Goal: Task Accomplishment & Management: Manage account settings

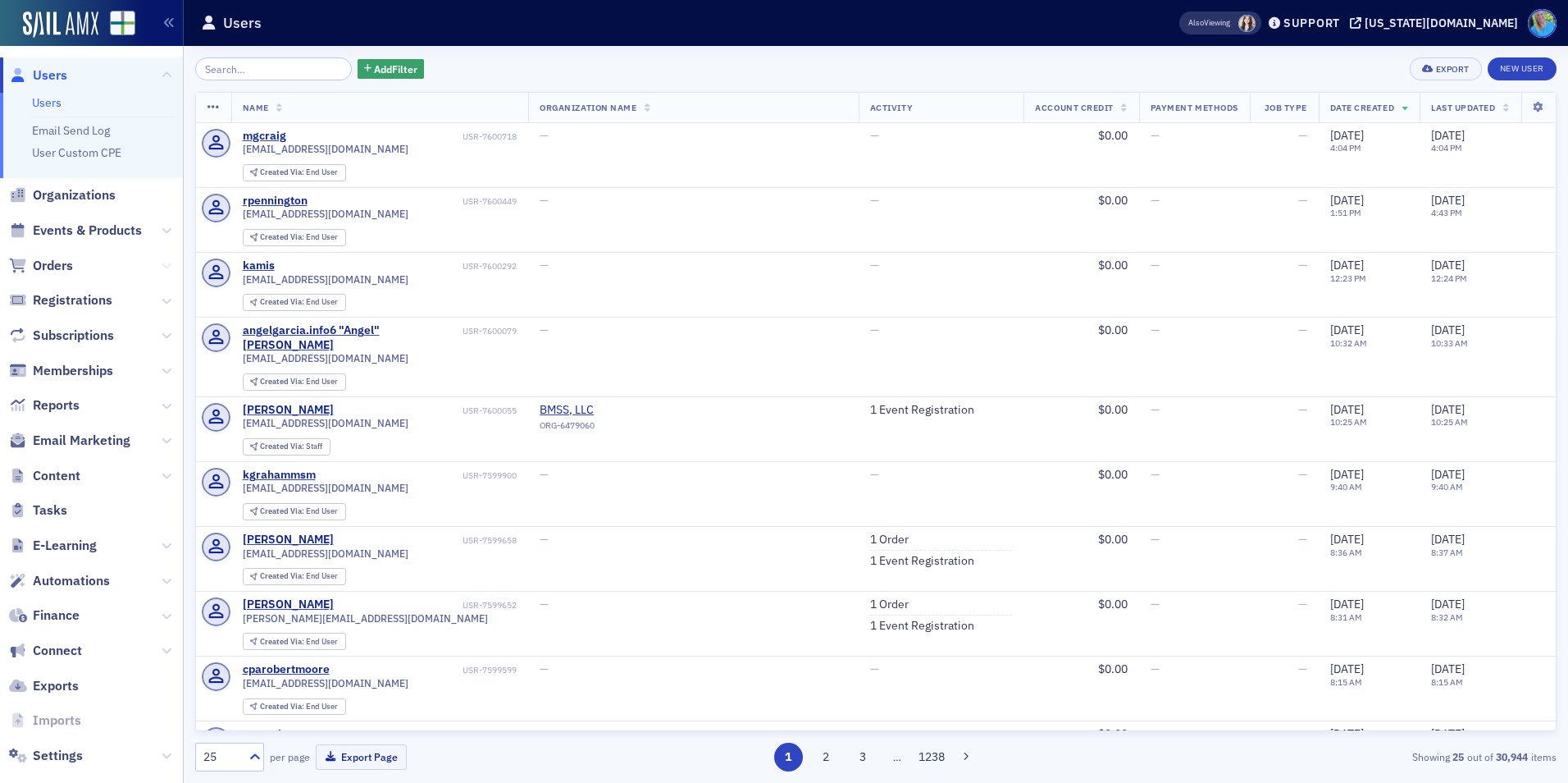
click at [162, 265] on icon at bounding box center [166, 266] width 10 height 10
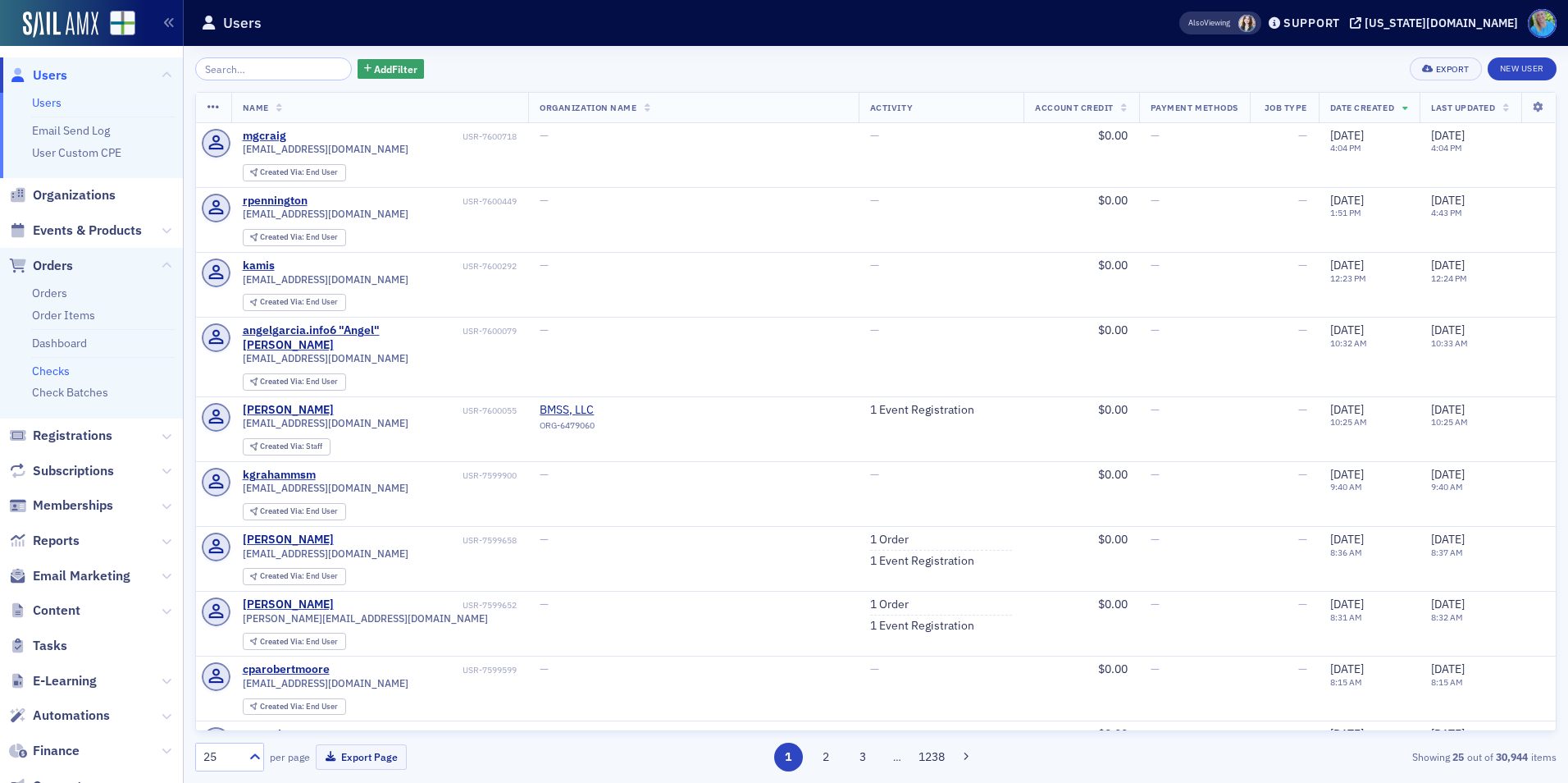
click at [63, 368] on link "Checks" at bounding box center [50, 371] width 38 height 15
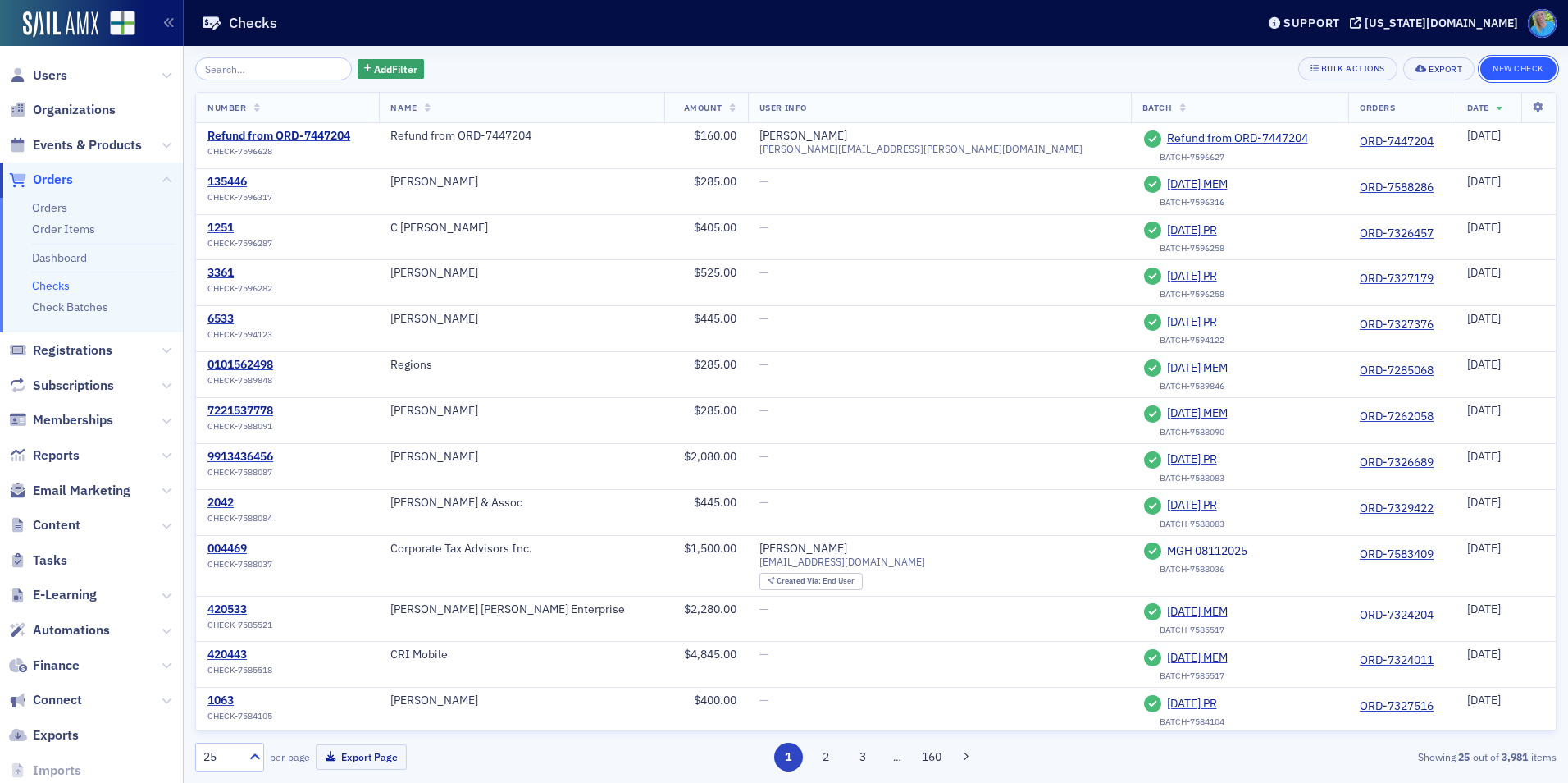
click at [1503, 76] on button "New Check" at bounding box center [1518, 69] width 76 height 23
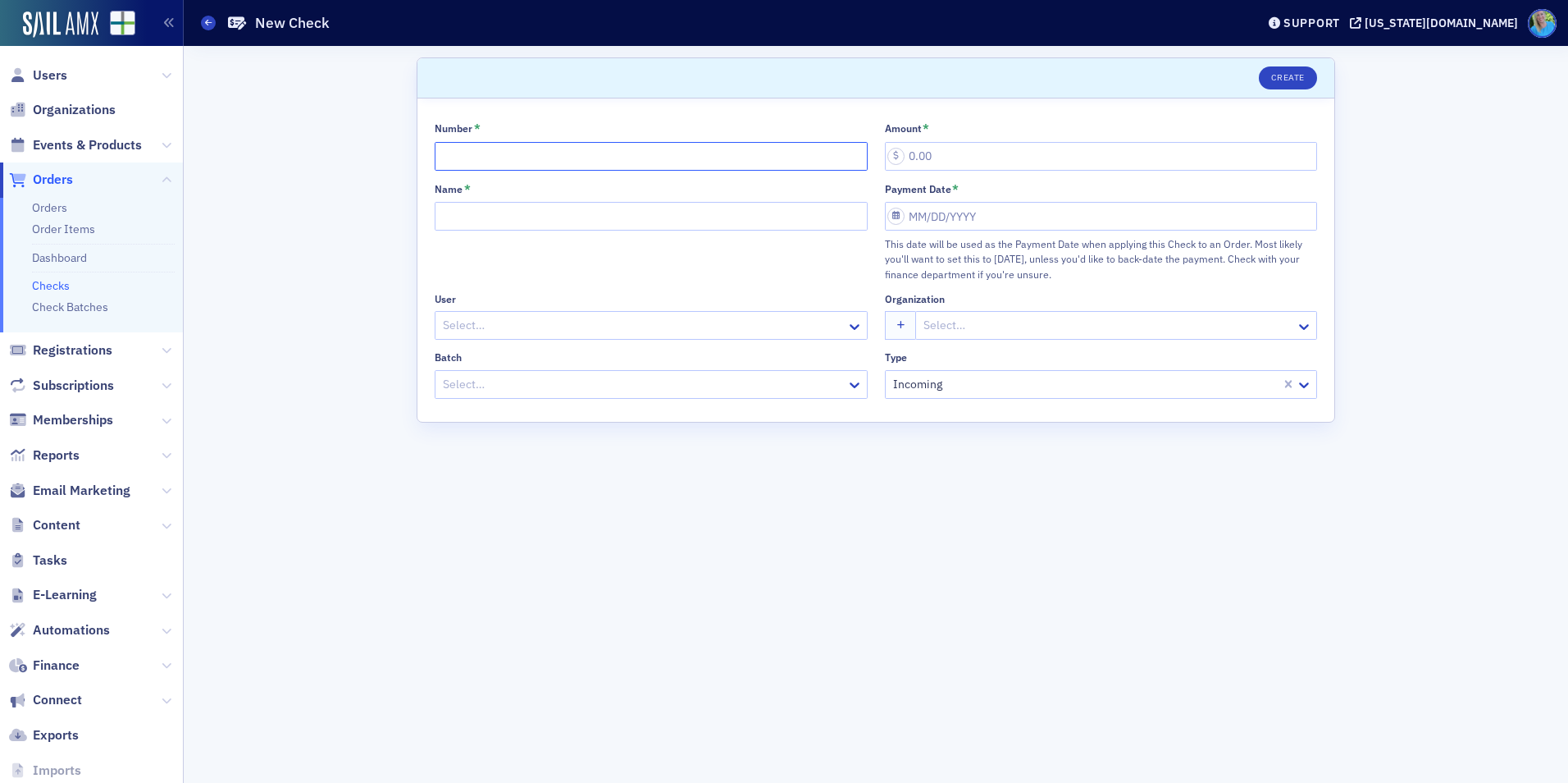
click at [503, 157] on input "Number *" at bounding box center [652, 156] width 433 height 29
type input "135494"
type input "300.00"
click at [493, 215] on input "Name *" at bounding box center [652, 216] width 433 height 29
type input "Jackson Thornton & Co., P.C."
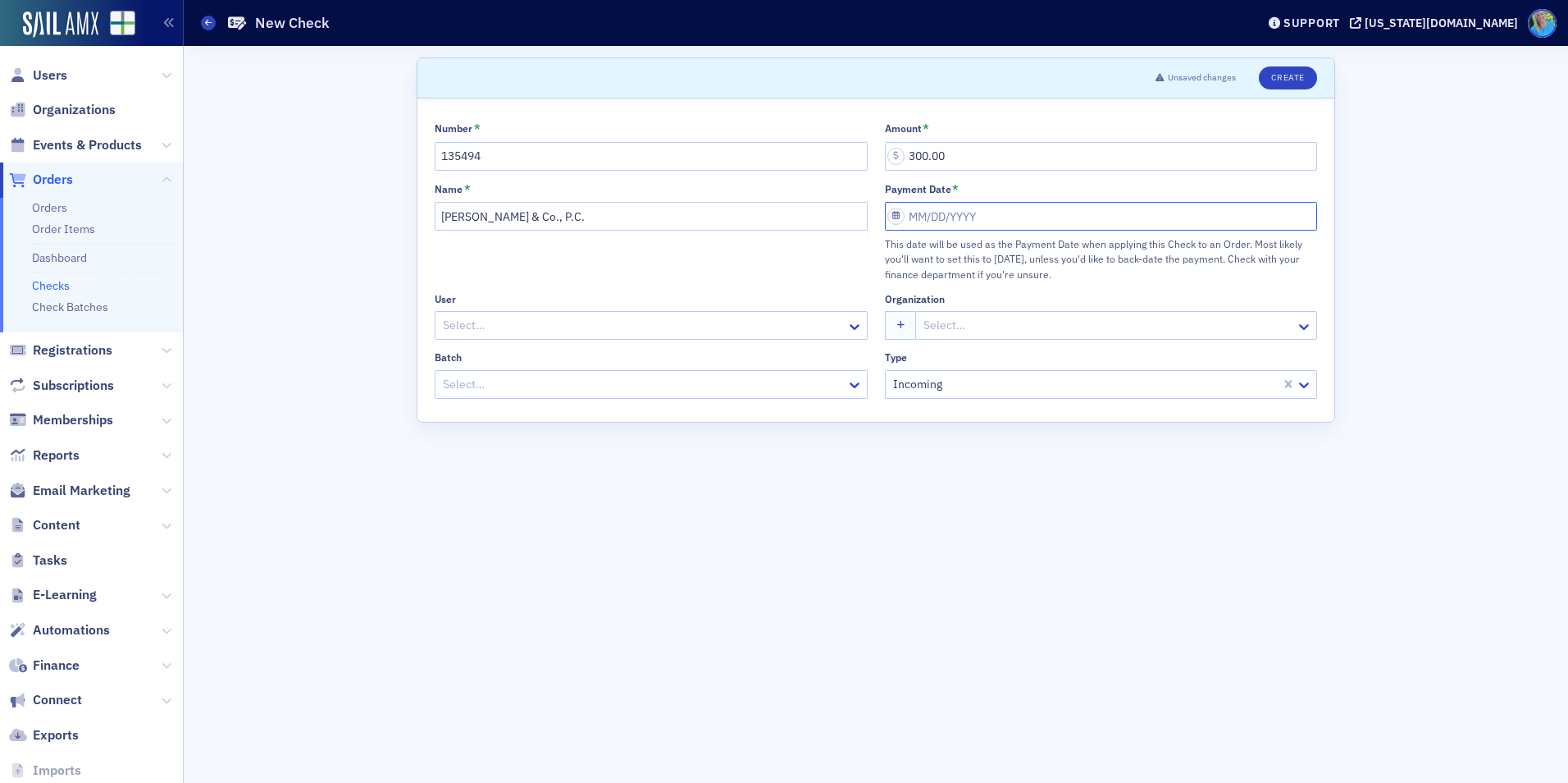
select select "7"
select select "2025"
click at [939, 219] on input "Payment Date *" at bounding box center [1101, 216] width 433 height 29
click at [976, 400] on div "20" at bounding box center [971, 403] width 20 height 20
type input "08/20/2025"
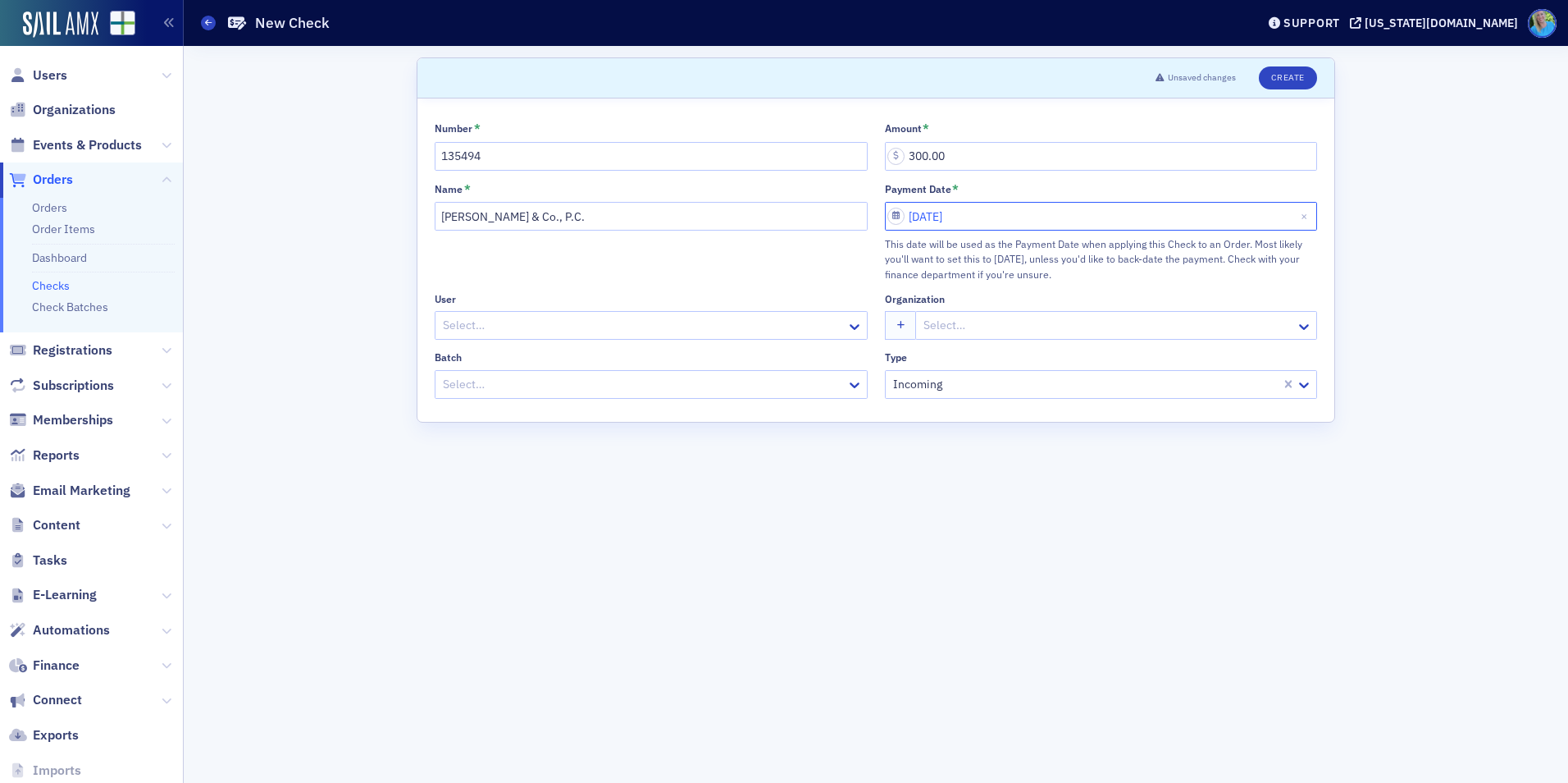
click at [972, 213] on input "08/20/2025" at bounding box center [1101, 216] width 433 height 29
select select "7"
select select "2025"
click at [949, 419] on div "26" at bounding box center [948, 426] width 20 height 20
type input "08/26/2025"
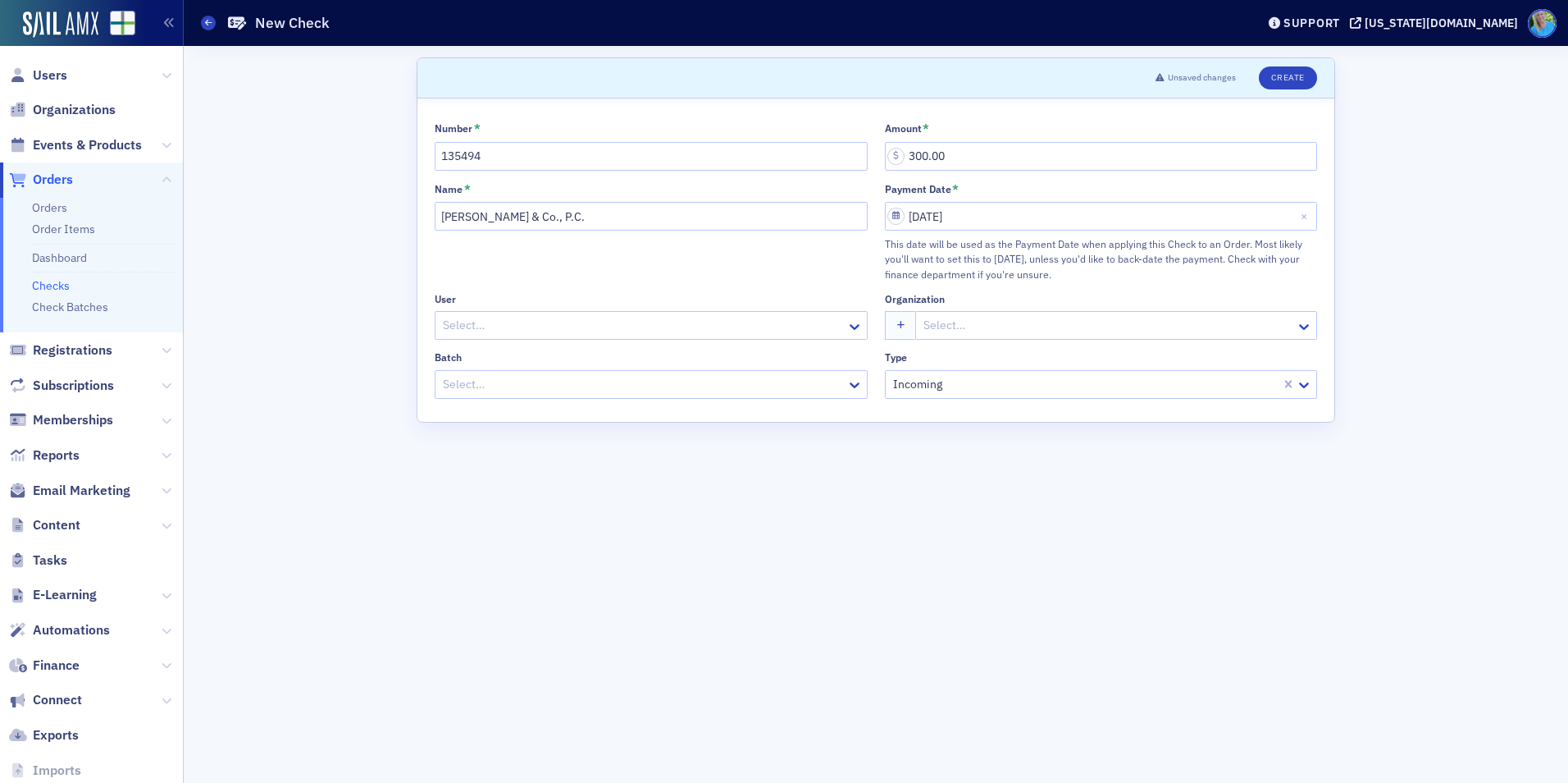
click at [642, 322] on div at bounding box center [643, 325] width 403 height 20
type input "william sheff"
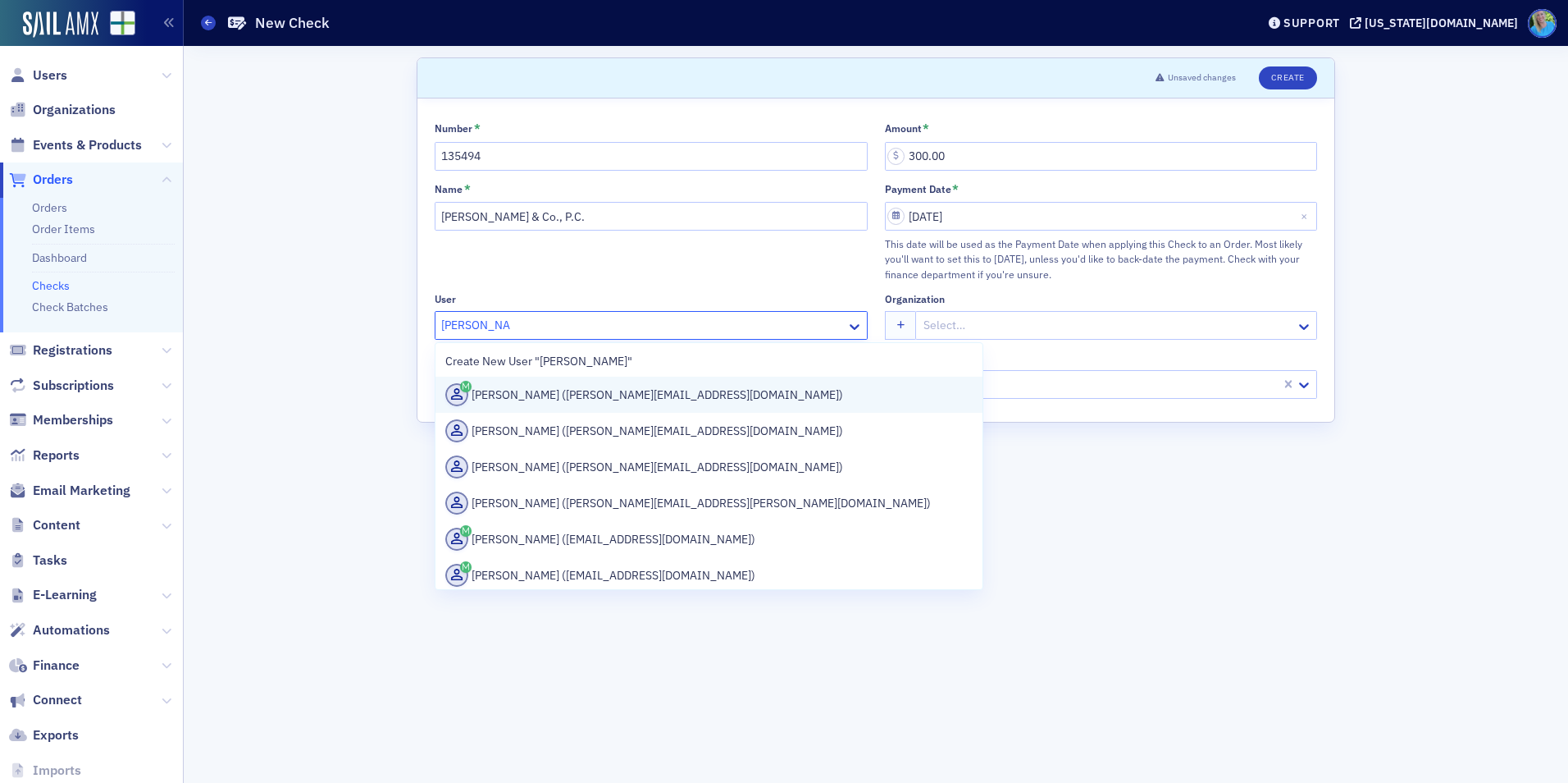
click at [660, 403] on div "William Sheffield (william.sheffield@jacksonthornton.com)" at bounding box center [708, 394] width 527 height 23
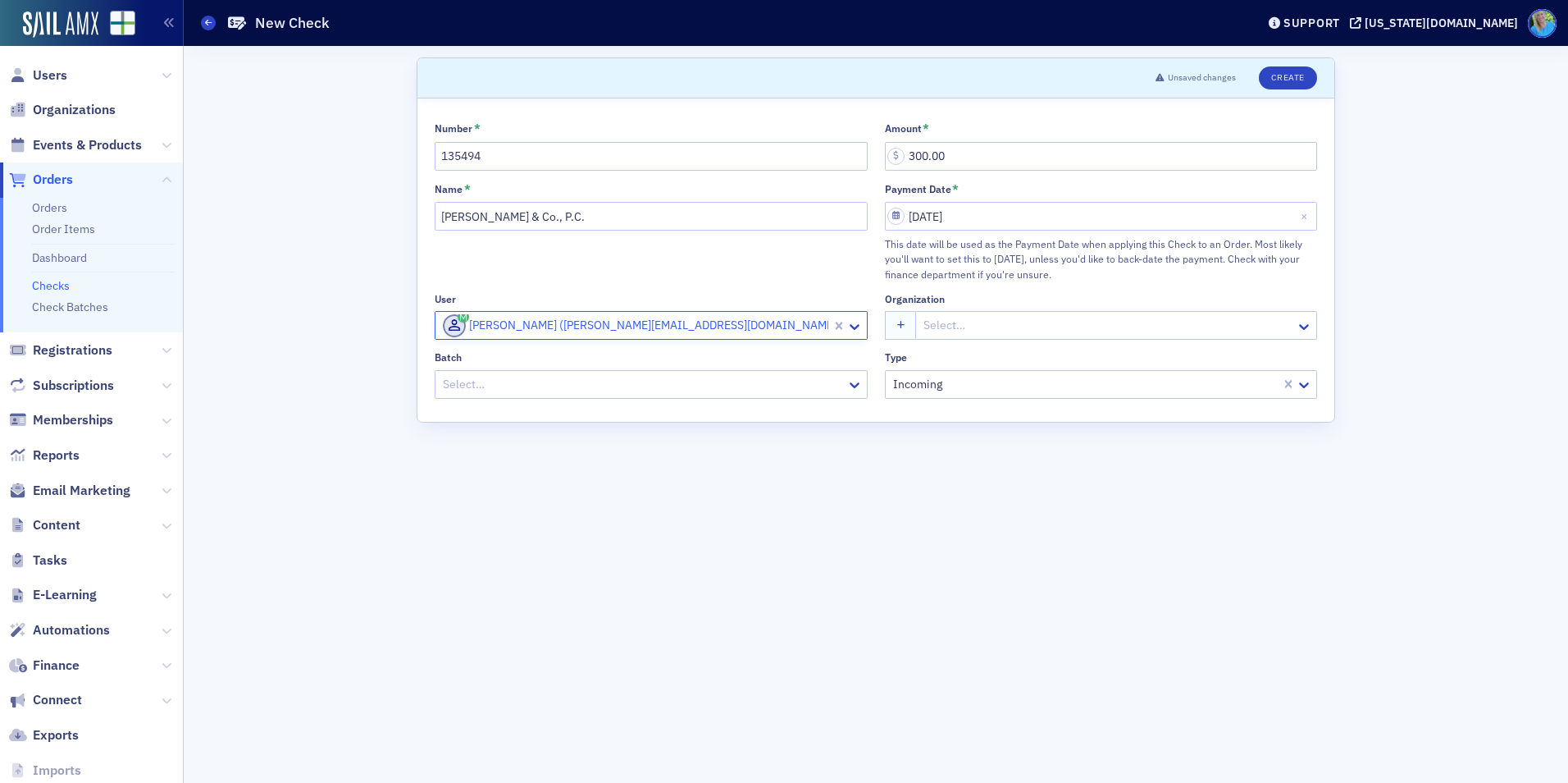
click at [942, 328] on div at bounding box center [1107, 325] width 372 height 20
type input "Jackson Thor"
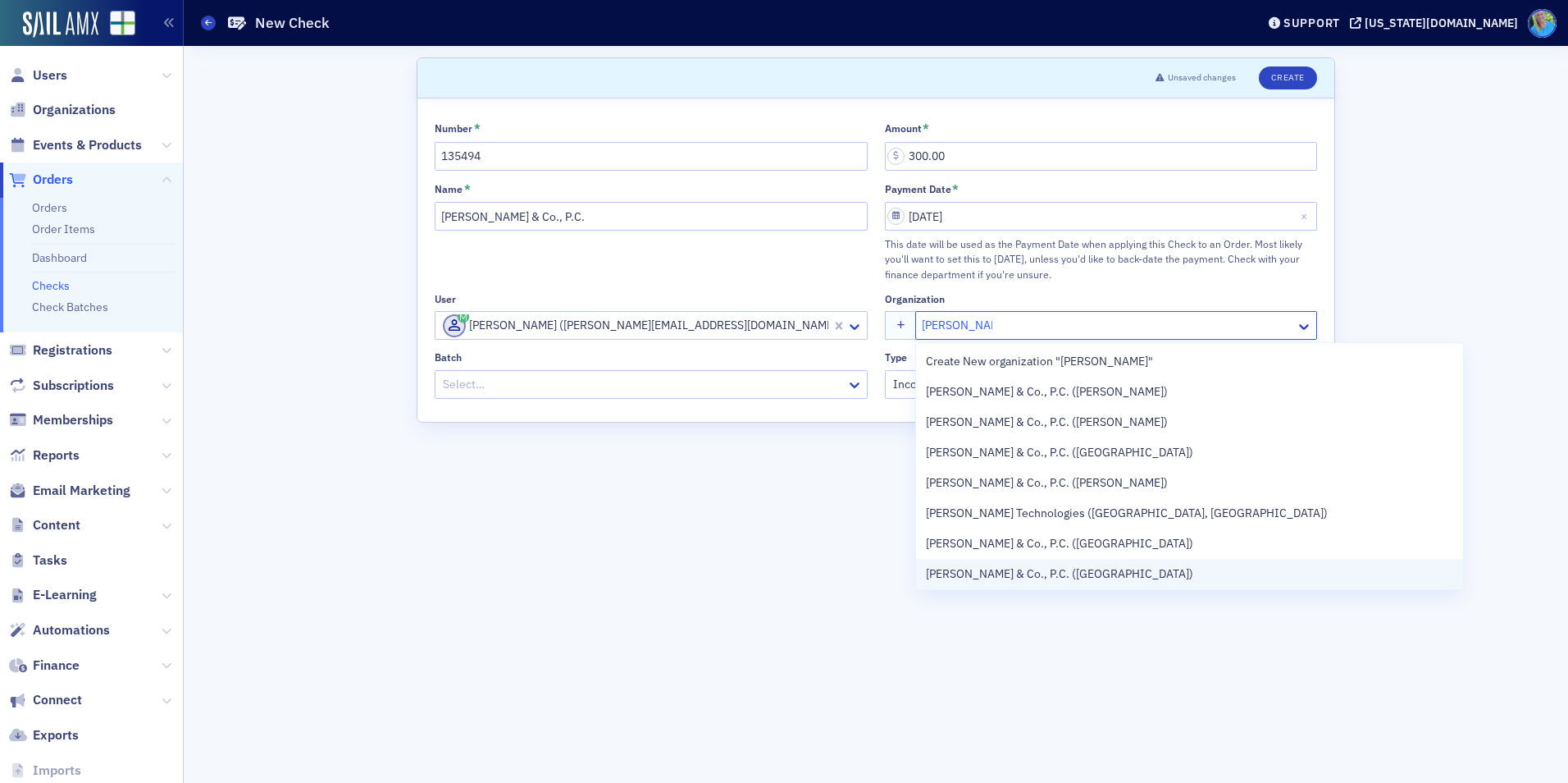
click at [1067, 563] on div "Jackson Thornton & Co., P.C. (Auburn)" at bounding box center [1189, 574] width 547 height 31
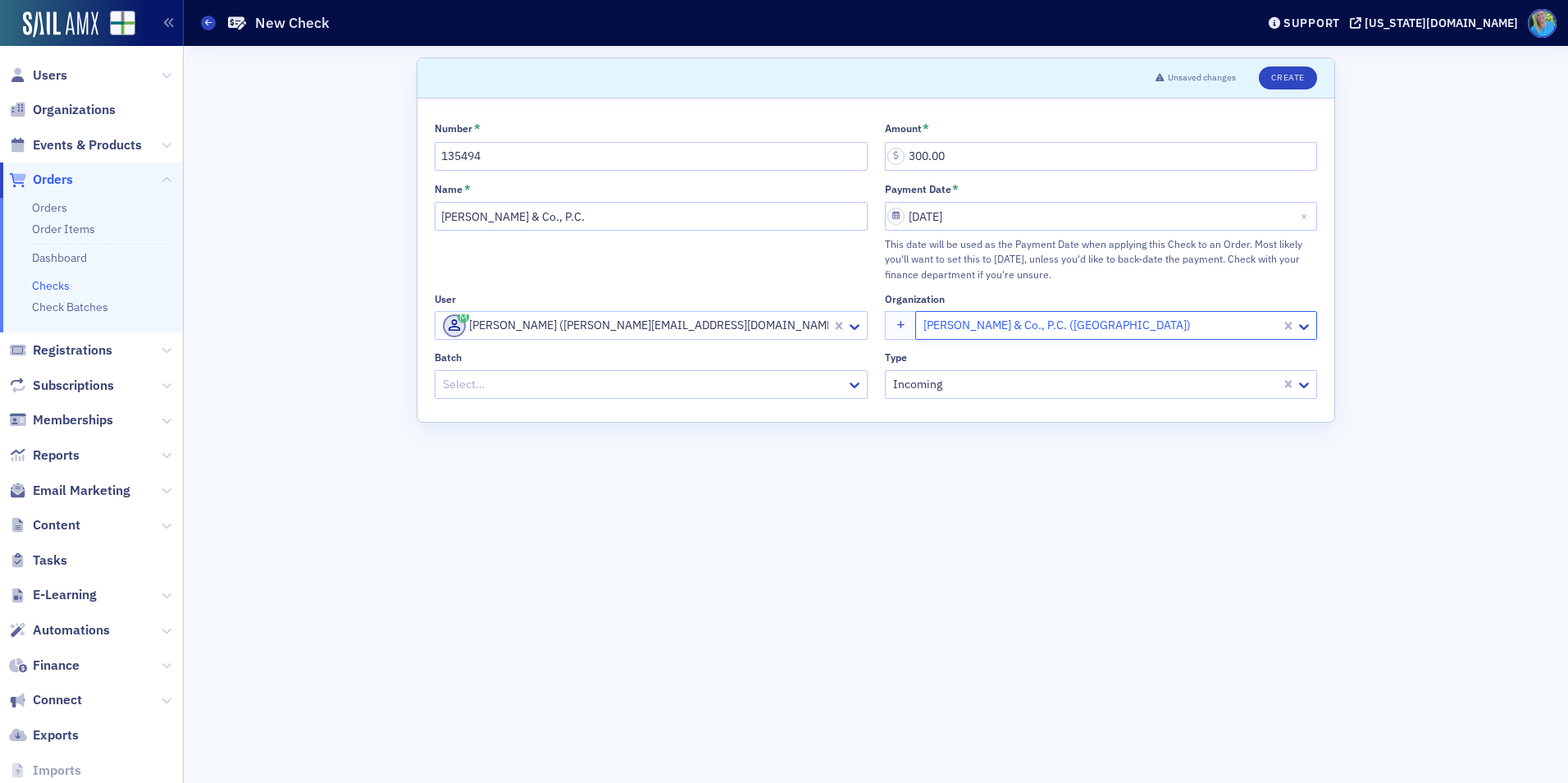
click at [641, 391] on div at bounding box center [643, 384] width 403 height 20
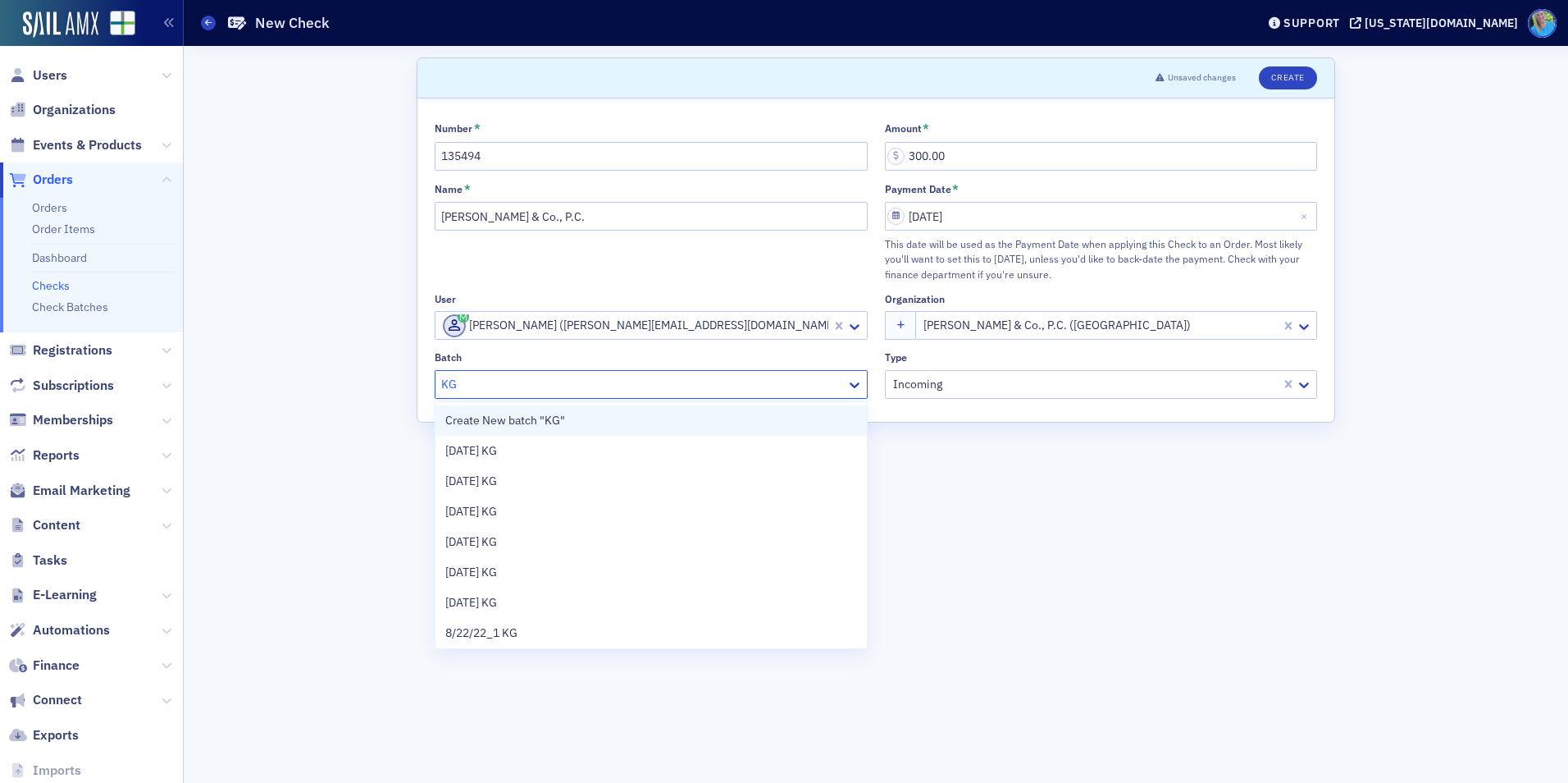
click at [626, 416] on div "Create New batch "KG"" at bounding box center [651, 420] width 412 height 18
type input "KG"
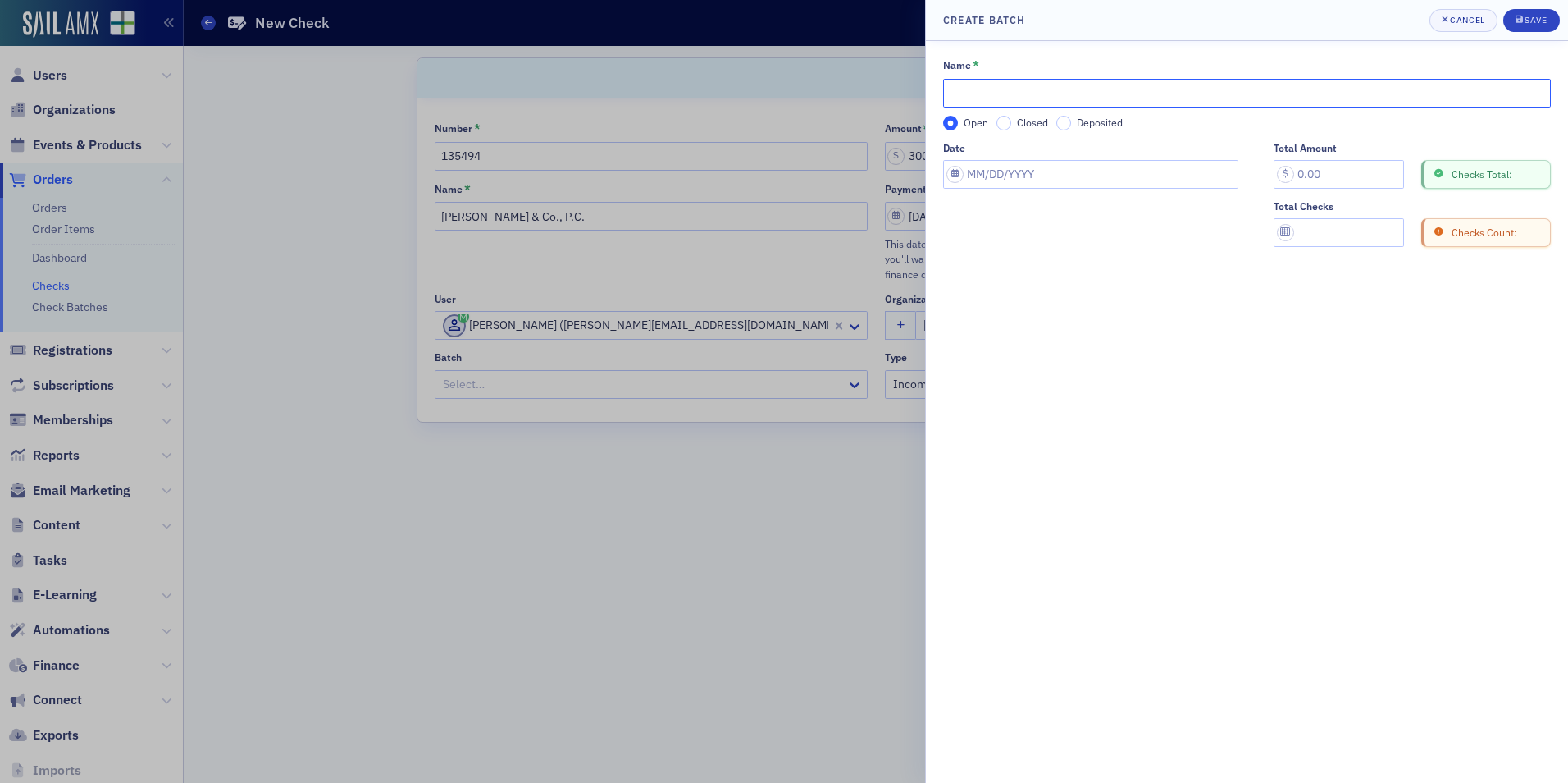
click at [959, 95] on input "Name *" at bounding box center [1246, 93] width 608 height 29
click at [1051, 90] on input "08/26/25" at bounding box center [1246, 93] width 608 height 29
type input "08/26/25 KG"
click at [1064, 121] on input "Deposited" at bounding box center [1063, 123] width 15 height 15
click at [997, 121] on input "Closed" at bounding box center [1004, 123] width 15 height 15
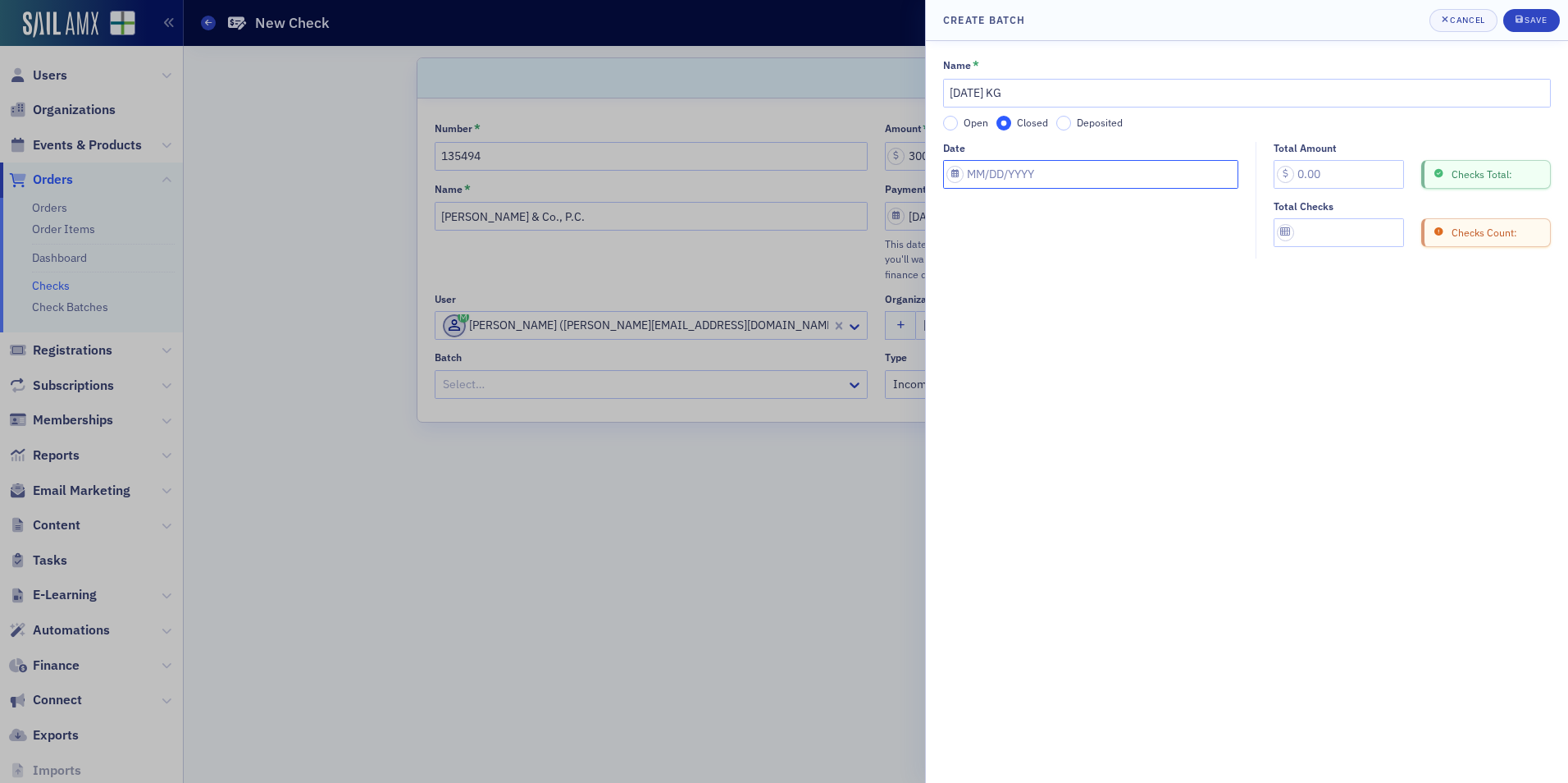
select select "7"
select select "2025"
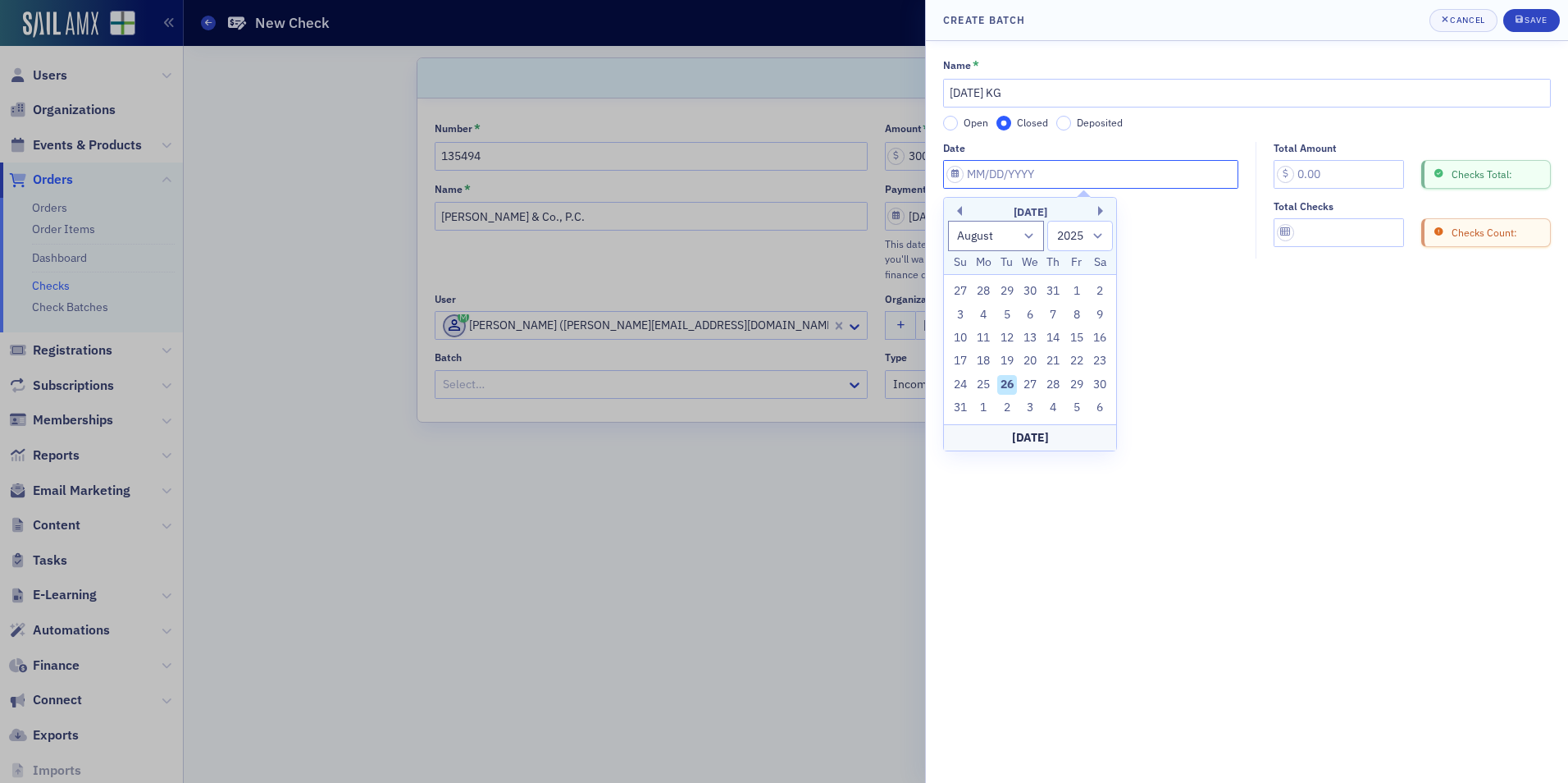
click at [994, 167] on input "Date" at bounding box center [1090, 174] width 296 height 29
click at [1005, 386] on div "26" at bounding box center [1007, 384] width 20 height 20
type input "08/26/2025"
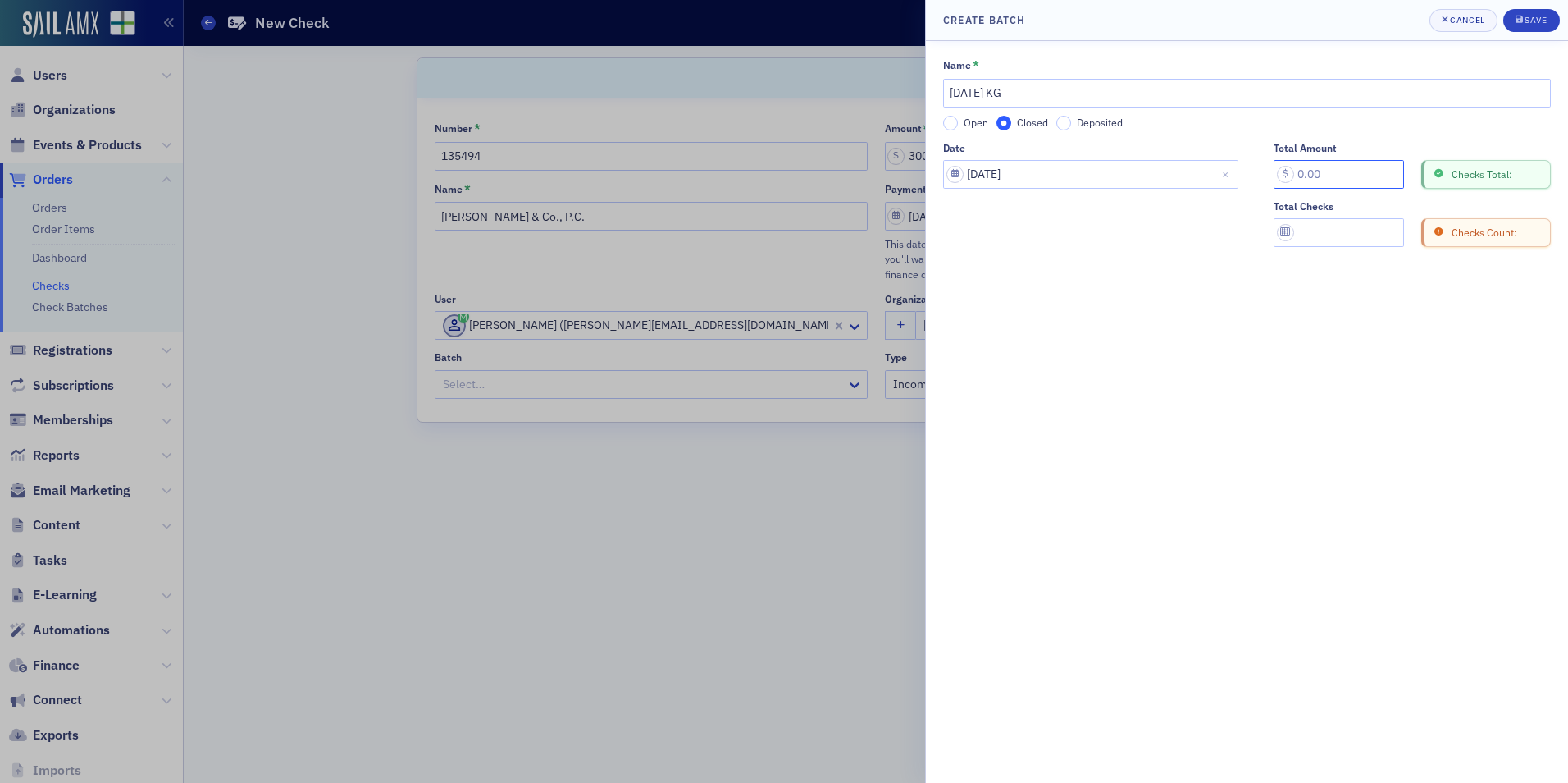
click at [1312, 178] on input "Total Amount" at bounding box center [1338, 174] width 130 height 29
type input "300.00"
click at [1316, 238] on input "Total Checks" at bounding box center [1338, 232] width 130 height 29
type input "1"
click at [1538, 22] on div "Save" at bounding box center [1535, 20] width 22 height 9
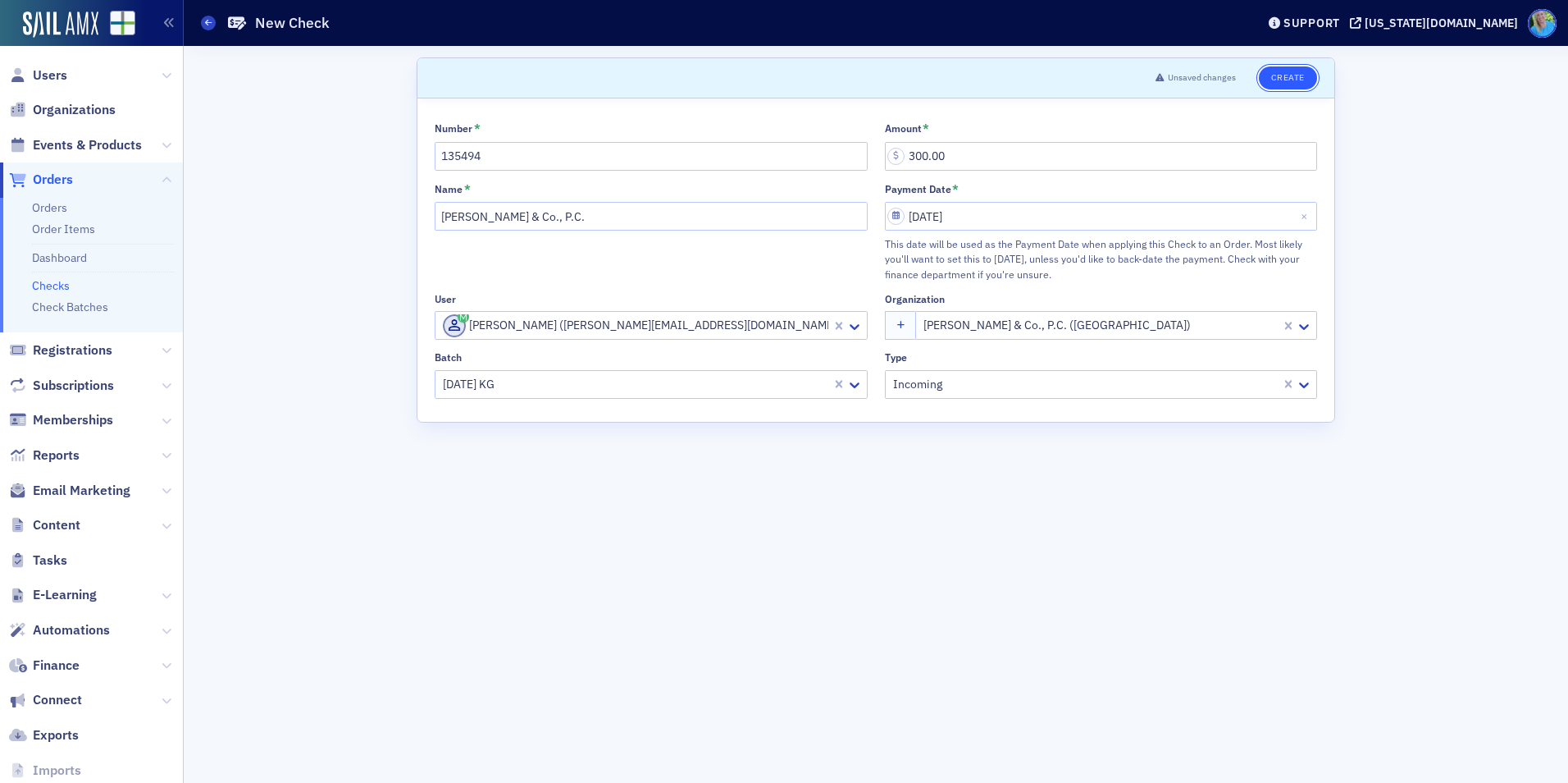
click at [1290, 81] on button "Create" at bounding box center [1287, 77] width 59 height 23
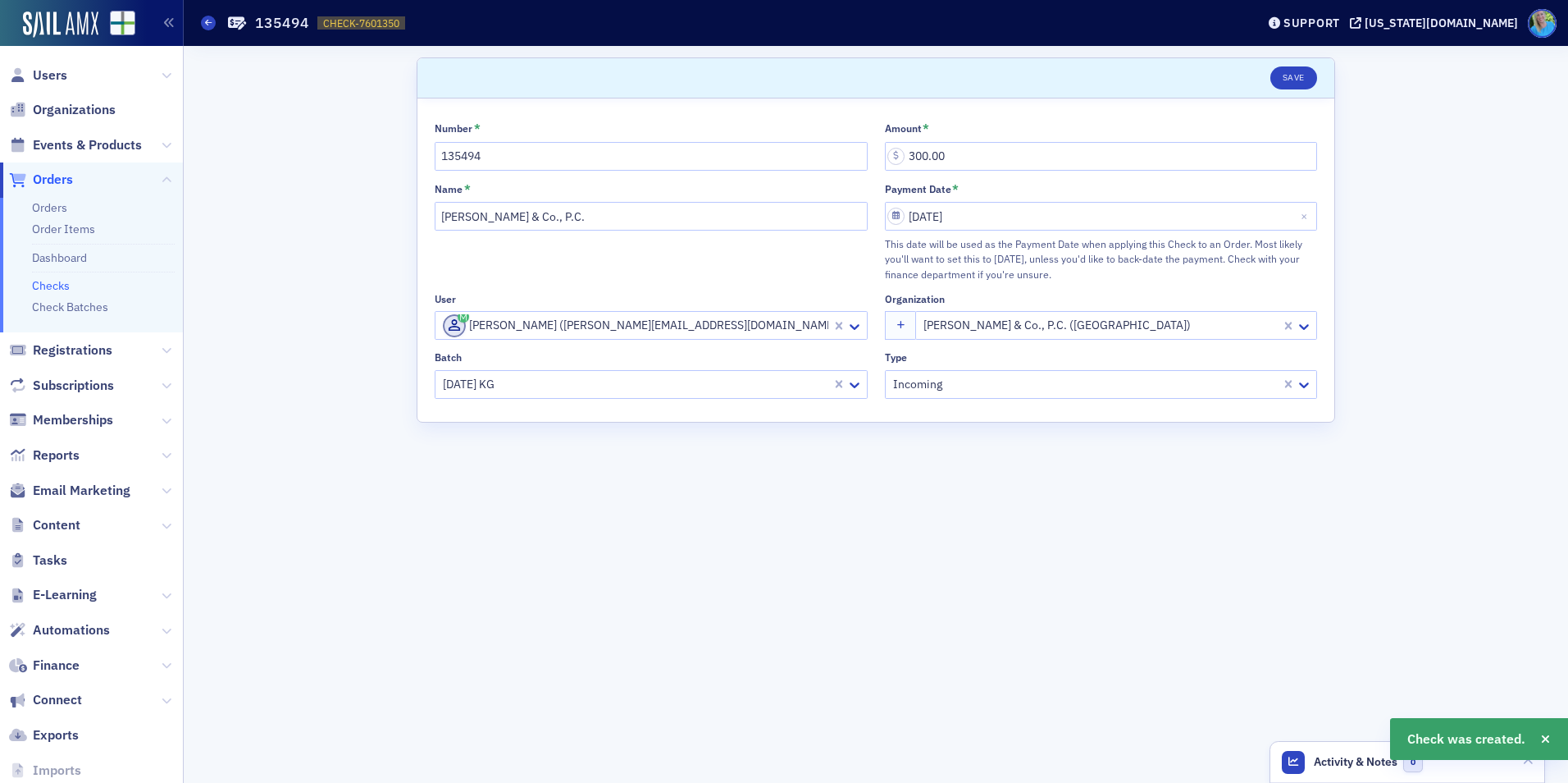
click at [59, 180] on span "Orders" at bounding box center [52, 179] width 40 height 18
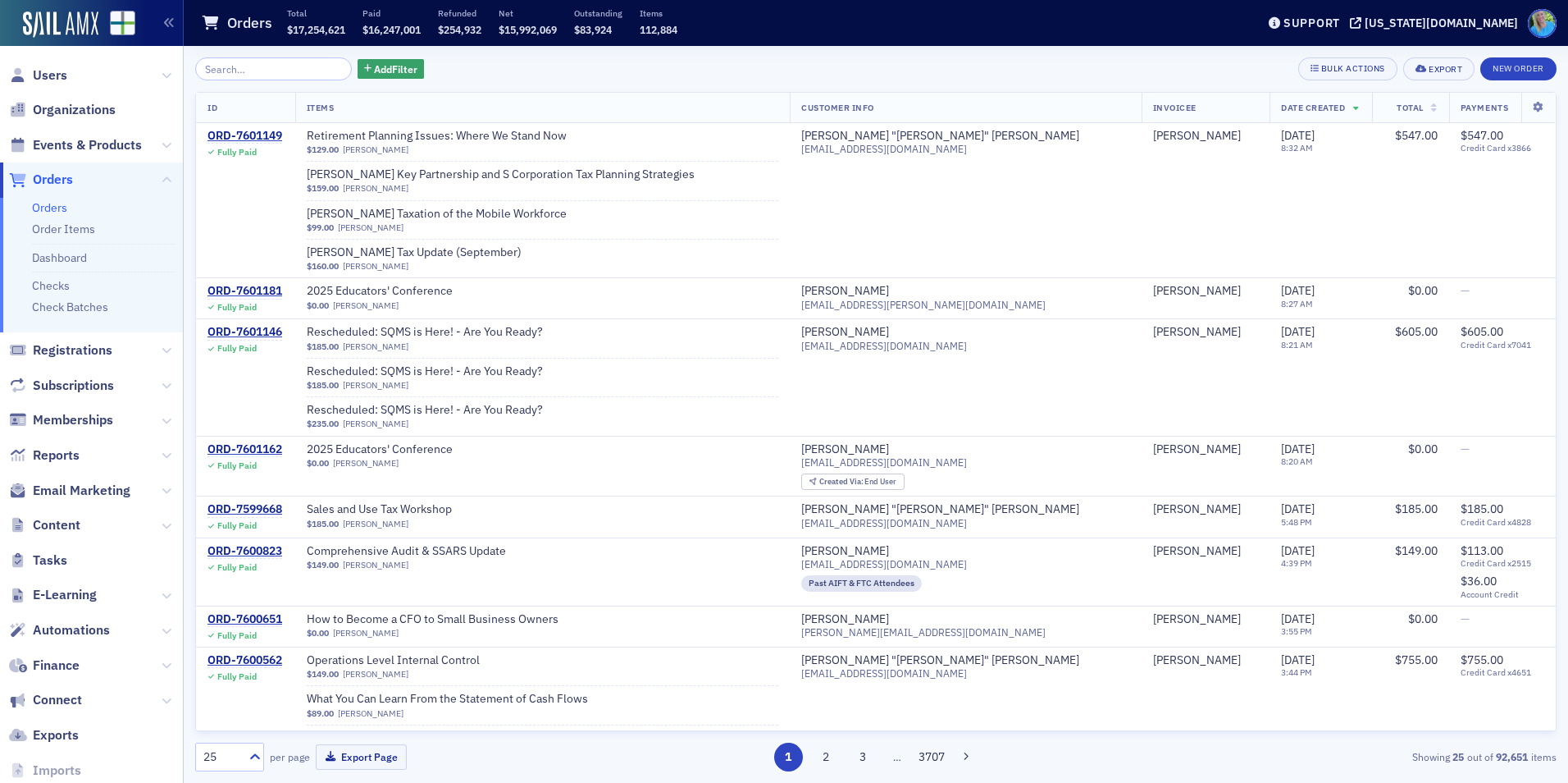
click at [266, 66] on input "search" at bounding box center [273, 69] width 156 height 23
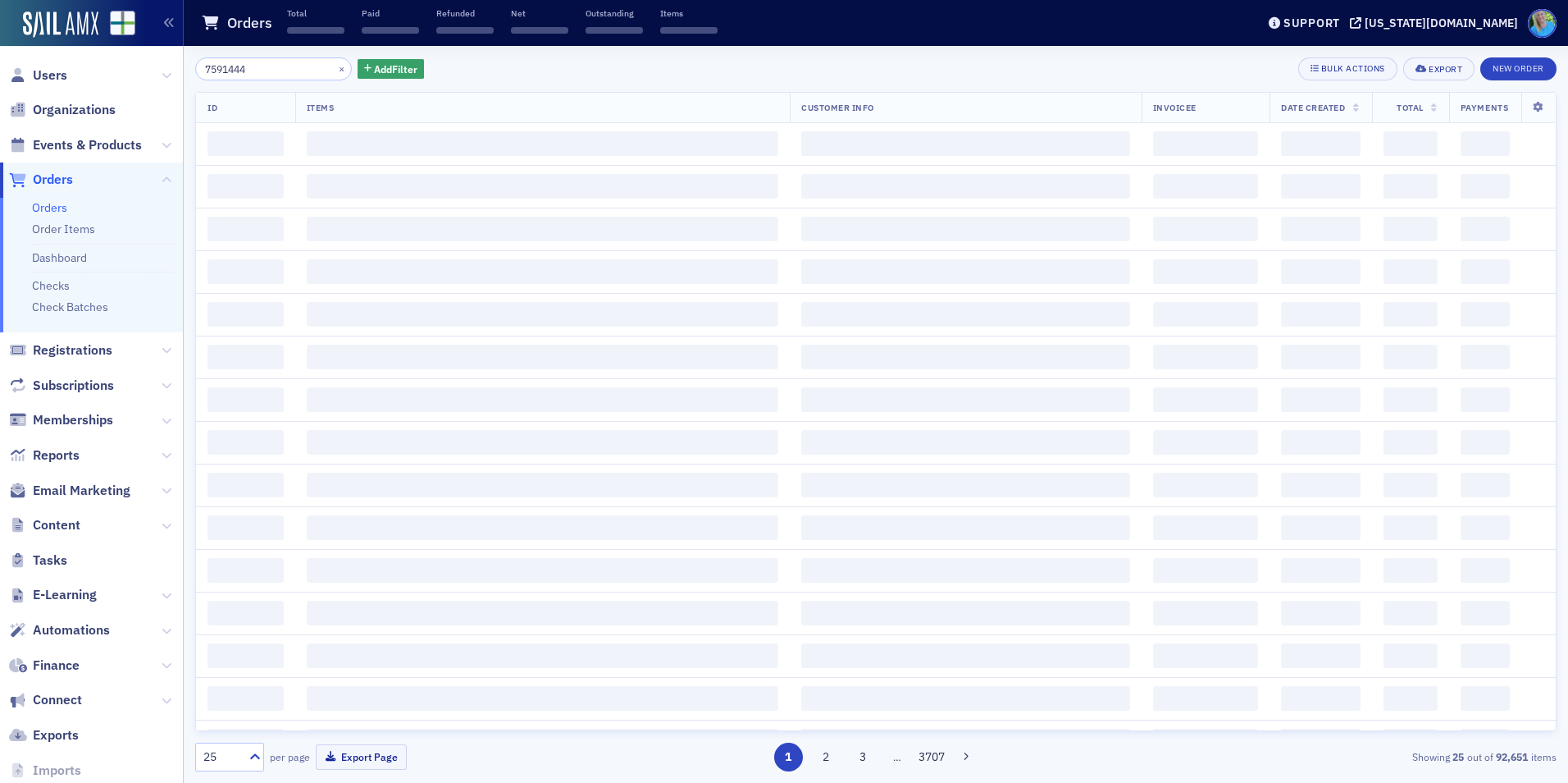
type input "7591444"
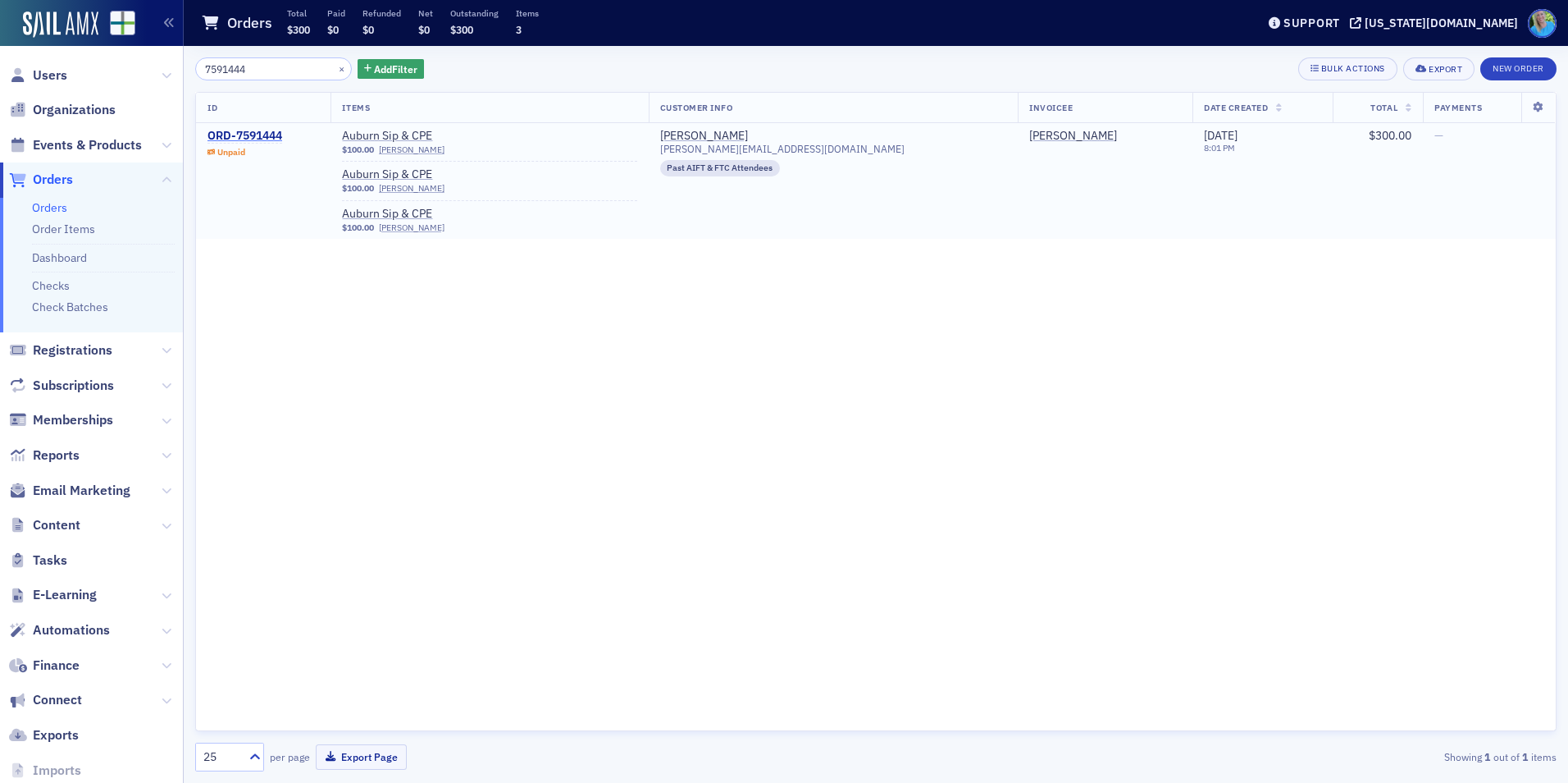
click at [262, 132] on div "ORD-7591444" at bounding box center [244, 136] width 74 height 15
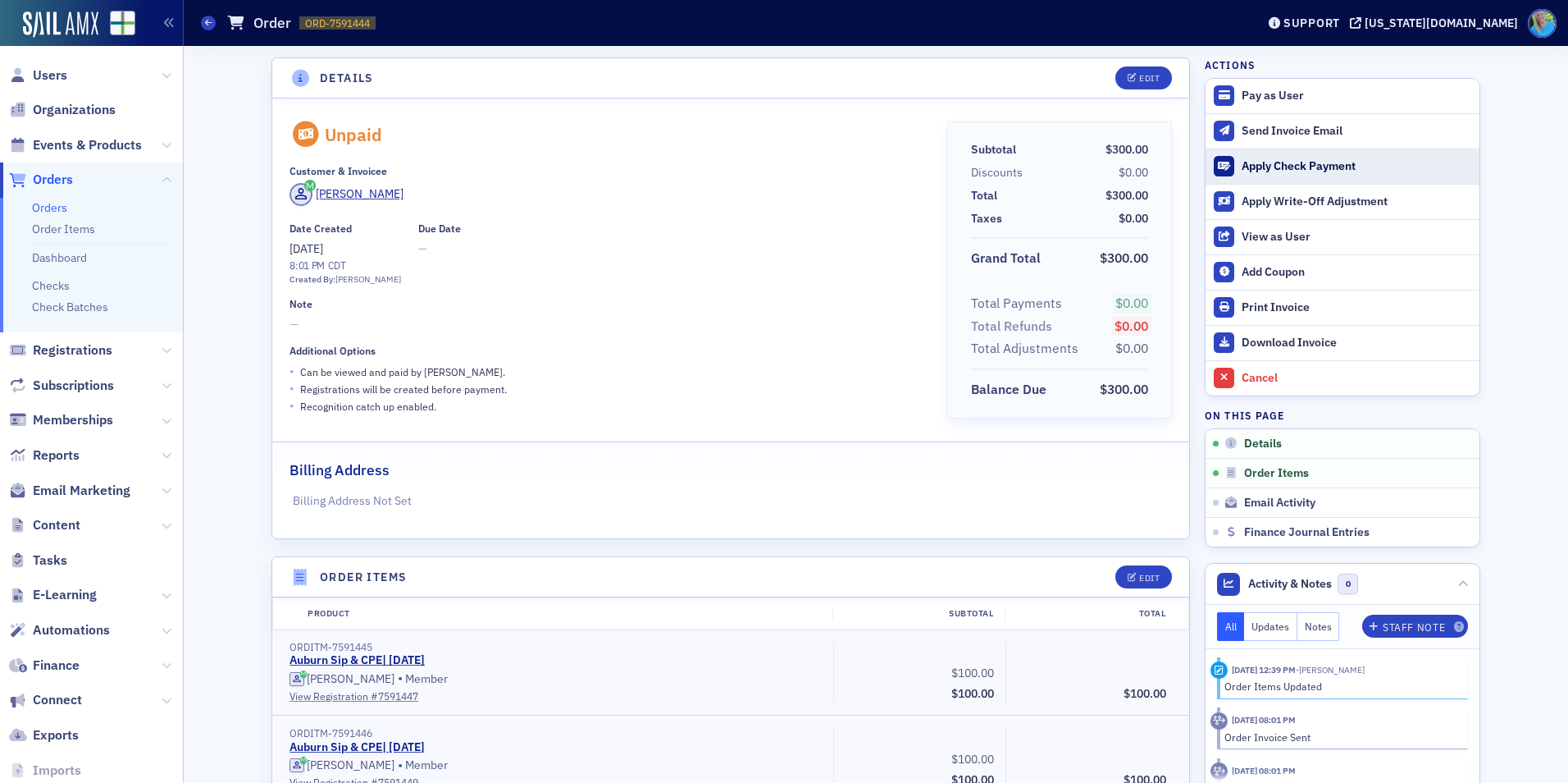
click at [1264, 170] on div "Apply Check Payment" at bounding box center [1355, 166] width 230 height 15
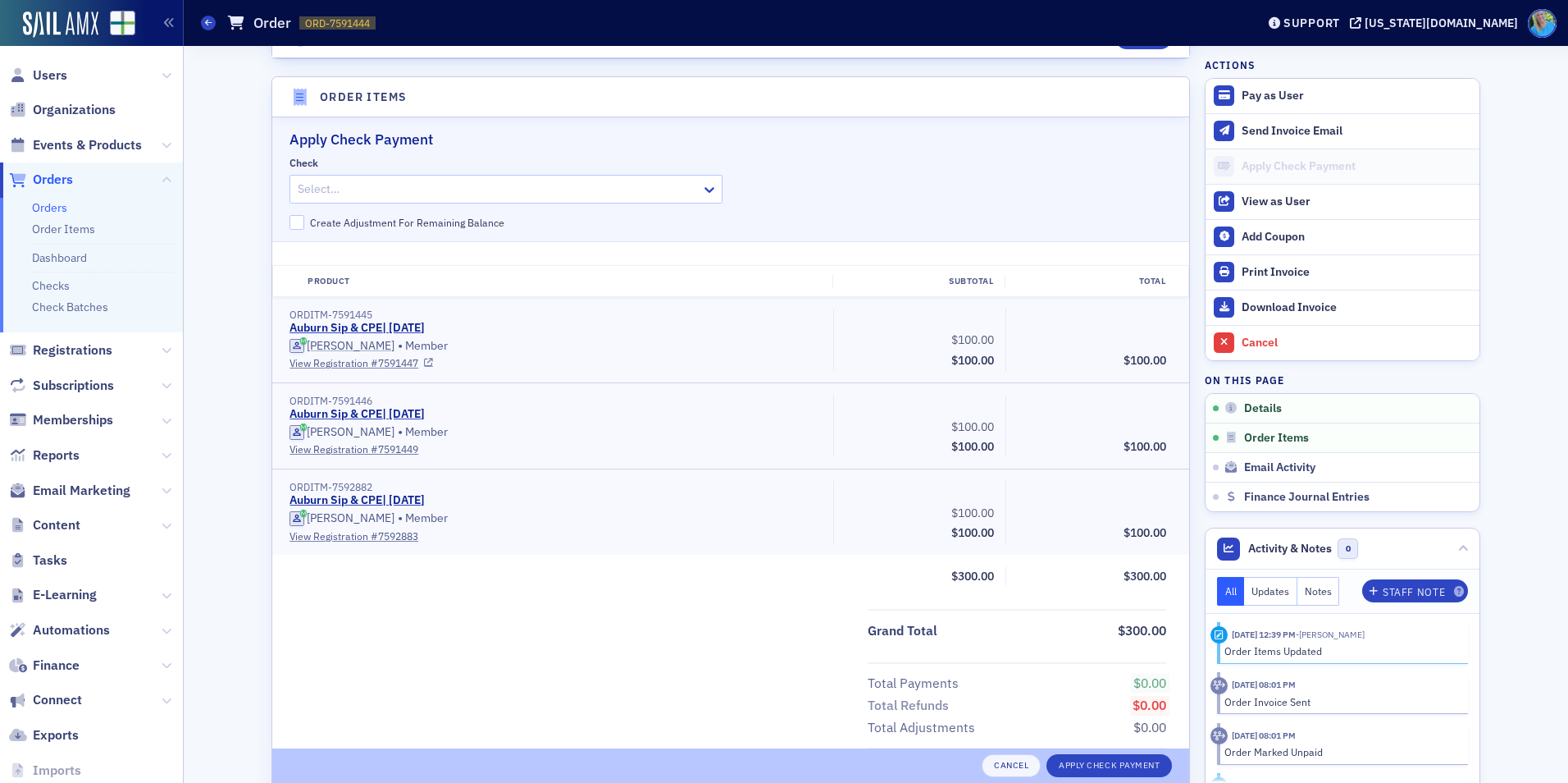
scroll to position [502, 0]
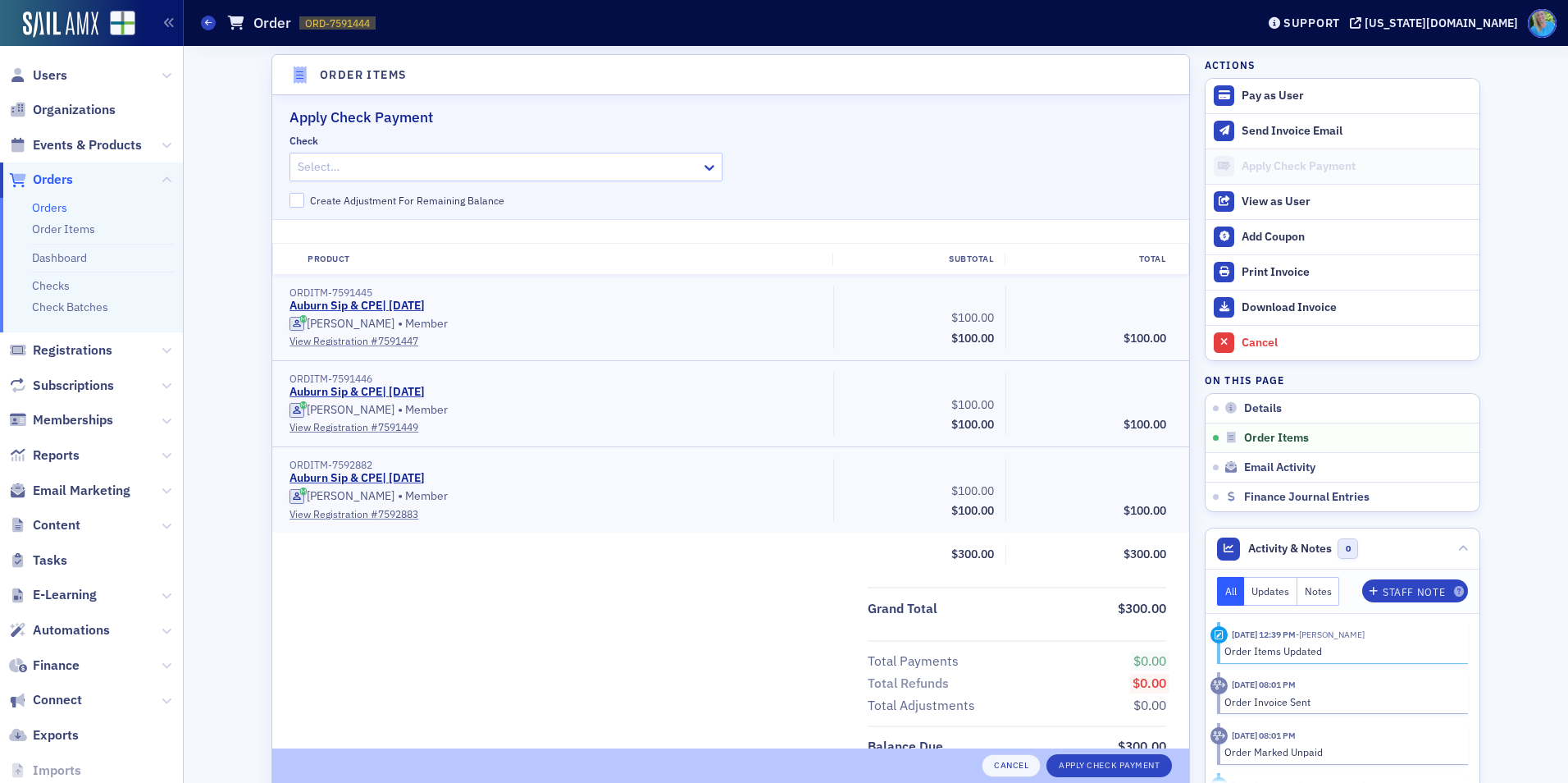
click at [507, 175] on div at bounding box center [497, 166] width 403 height 20
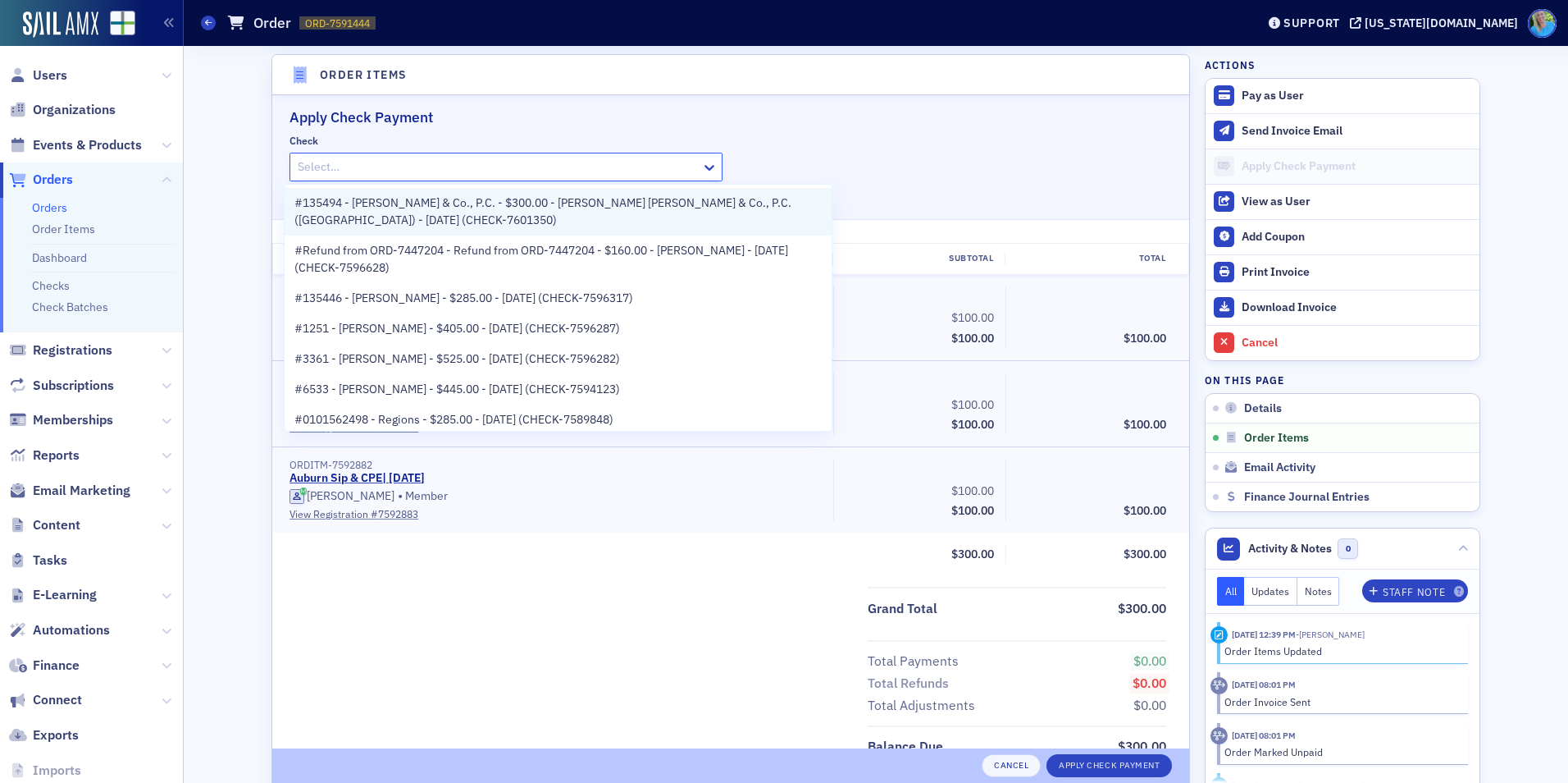
click at [515, 206] on span "#135494 - Jackson Thornton & Co., P.C. - $300.00 - William Sheffield - Jackson …" at bounding box center [558, 211] width 527 height 34
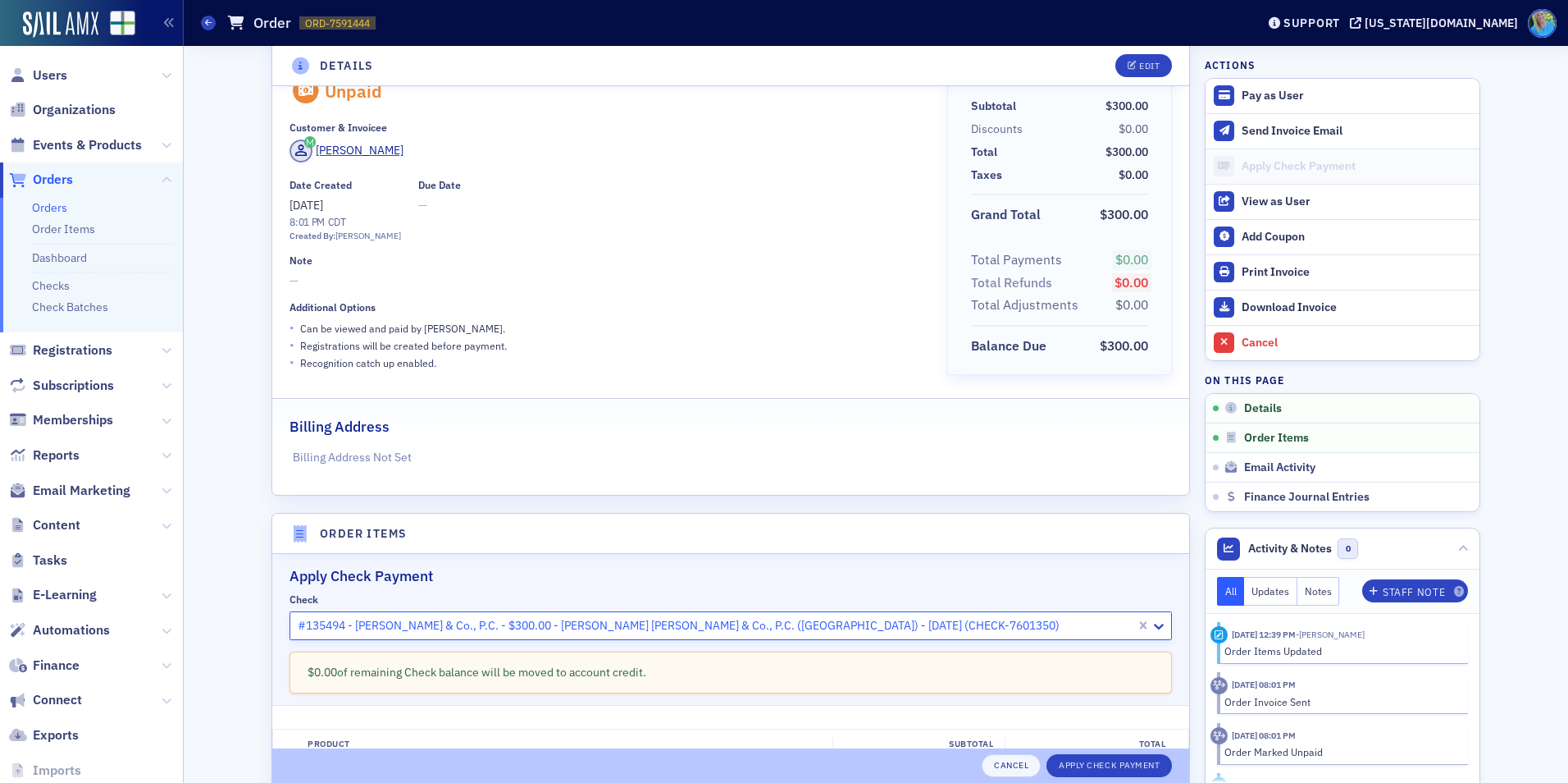
scroll to position [0, 0]
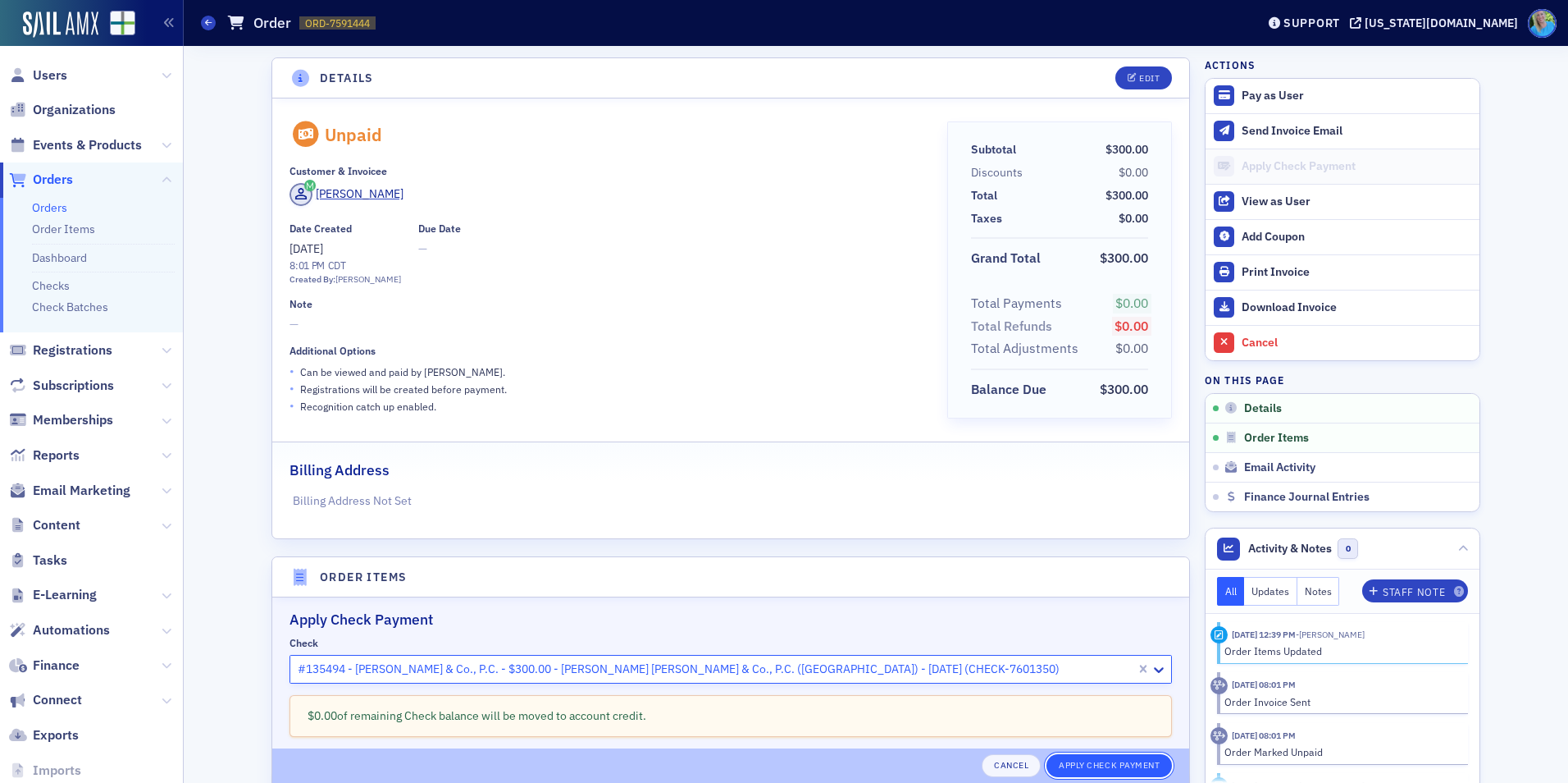
click at [1110, 766] on button "Apply Check Payment" at bounding box center [1109, 765] width 125 height 23
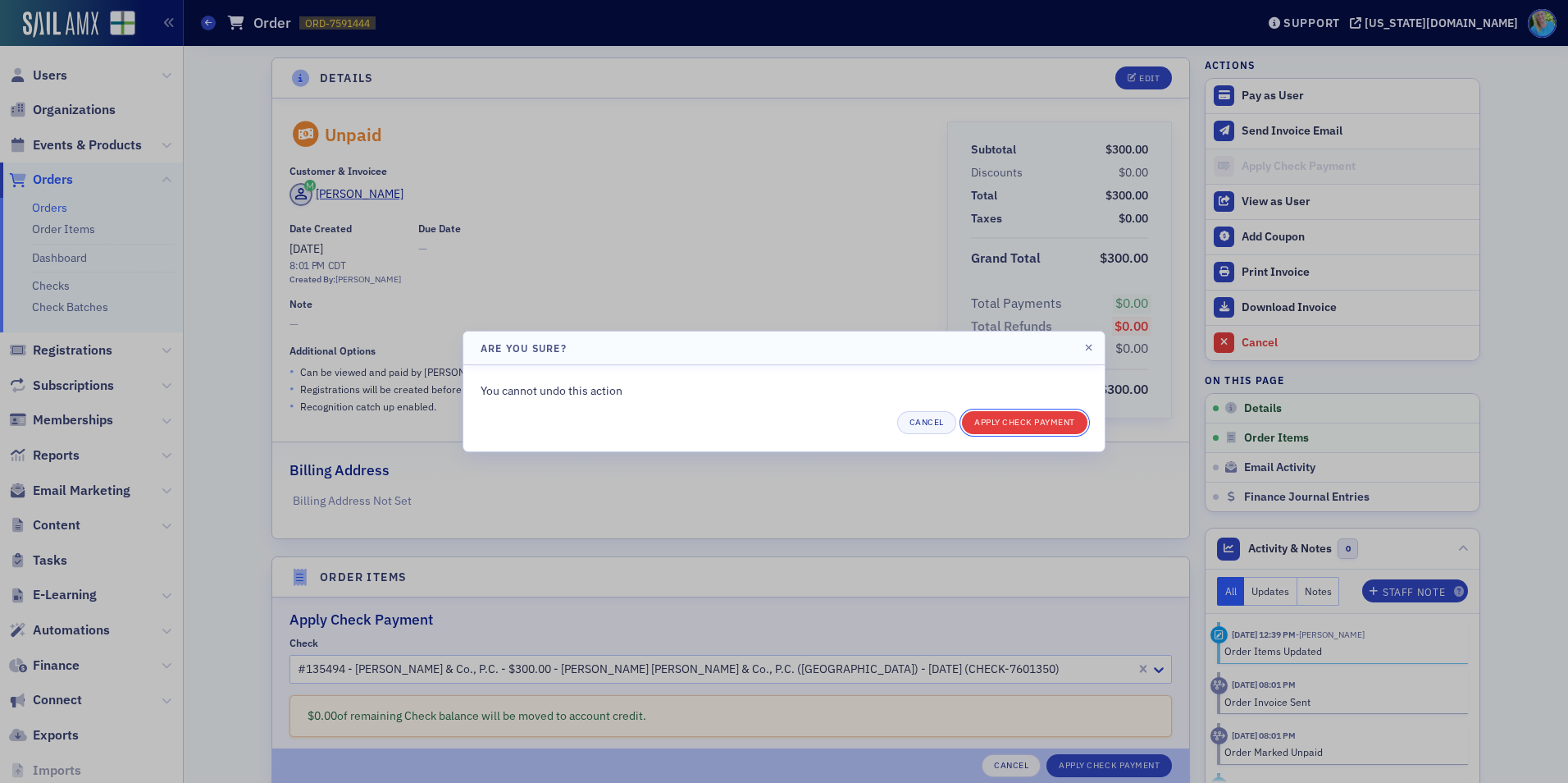
click at [1006, 421] on button "Apply Check Payment" at bounding box center [1024, 422] width 125 height 23
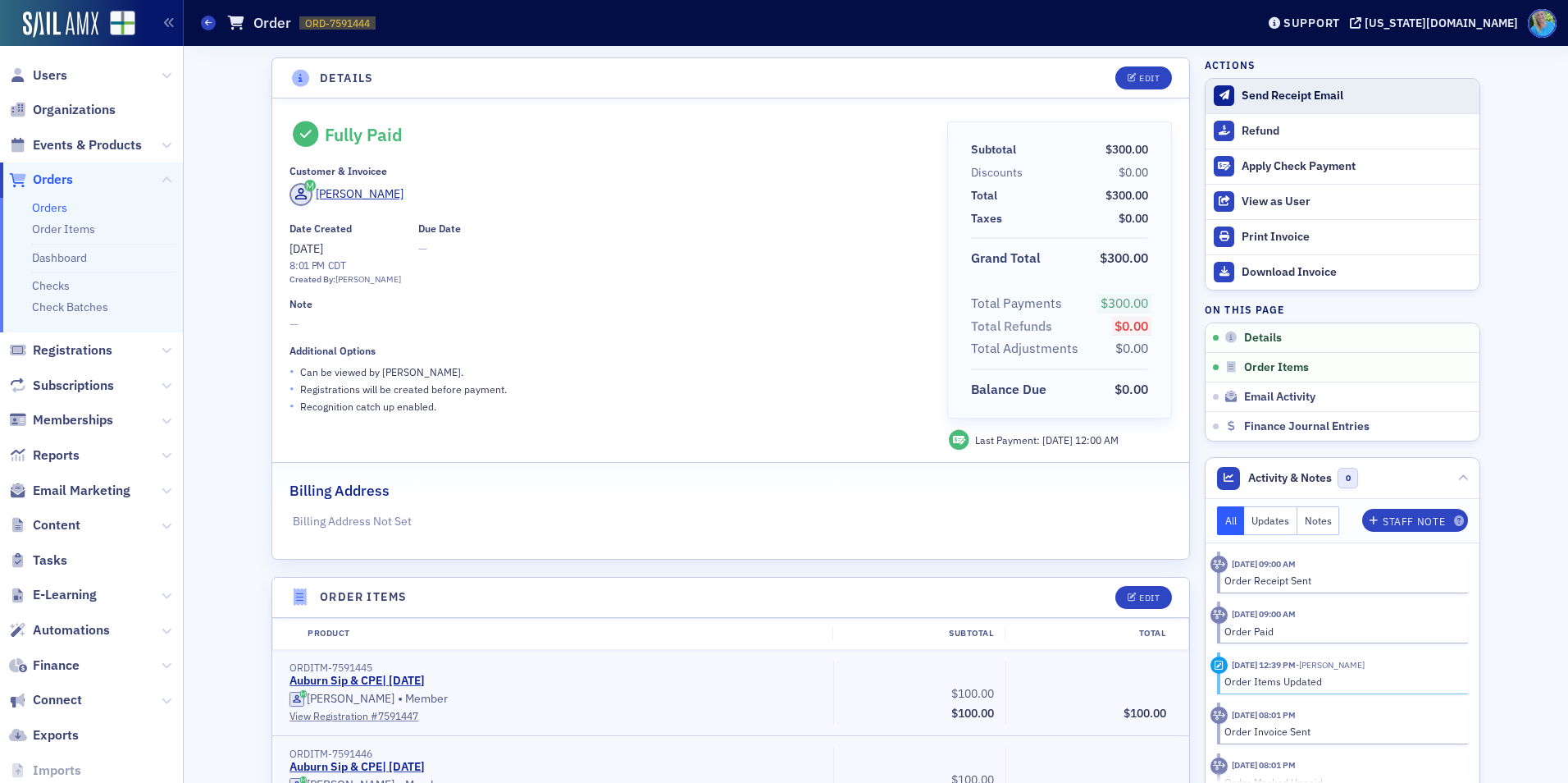
click at [1272, 100] on div "Send Receipt Email" at bounding box center [1355, 96] width 230 height 15
click at [45, 210] on link "Orders" at bounding box center [49, 207] width 35 height 15
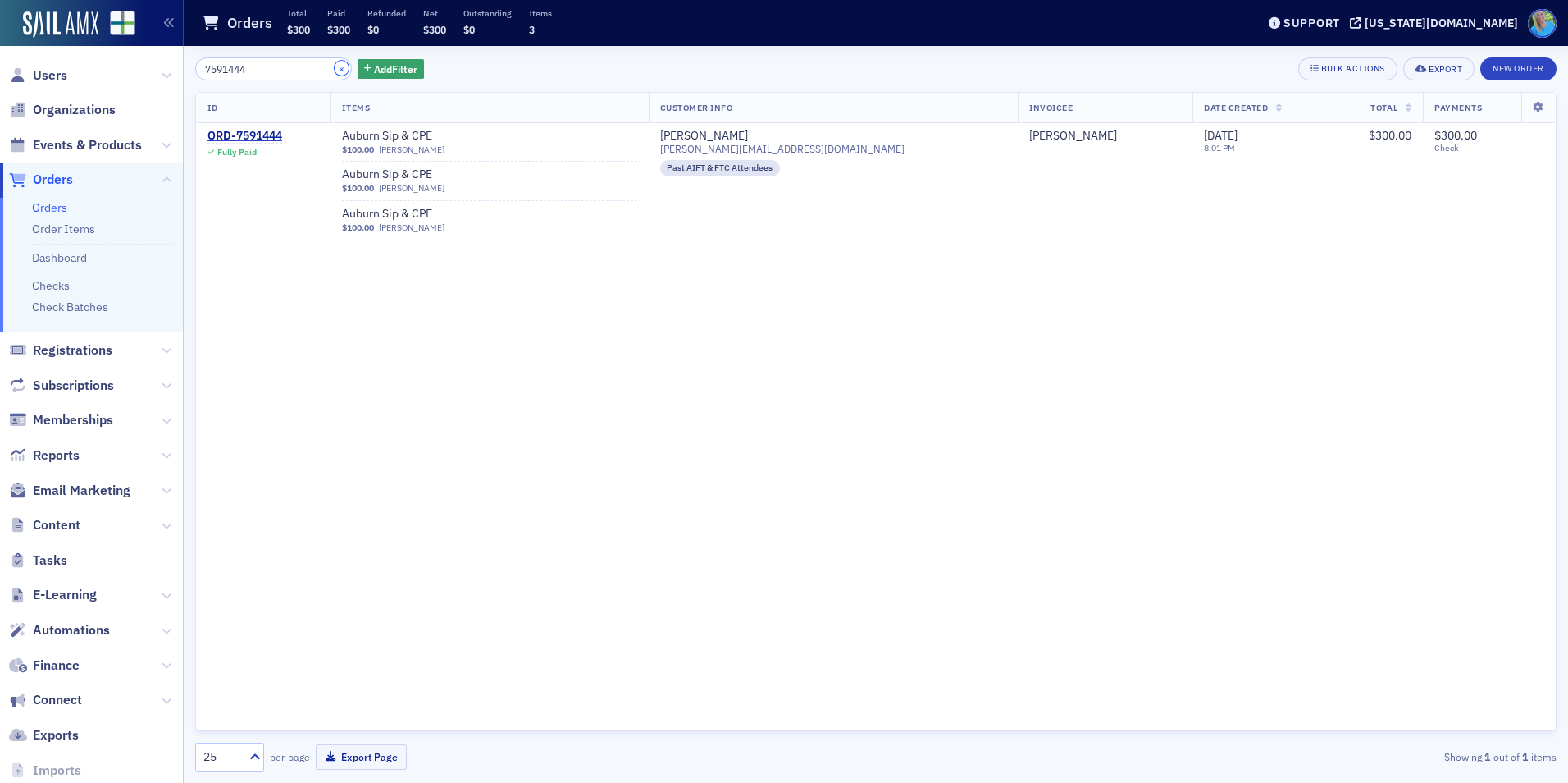
click at [335, 68] on button "×" at bounding box center [342, 68] width 15 height 15
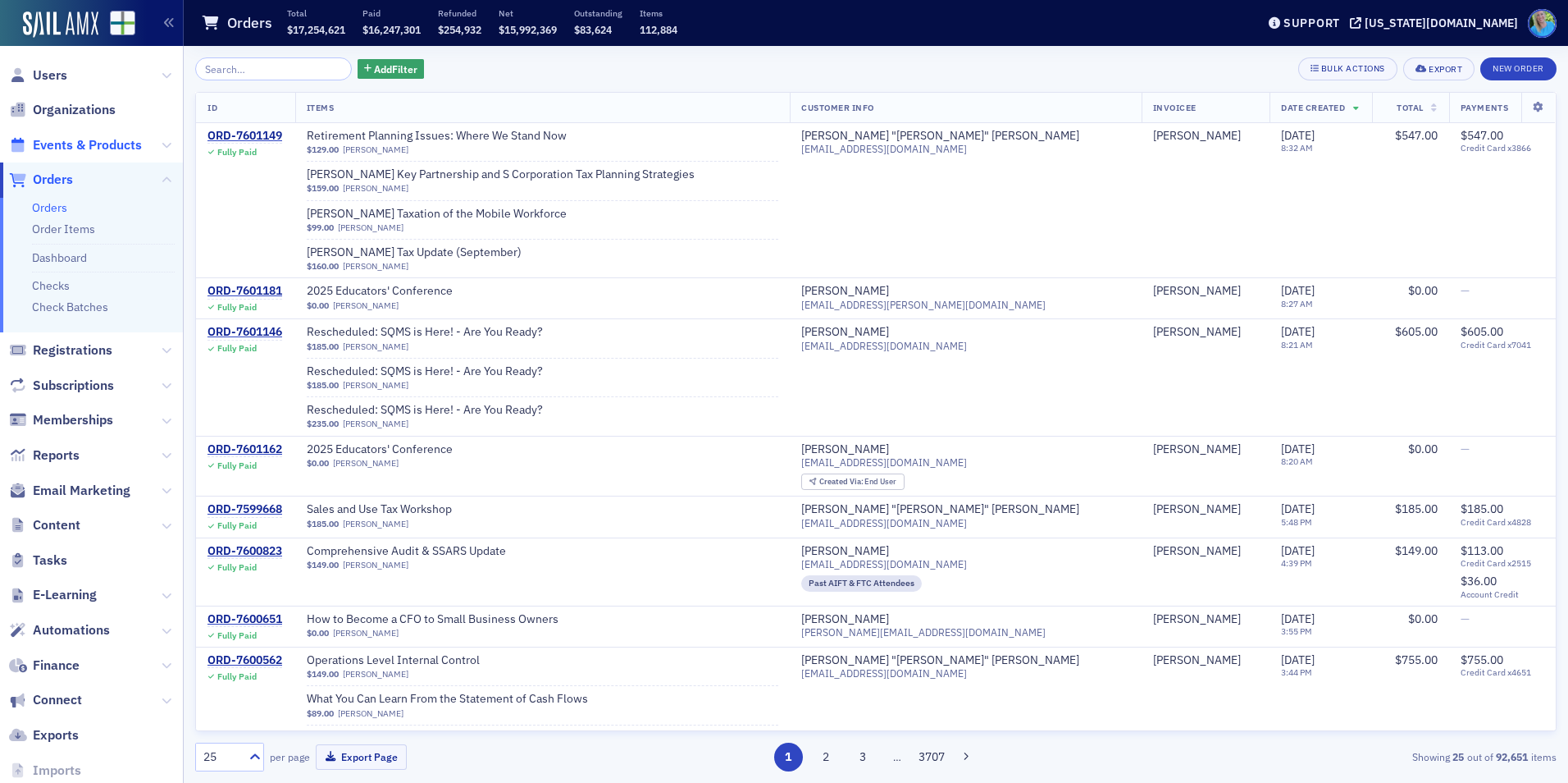
click at [123, 146] on span "Events & Products" at bounding box center [86, 144] width 109 height 18
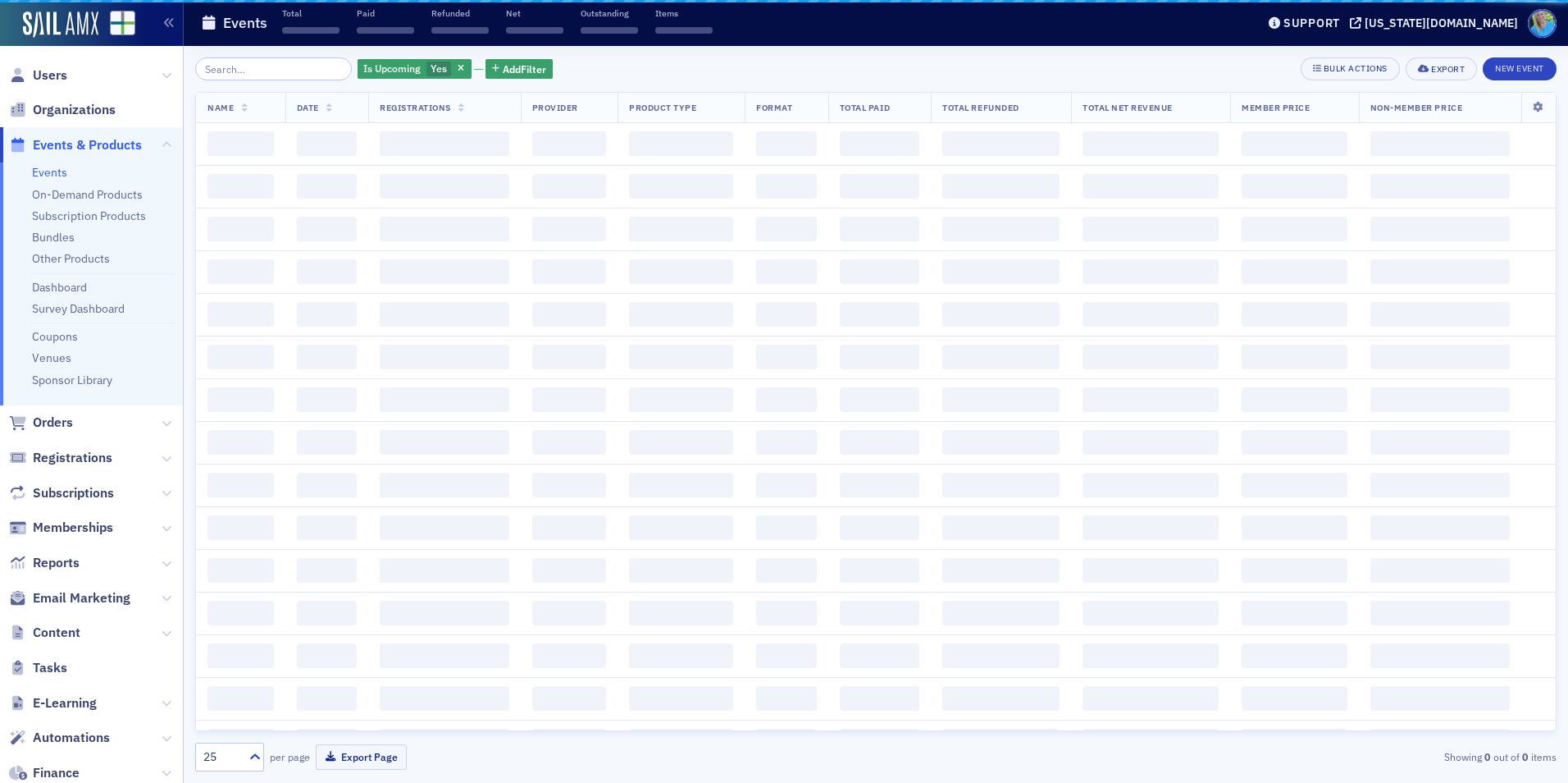
click at [235, 73] on input "search" at bounding box center [273, 69] width 156 height 23
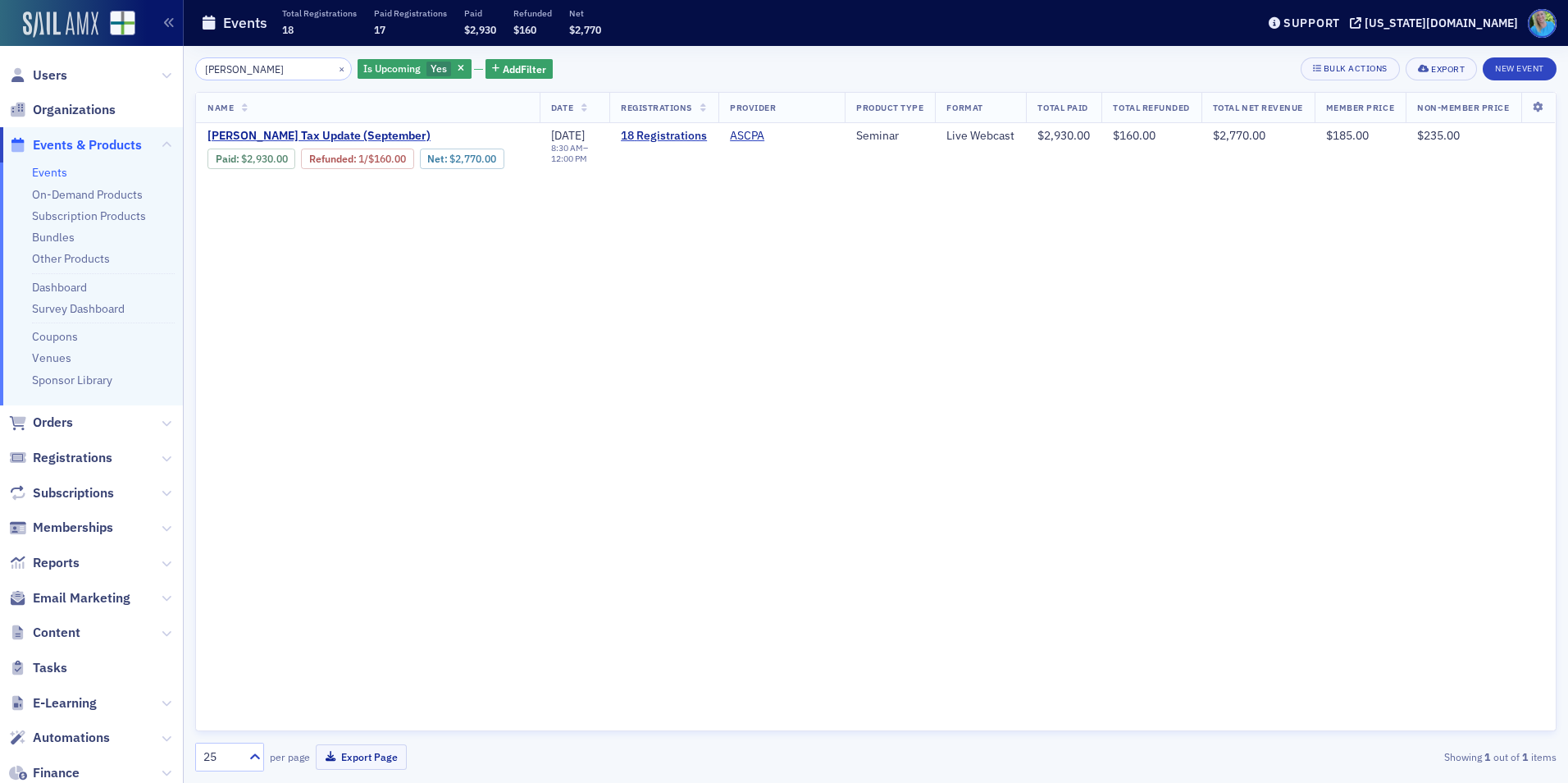
type input "[PERSON_NAME]"
click at [61, 33] on img at bounding box center [60, 24] width 75 height 26
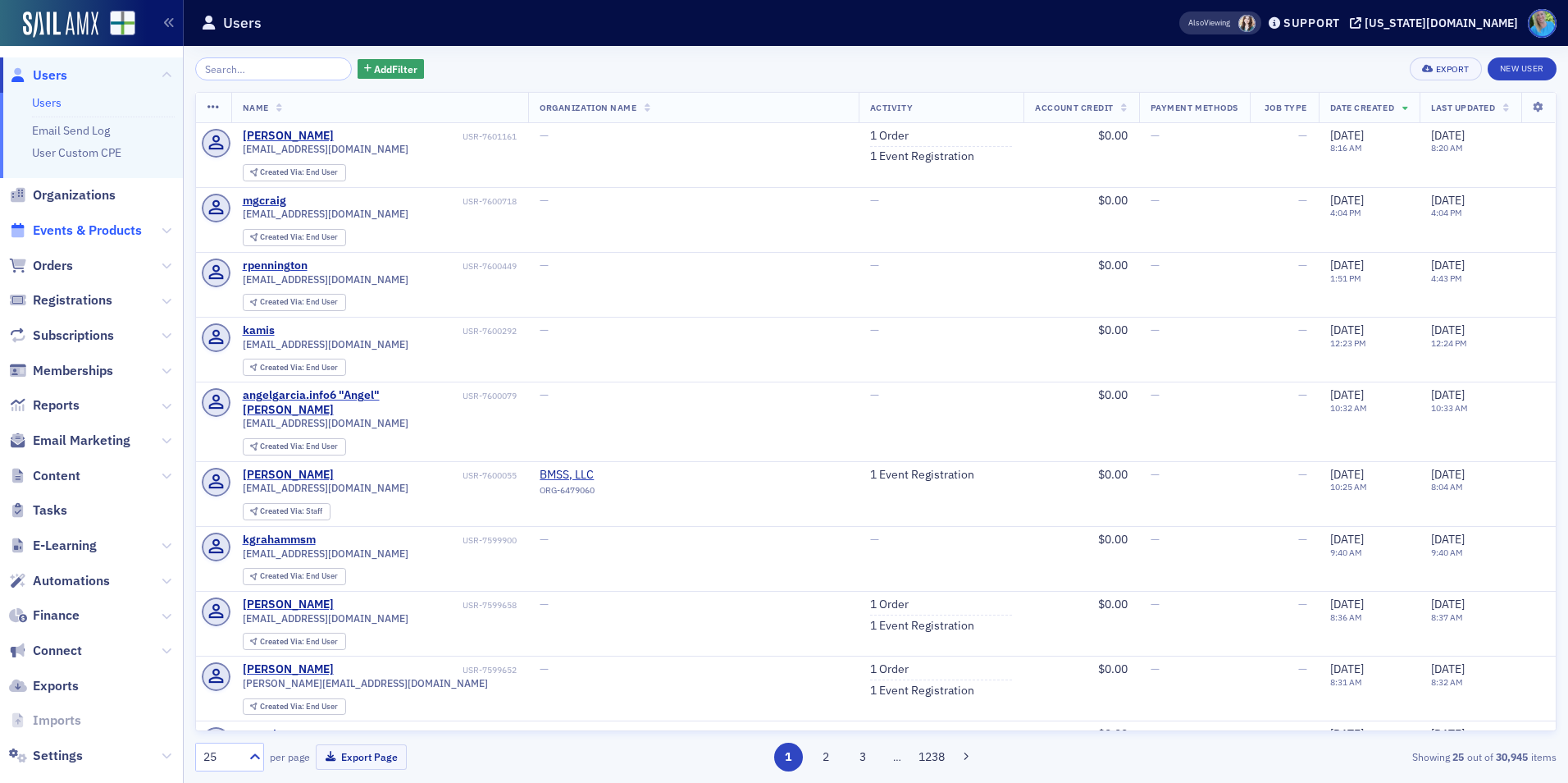
click at [125, 226] on span "Events & Products" at bounding box center [86, 230] width 109 height 18
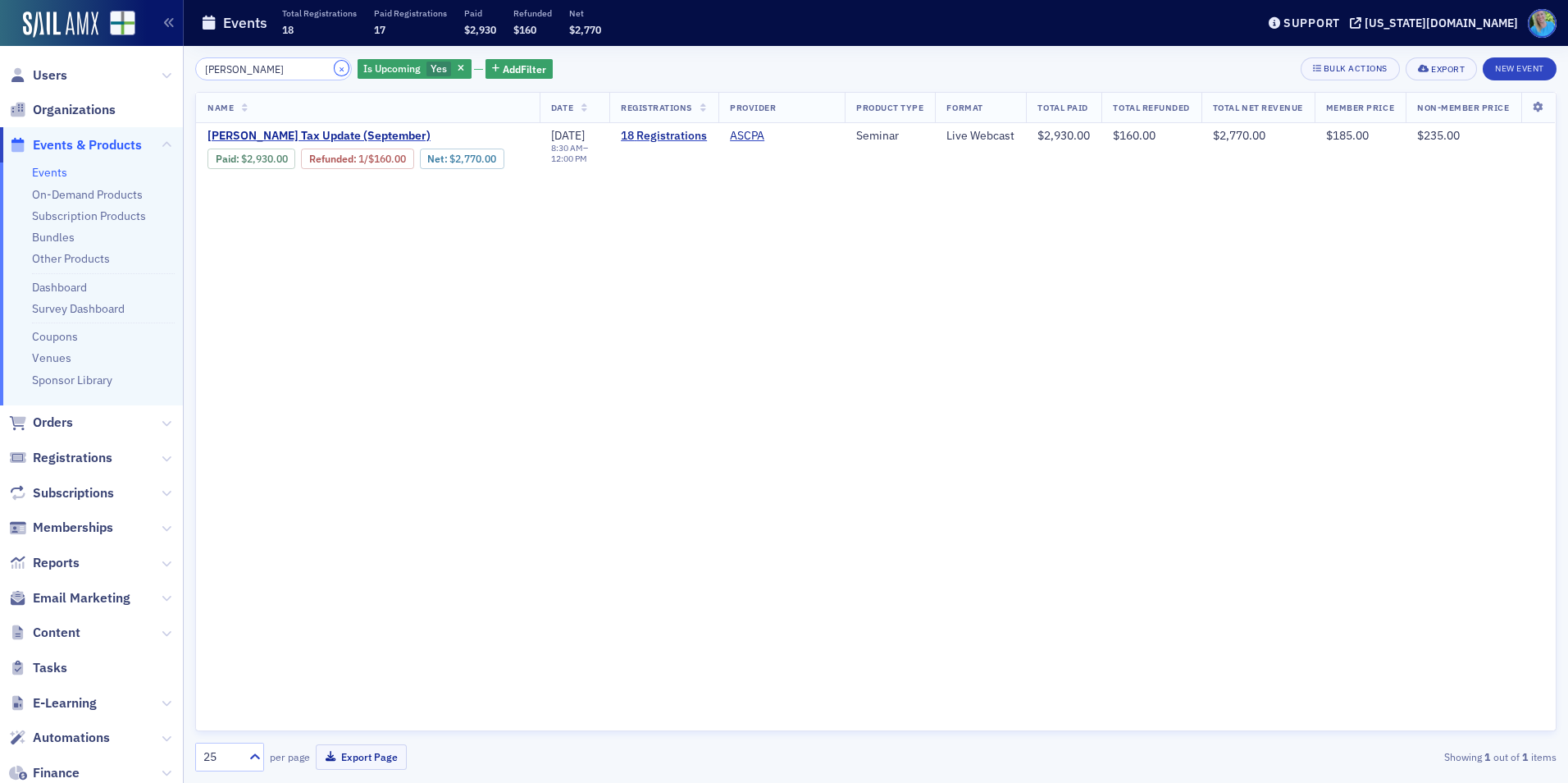
click at [335, 66] on button "×" at bounding box center [342, 68] width 15 height 15
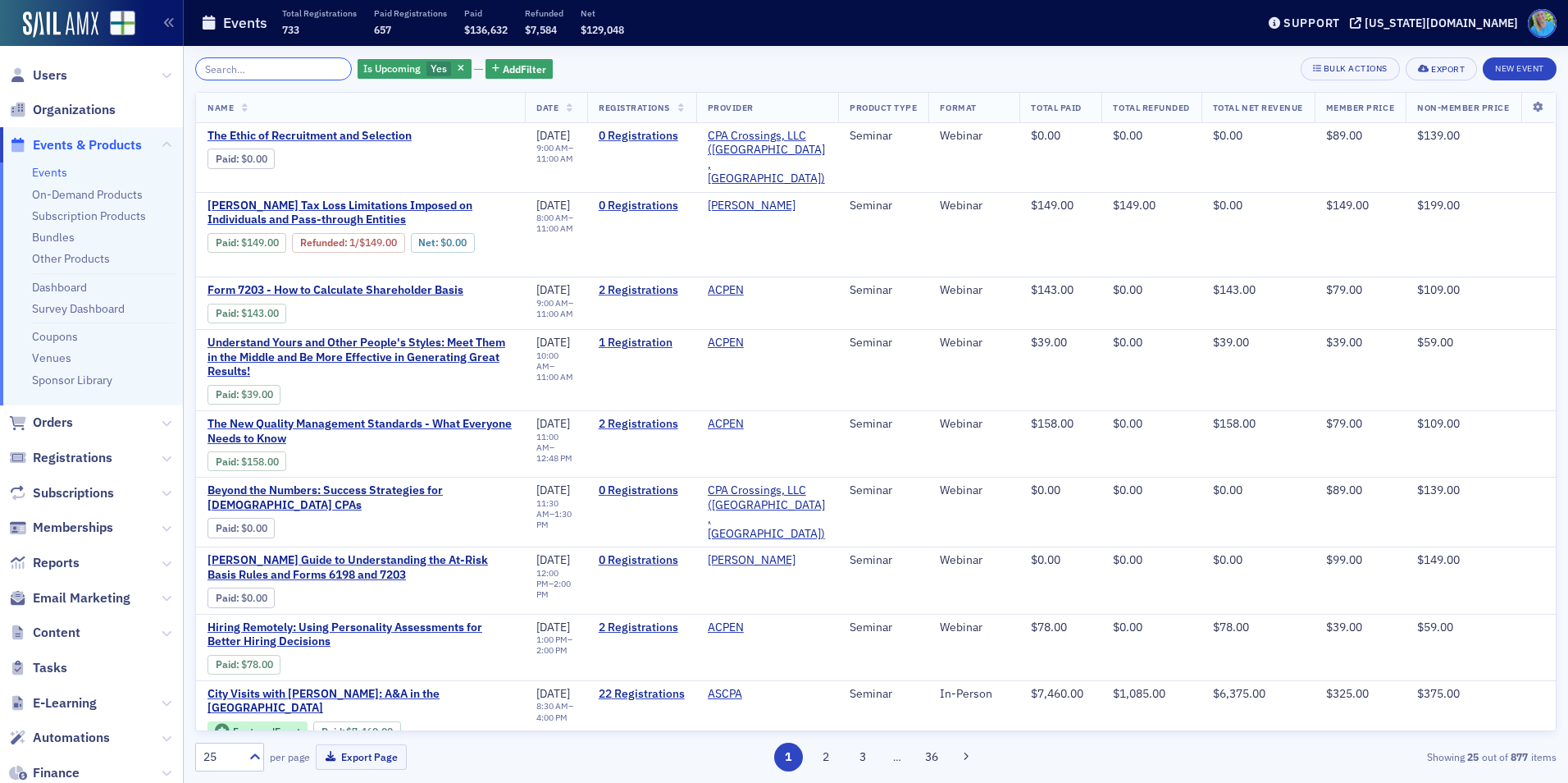
click at [324, 66] on input "search" at bounding box center [273, 69] width 156 height 23
click at [55, 414] on span "Orders" at bounding box center [52, 422] width 40 height 18
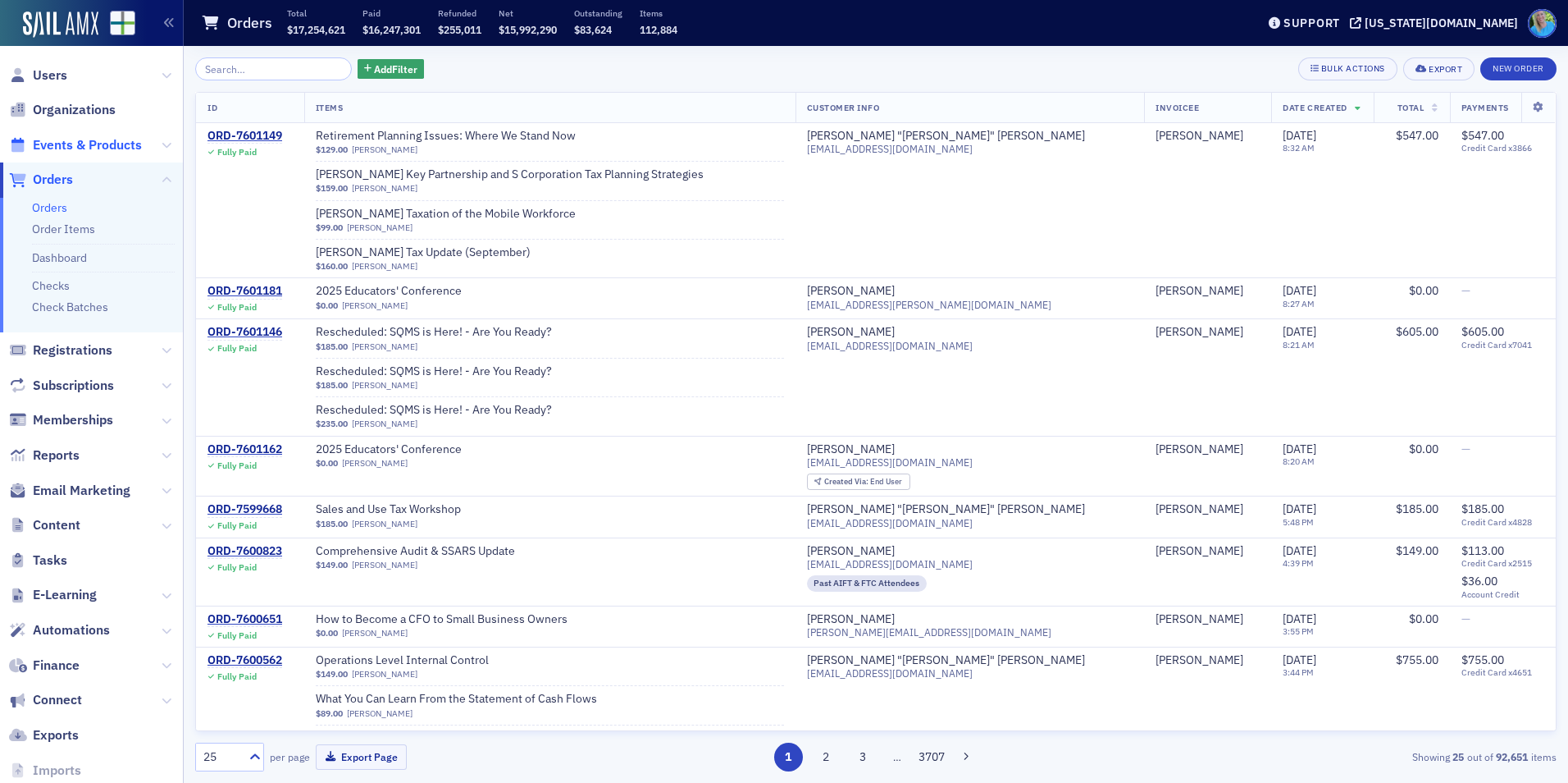
click at [68, 148] on span "Events & Products" at bounding box center [86, 144] width 109 height 18
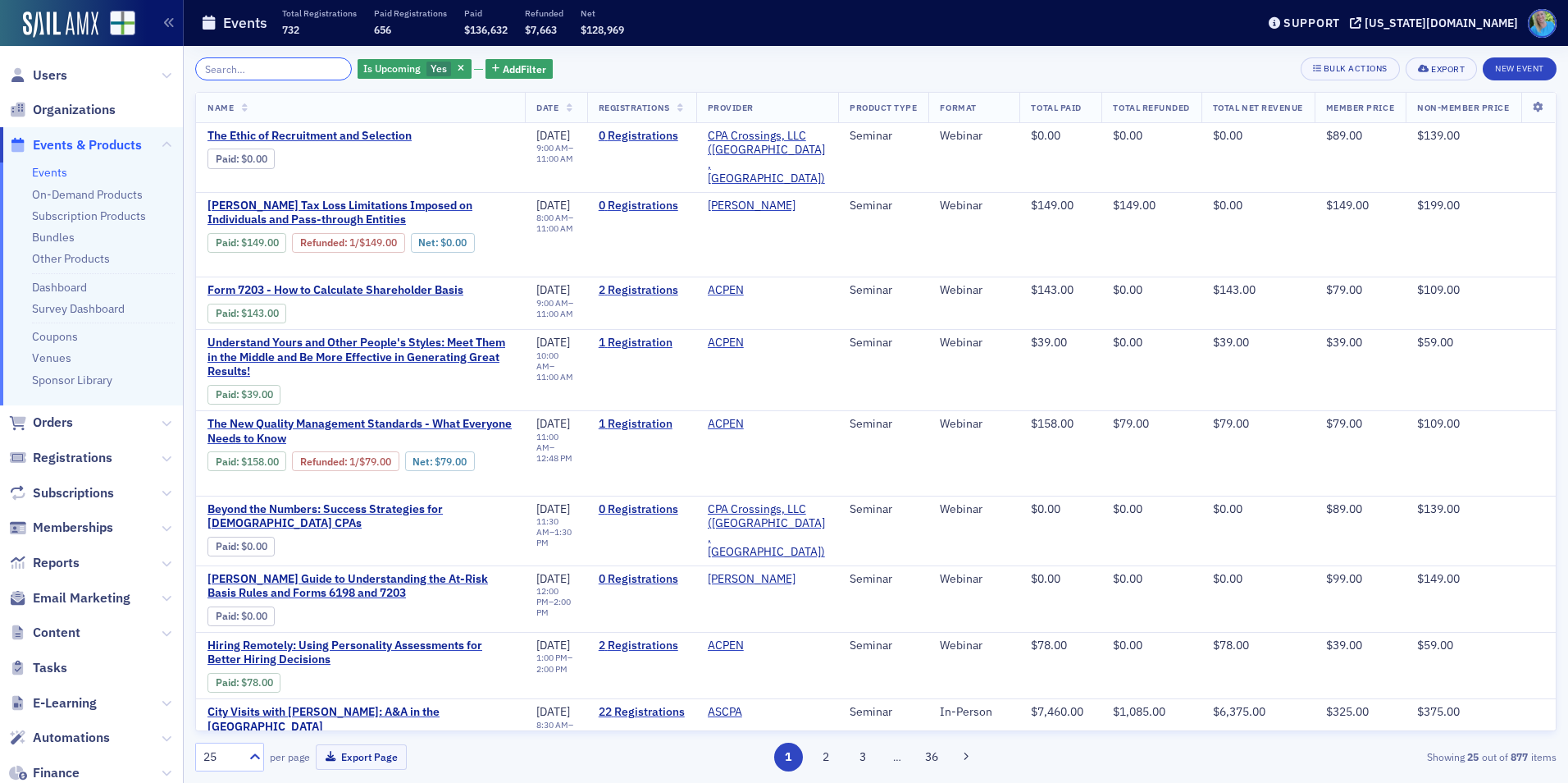
click at [270, 63] on input "search" at bounding box center [273, 69] width 156 height 23
paste input "Mastering Microsoft 365 for CPA Efficiency"
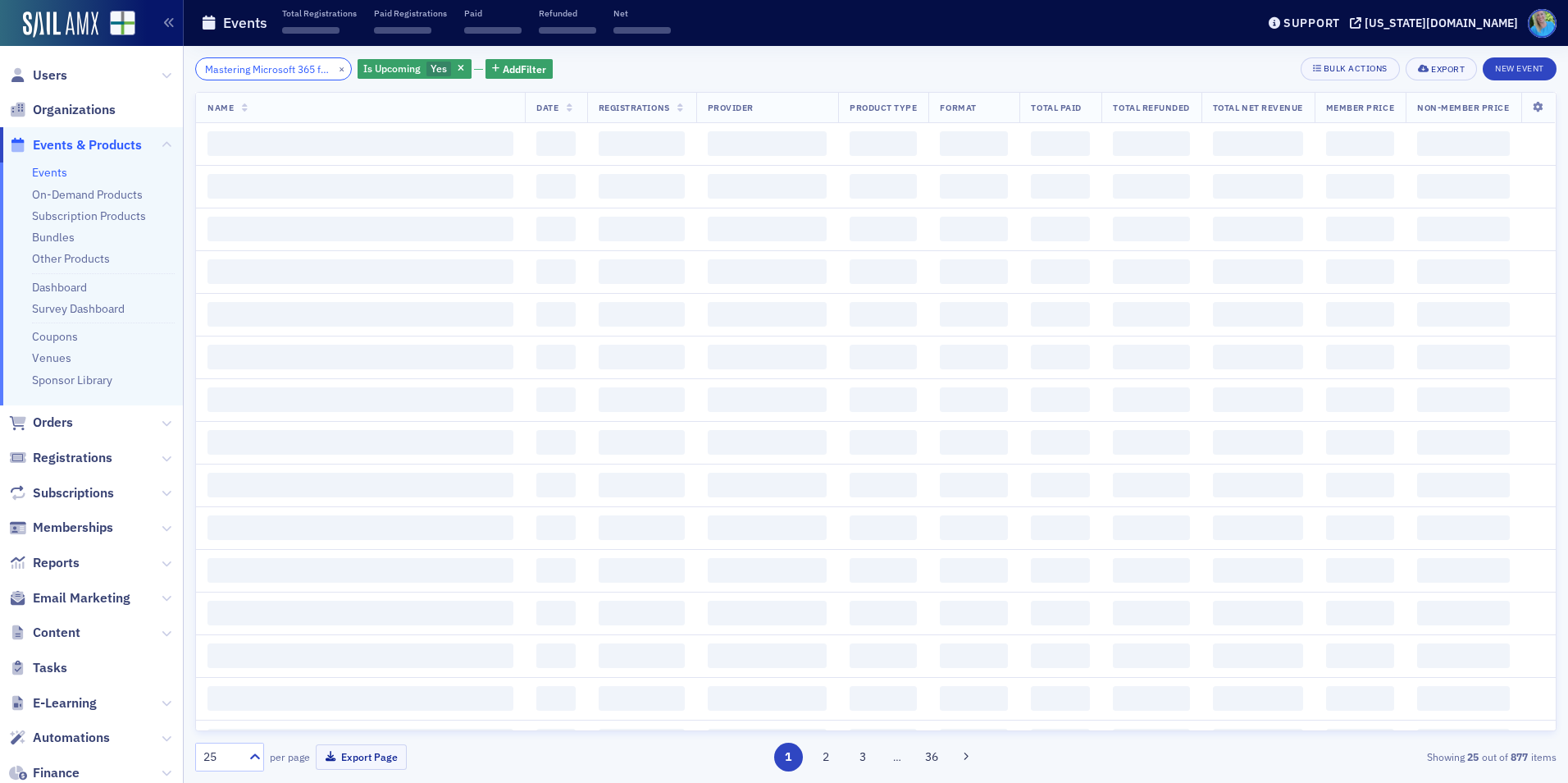
scroll to position [0, 81]
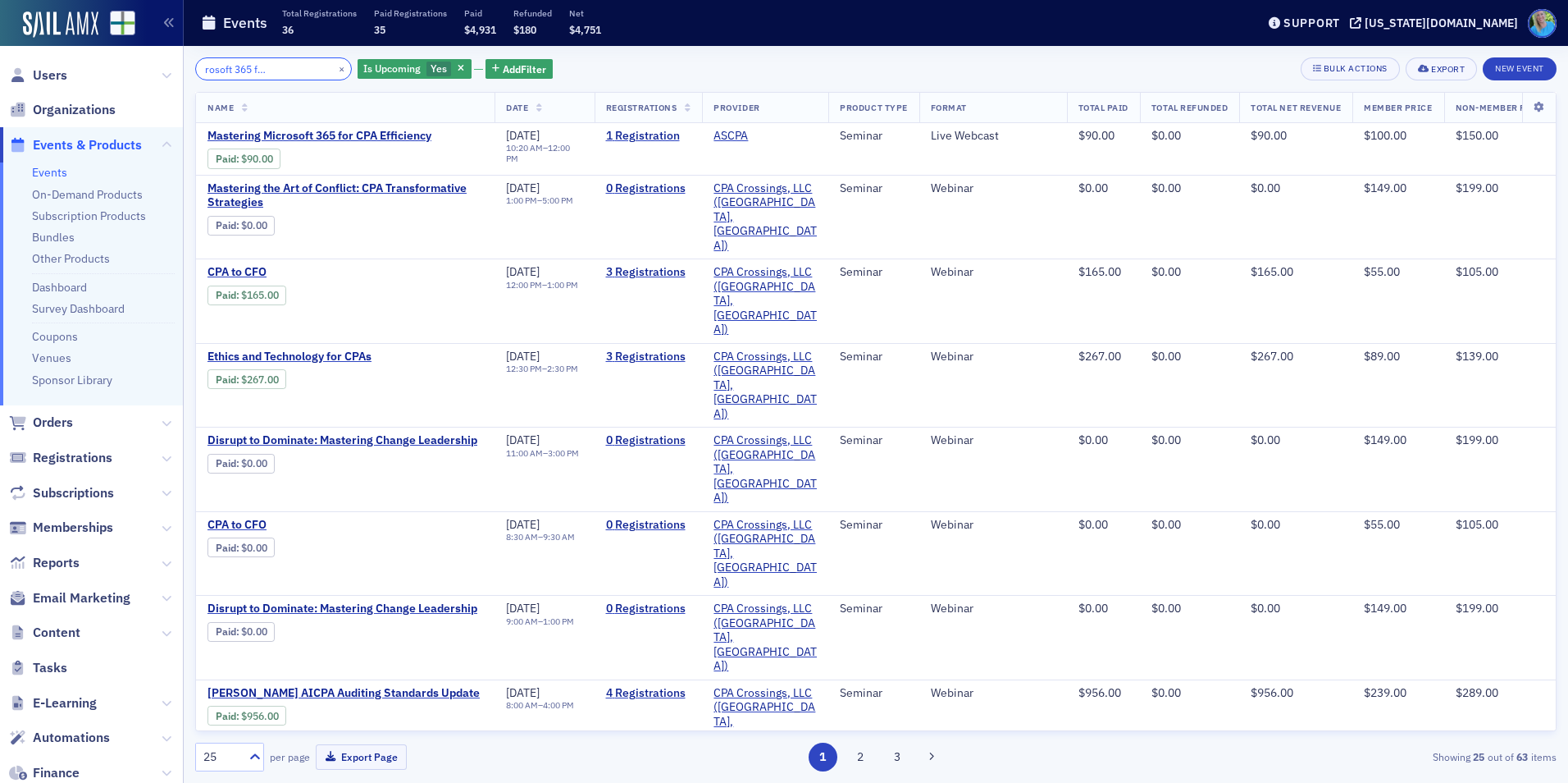
type input "Mastering Microsoft 365 for CPA Efficiency"
click at [335, 72] on button "×" at bounding box center [342, 68] width 15 height 15
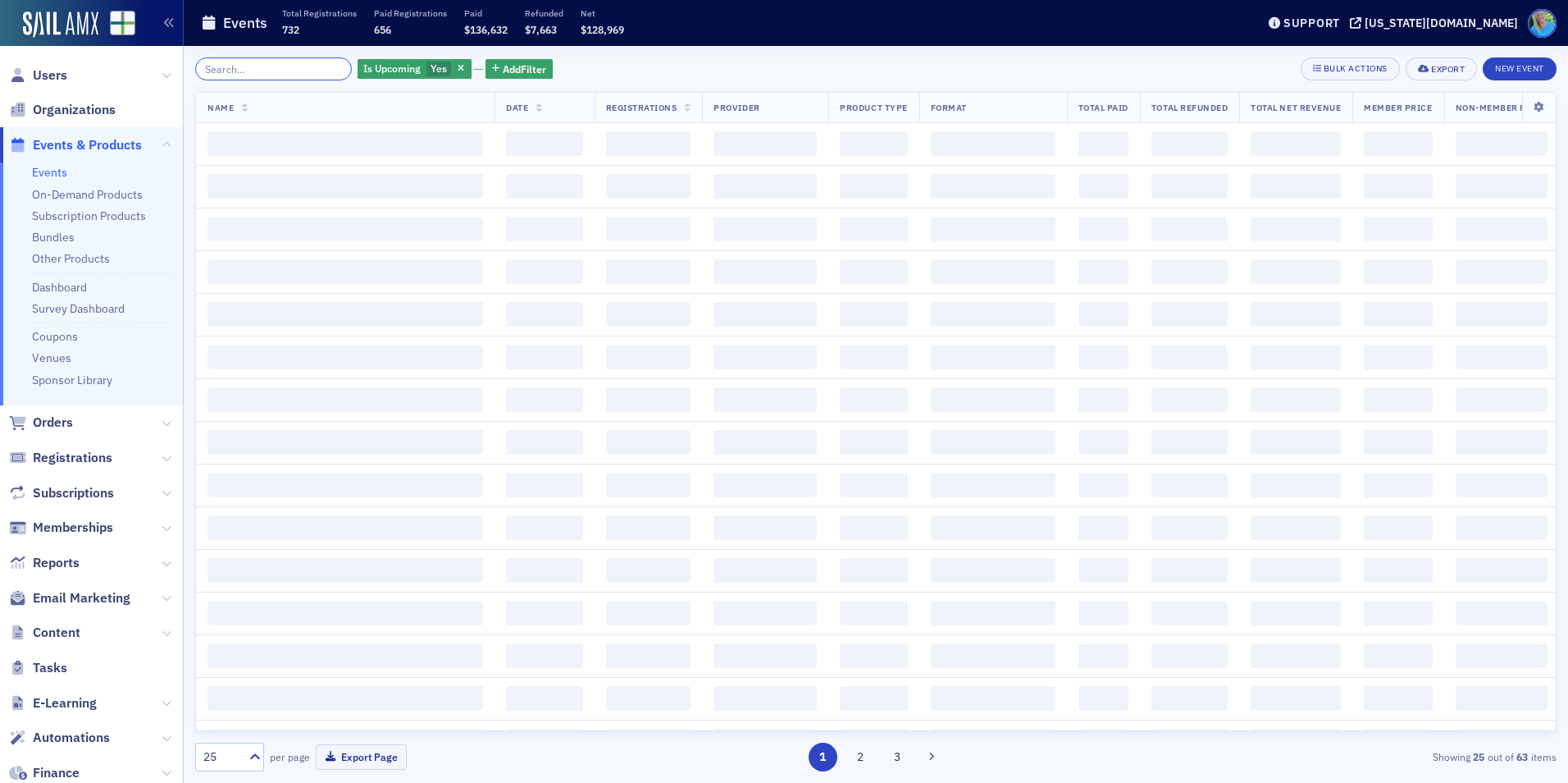
click at [309, 69] on input "search" at bounding box center [273, 69] width 156 height 23
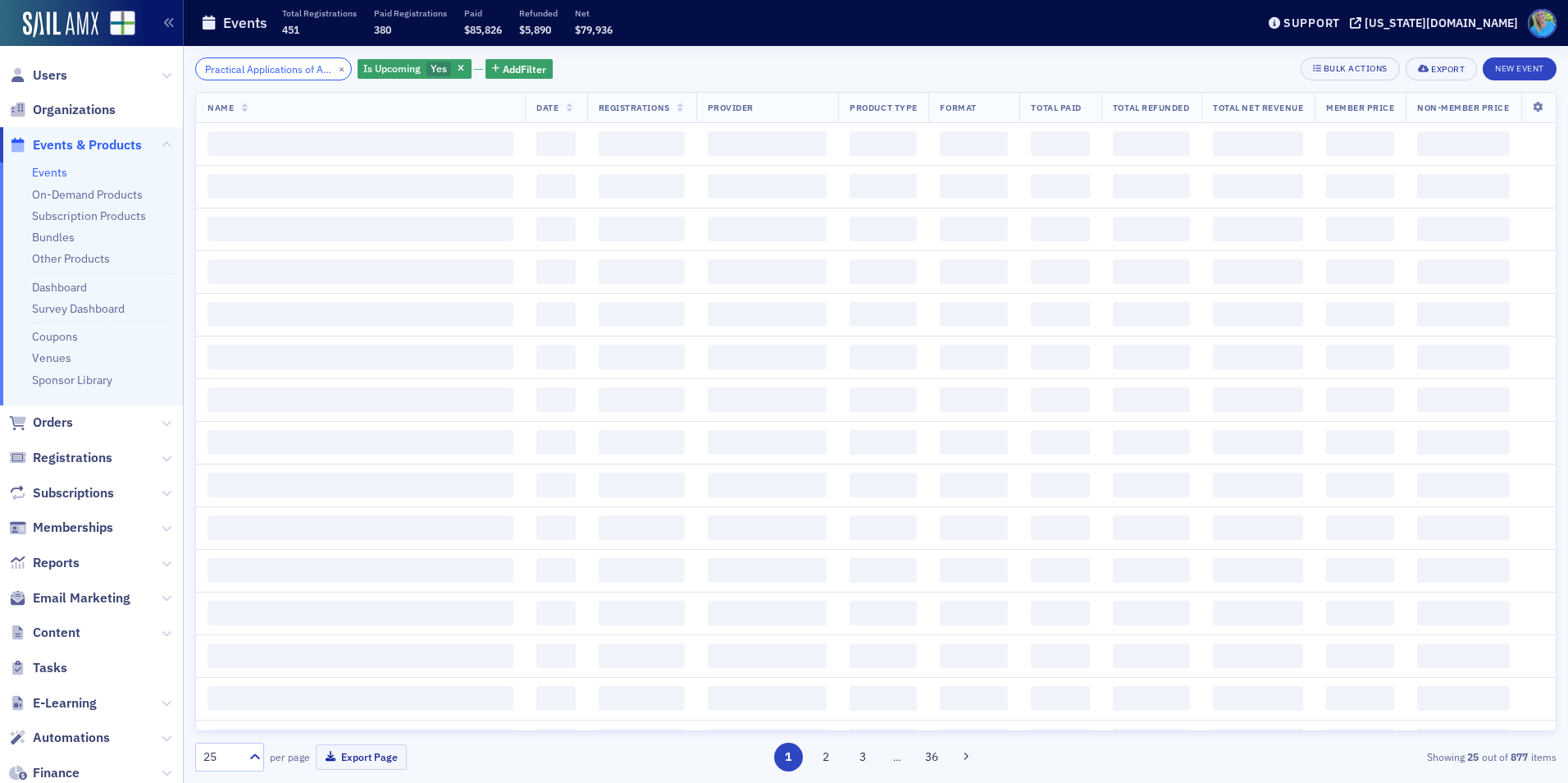
scroll to position [0, 93]
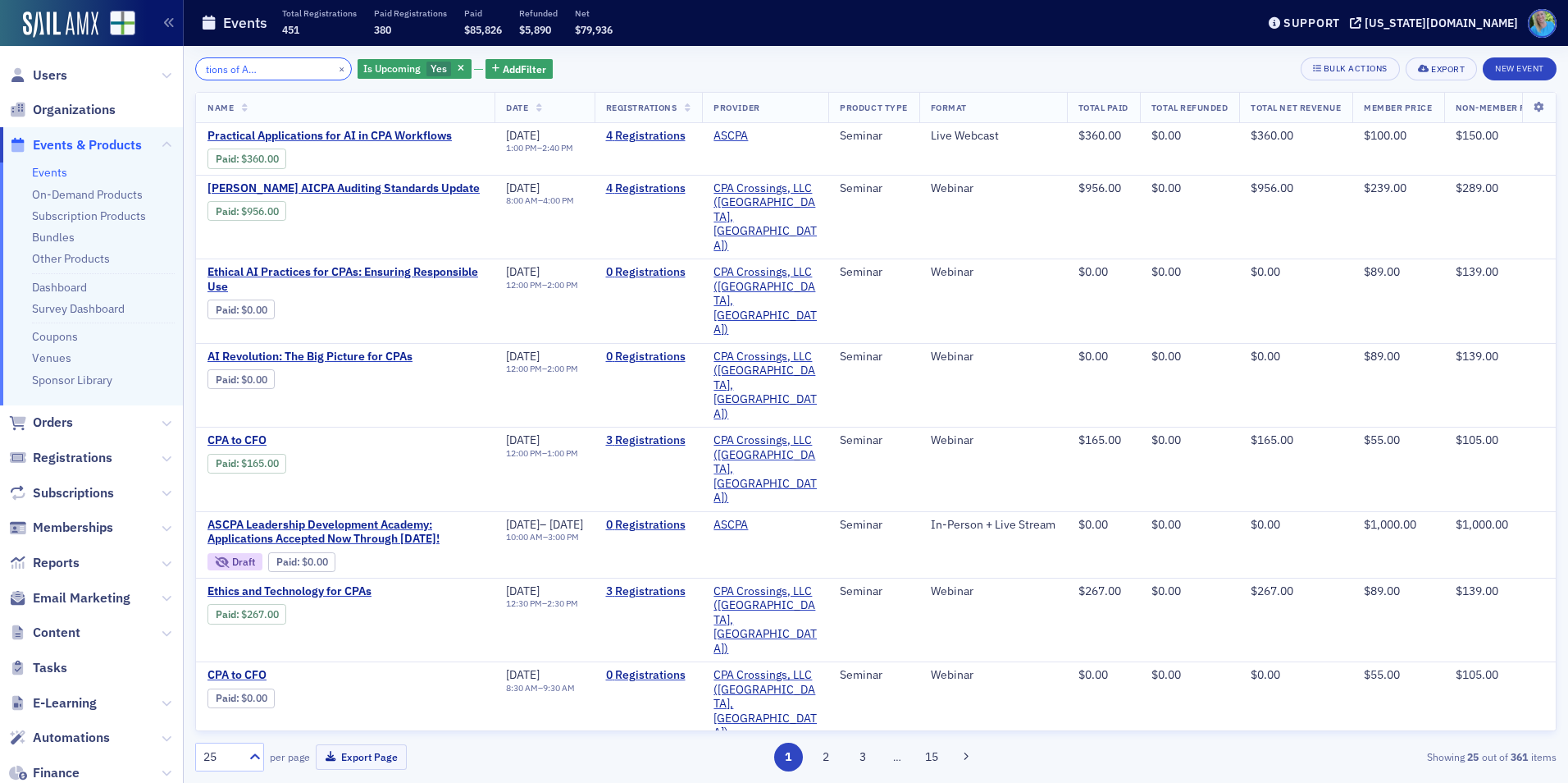
type input "Practical Applications of AI in CPA Workflows"
drag, startPoint x: 320, startPoint y: 69, endPoint x: 286, endPoint y: 66, distance: 34.1
click at [335, 69] on button "×" at bounding box center [342, 68] width 15 height 15
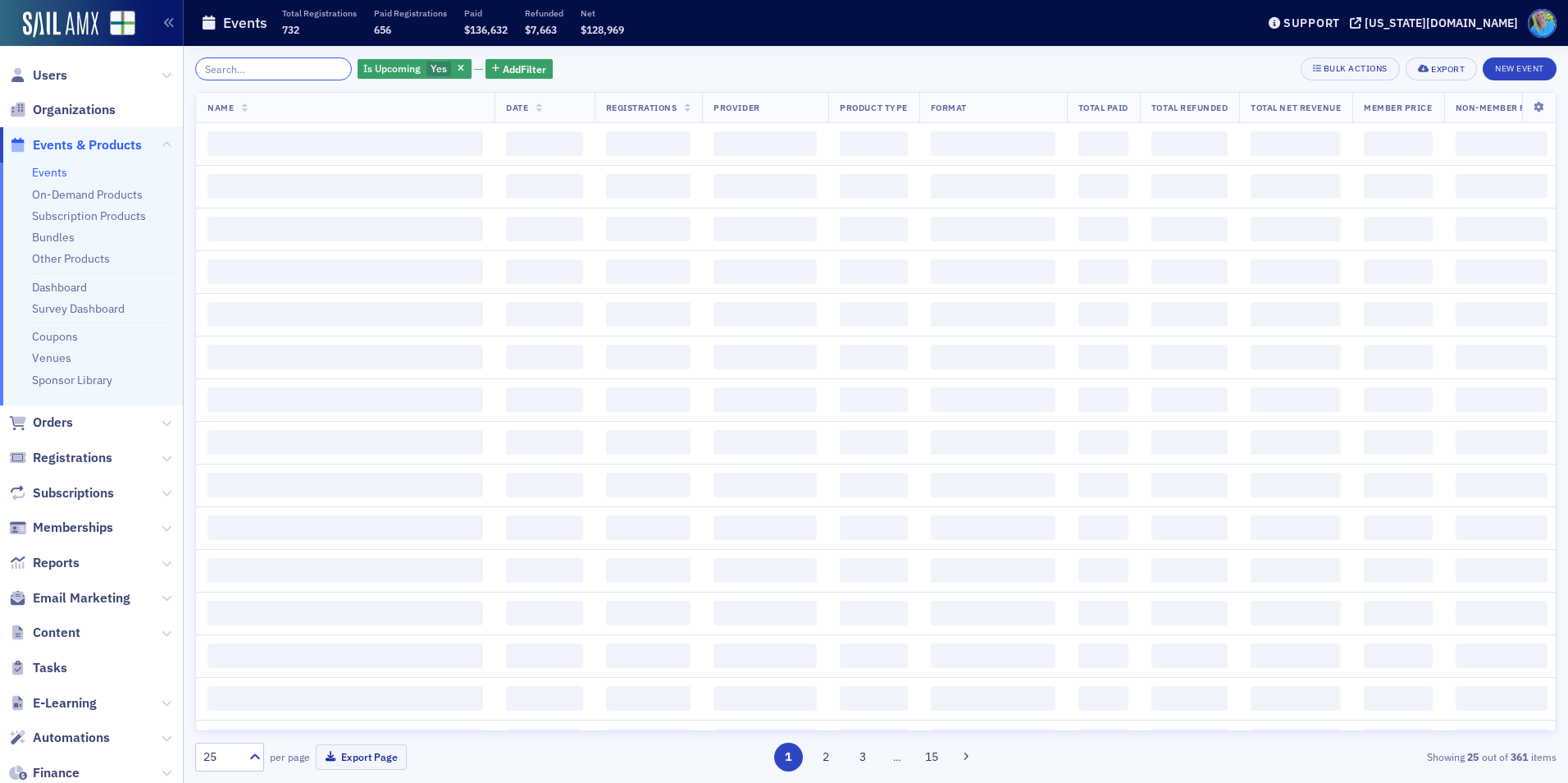
click at [286, 66] on input "search" at bounding box center [273, 69] width 156 height 23
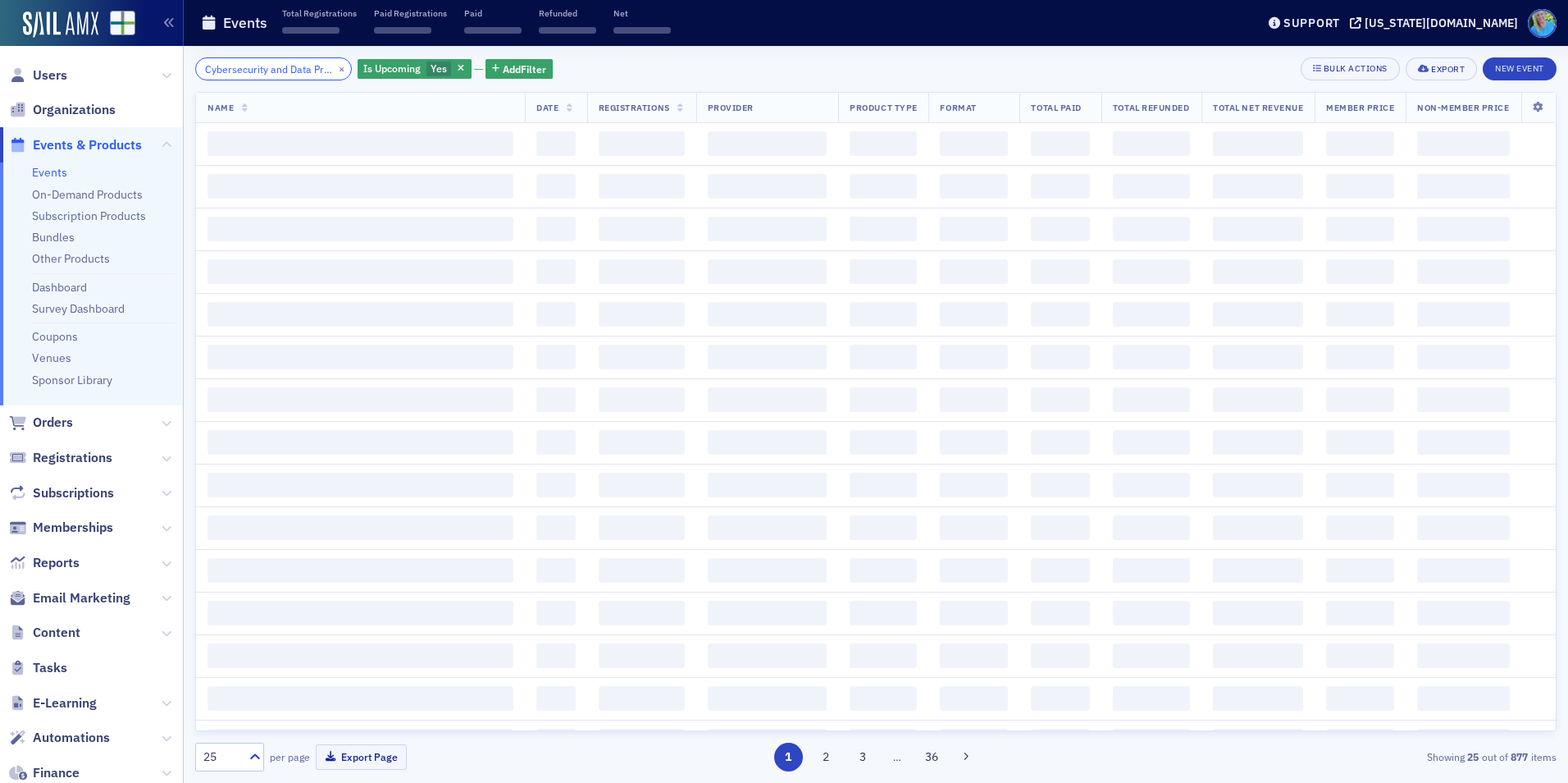
scroll to position [0, 85]
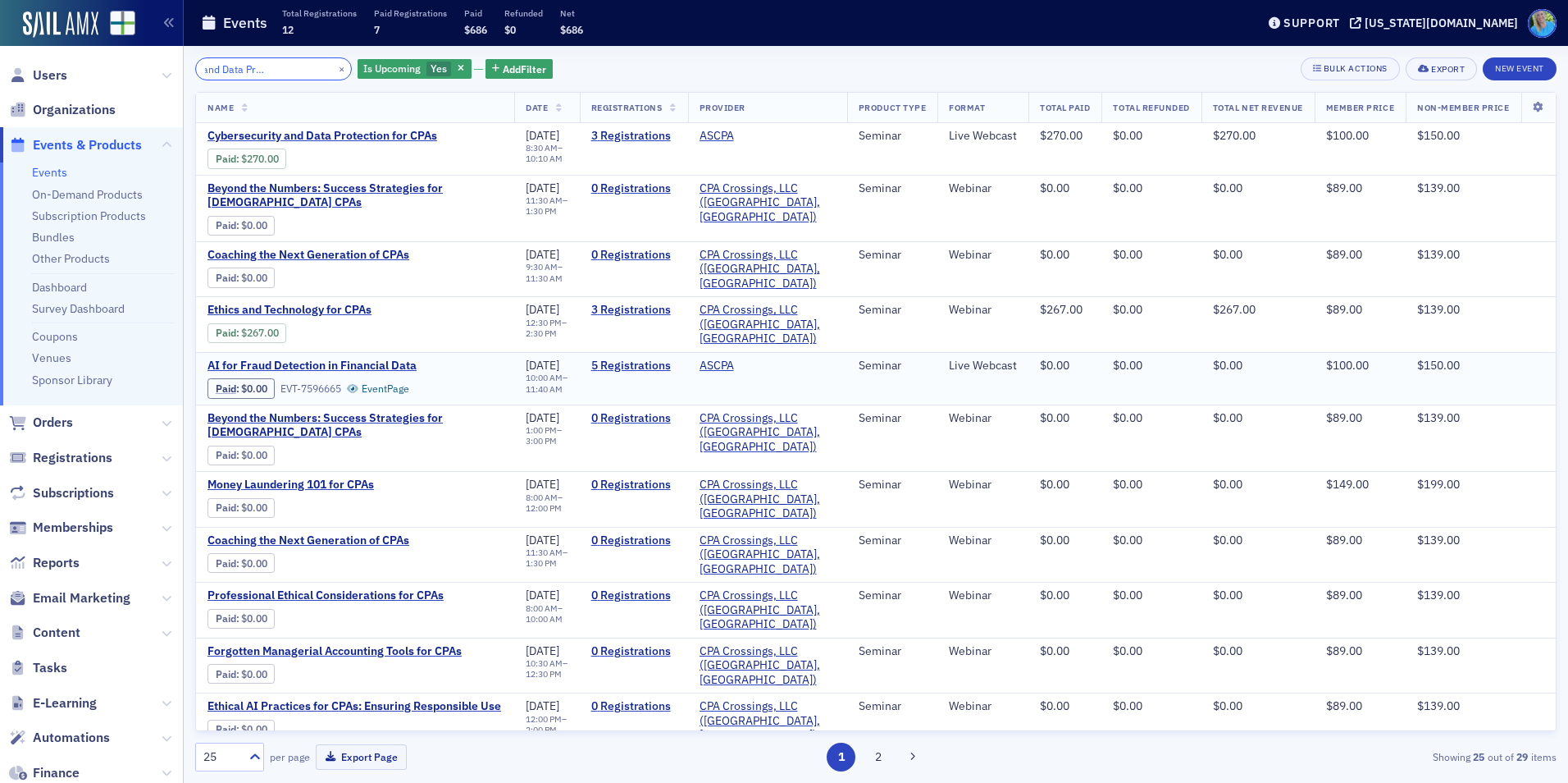
type input "Cybersecurity and Data Protection for CPAs"
click at [335, 69] on button "×" at bounding box center [342, 68] width 15 height 15
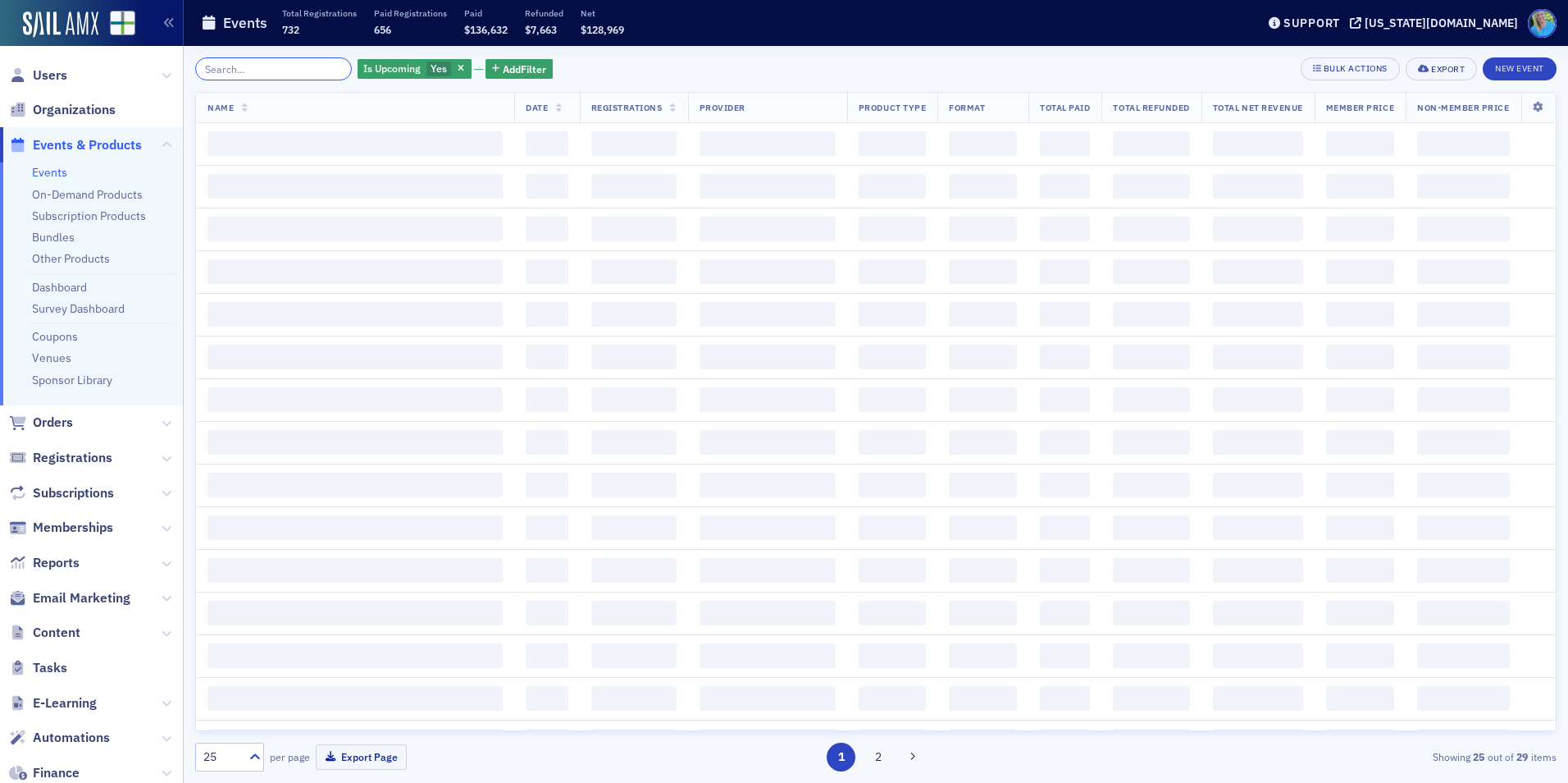
click at [302, 66] on input "search" at bounding box center [273, 69] width 156 height 23
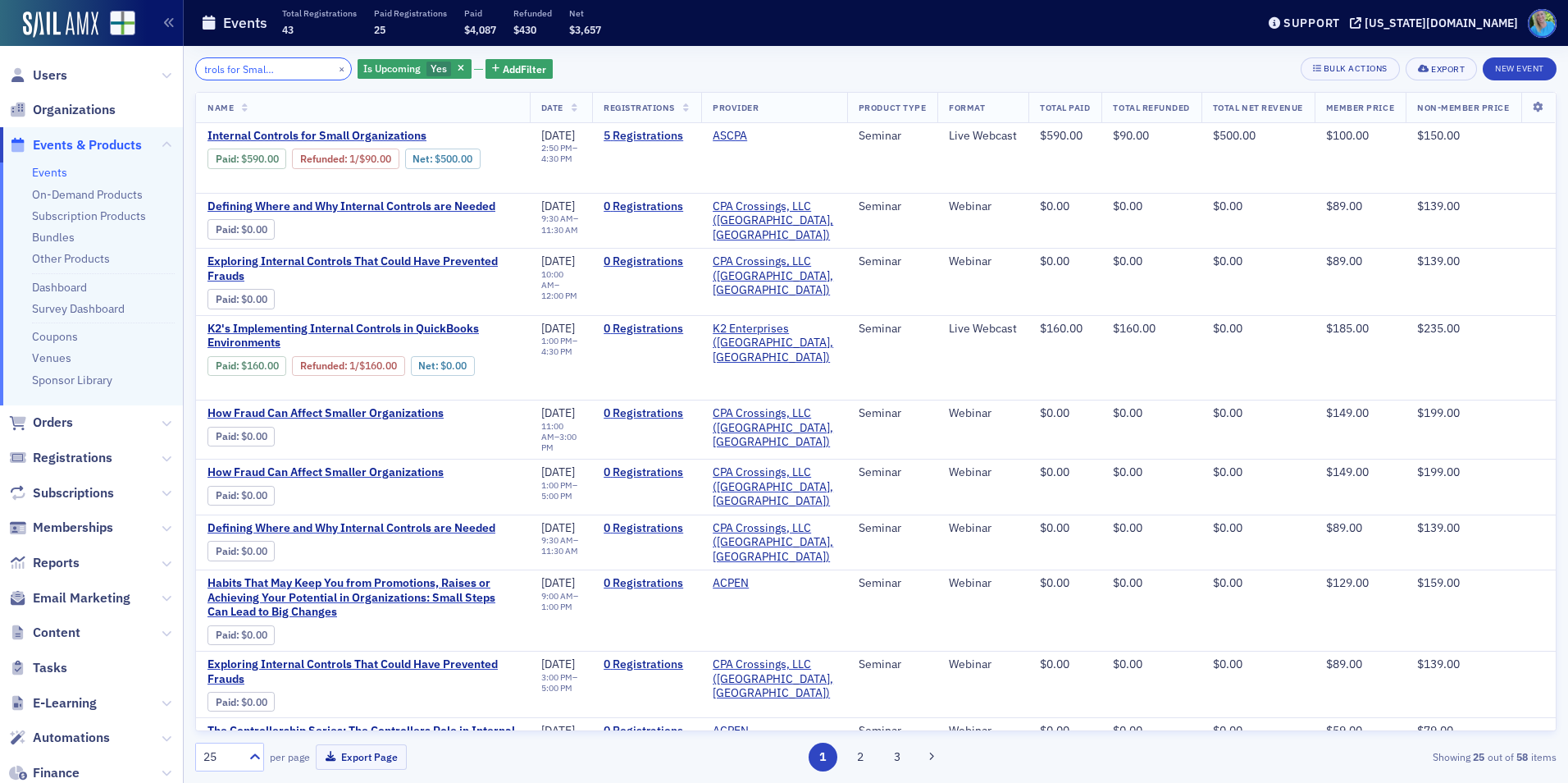
type input "Internal Controls for Small Organizations"
click at [335, 66] on button "×" at bounding box center [342, 68] width 15 height 15
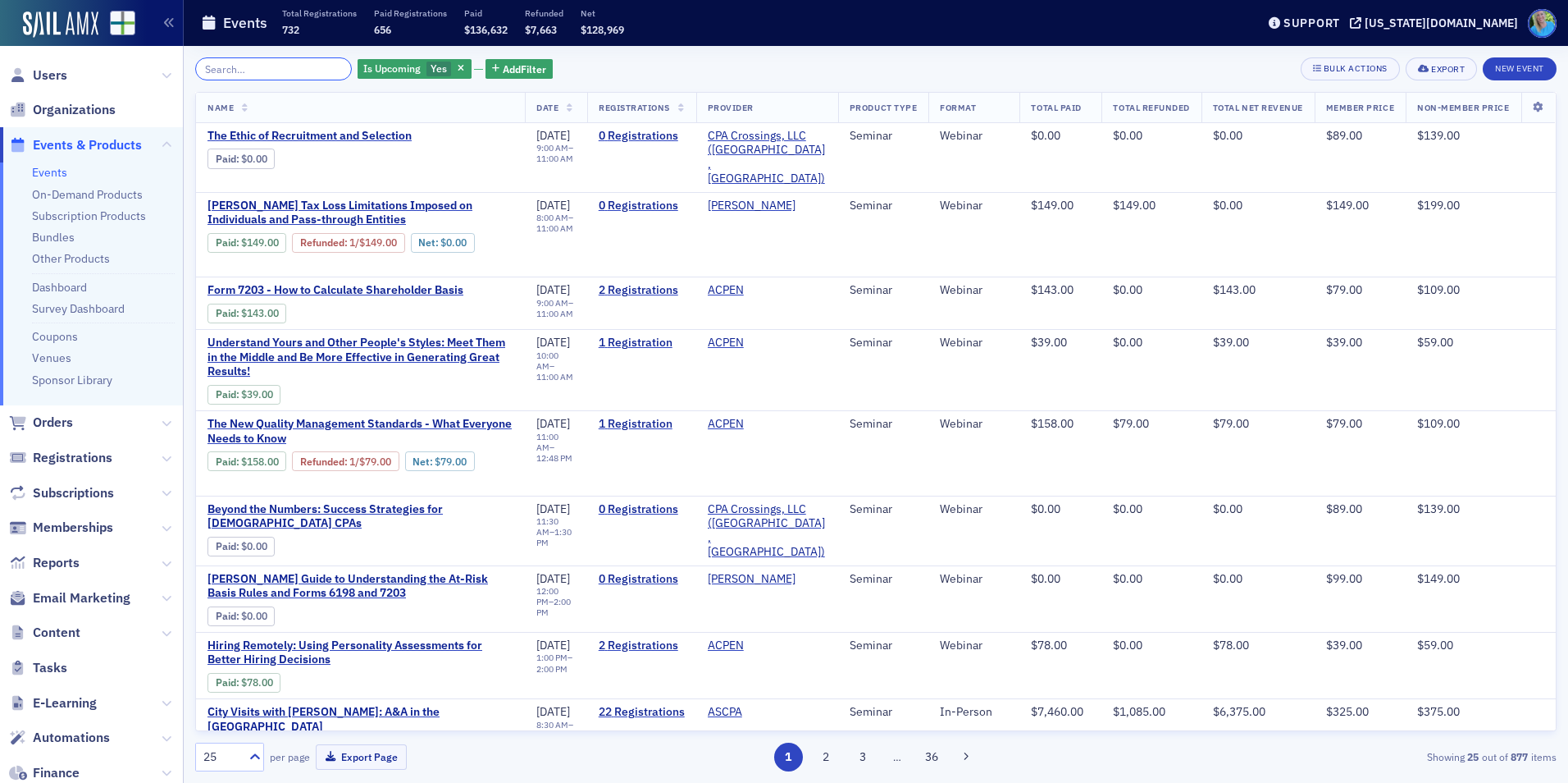
click at [278, 70] on input "search" at bounding box center [273, 69] width 156 height 23
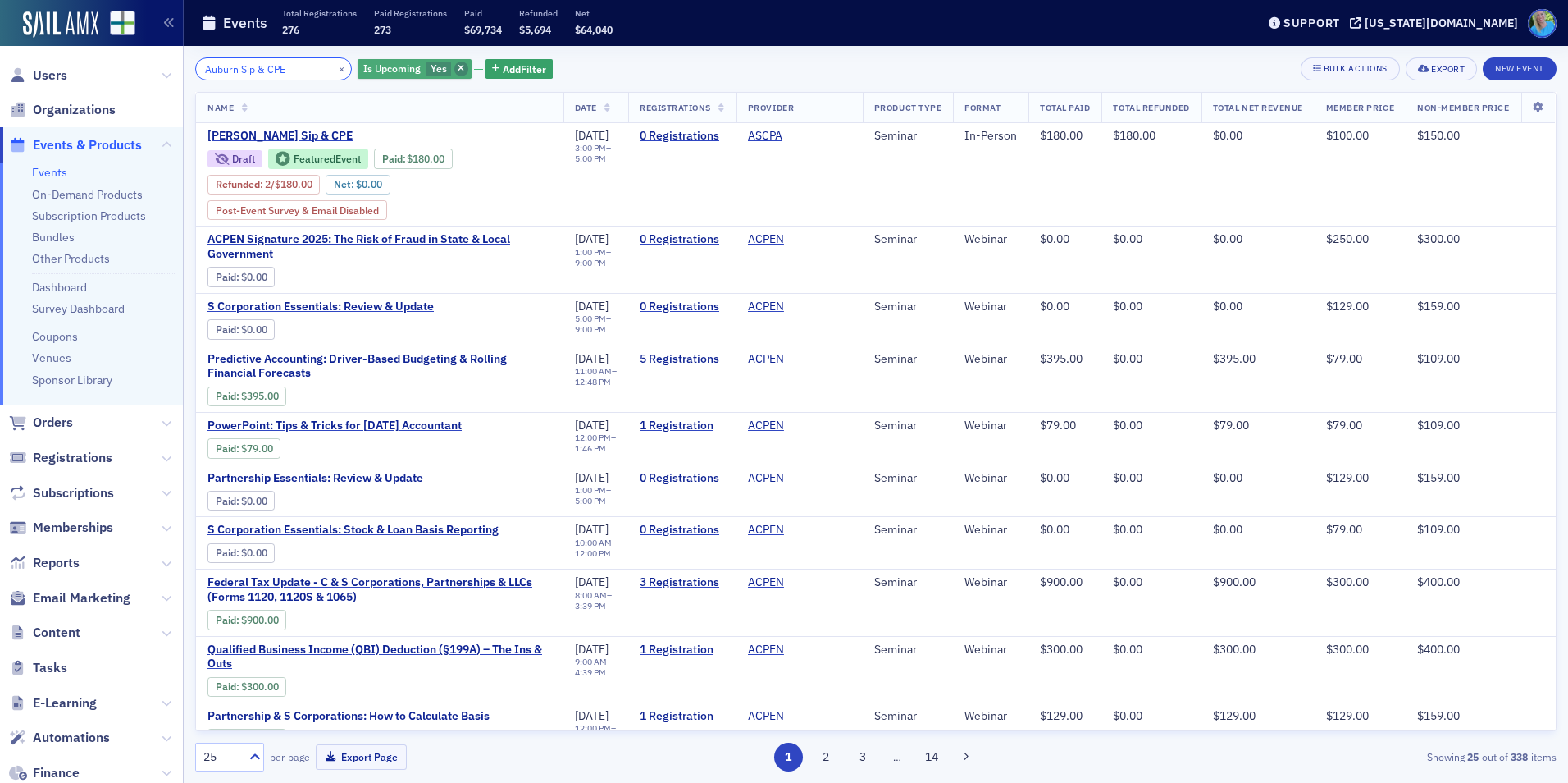
type input "Auburn Sip & CPE"
click at [455, 66] on span "button" at bounding box center [462, 69] width 15 height 15
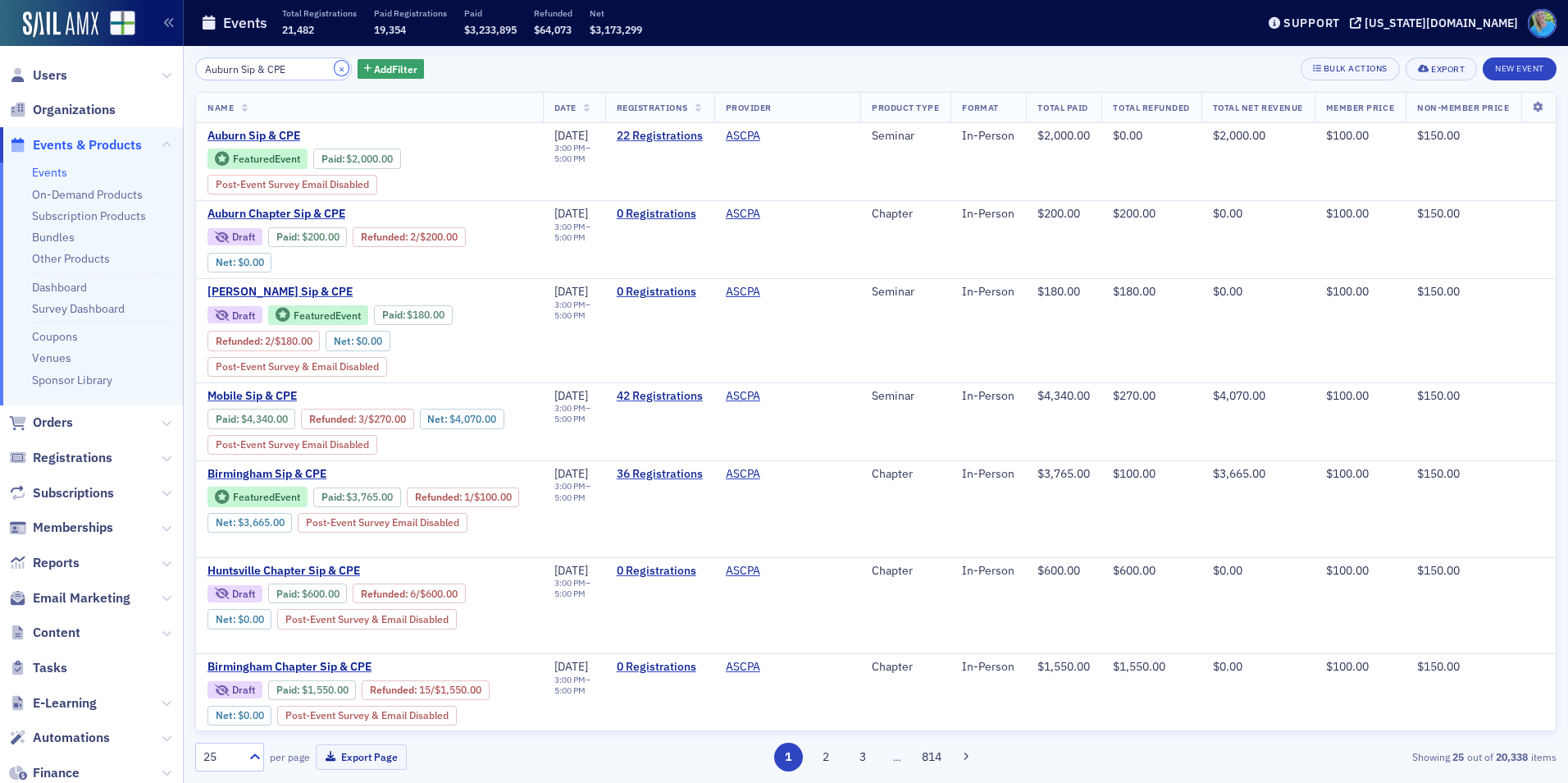
click at [335, 73] on button "×" at bounding box center [342, 68] width 15 height 15
click at [322, 73] on input "Auburn Sip & CPE" at bounding box center [273, 69] width 156 height 23
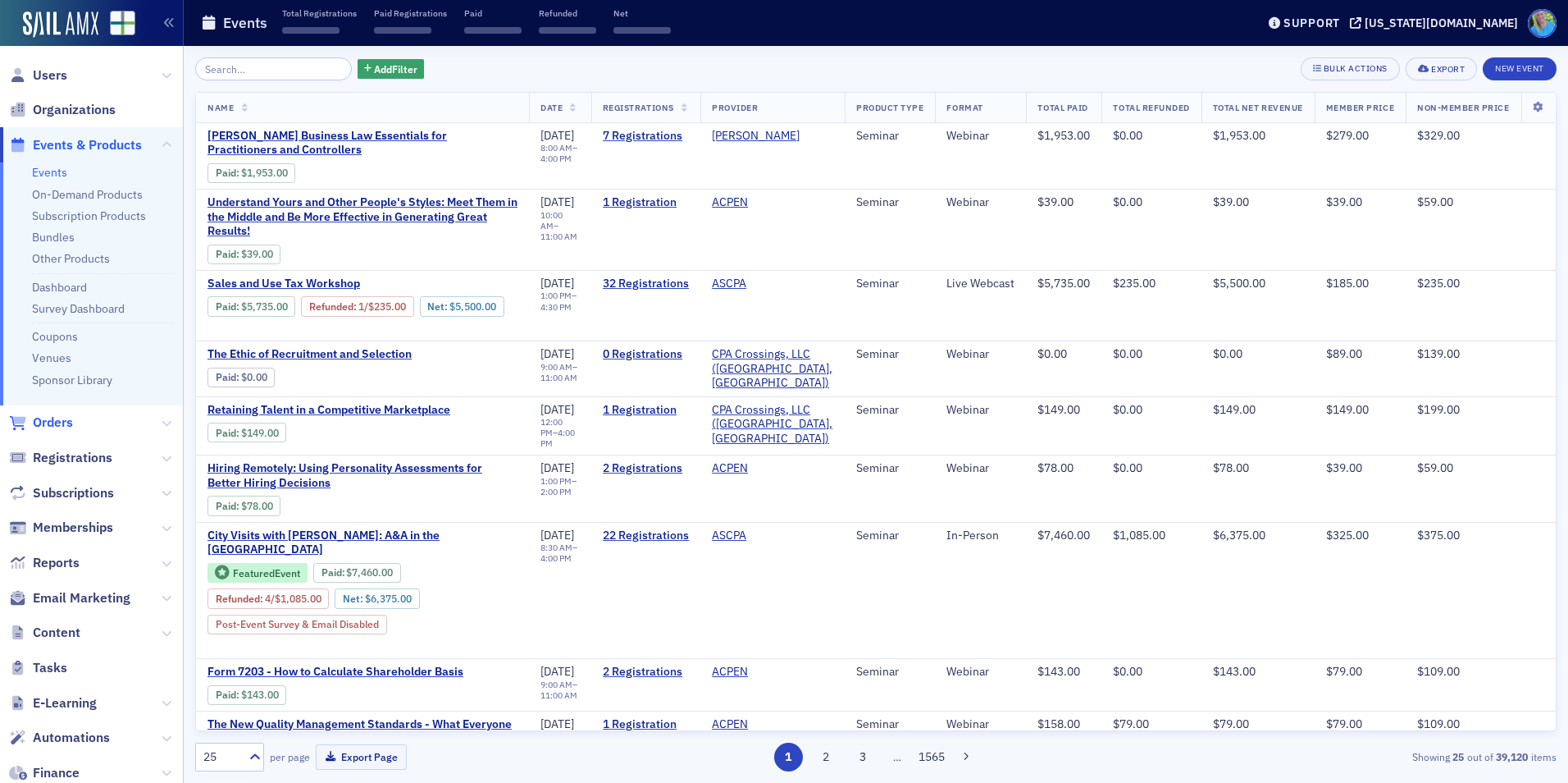
click at [59, 423] on span "Orders" at bounding box center [52, 422] width 40 height 18
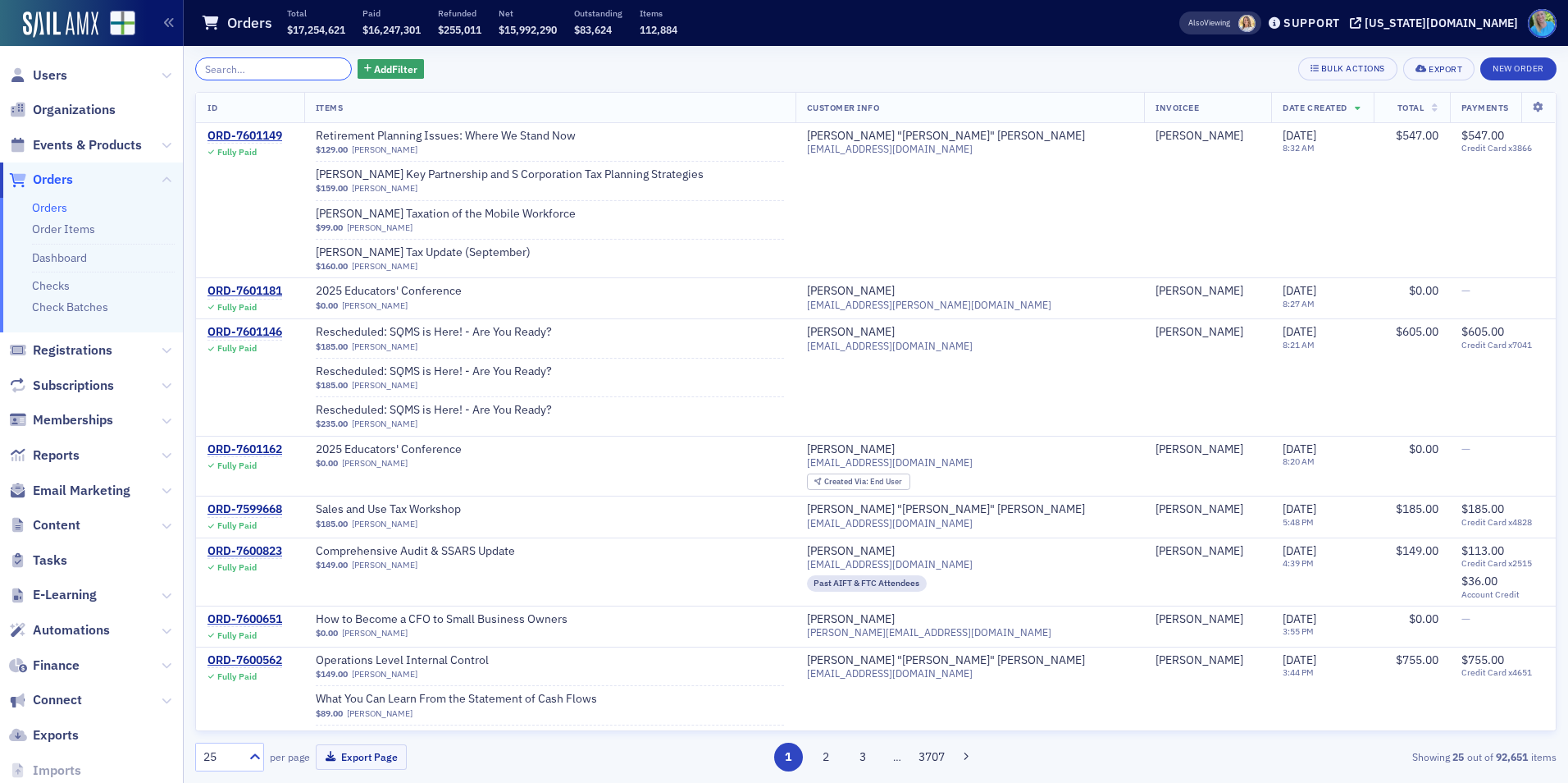
click at [248, 71] on input "search" at bounding box center [273, 69] width 156 height 23
click at [249, 71] on input "search" at bounding box center [273, 69] width 156 height 23
click at [112, 146] on span "Events & Products" at bounding box center [86, 144] width 109 height 18
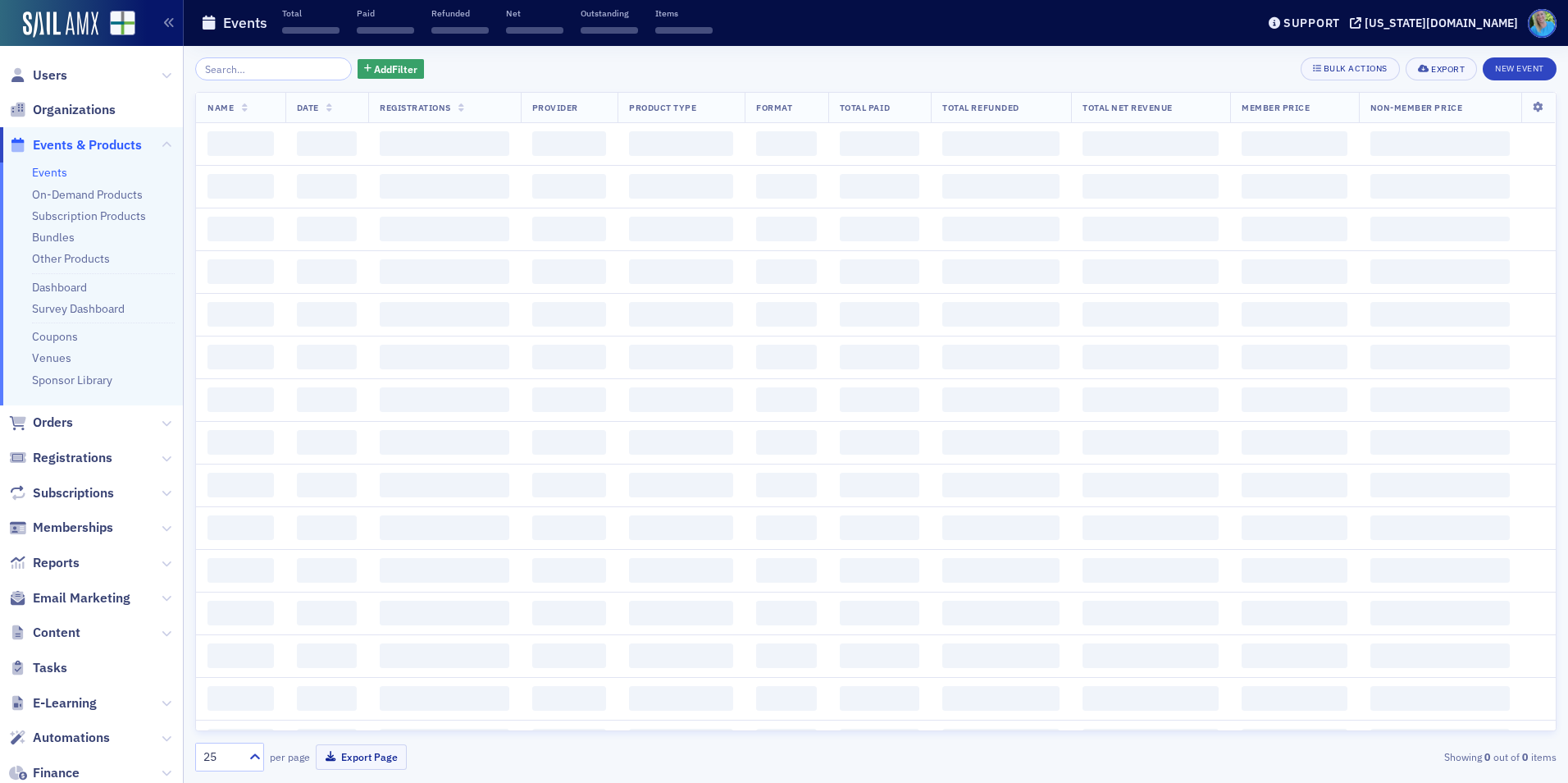
click at [257, 73] on input "search" at bounding box center [273, 69] width 156 height 23
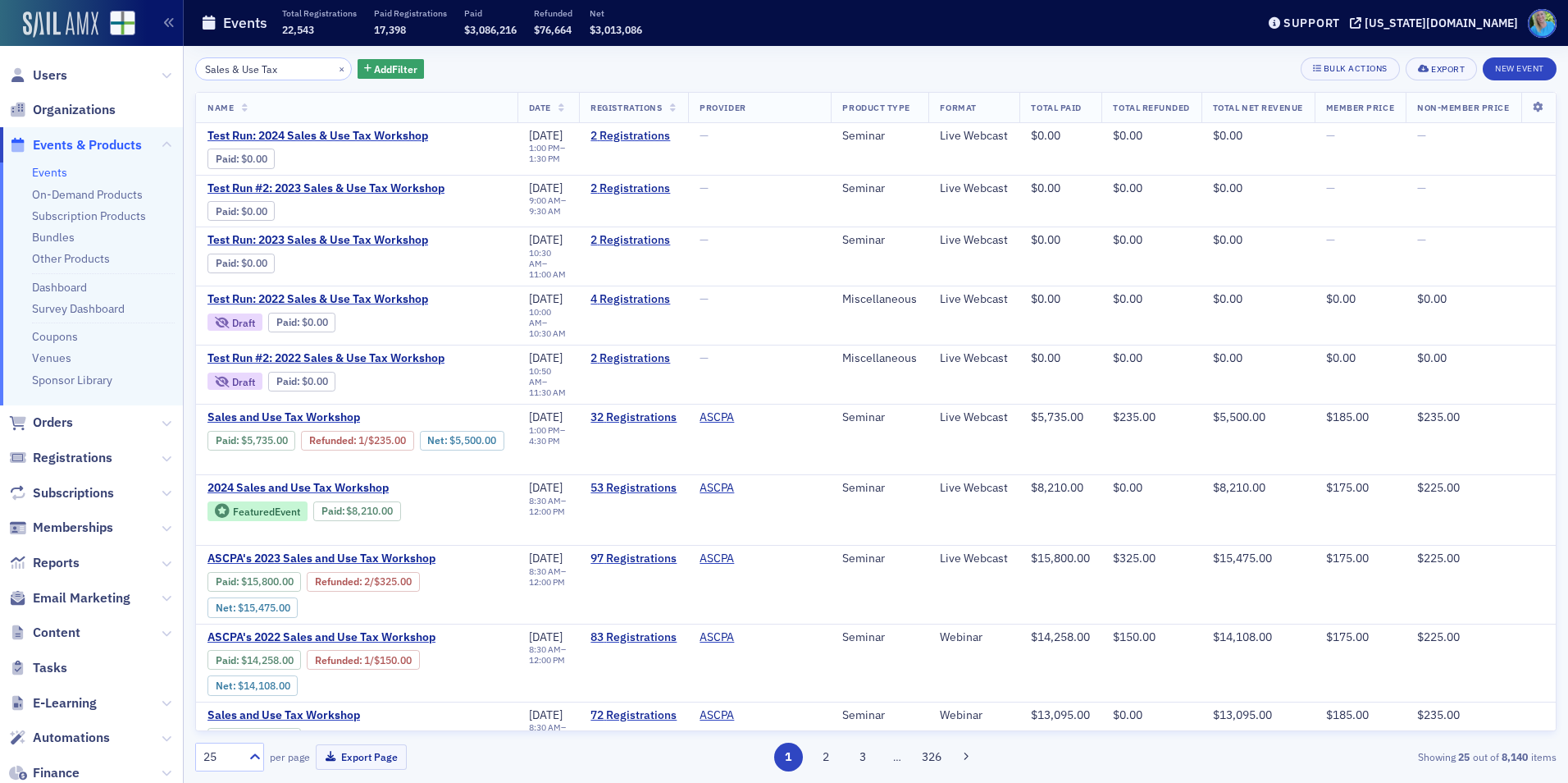
type input "Sales & Use Tax"
click at [61, 31] on img at bounding box center [60, 24] width 75 height 26
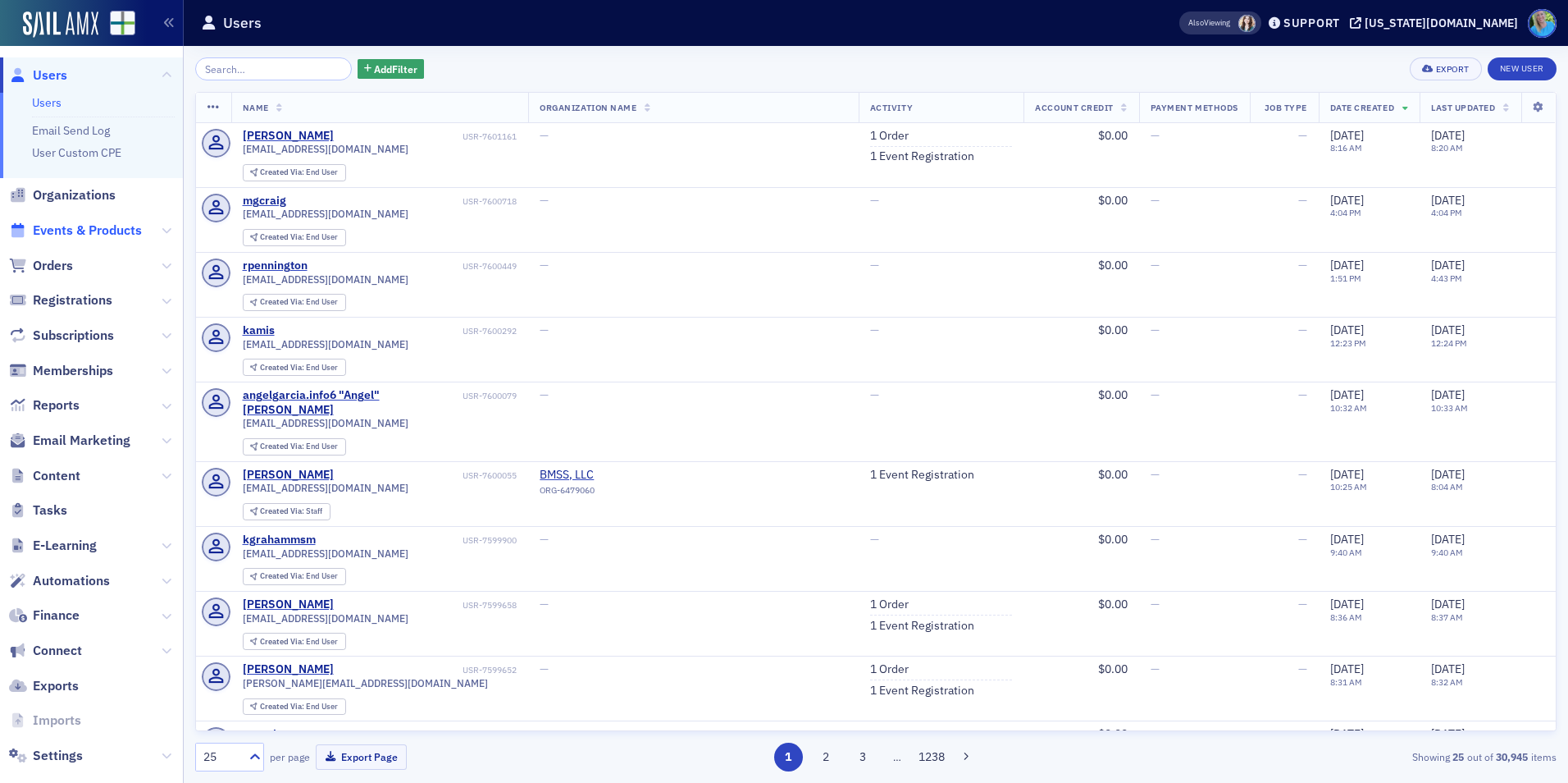
click at [88, 229] on span "Events & Products" at bounding box center [86, 230] width 109 height 18
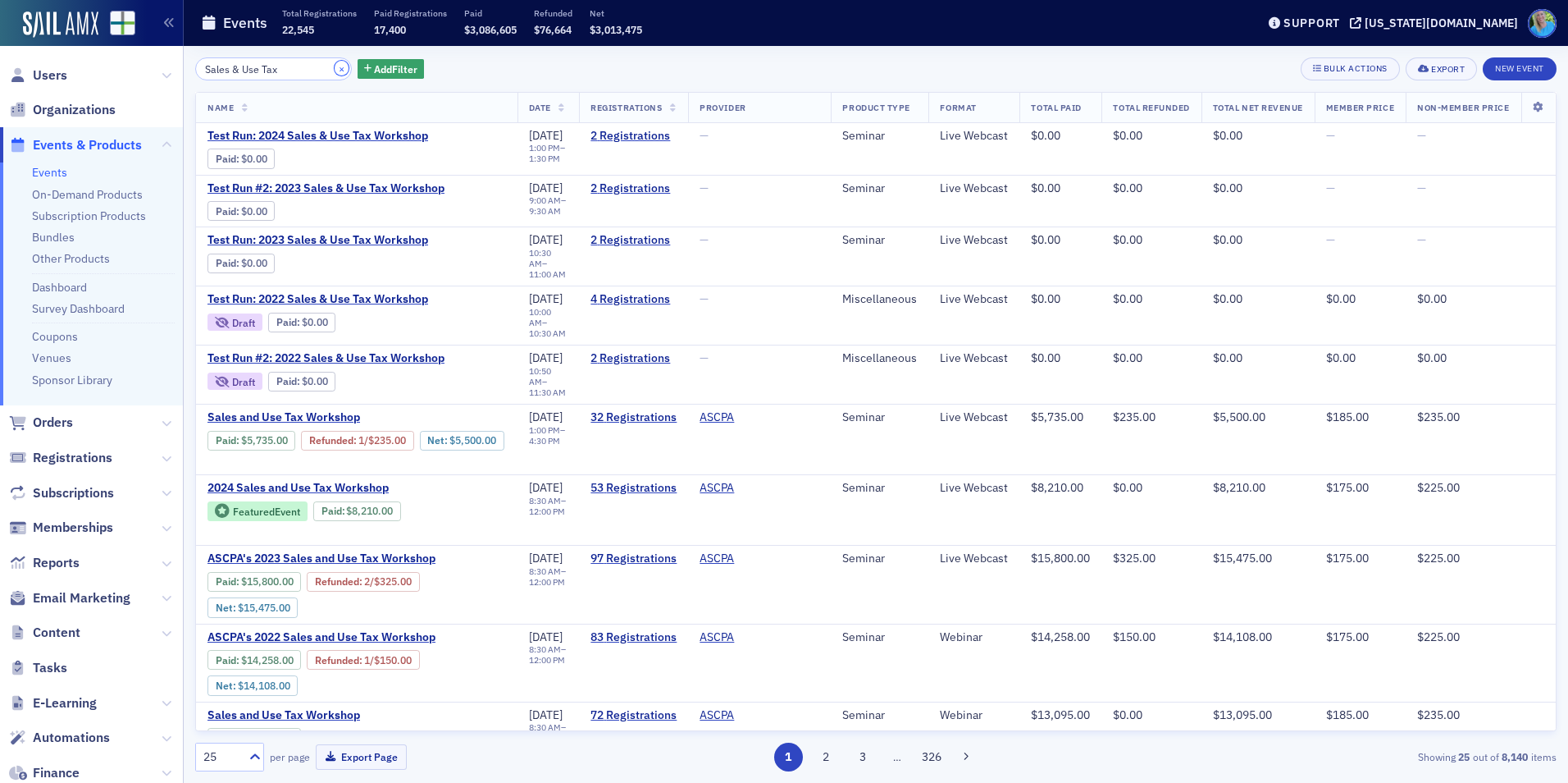
click at [335, 68] on button "×" at bounding box center [342, 68] width 15 height 15
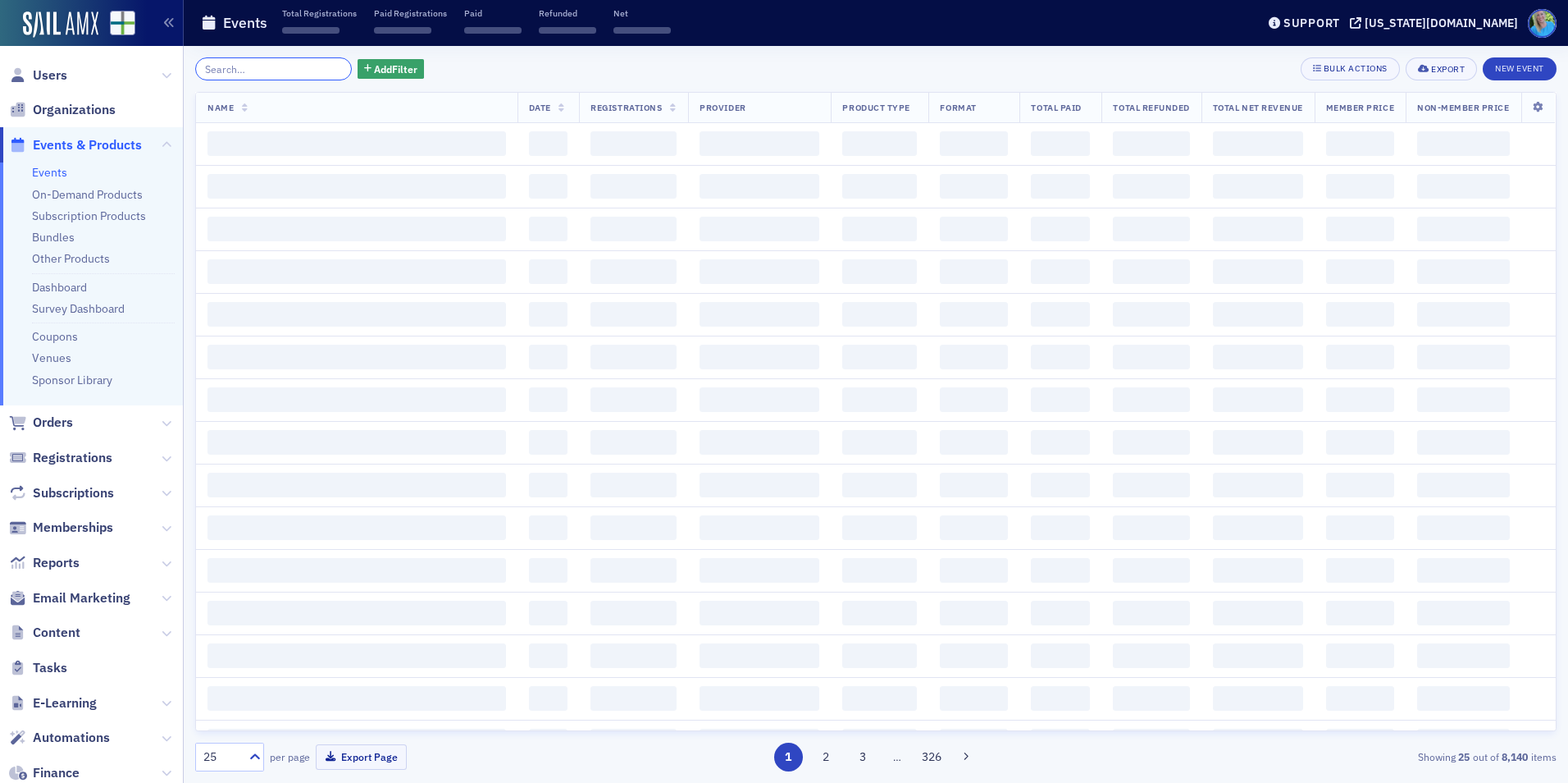
click at [316, 68] on input "search" at bounding box center [273, 69] width 156 height 23
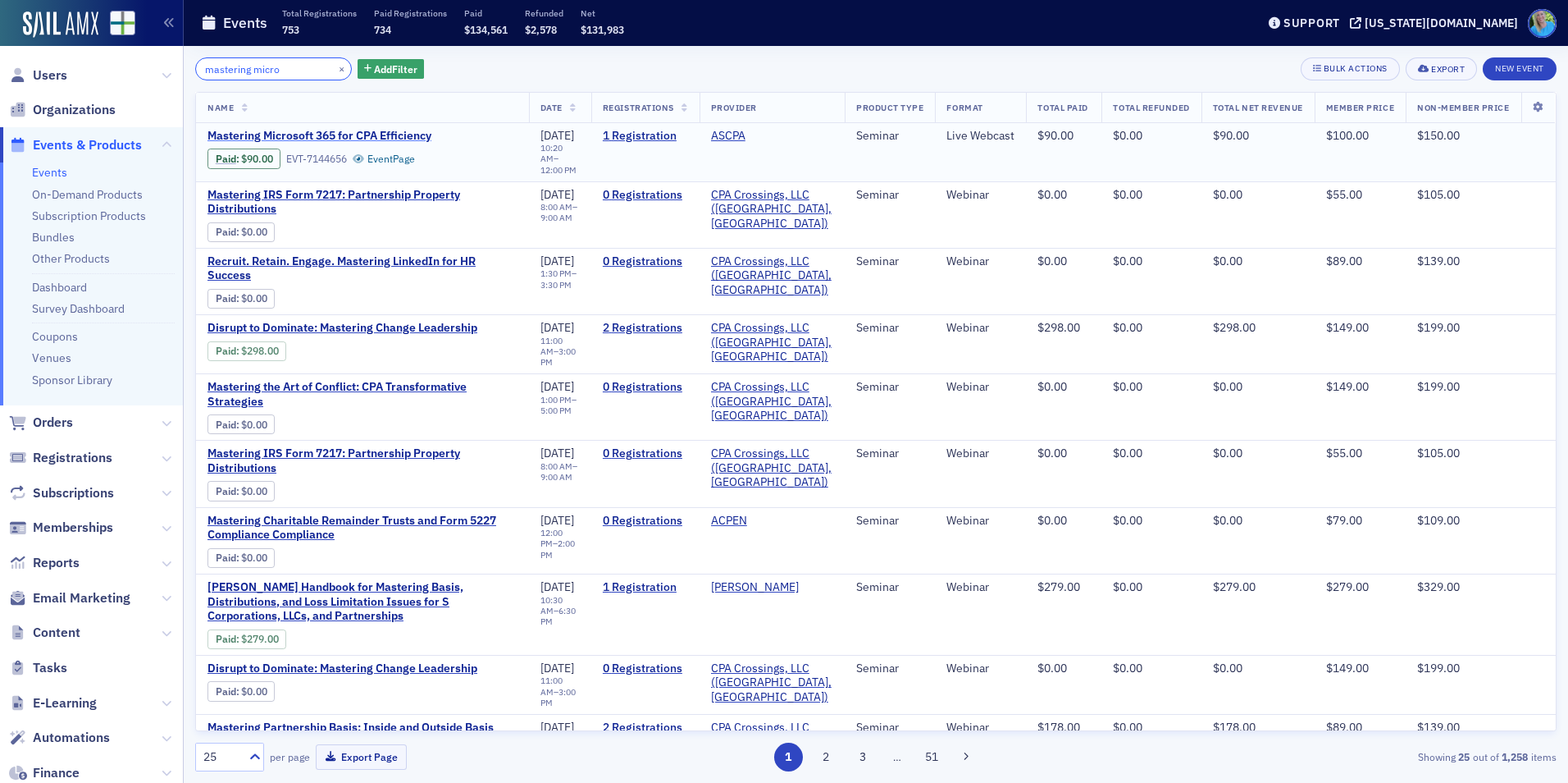
type input "mastering micro"
click at [351, 131] on span "Mastering Microsoft 365 for CPA Efficiency" at bounding box center [345, 136] width 275 height 15
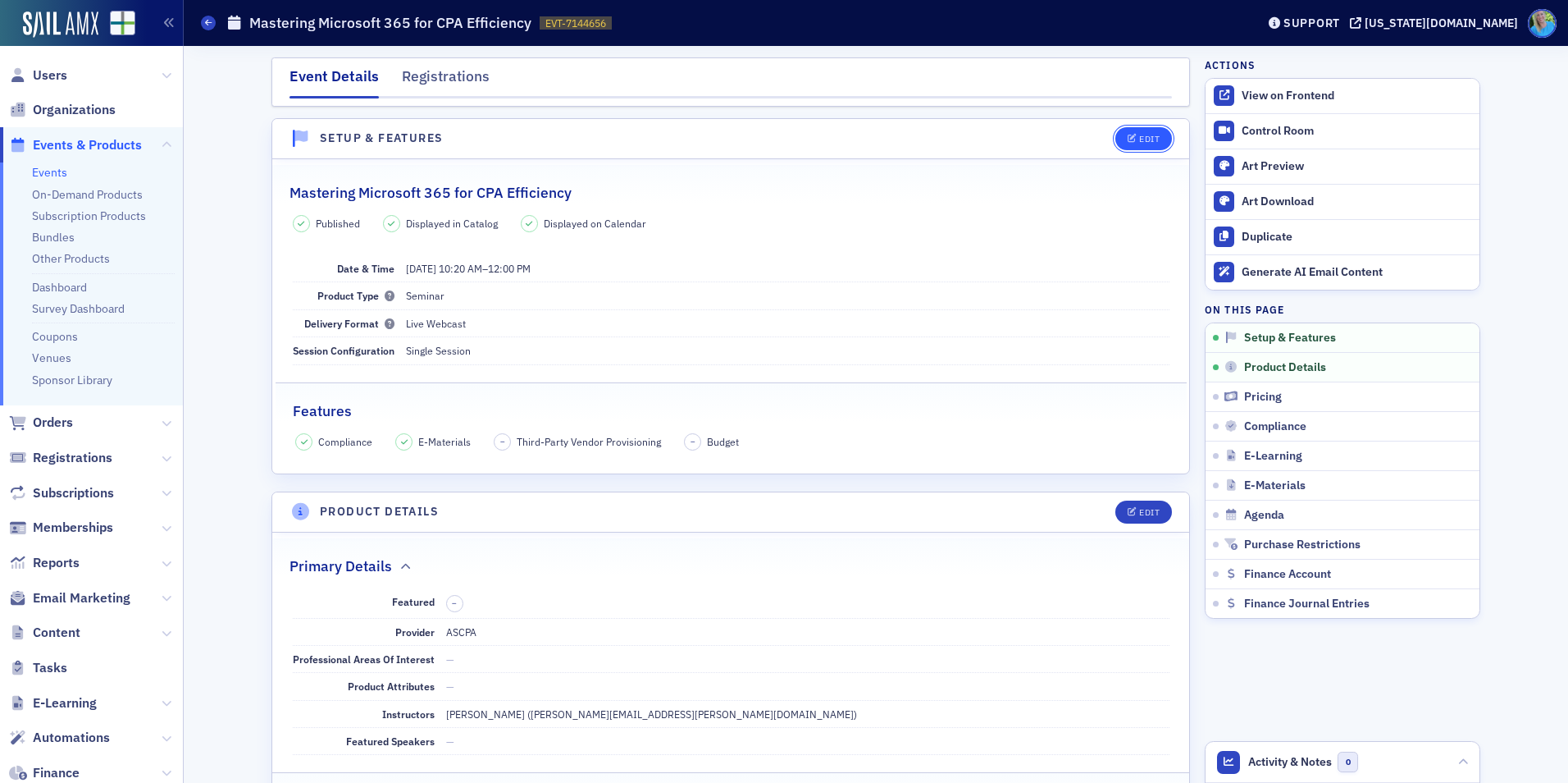
click at [1139, 142] on div "Edit" at bounding box center [1149, 139] width 20 height 9
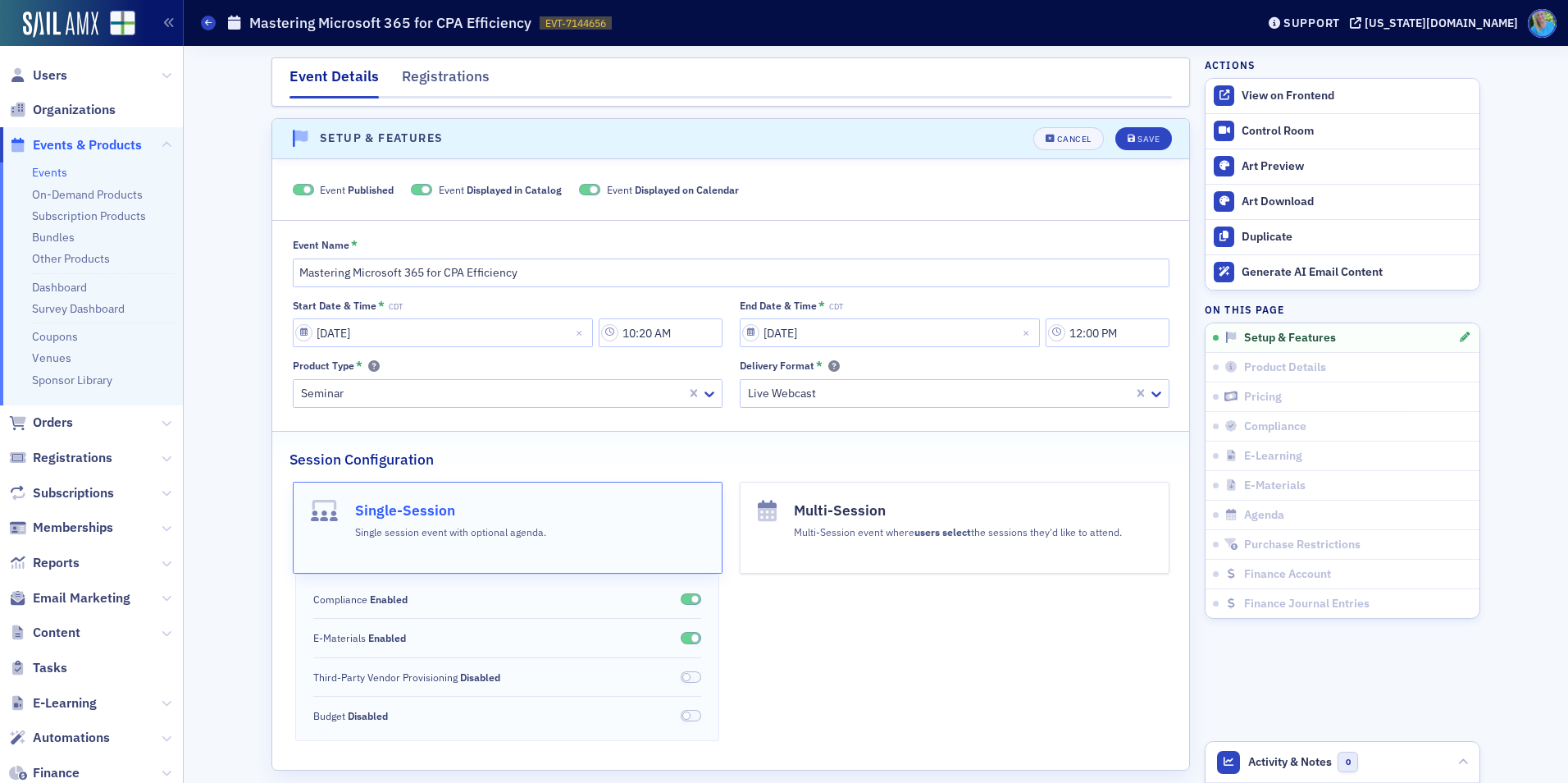
scroll to position [23, 0]
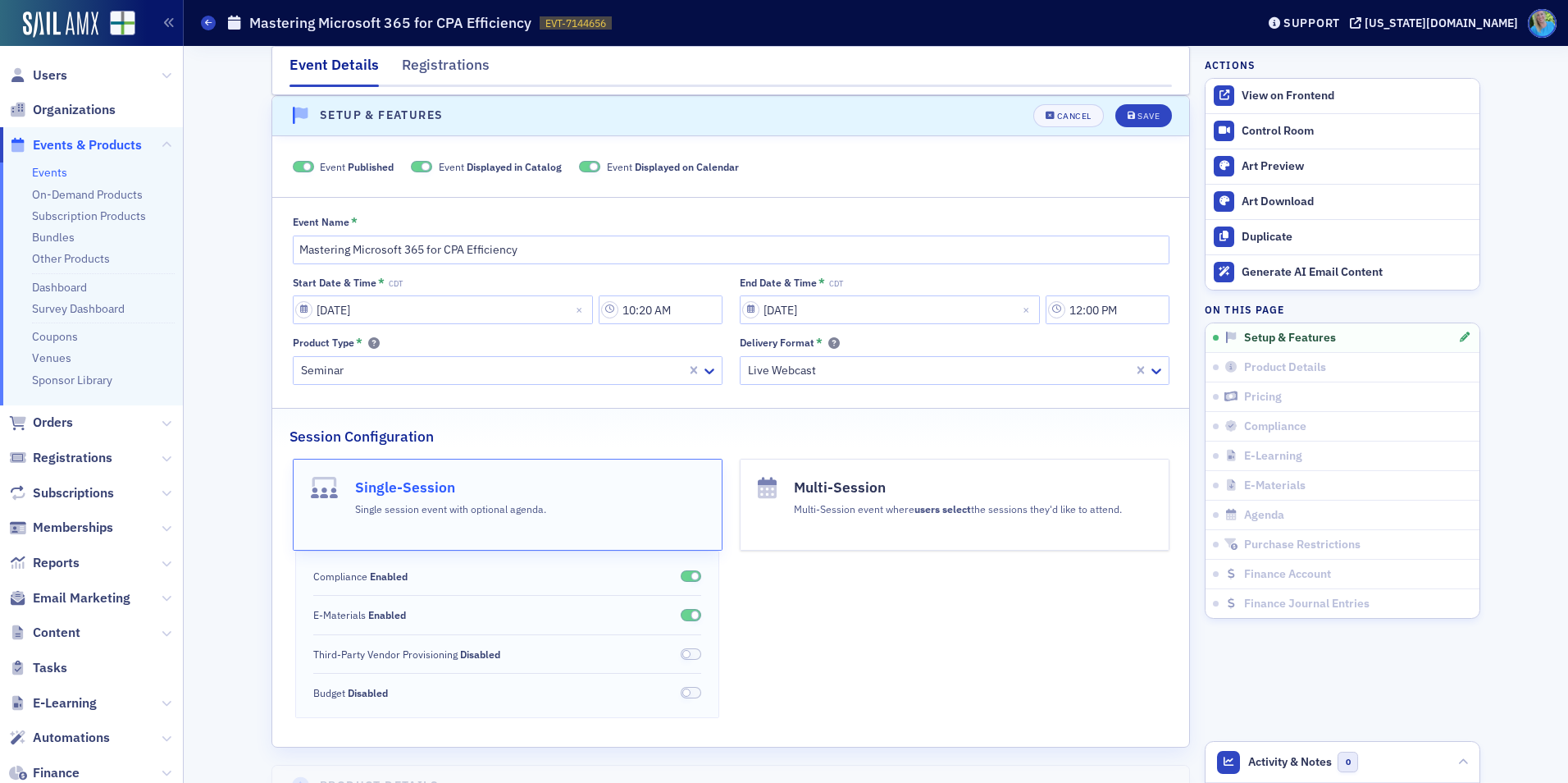
click at [293, 163] on span at bounding box center [303, 166] width 21 height 12
click at [1151, 115] on div "Save" at bounding box center [1148, 116] width 22 height 9
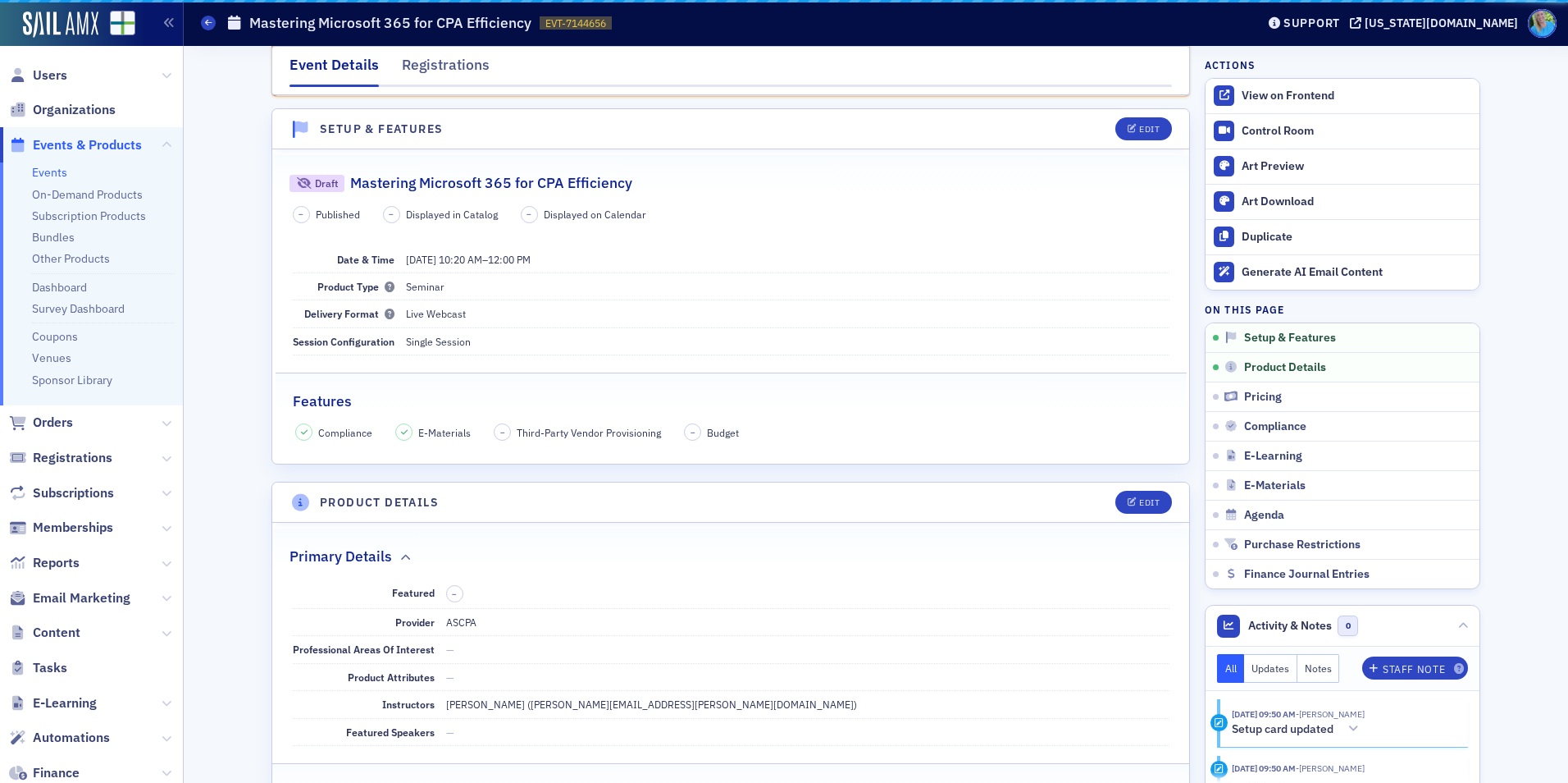
scroll to position [101, 0]
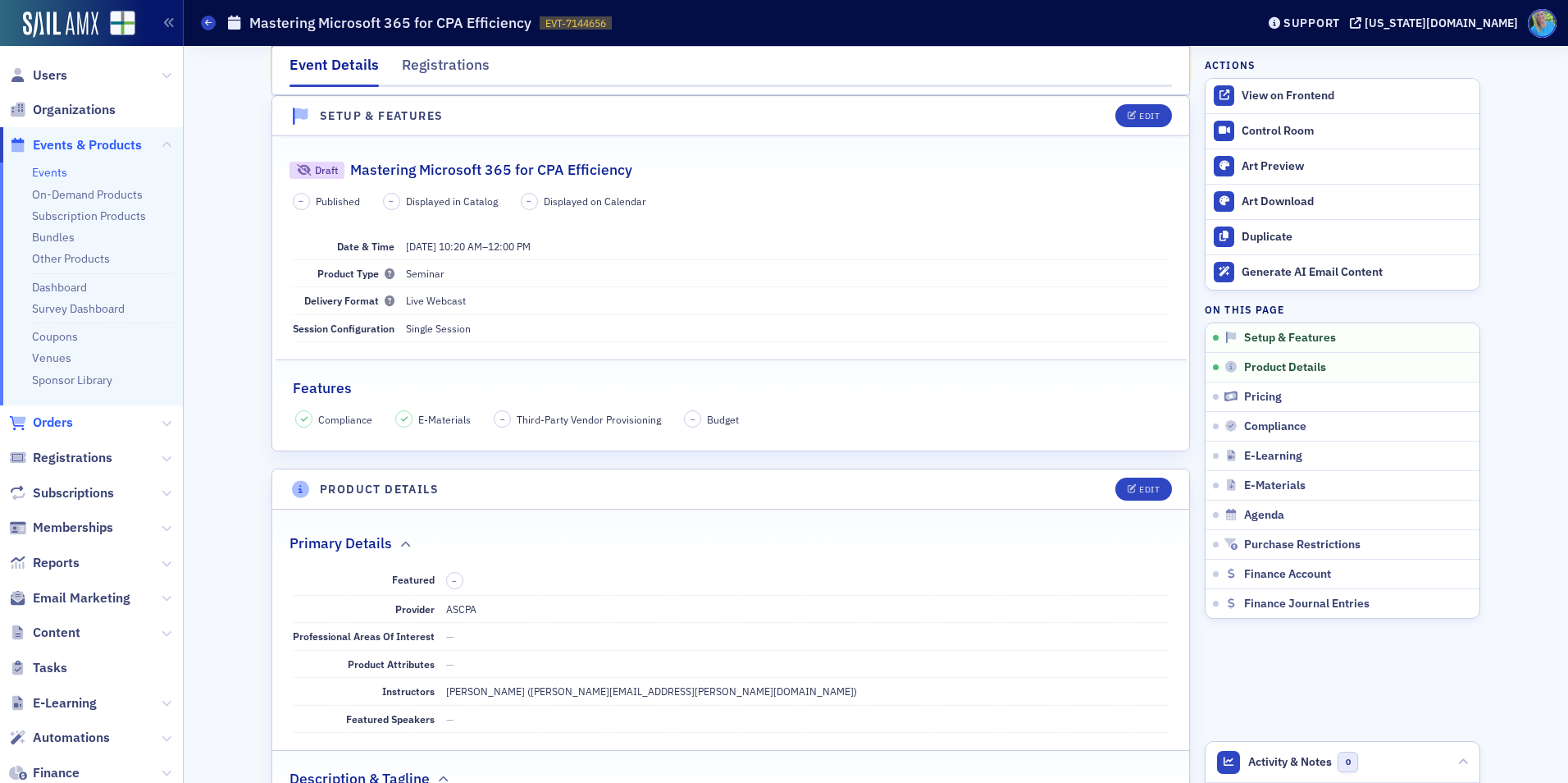
click at [59, 414] on span "Orders" at bounding box center [52, 422] width 40 height 18
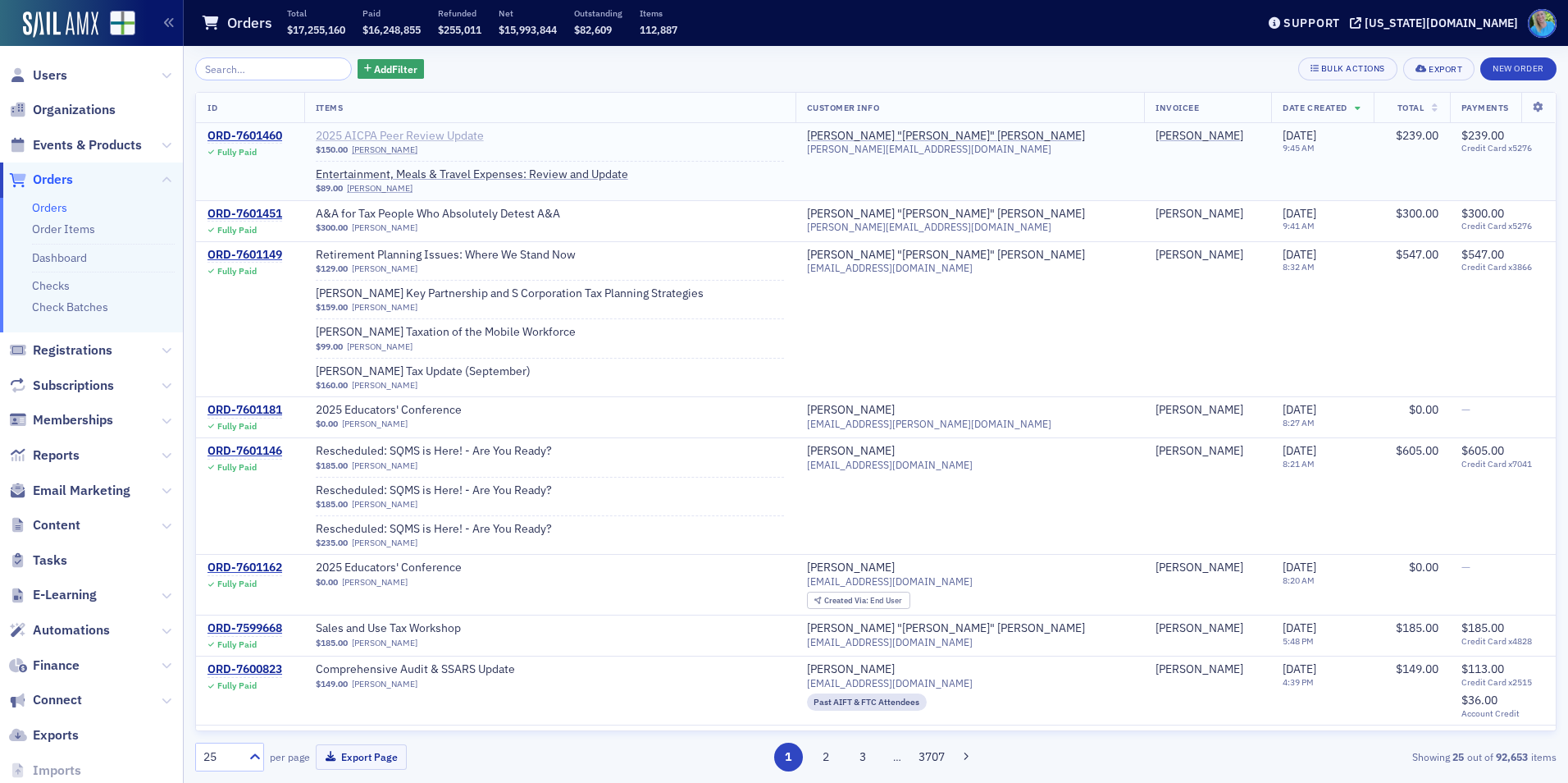
click at [466, 137] on span "2025 AICPA Peer Review Update" at bounding box center [419, 136] width 206 height 15
click at [128, 149] on span "Events & Products" at bounding box center [86, 144] width 109 height 18
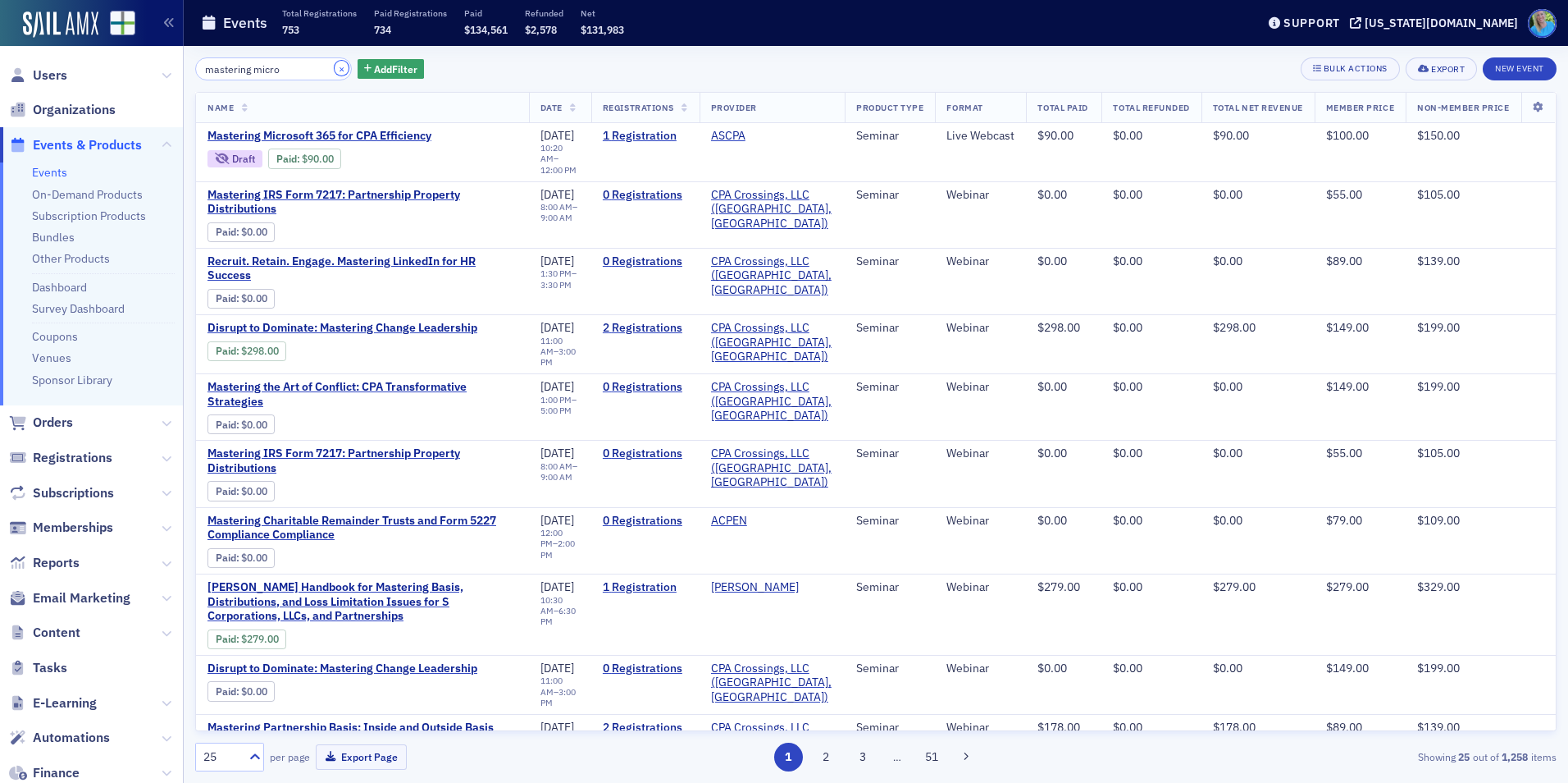
click at [335, 67] on button "×" at bounding box center [342, 68] width 15 height 15
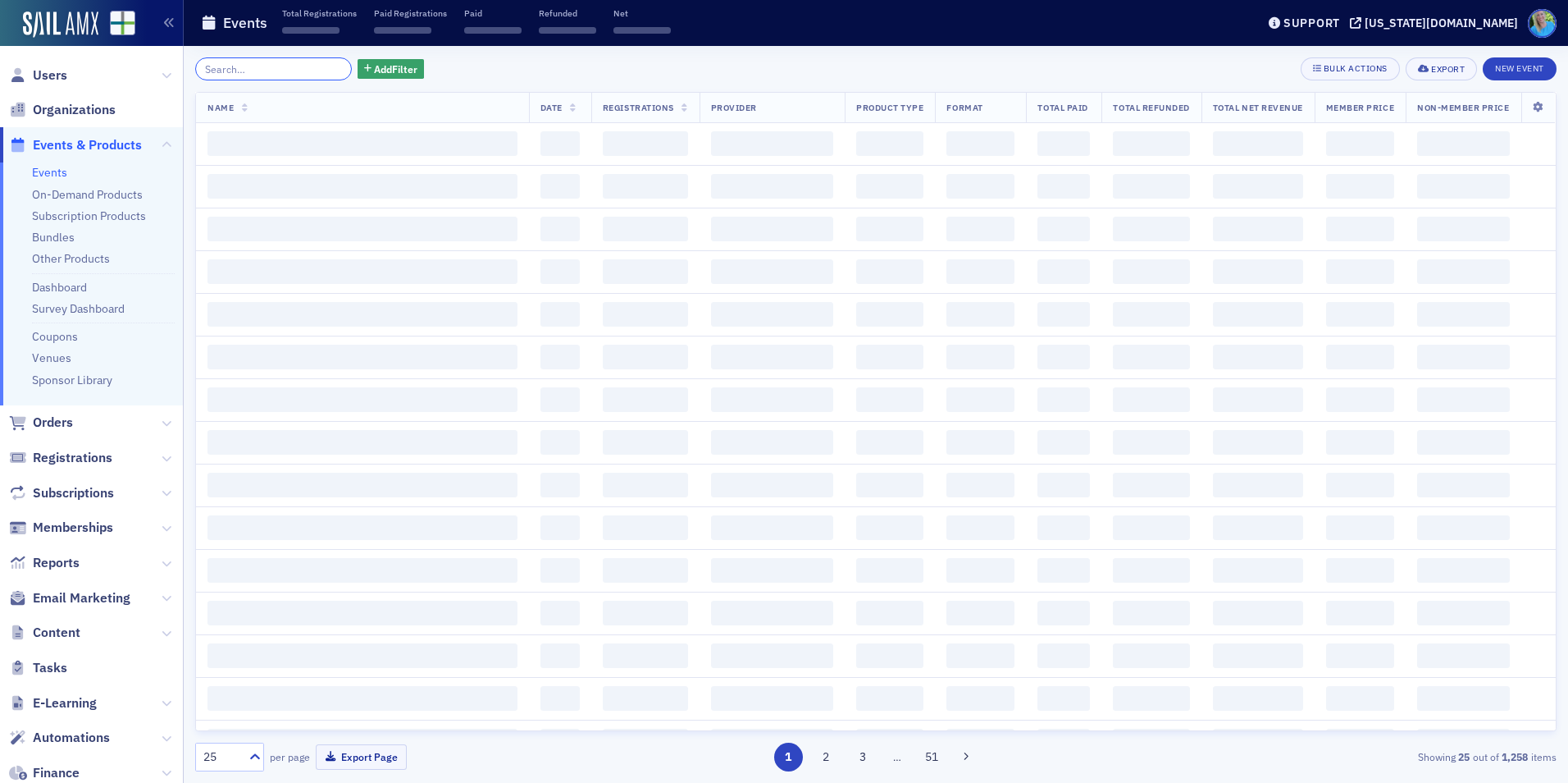
click at [323, 67] on input "search" at bounding box center [273, 69] width 156 height 23
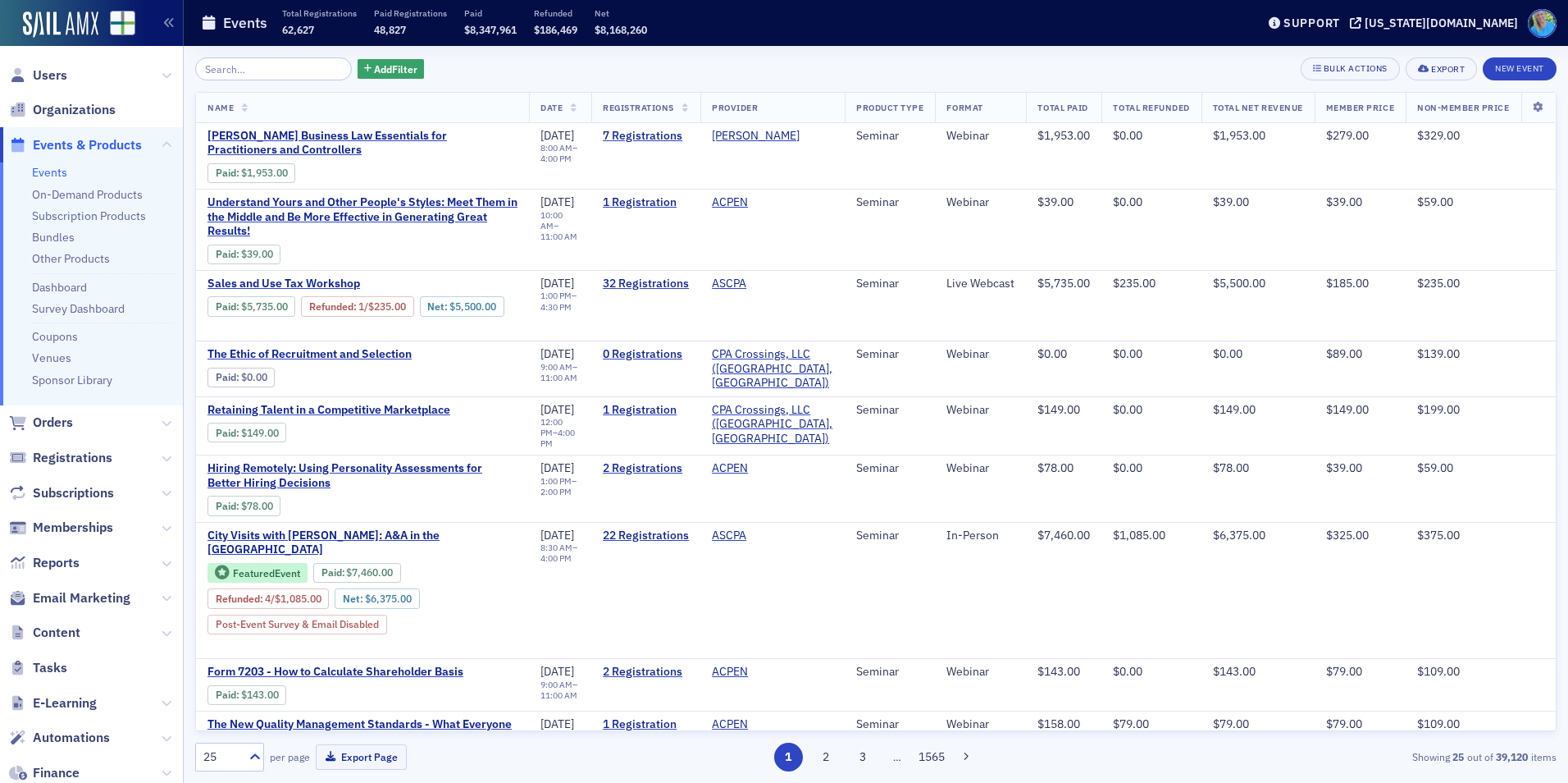
click at [49, 413] on span "Orders" at bounding box center [91, 423] width 183 height 35
click at [51, 429] on span "Orders" at bounding box center [52, 422] width 40 height 18
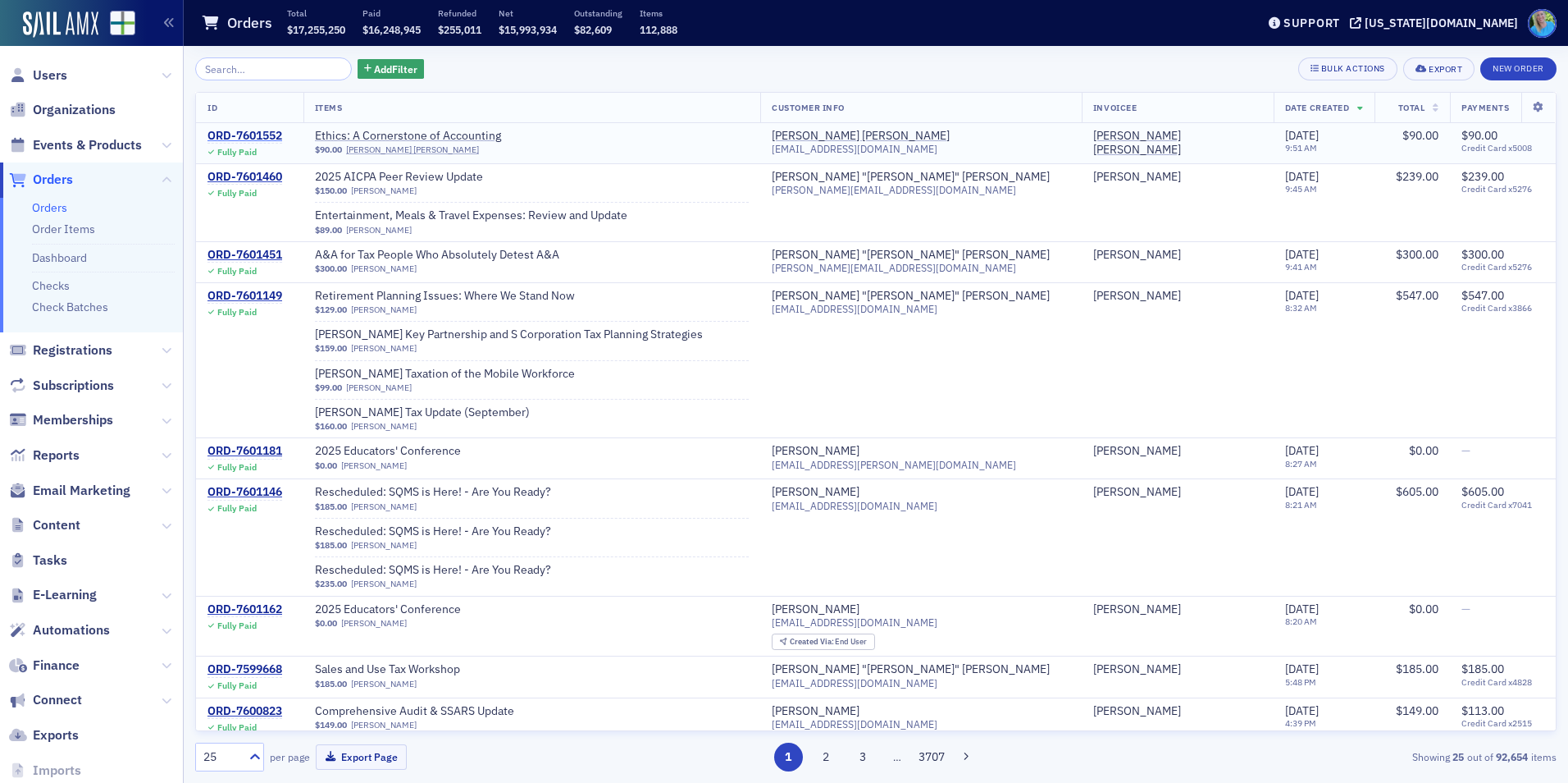
click at [261, 136] on div "ORD-7601552" at bounding box center [244, 136] width 74 height 15
click at [97, 150] on span "Events & Products" at bounding box center [86, 144] width 109 height 18
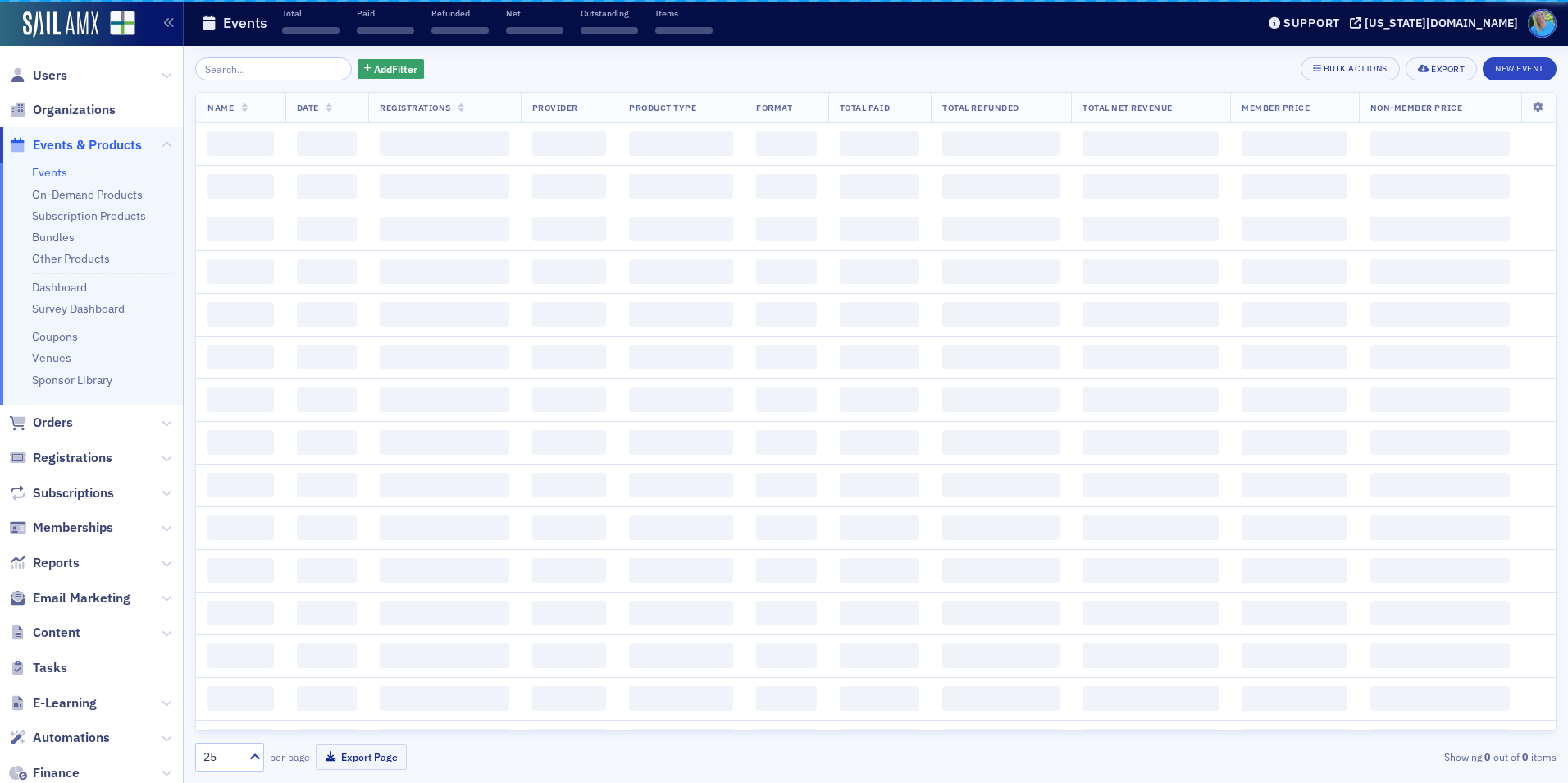
click at [254, 71] on input "search" at bounding box center [273, 69] width 156 height 23
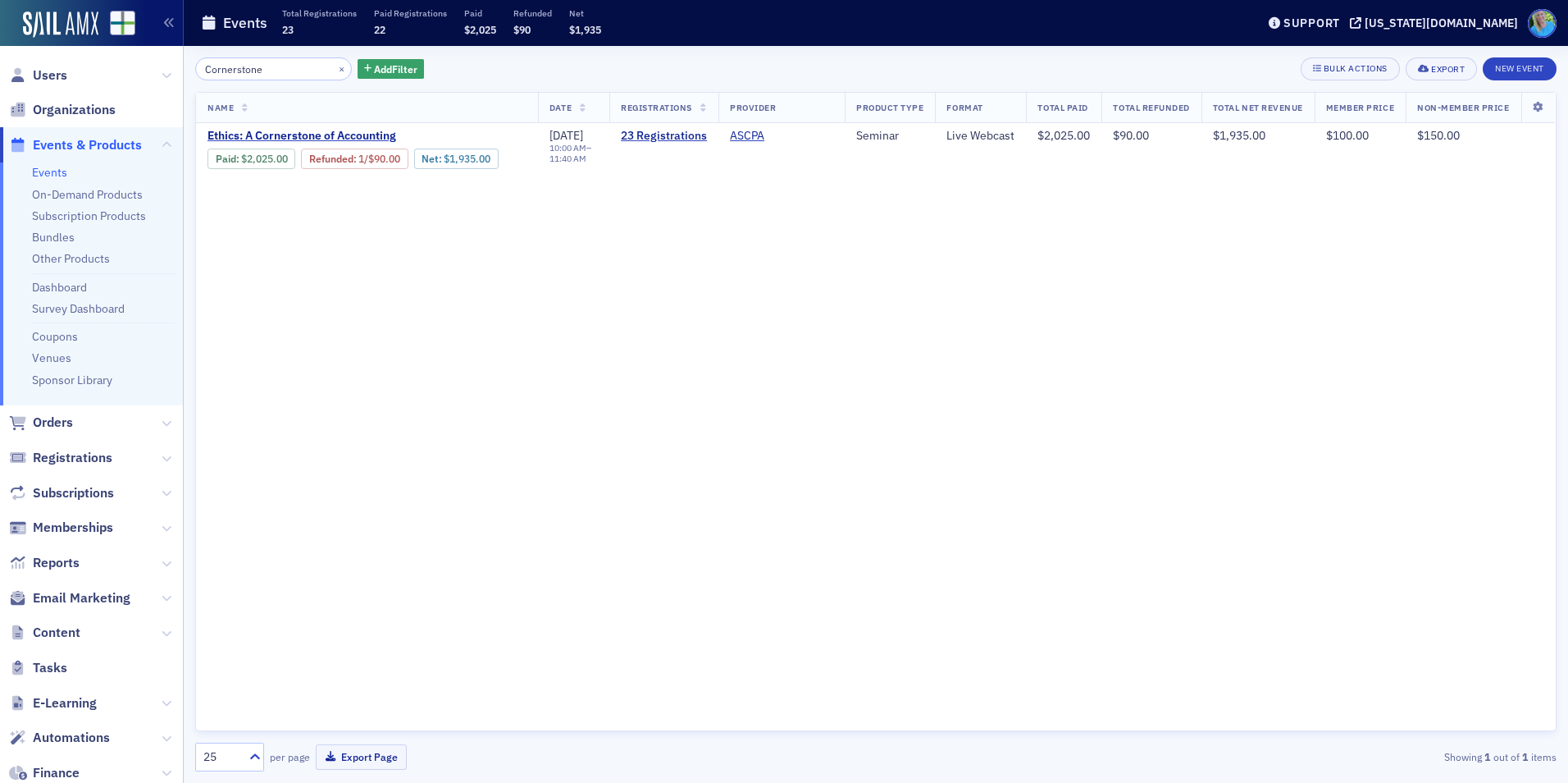
type input "Cornerstone"
click at [91, 602] on span "Email Marketing" at bounding box center [81, 597] width 98 height 18
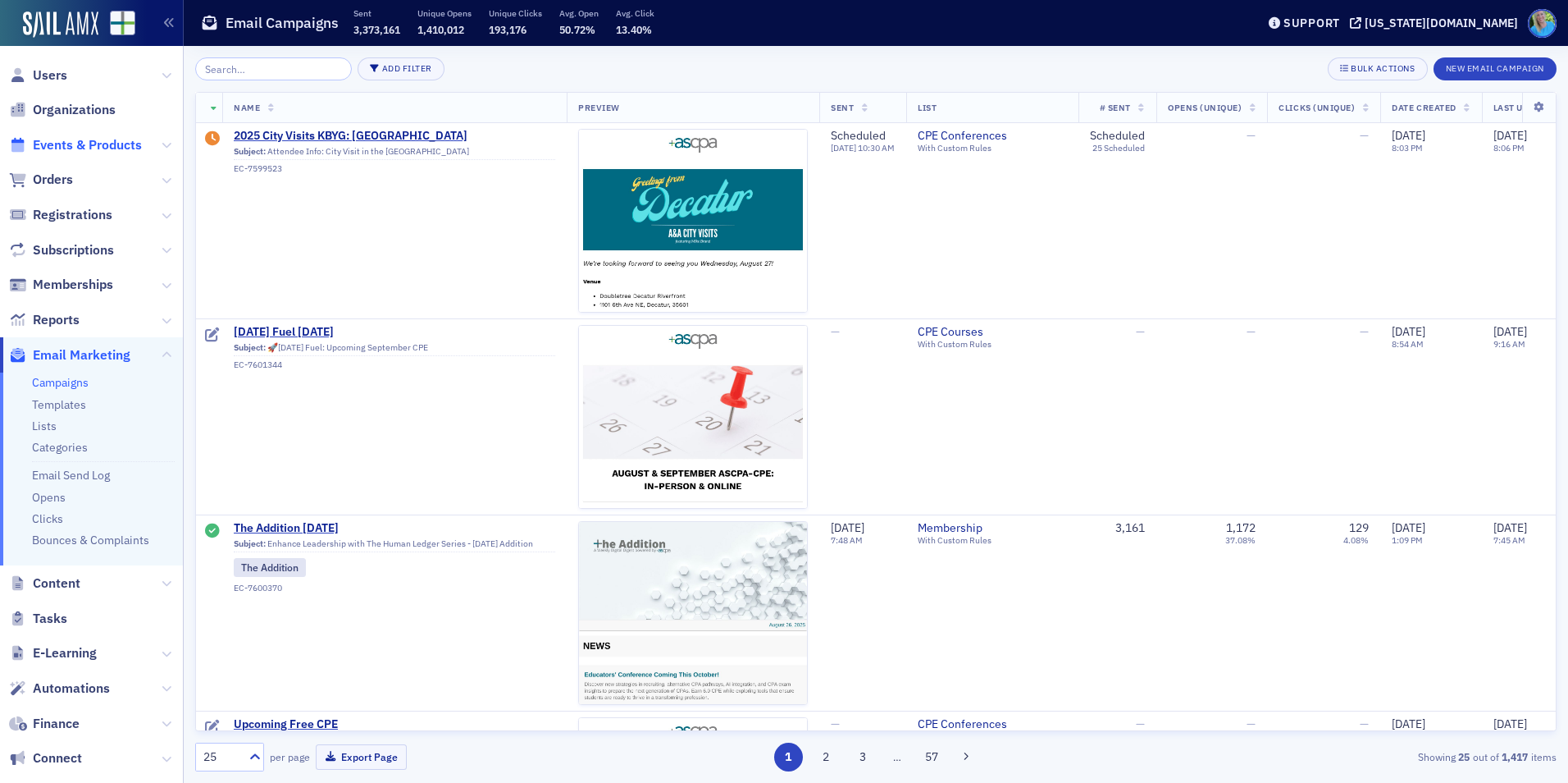
click at [68, 148] on span "Events & Products" at bounding box center [86, 144] width 109 height 18
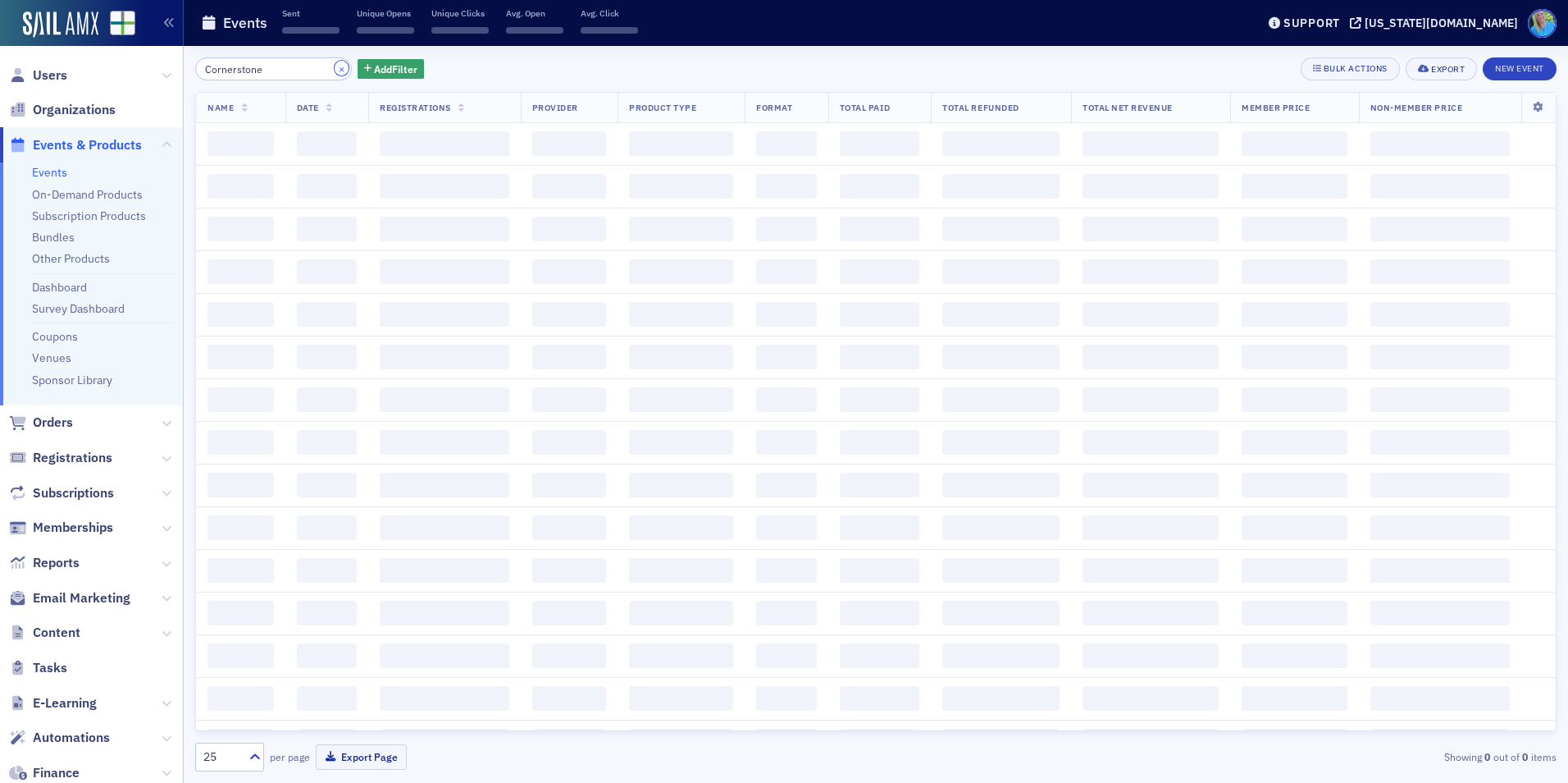
click at [335, 66] on button "×" at bounding box center [342, 68] width 15 height 15
click at [326, 66] on input "search" at bounding box center [273, 69] width 156 height 23
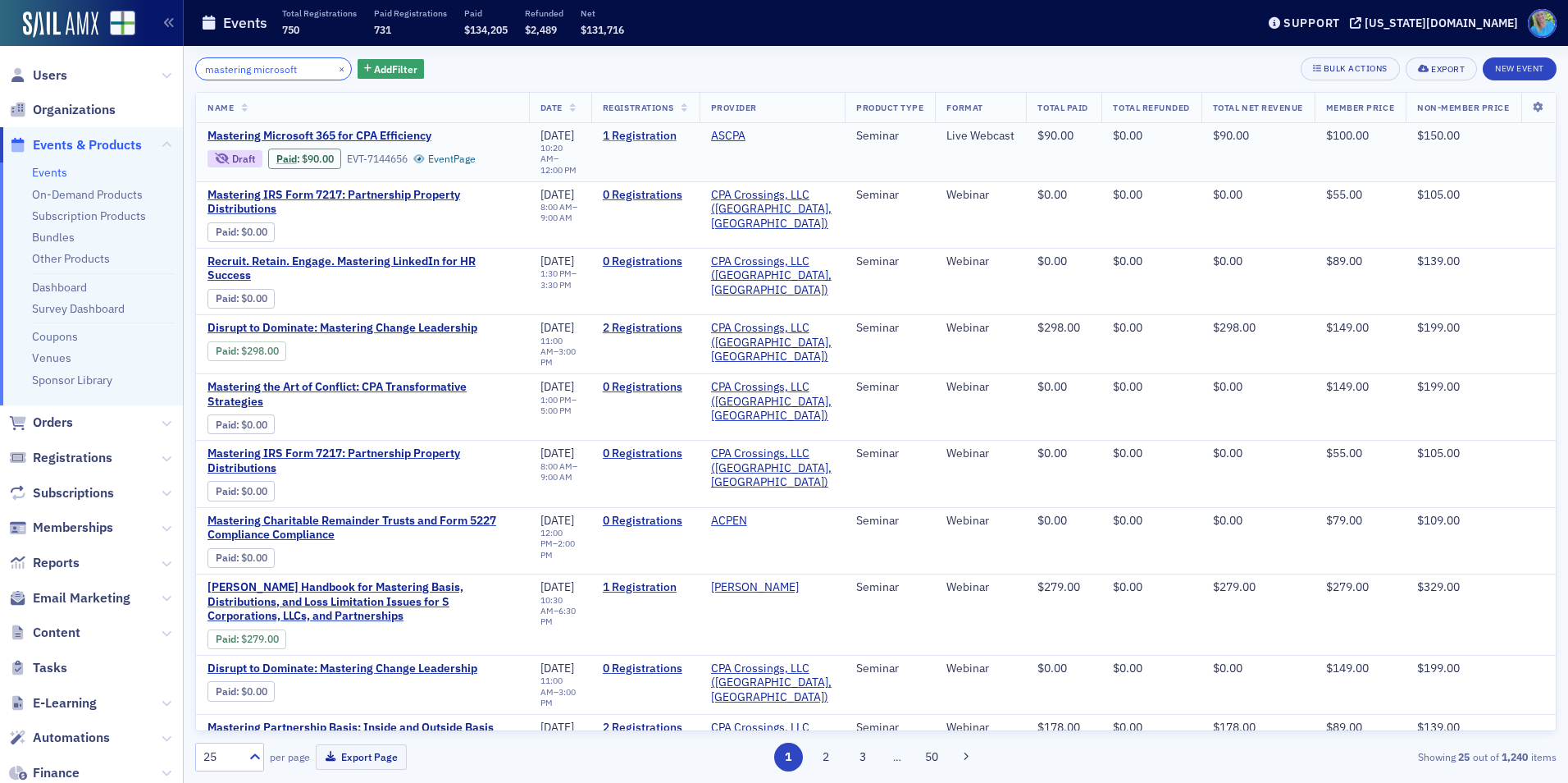
type input "mastering microsoft"
click at [606, 129] on link "1 Registration" at bounding box center [645, 136] width 86 height 15
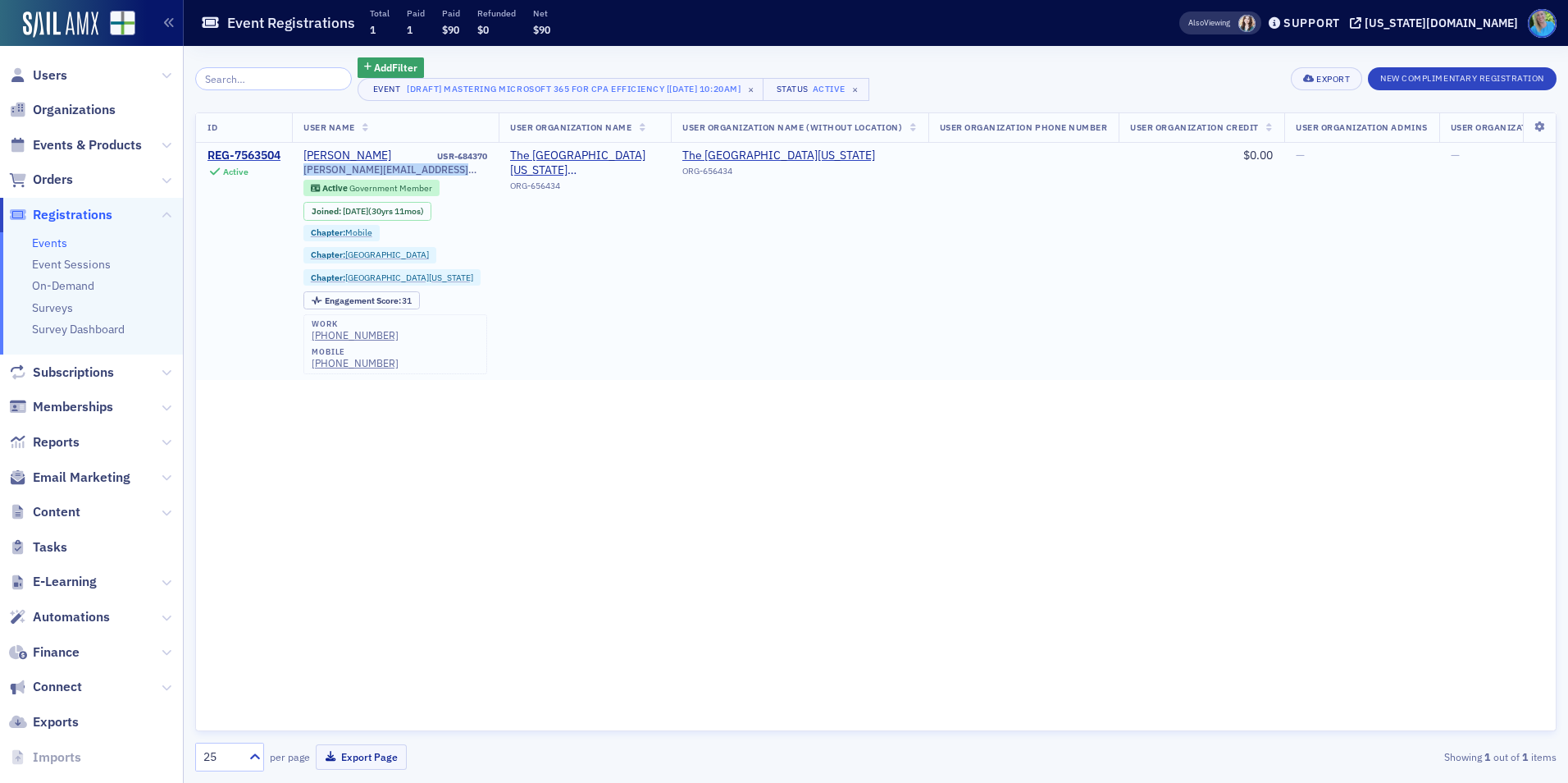
drag, startPoint x: 457, startPoint y: 172, endPoint x: 304, endPoint y: 167, distance: 153.1
click at [304, 167] on td "Lori Messick USR-684370 lori.messick@southeastgas.com Active Government Member …" at bounding box center [395, 260] width 206 height 237
copy span "lori.messick@southeastgas.com"
click at [257, 153] on div "REG-7563504" at bounding box center [244, 156] width 73 height 15
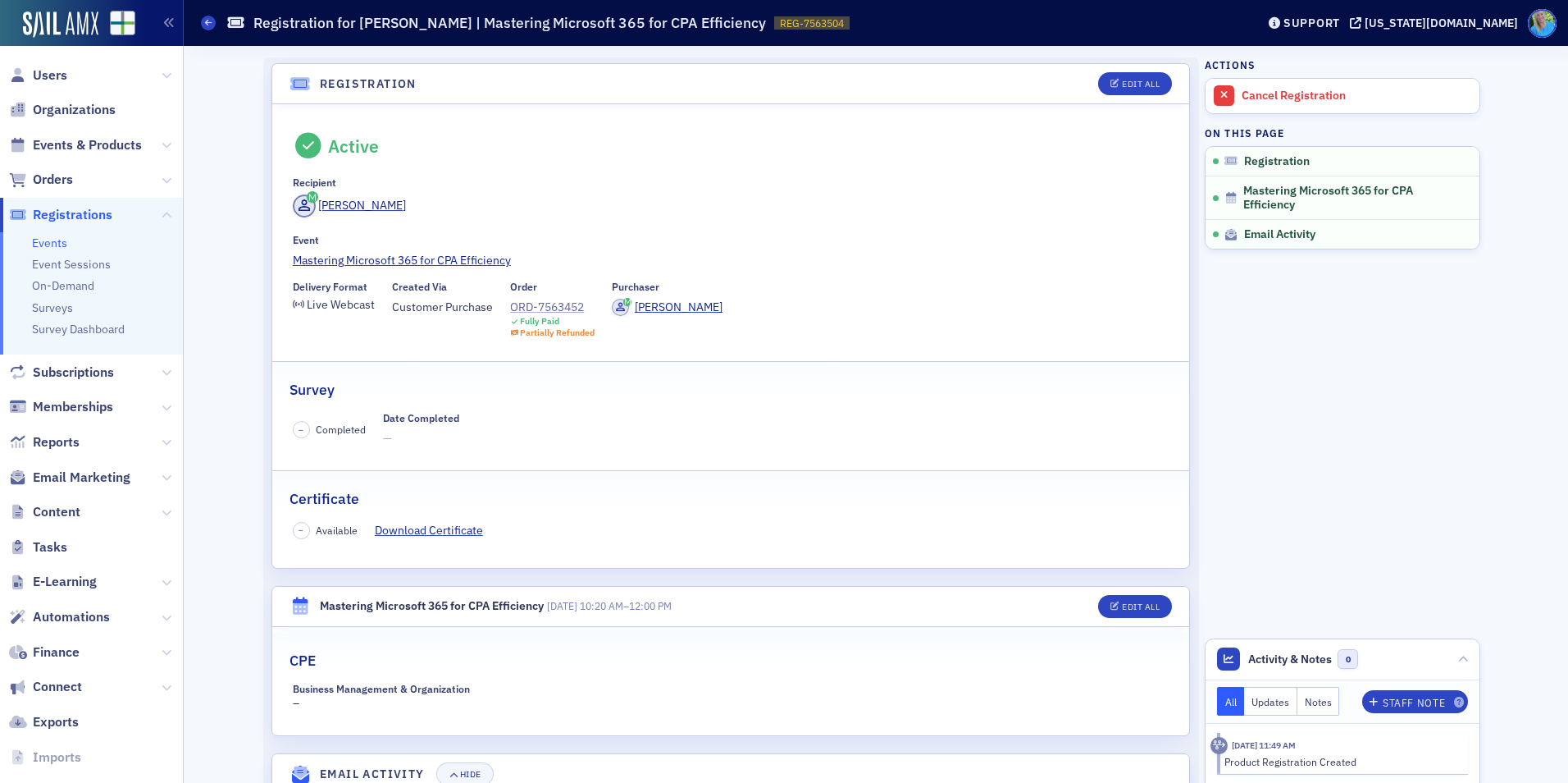
click at [560, 302] on div "ORD-7563452" at bounding box center [552, 307] width 85 height 18
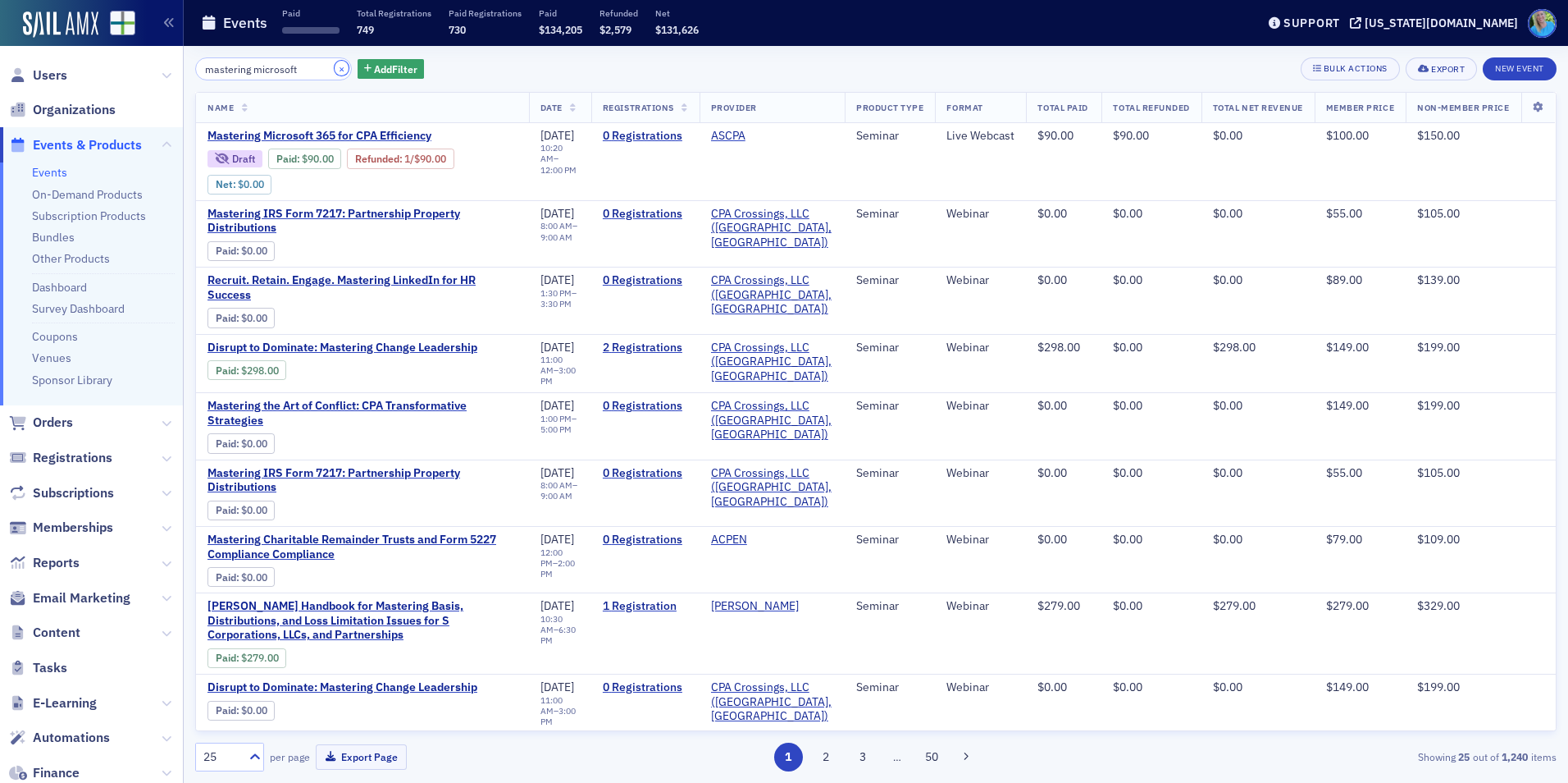
click at [335, 68] on button "×" at bounding box center [342, 68] width 15 height 15
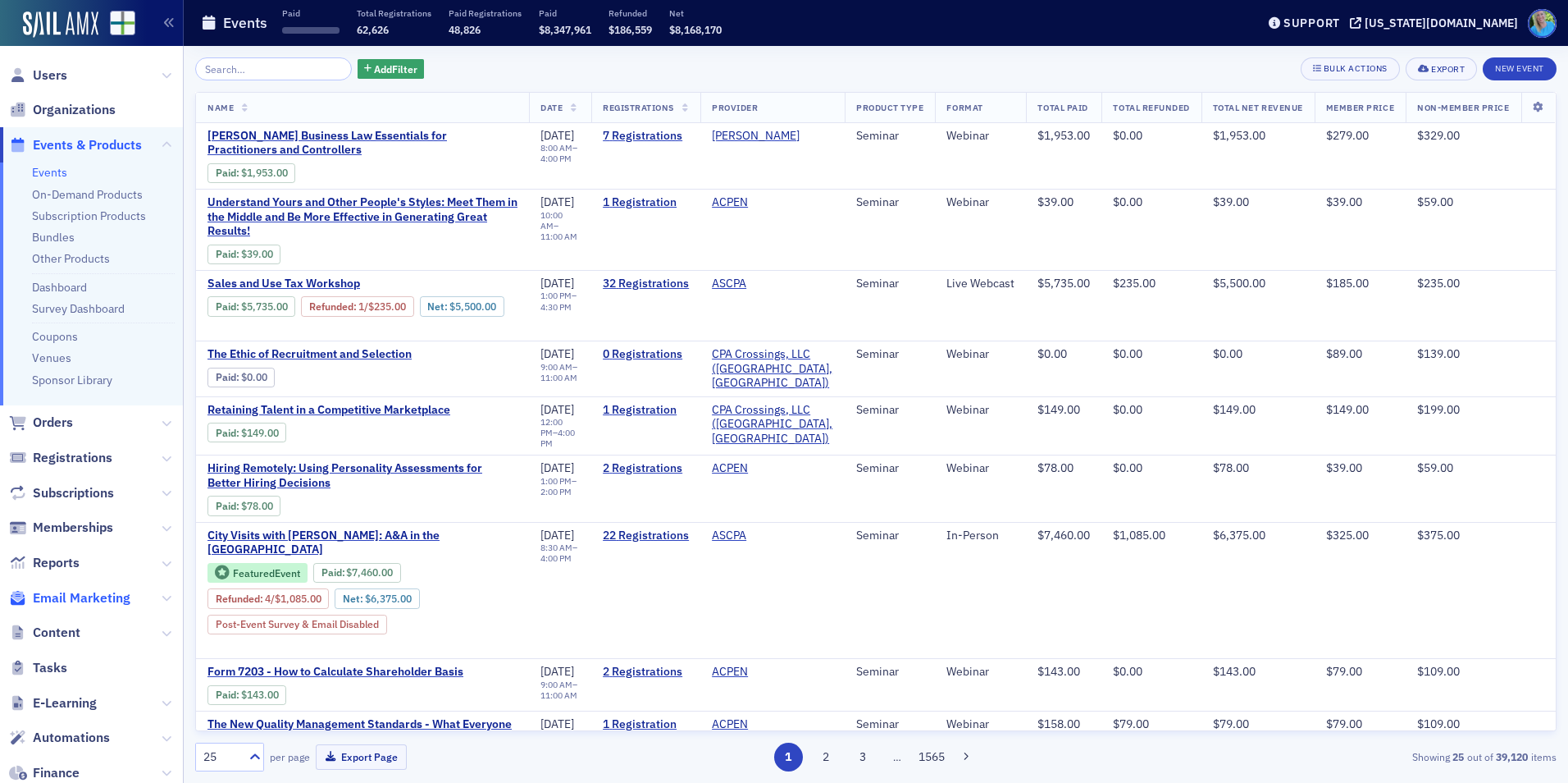
click at [106, 597] on span "Email Marketing" at bounding box center [81, 597] width 98 height 18
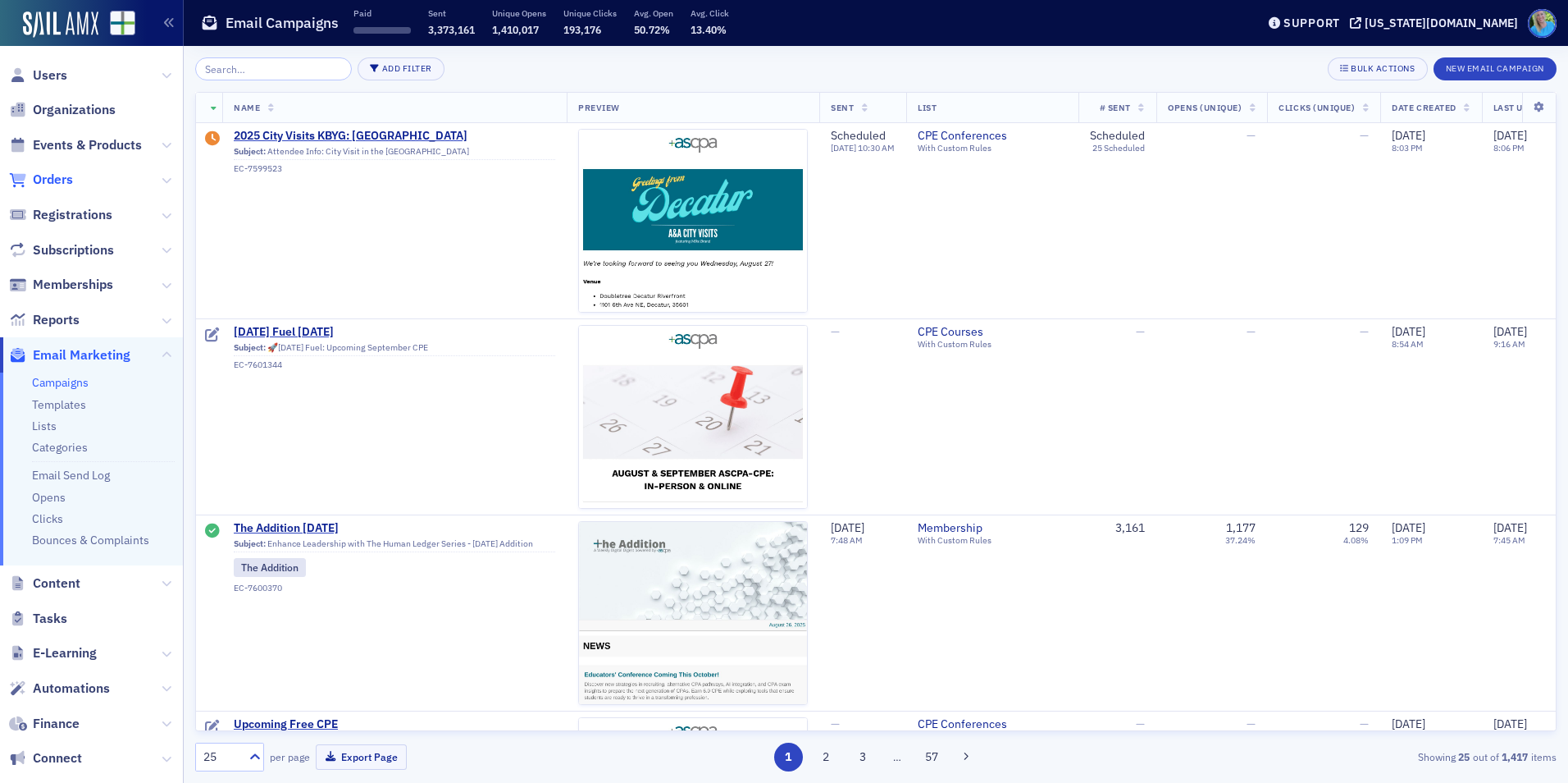
click at [66, 177] on span "Orders" at bounding box center [52, 179] width 40 height 18
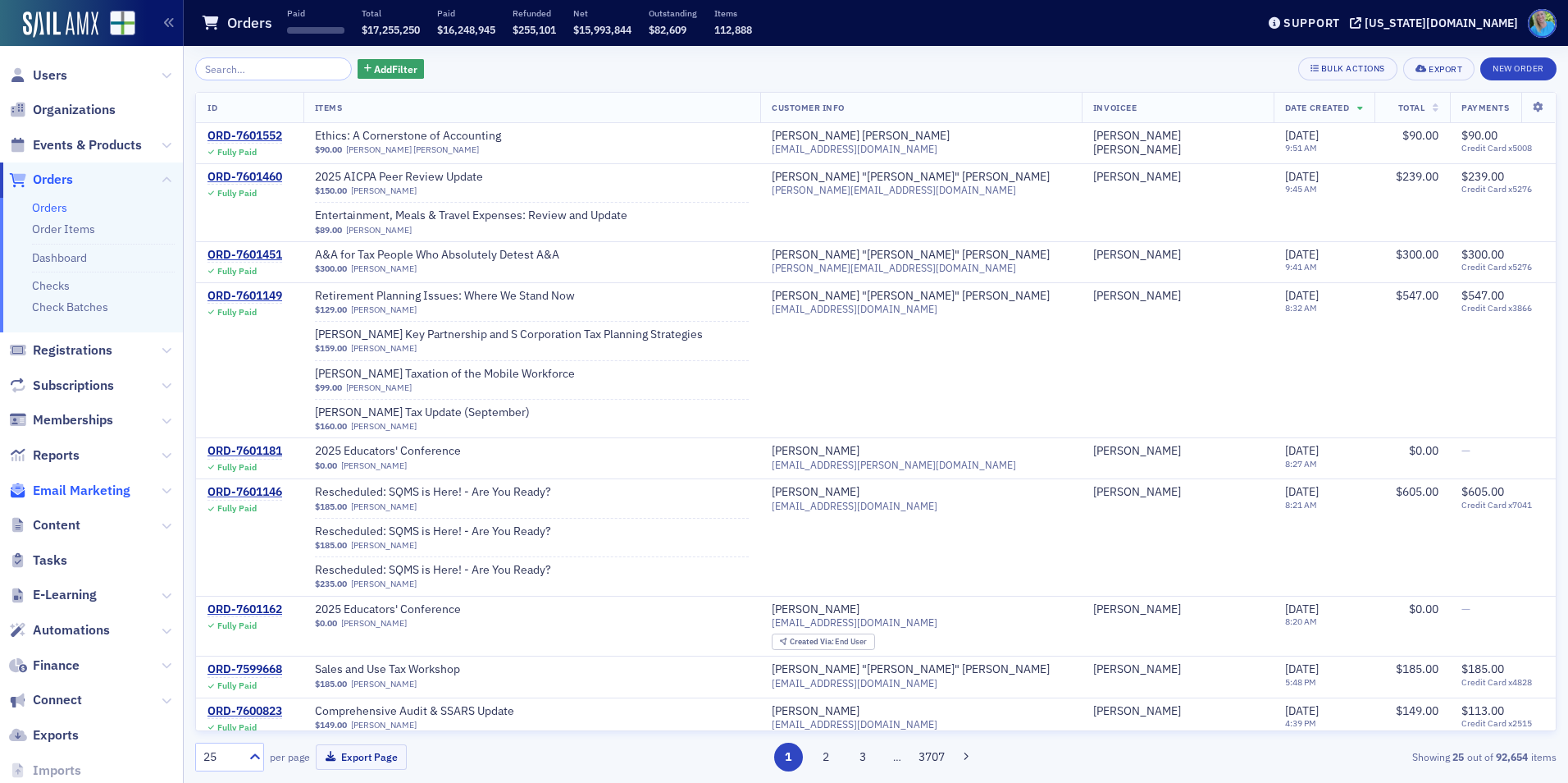
click at [69, 484] on span "Email Marketing" at bounding box center [81, 490] width 98 height 18
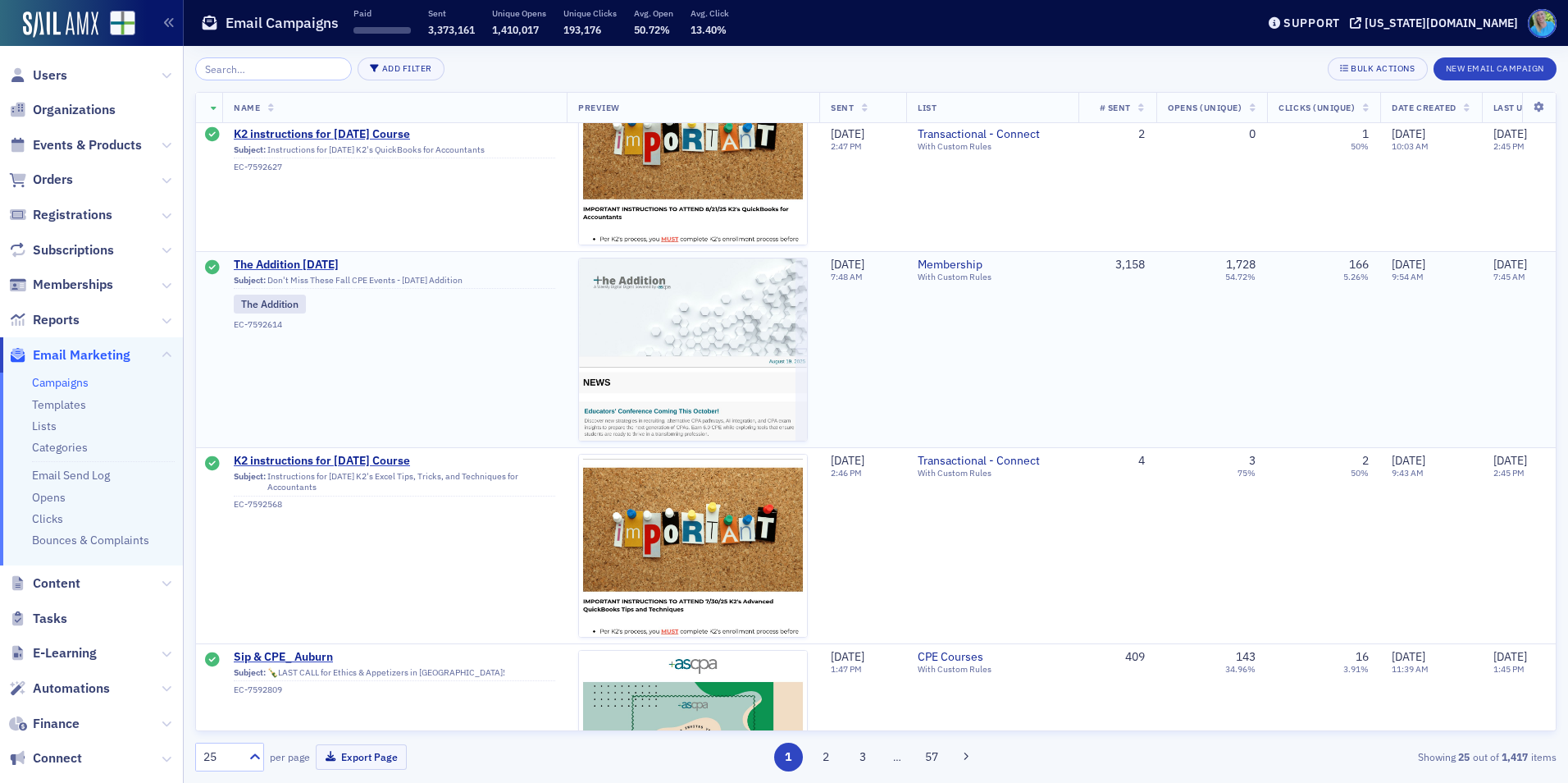
scroll to position [2542, 0]
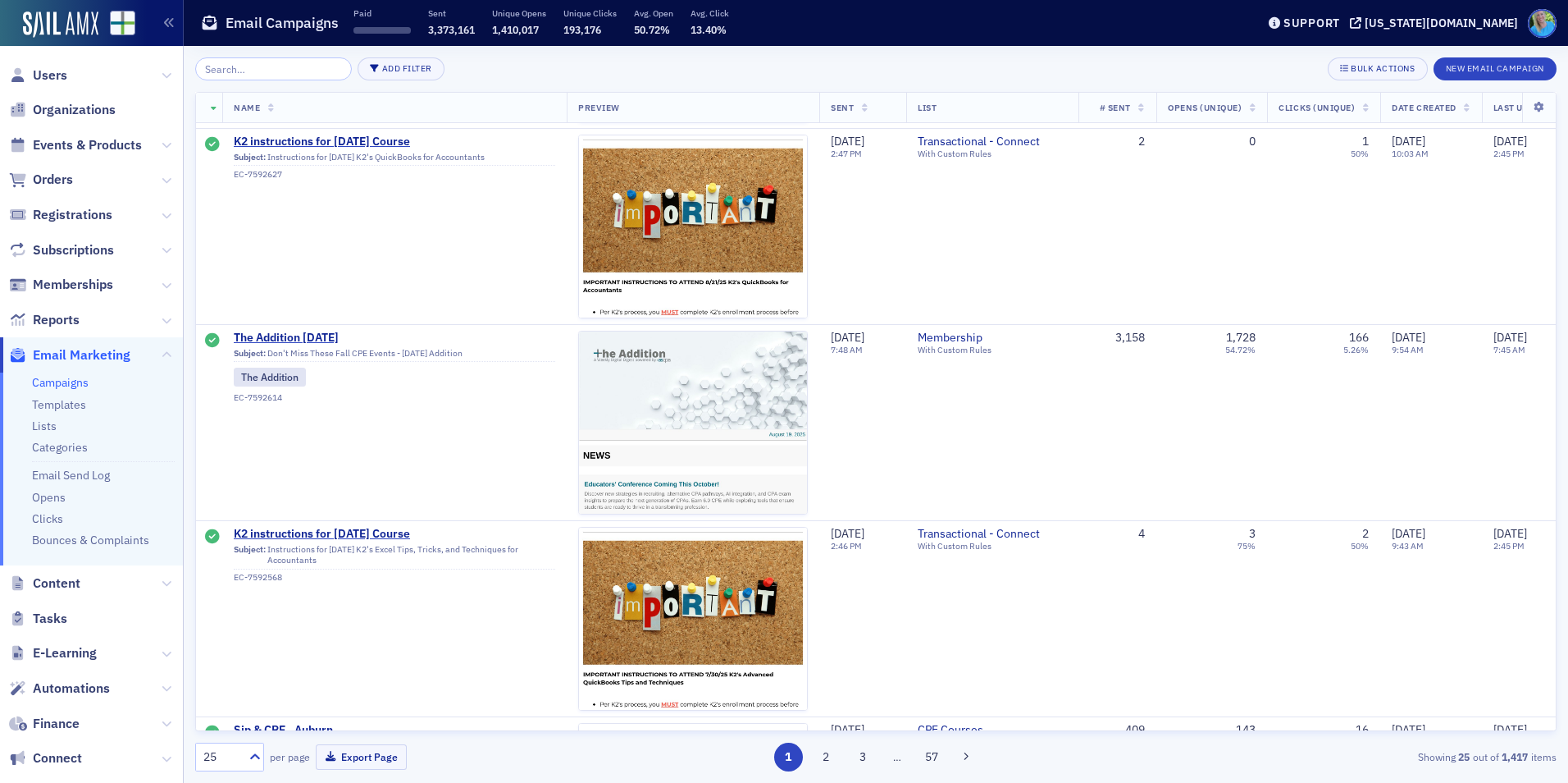
click at [244, 73] on input "search" at bounding box center [273, 69] width 156 height 23
click at [250, 72] on input "search" at bounding box center [273, 69] width 156 height 23
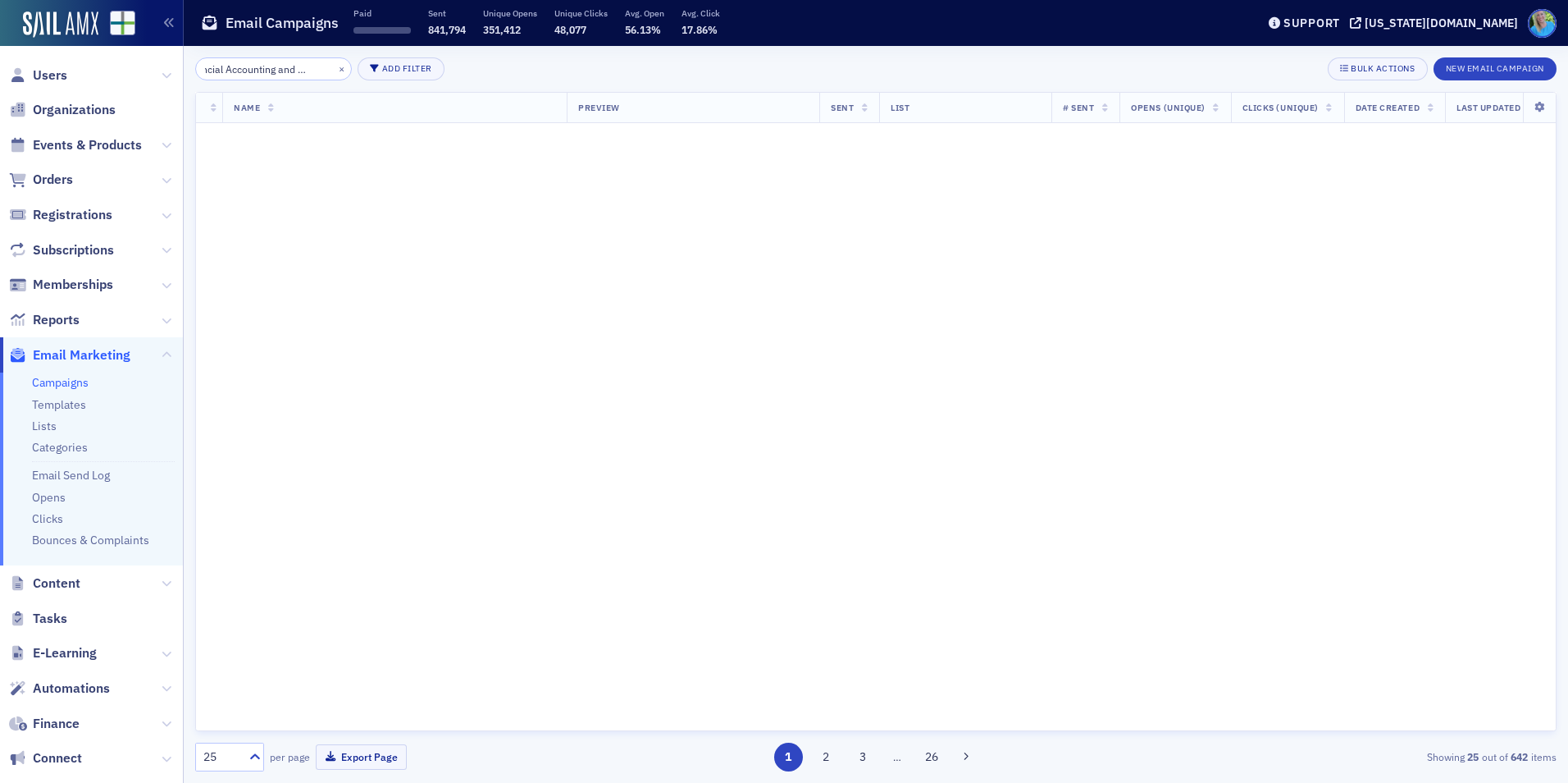
scroll to position [0, 45]
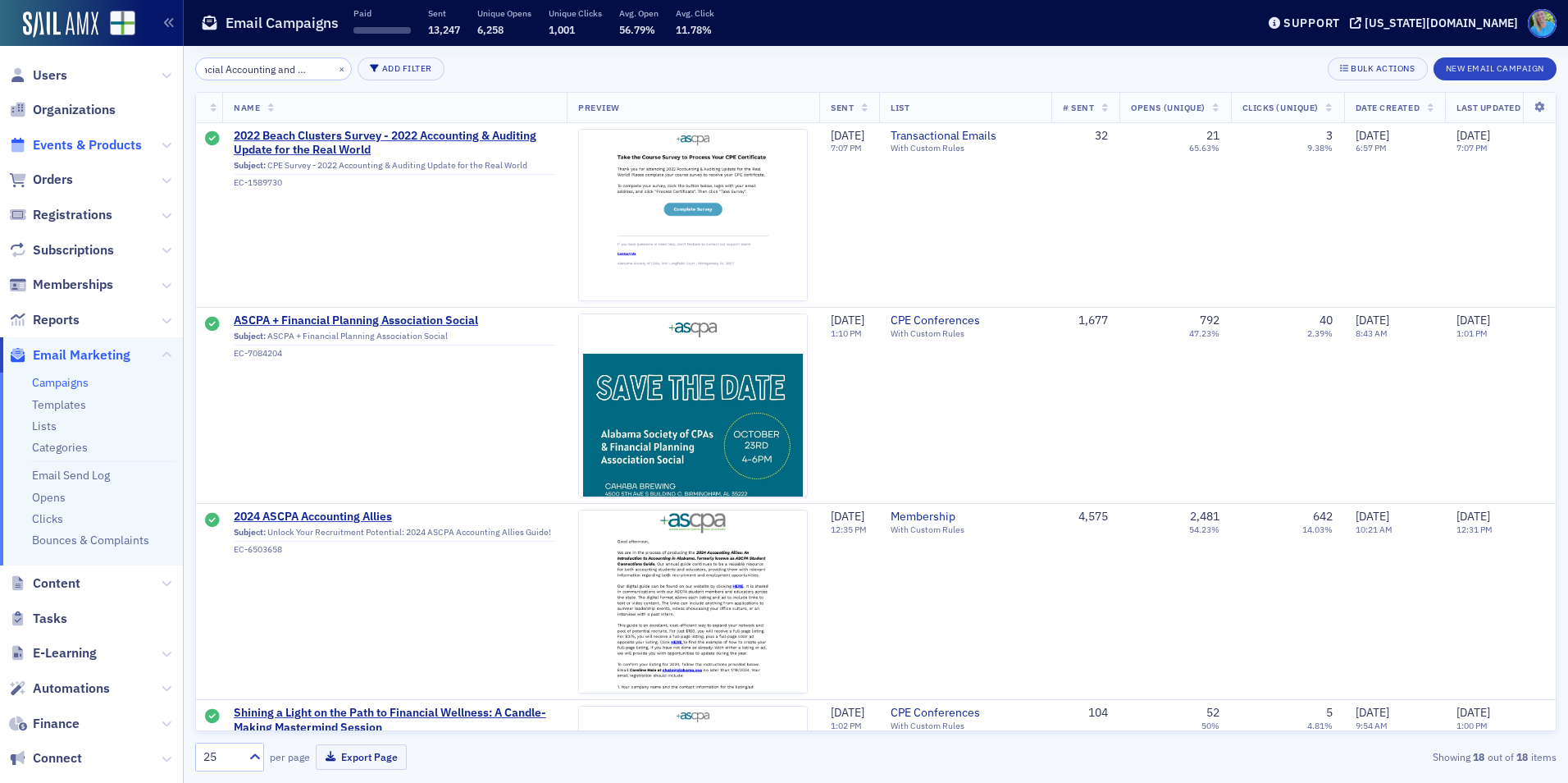
type input "Financial Accounting and auditing"
click at [92, 146] on span "Events & Products" at bounding box center [86, 144] width 109 height 18
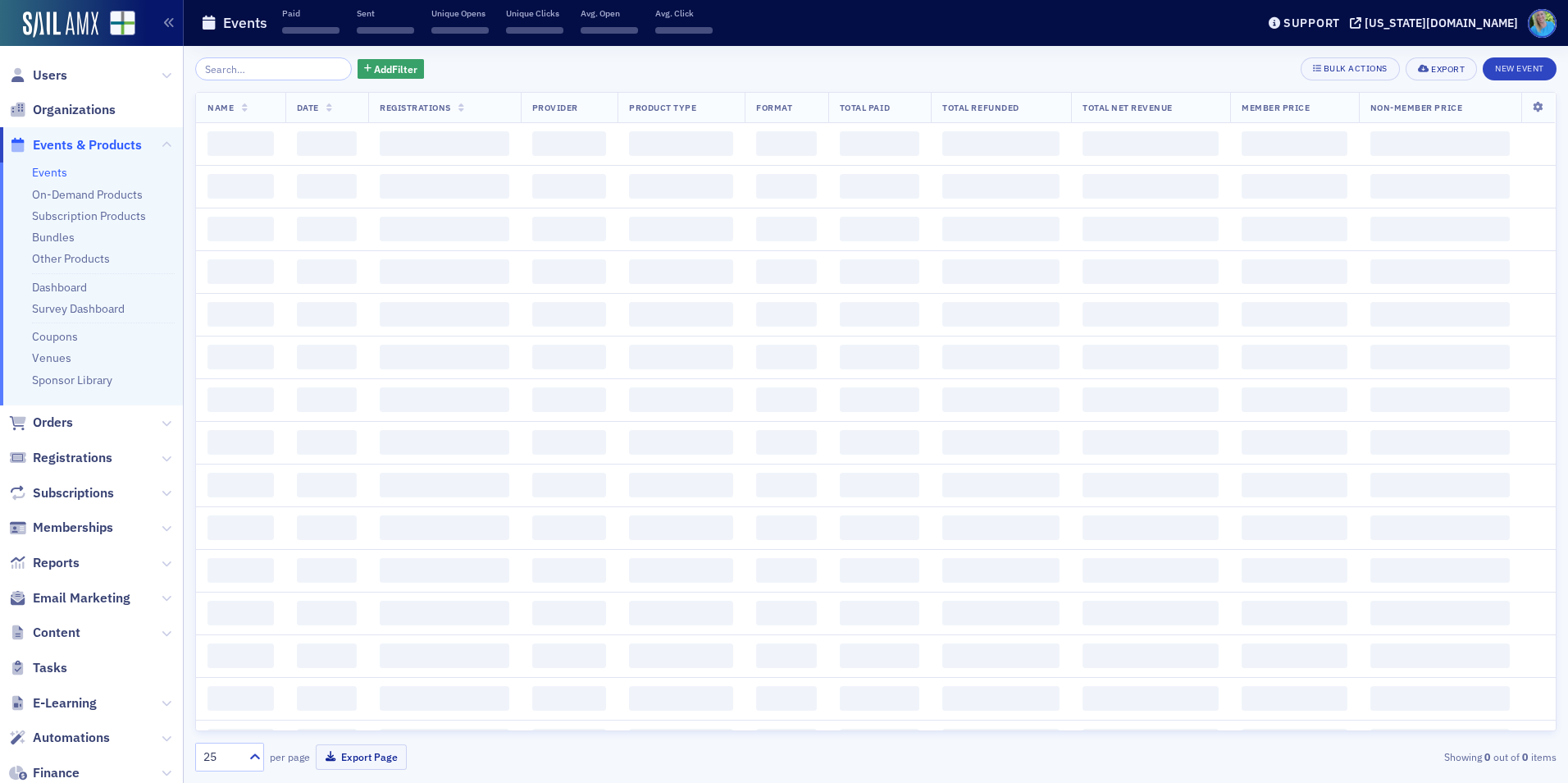
click at [270, 73] on input "search" at bounding box center [273, 69] width 156 height 23
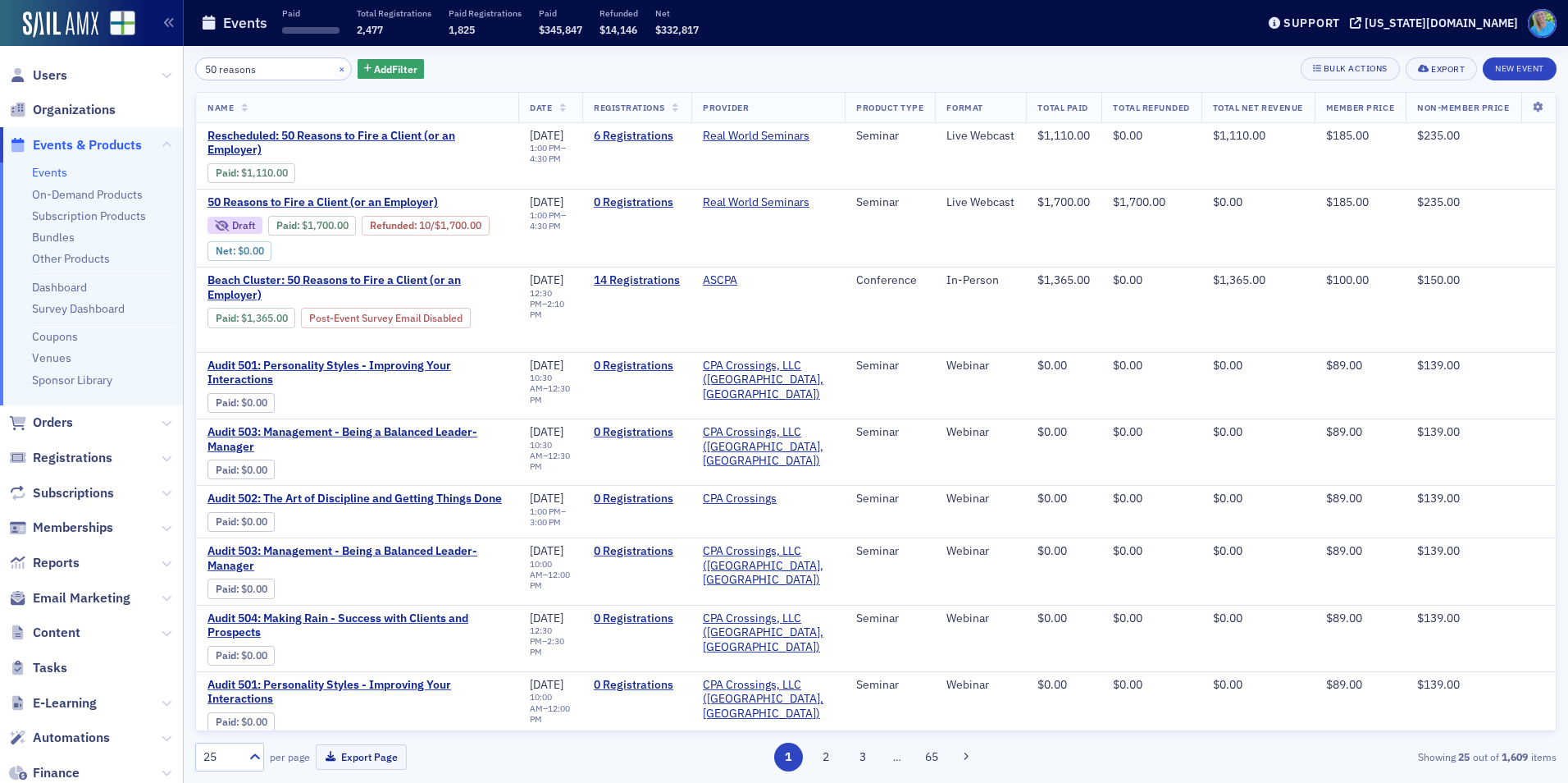
type input "50 reasons"
click at [335, 69] on button "×" at bounding box center [342, 68] width 15 height 15
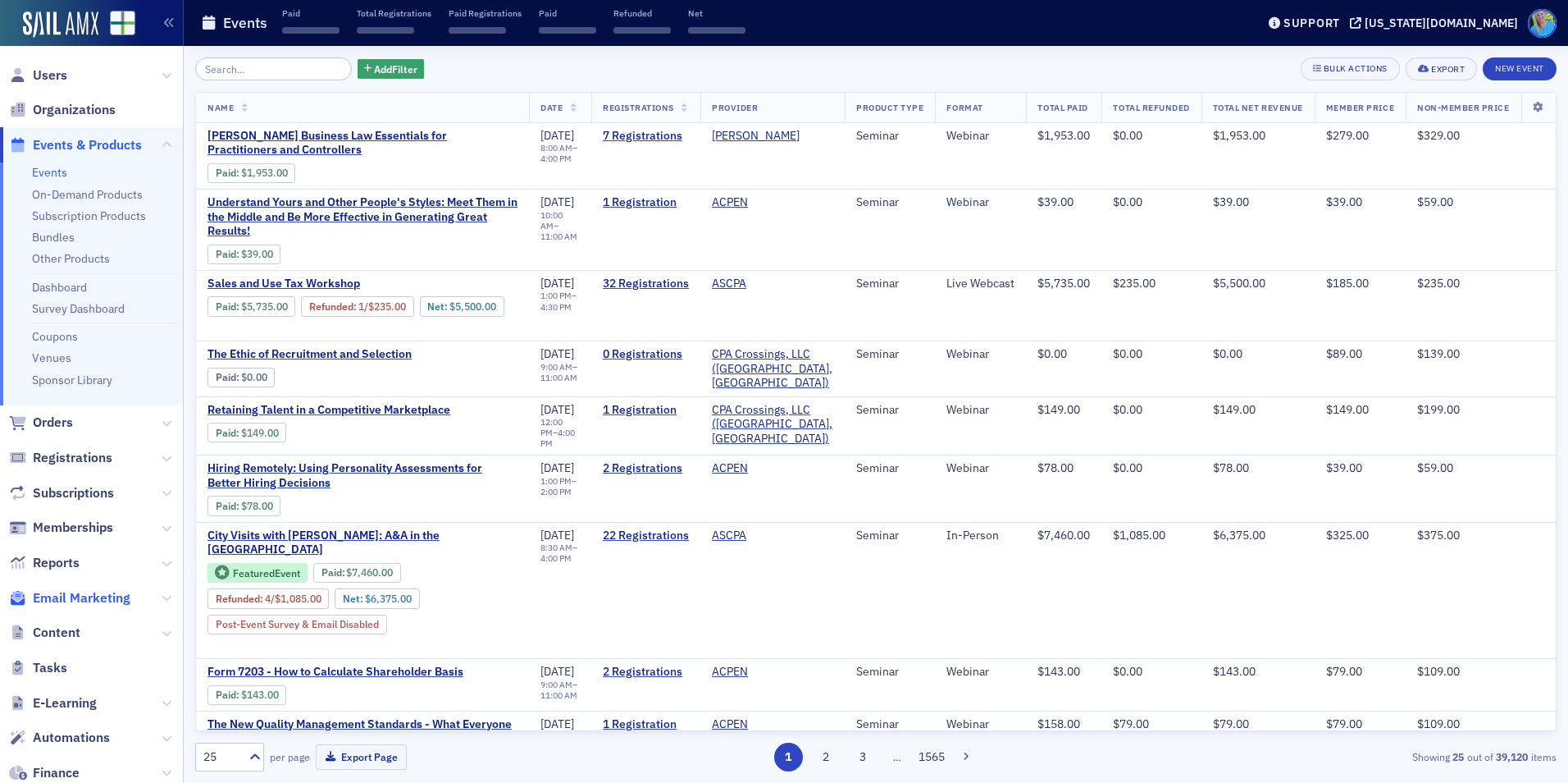
click at [75, 594] on span "Email Marketing" at bounding box center [81, 597] width 98 height 18
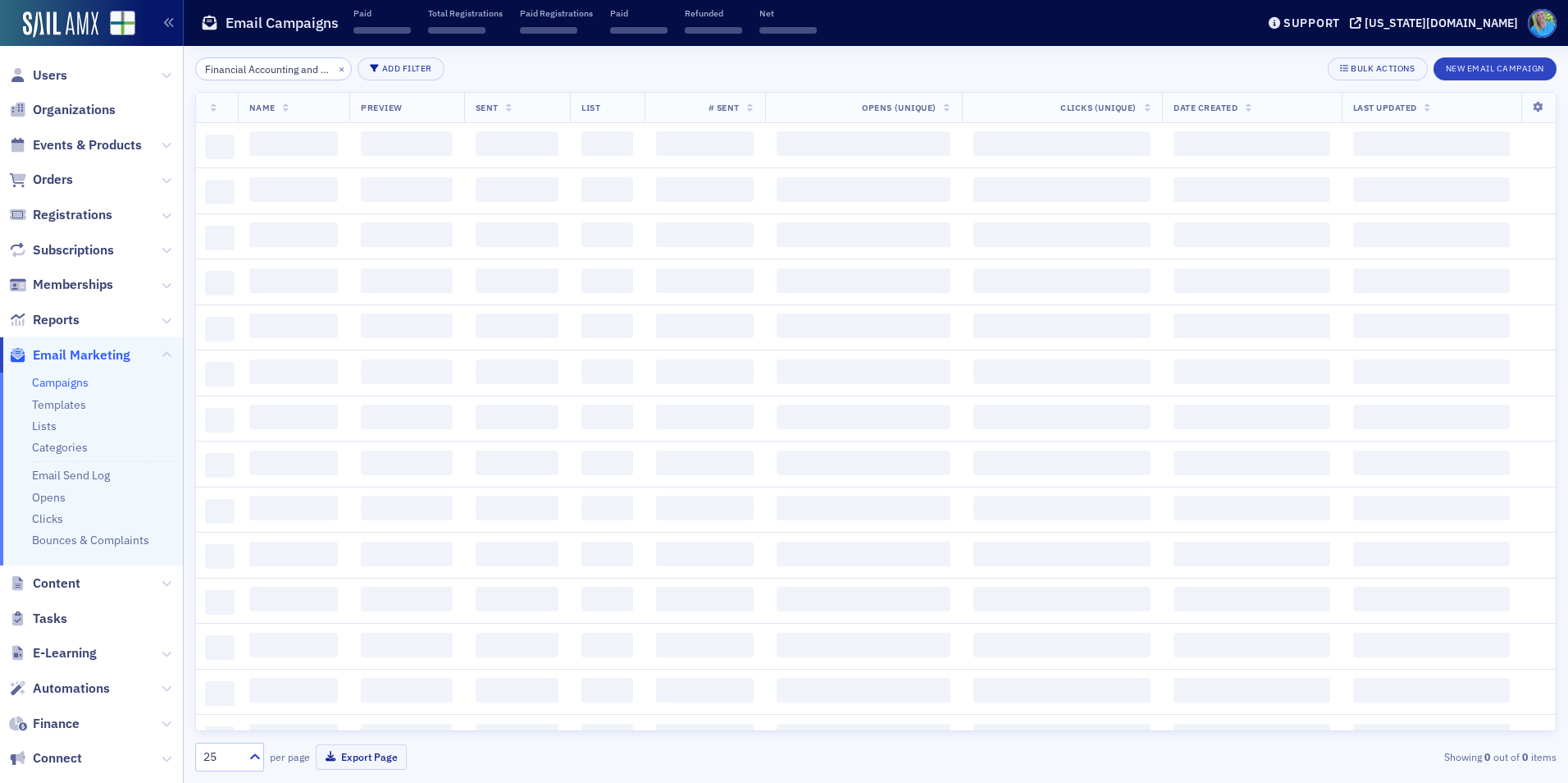
scroll to position [0, 45]
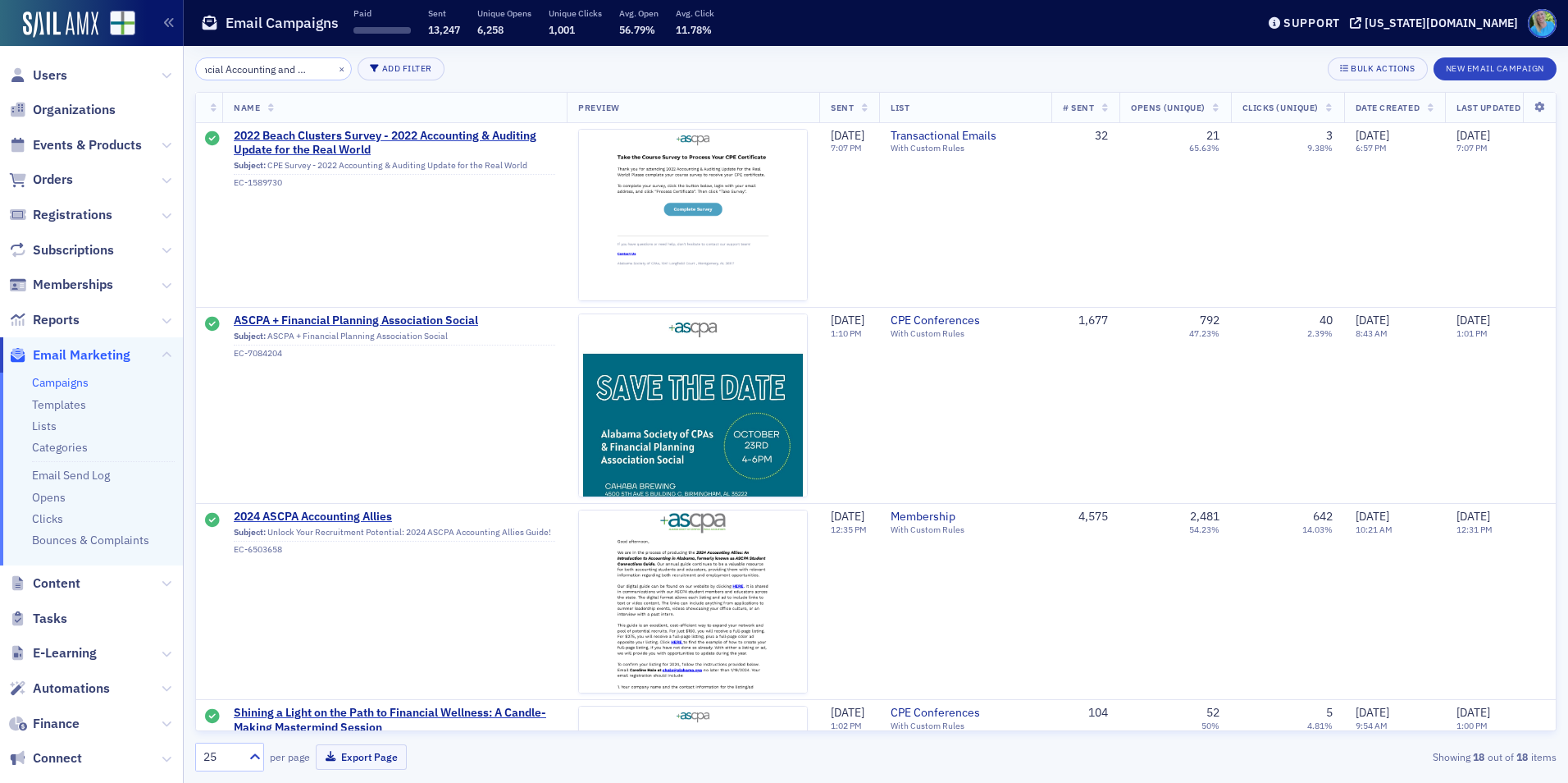
click at [272, 70] on input "Financial Accounting and auditing" at bounding box center [273, 69] width 156 height 23
click at [335, 72] on button "×" at bounding box center [342, 68] width 15 height 15
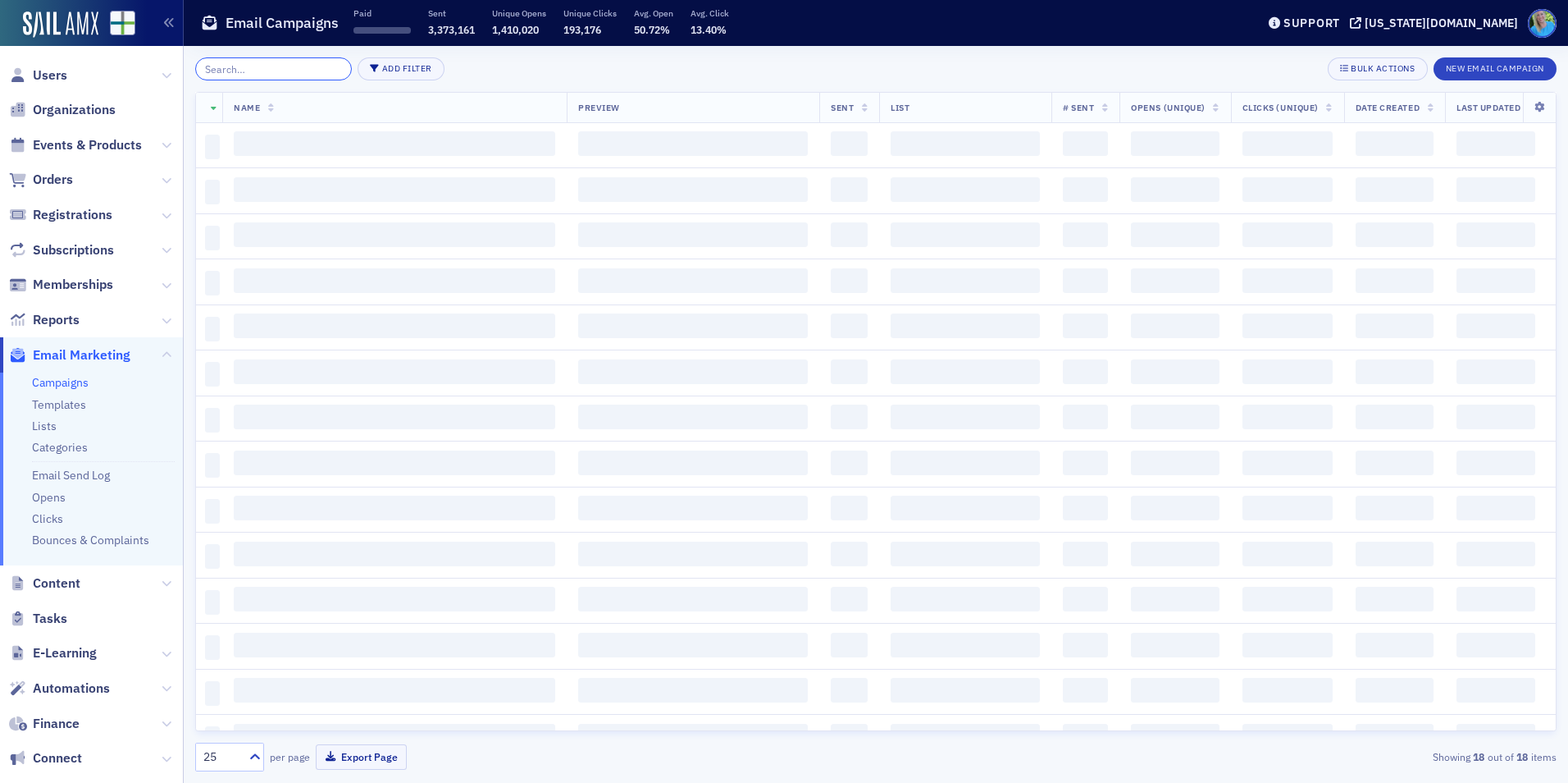
click at [321, 72] on input "search" at bounding box center [273, 69] width 156 height 23
type input "G"
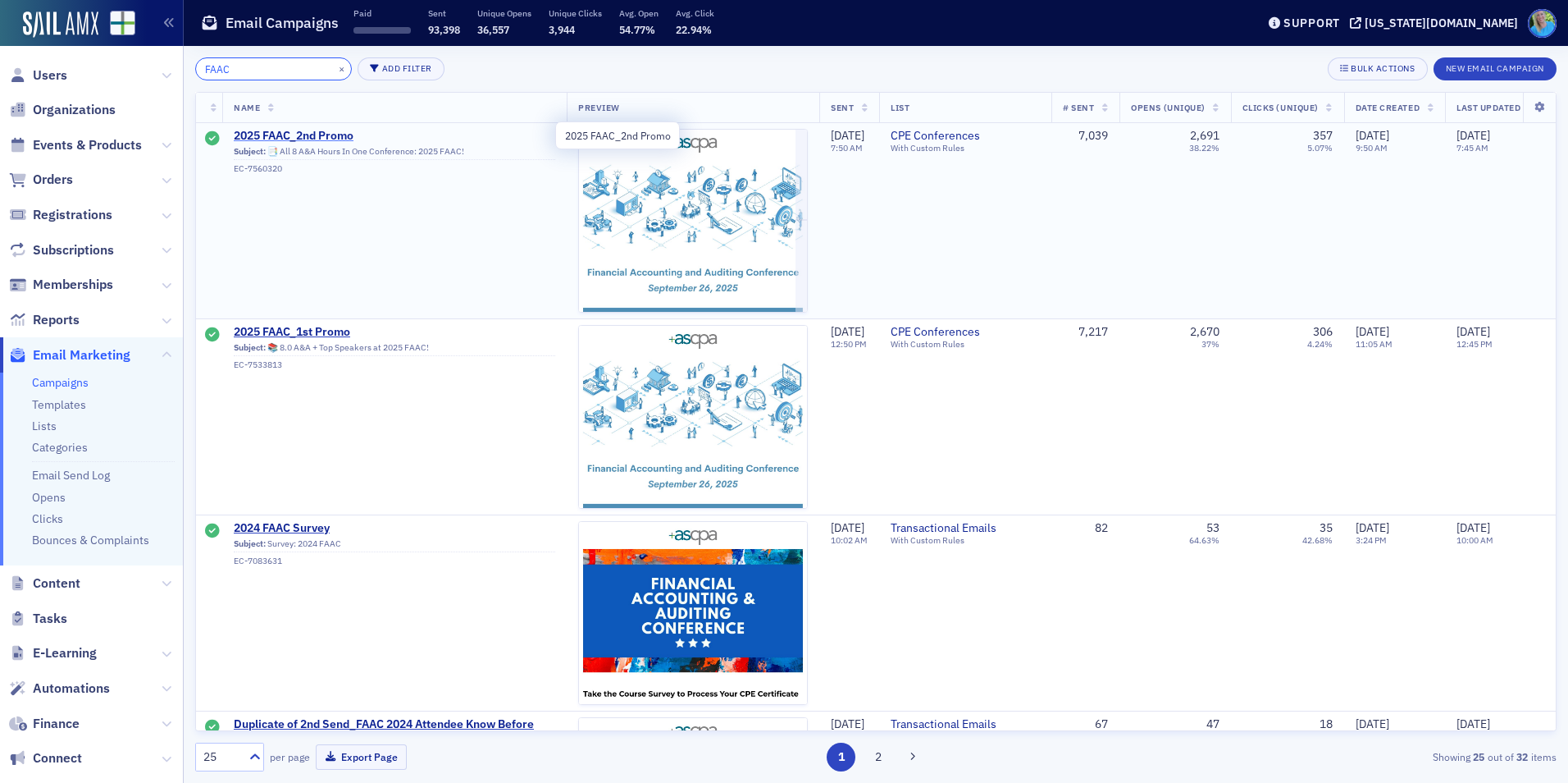
type input "FAAC"
click at [317, 132] on span "2025 FAAC_2nd Promo" at bounding box center [394, 136] width 322 height 15
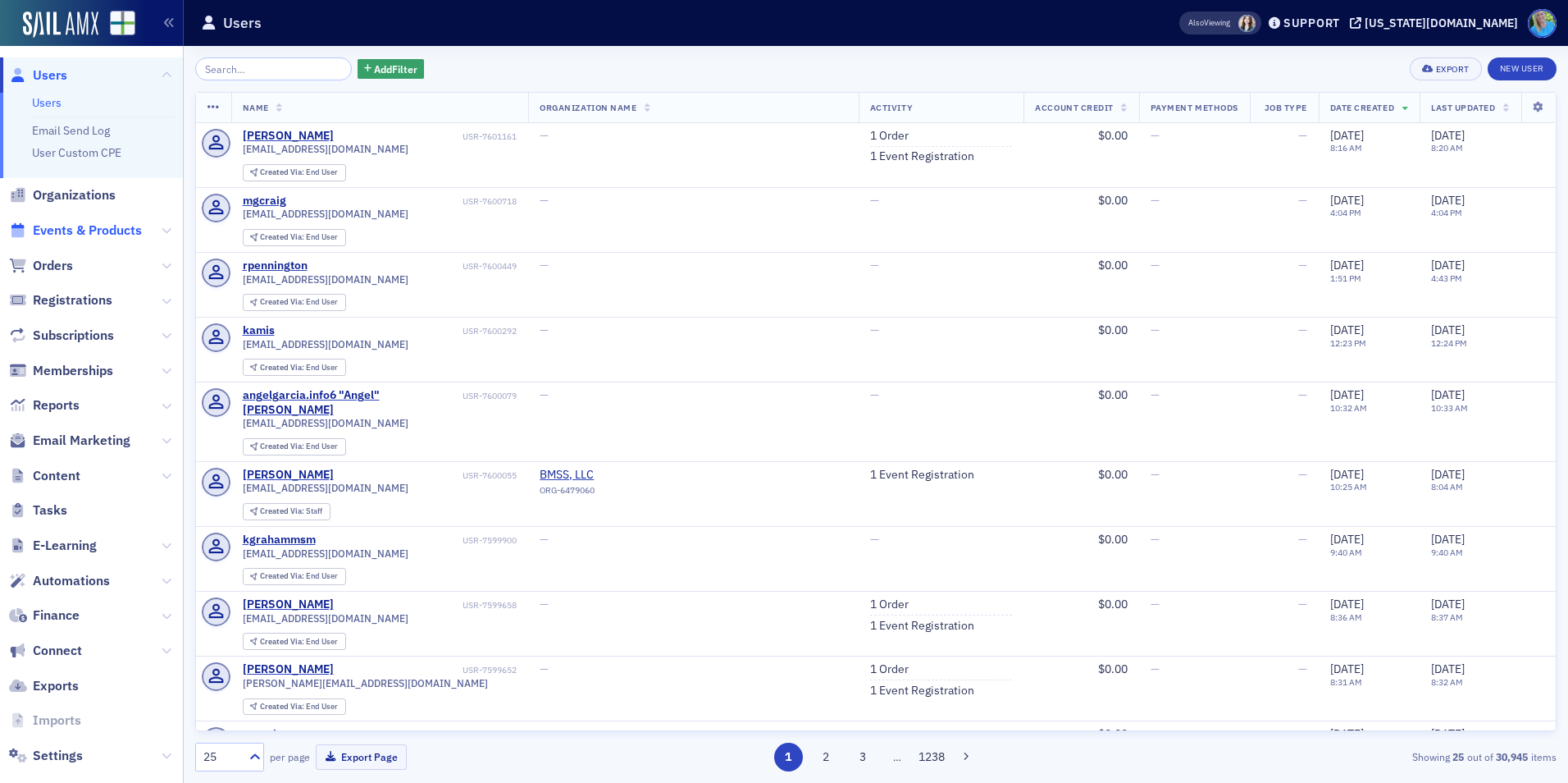
click at [113, 231] on span "Events & Products" at bounding box center [86, 230] width 109 height 18
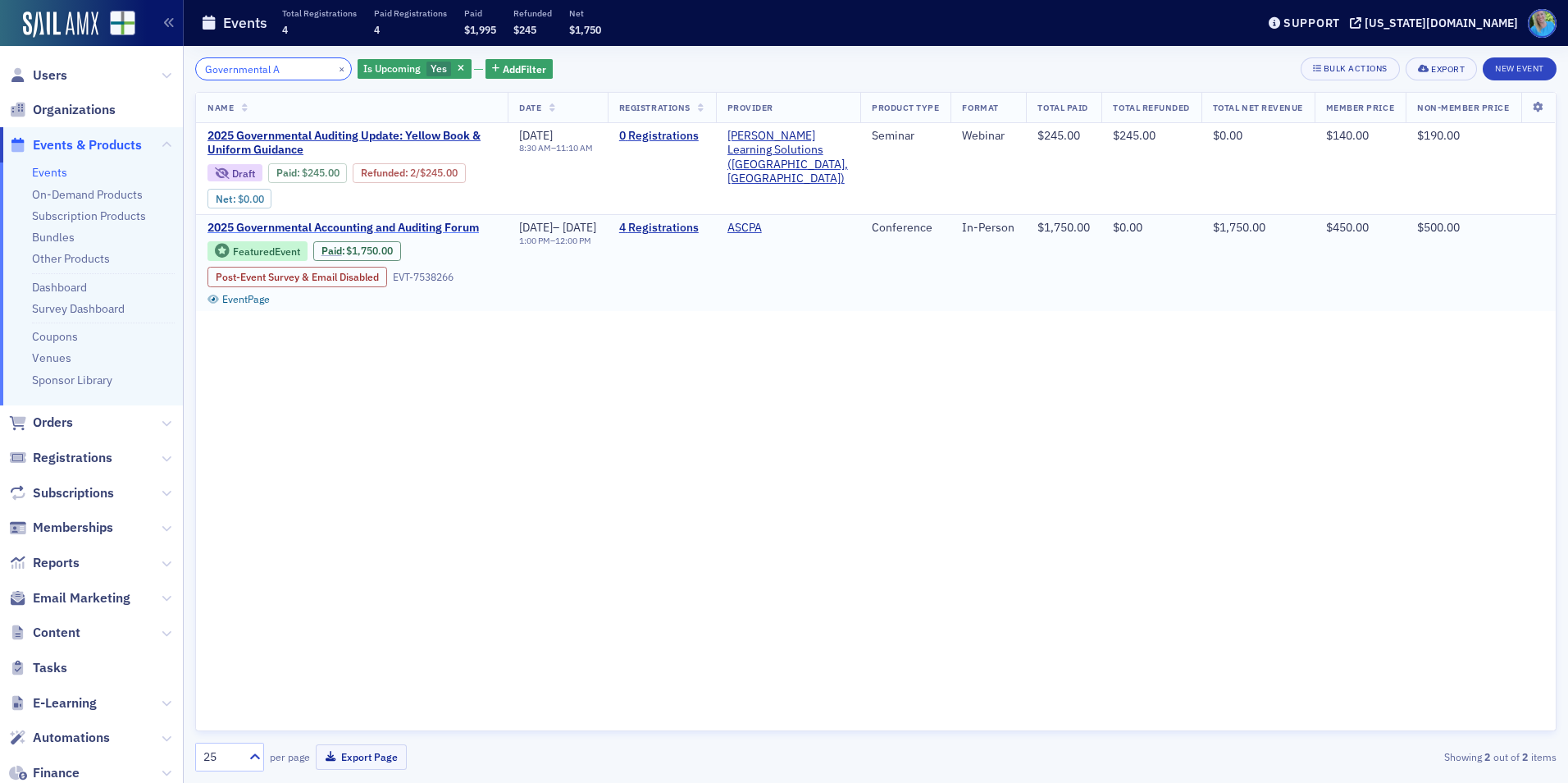
type input "Governmental A"
click at [353, 230] on span "2025 Governmental Accounting and Auditing Forum" at bounding box center [345, 228] width 275 height 15
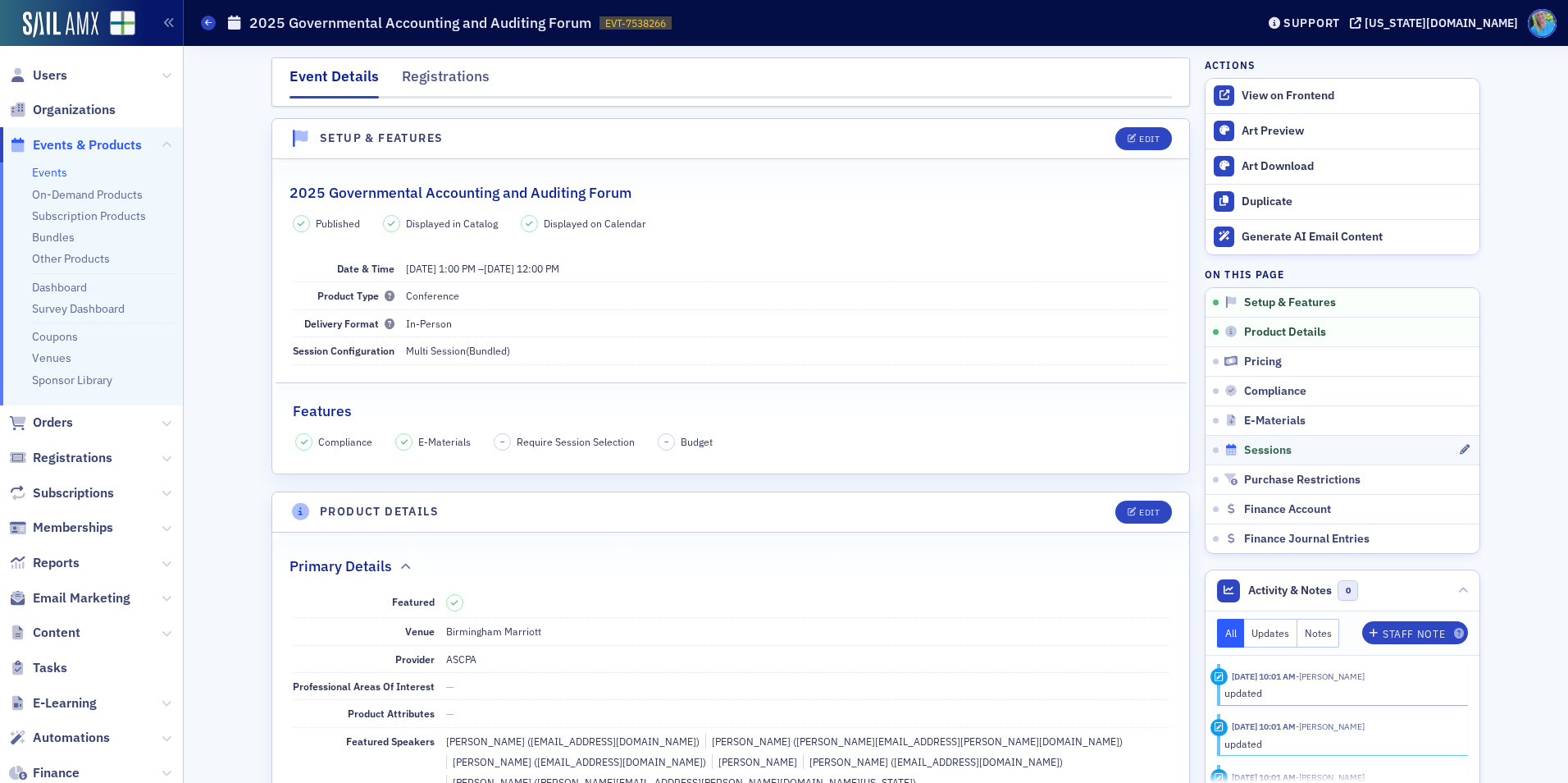
click at [1246, 448] on span "Sessions" at bounding box center [1267, 450] width 47 height 15
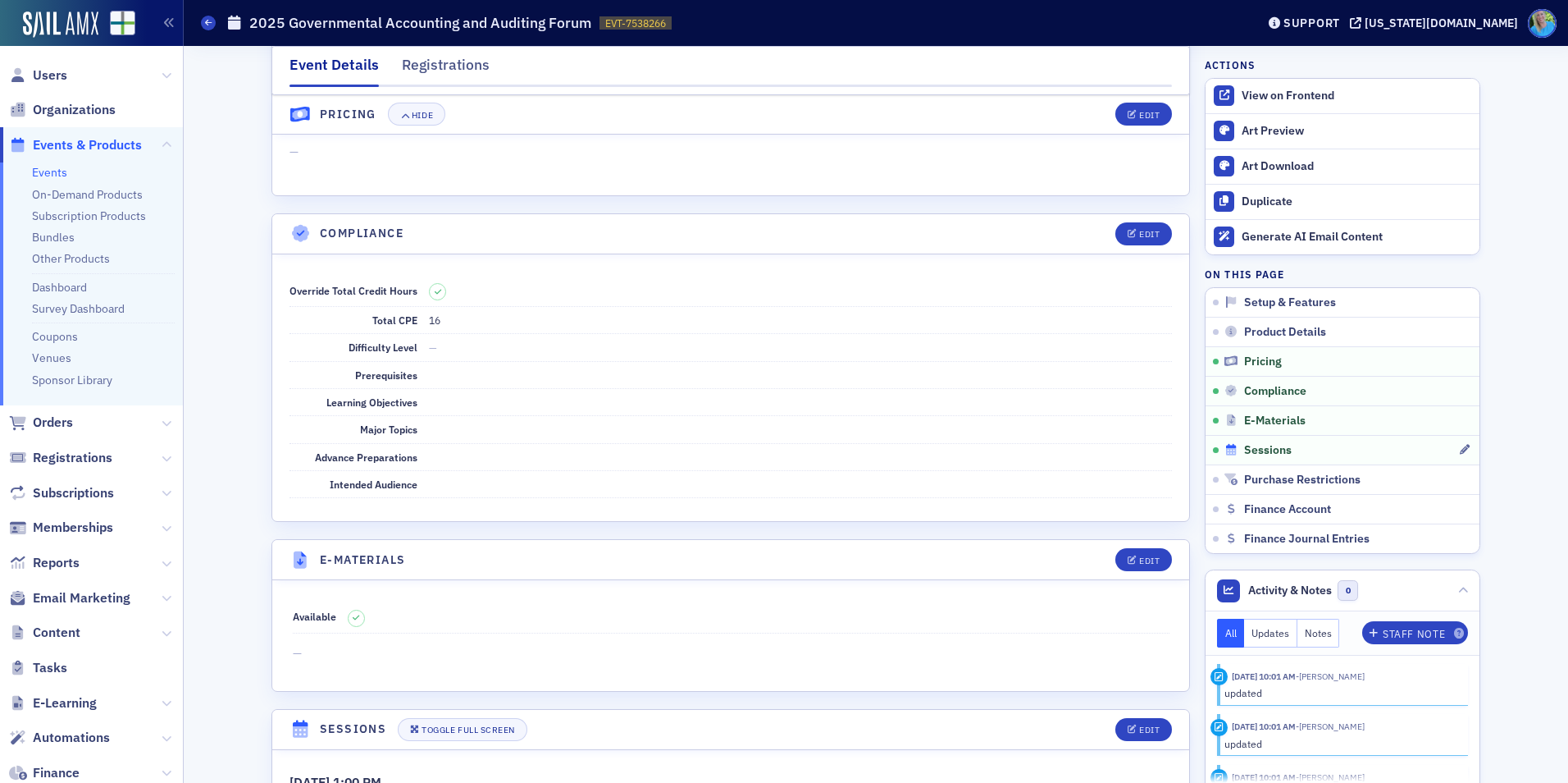
scroll to position [2489, 0]
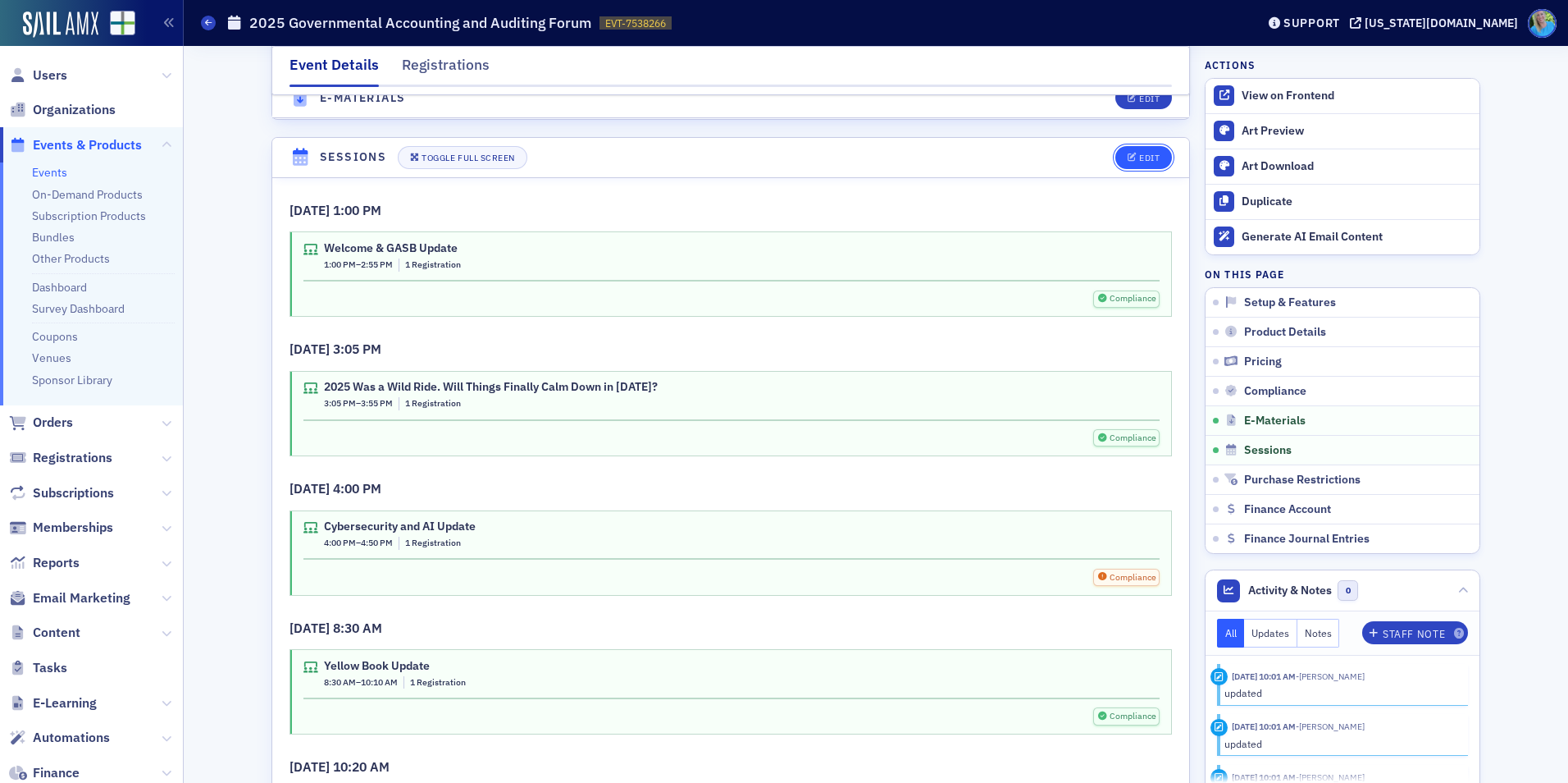
click at [1140, 146] on button "Edit" at bounding box center [1143, 157] width 57 height 23
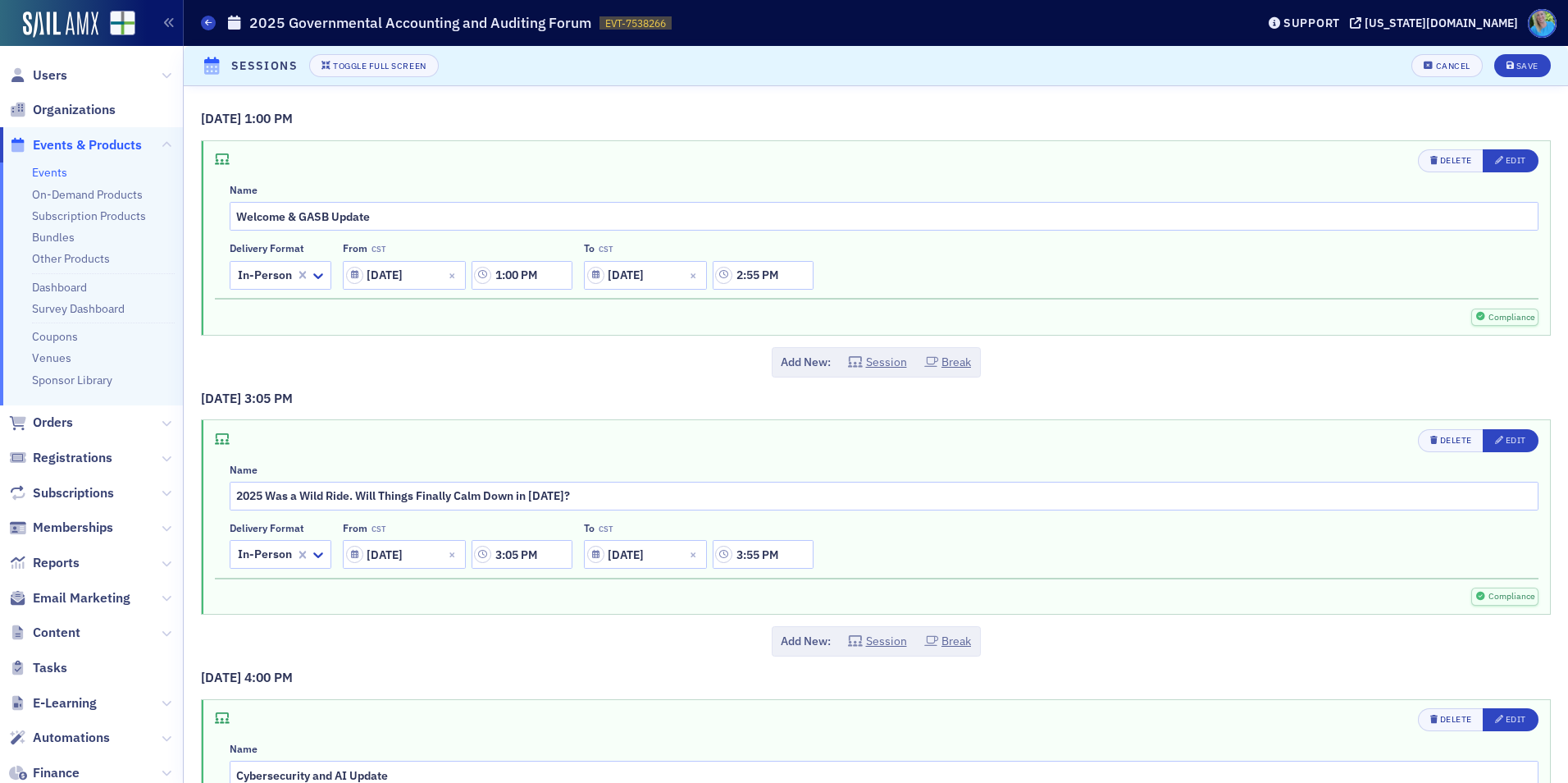
scroll to position [2369, 0]
click at [1495, 166] on span "Edit" at bounding box center [1510, 161] width 32 height 13
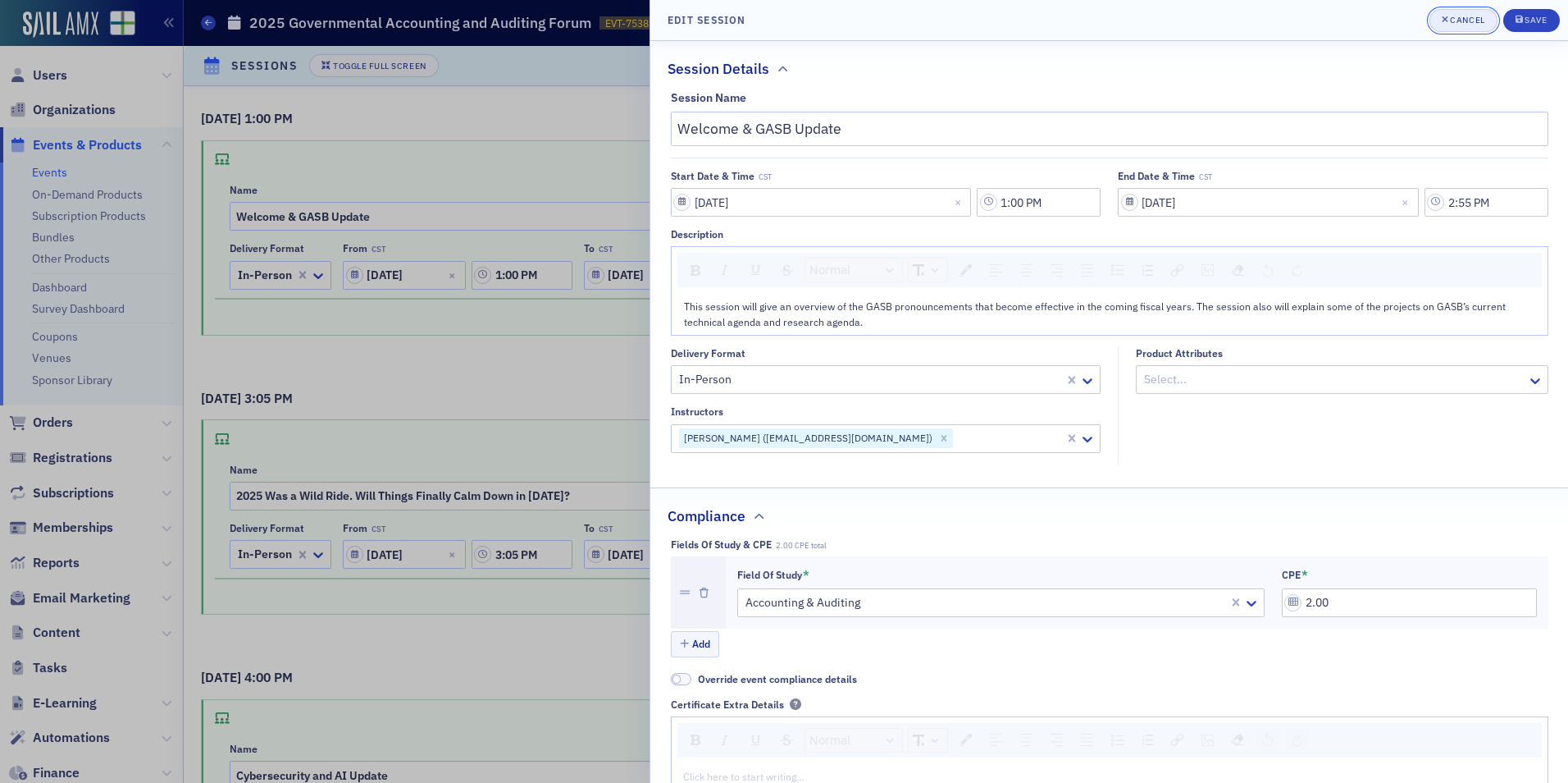
click at [1468, 16] on div "Cancel" at bounding box center [1467, 20] width 34 height 9
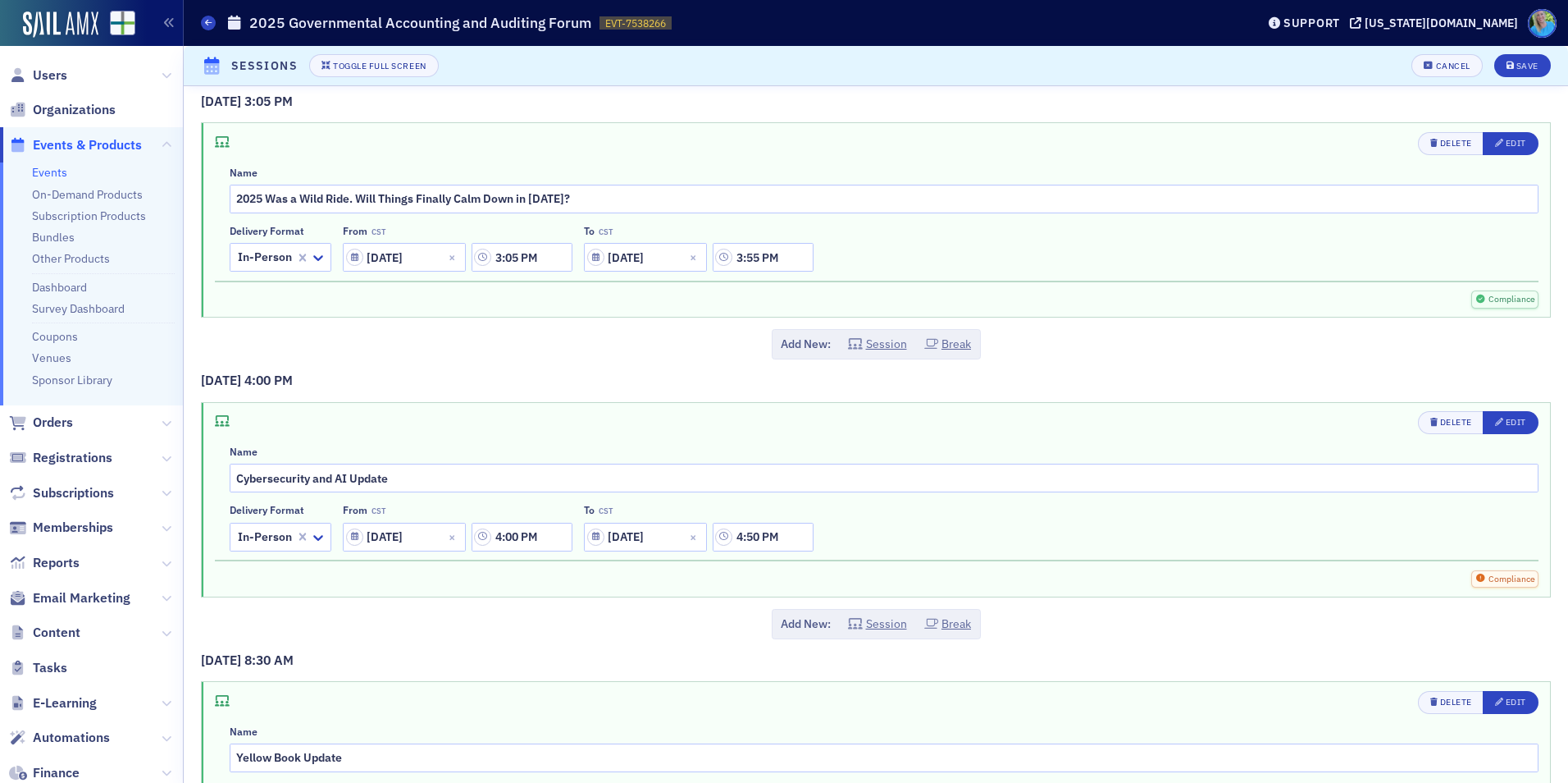
scroll to position [328, 0]
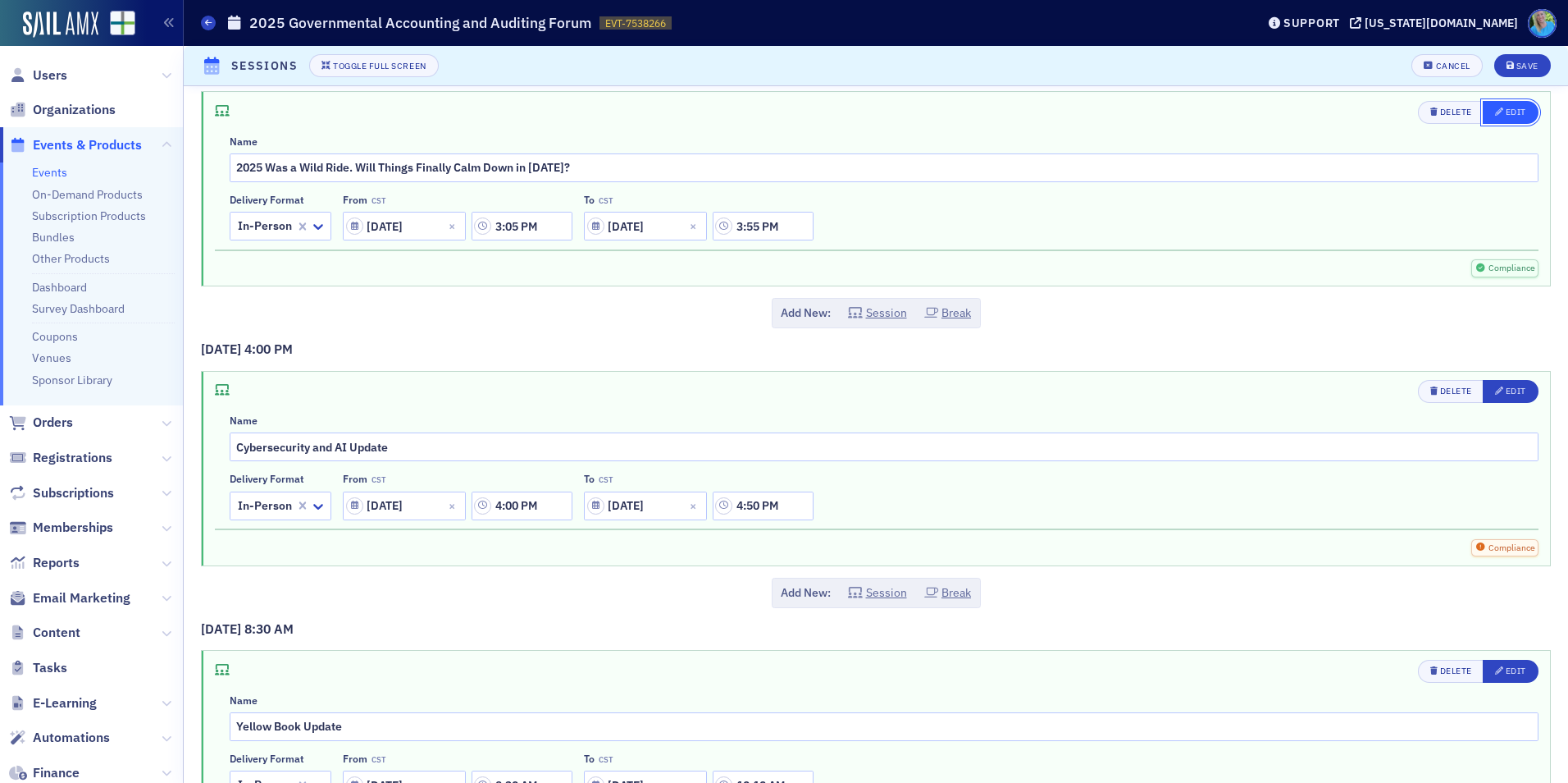
click at [1494, 121] on button "Edit" at bounding box center [1510, 112] width 56 height 23
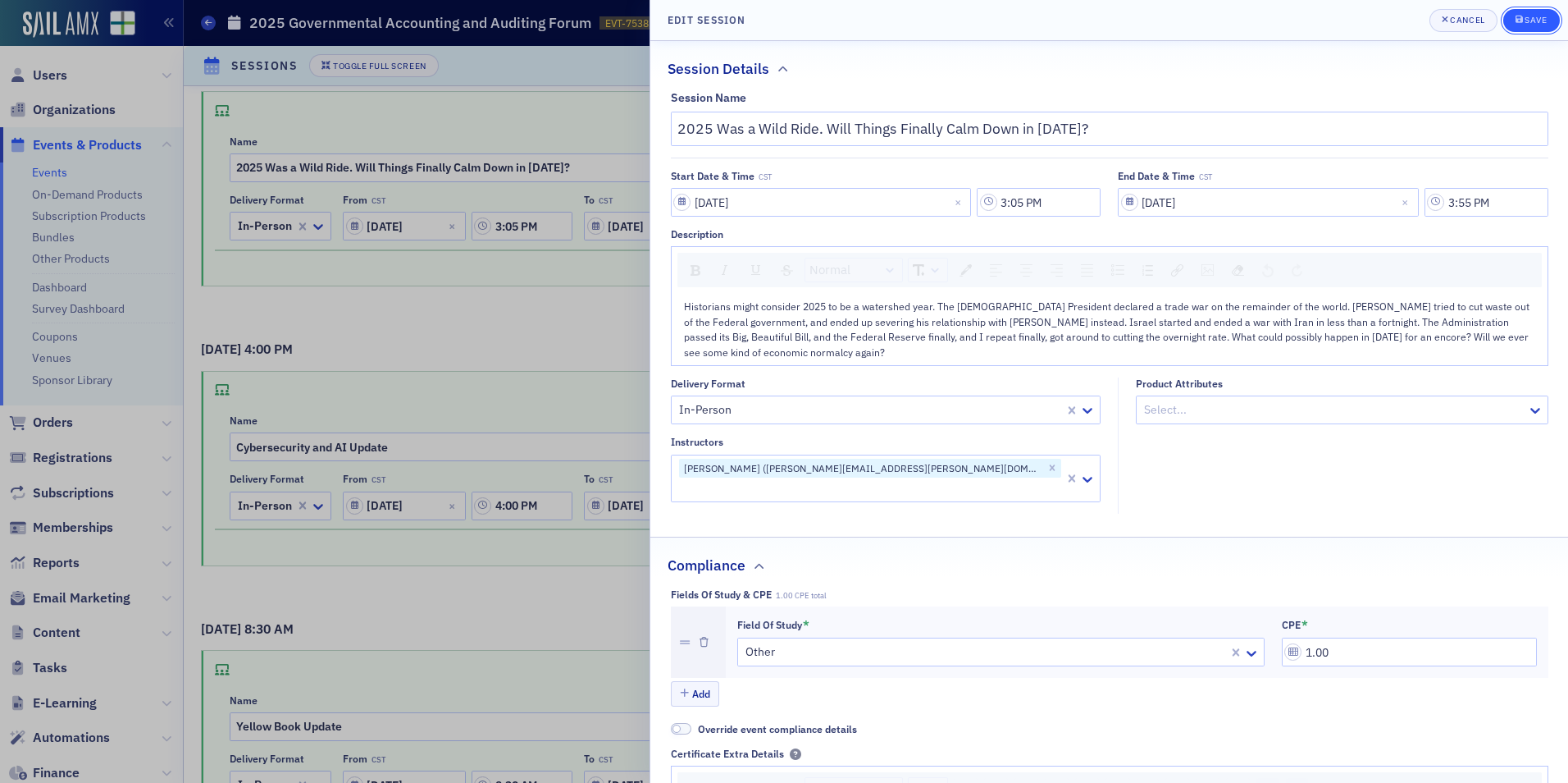
click at [1533, 13] on button "Save" at bounding box center [1531, 20] width 57 height 23
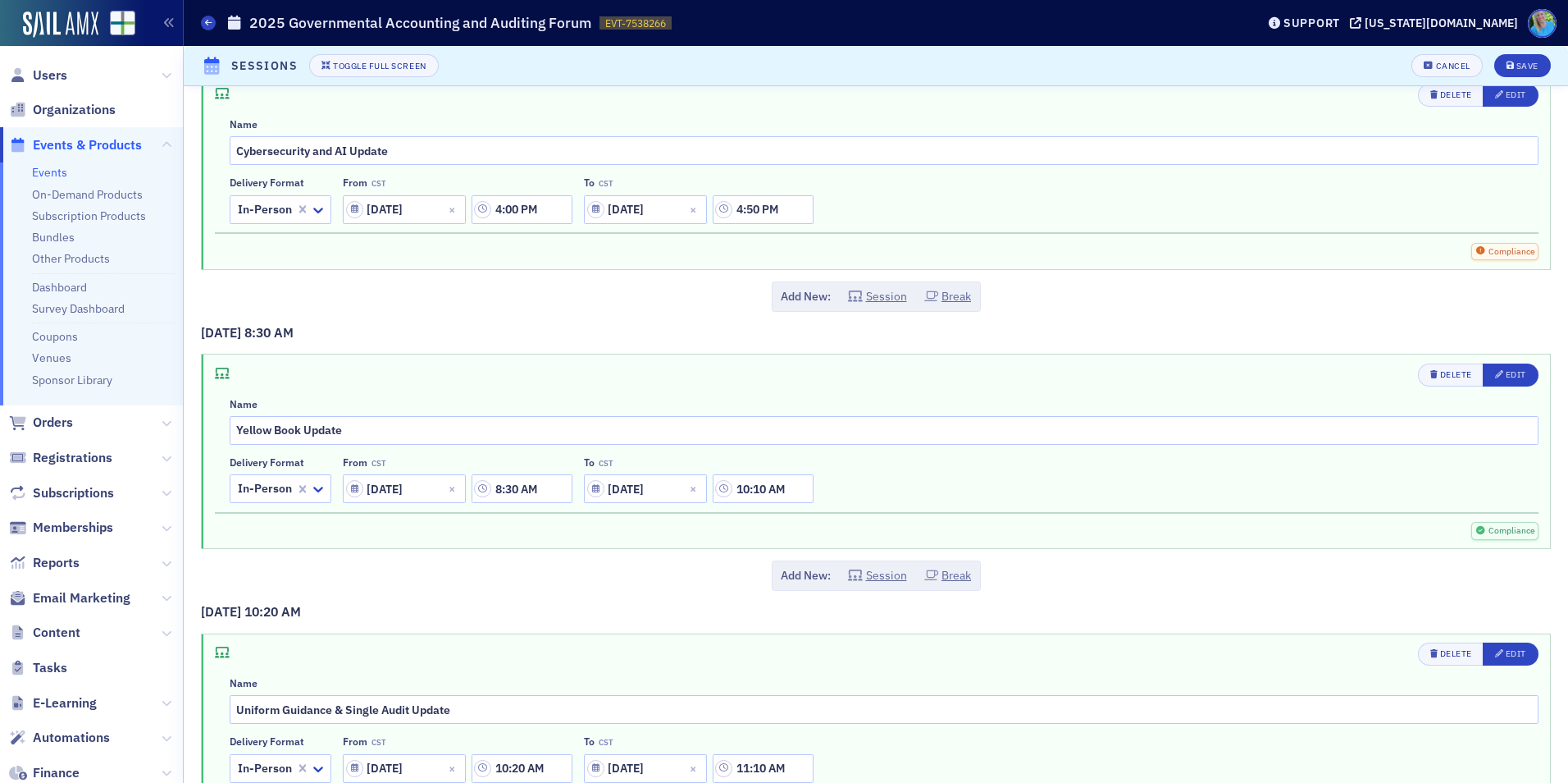
scroll to position [574, 0]
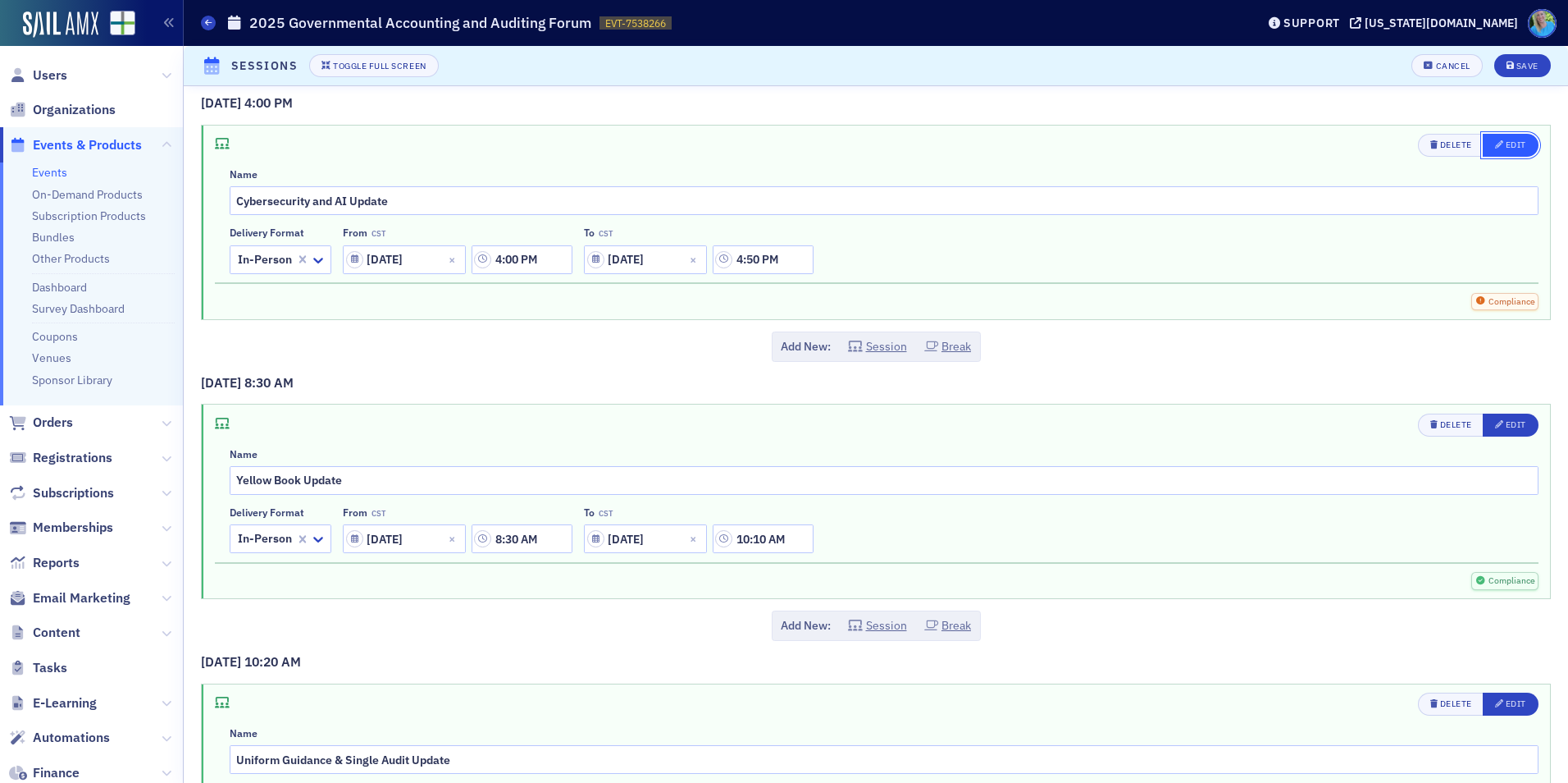
click at [1506, 142] on div "Edit" at bounding box center [1516, 145] width 20 height 9
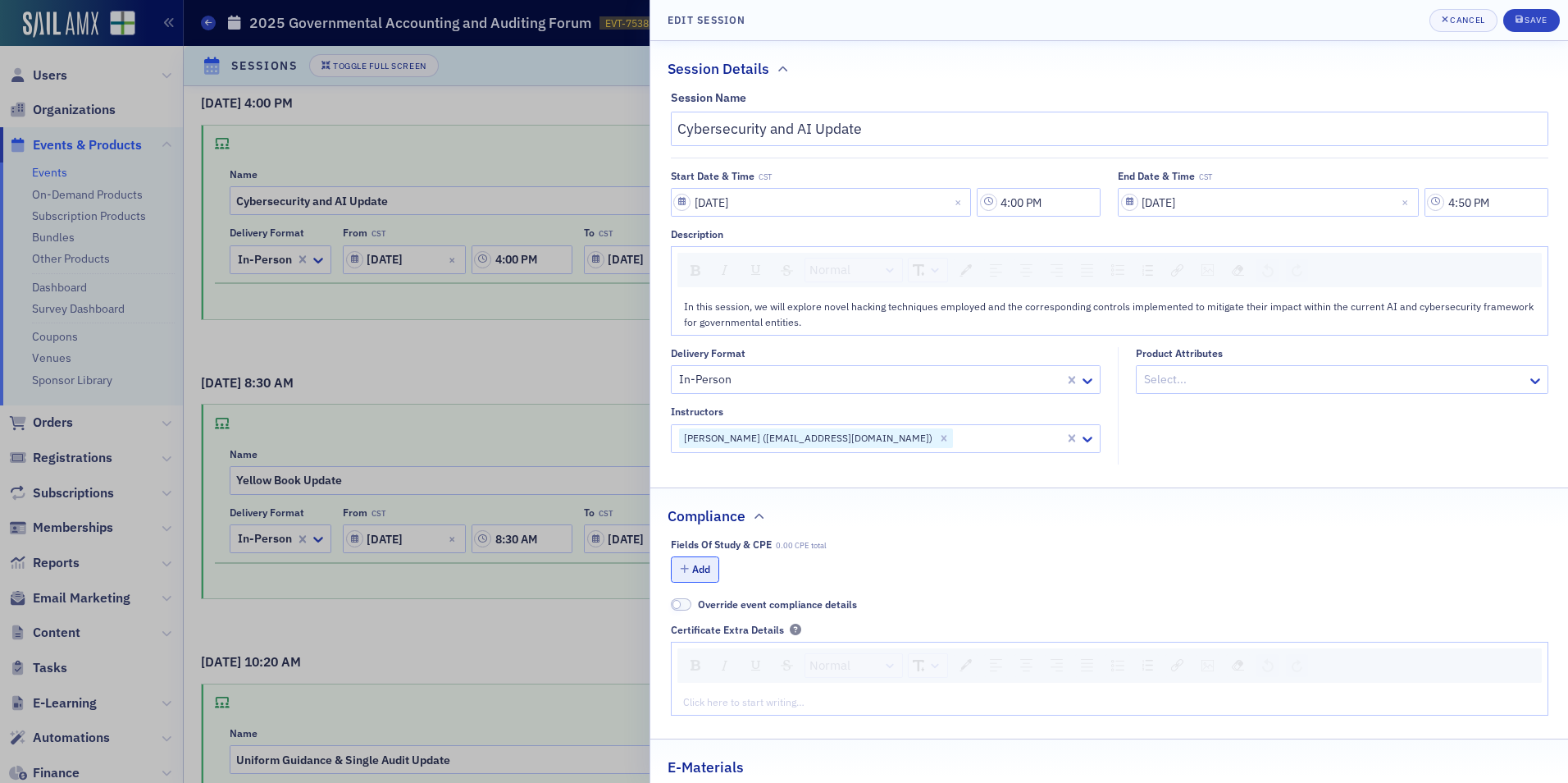
click at [687, 570] on icon "button" at bounding box center [684, 569] width 9 height 10
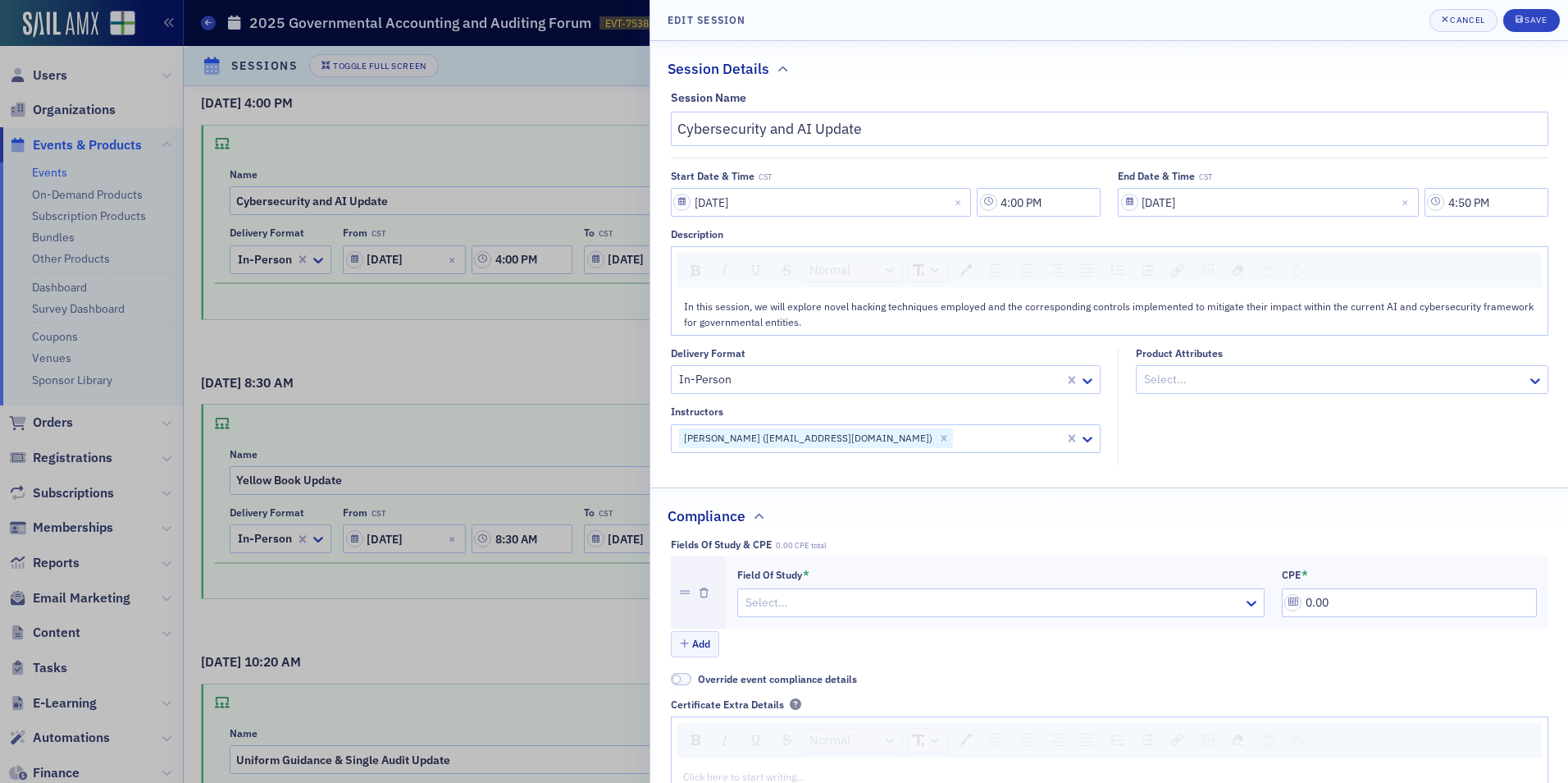
click at [771, 602] on div at bounding box center [992, 603] width 497 height 20
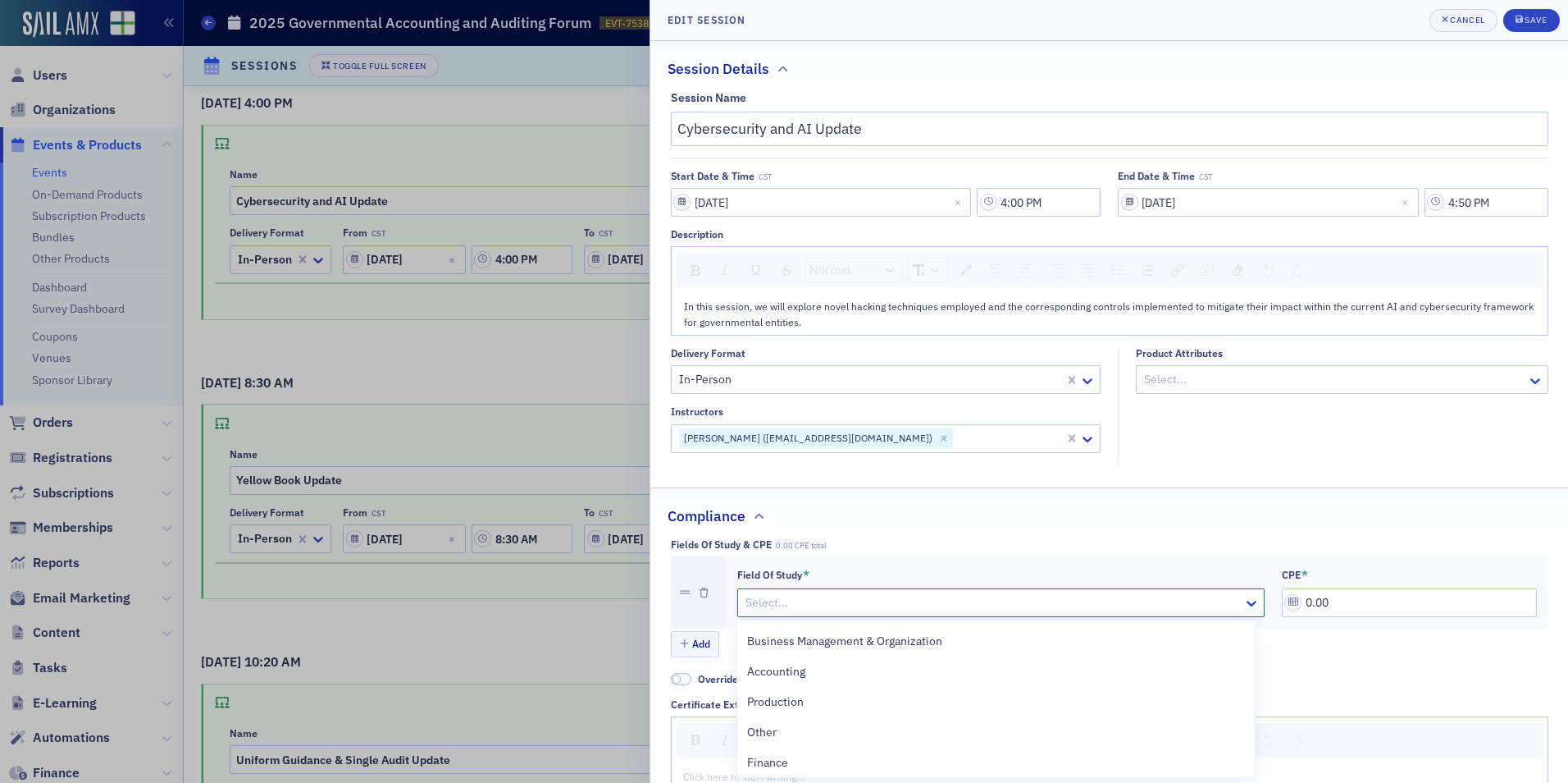
scroll to position [639, 0]
click at [872, 722] on div "Information Technology" at bounding box center [995, 728] width 497 height 18
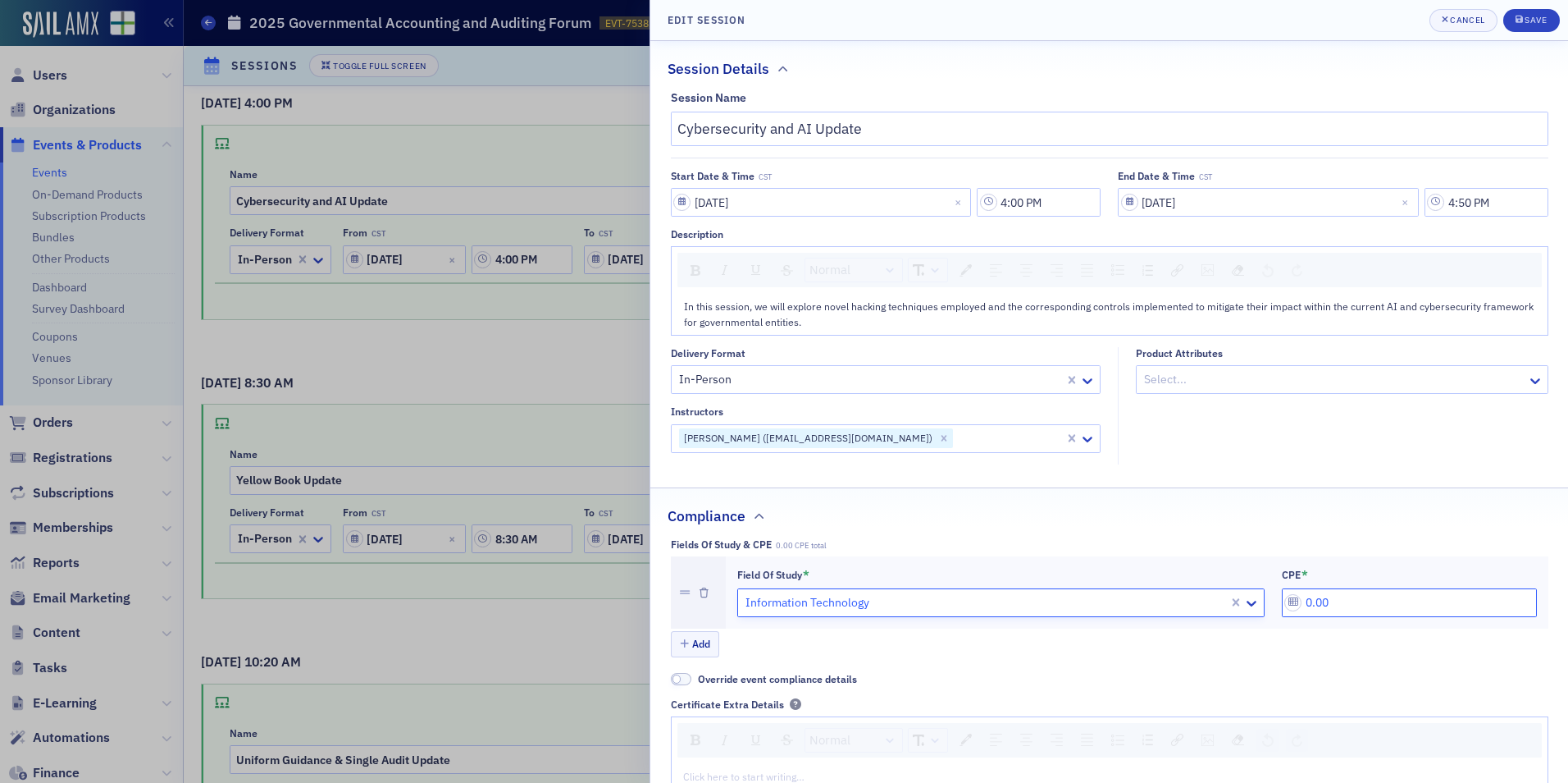
click at [1298, 600] on input "0.00" at bounding box center [1409, 602] width 255 height 29
click at [1301, 598] on input "0.00" at bounding box center [1409, 602] width 255 height 29
type input "1.00"
click at [1526, 16] on div "Save" at bounding box center [1535, 20] width 22 height 9
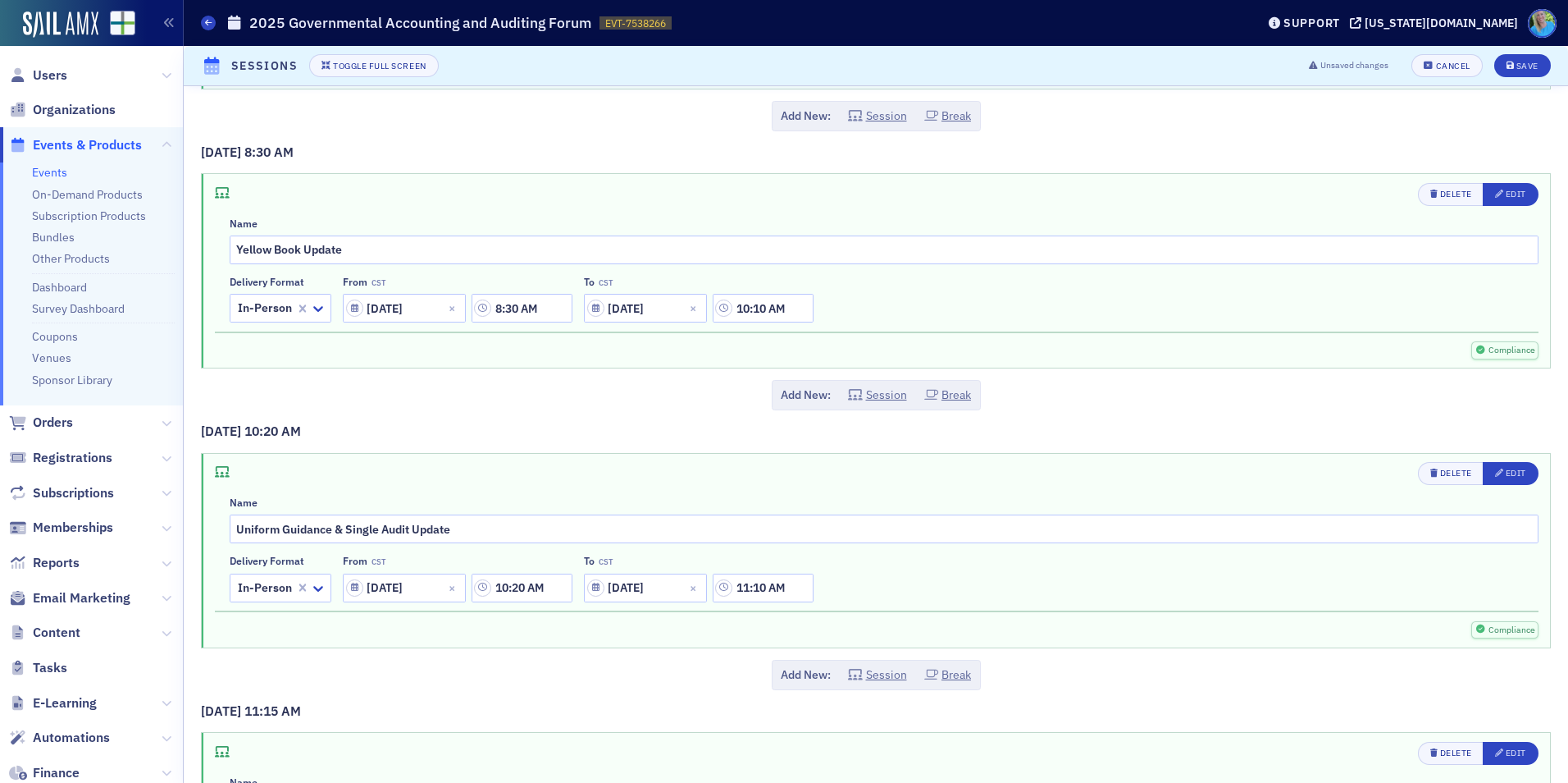
scroll to position [820, 0]
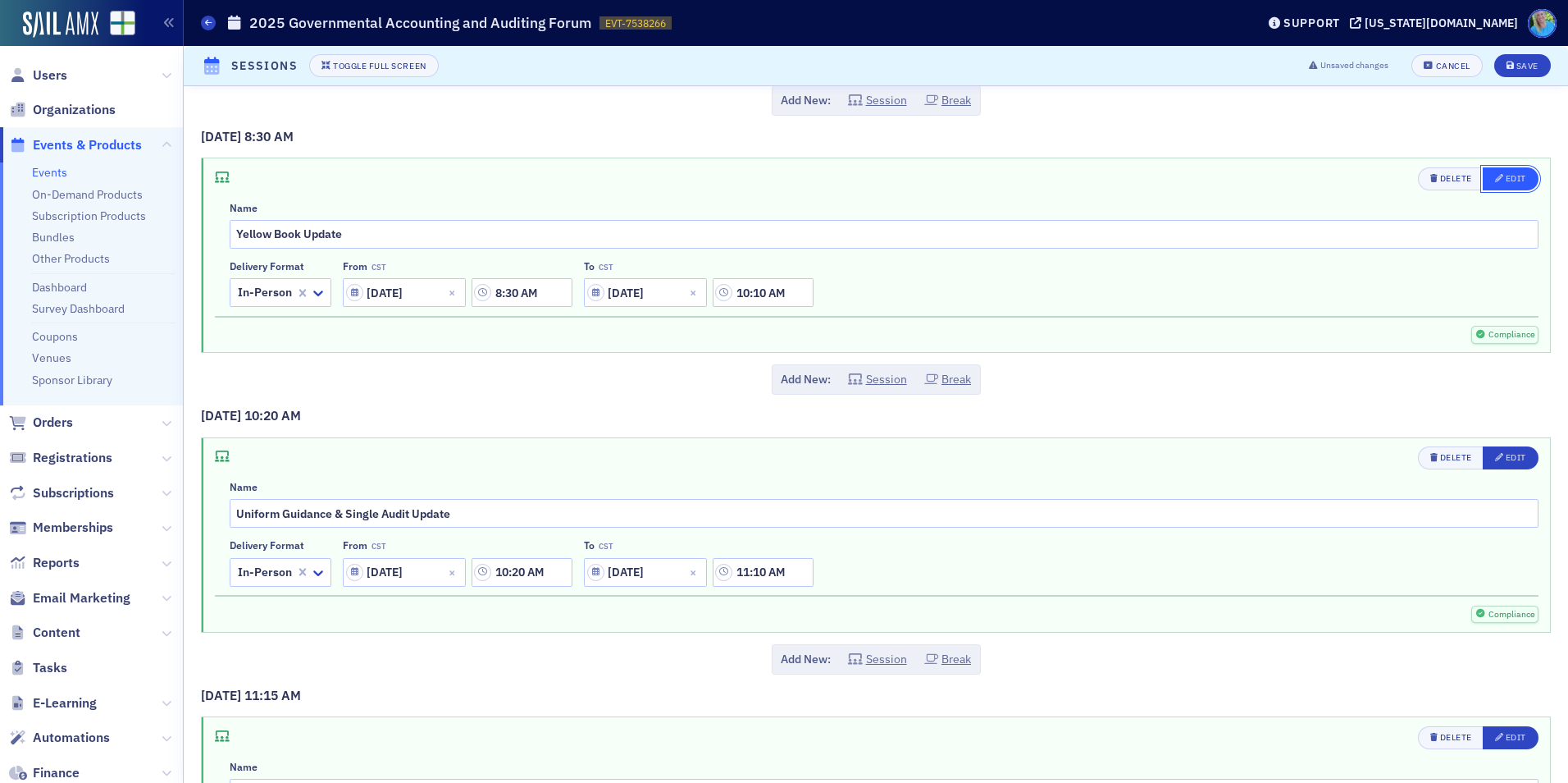
click at [1506, 181] on div "Edit" at bounding box center [1516, 179] width 20 height 9
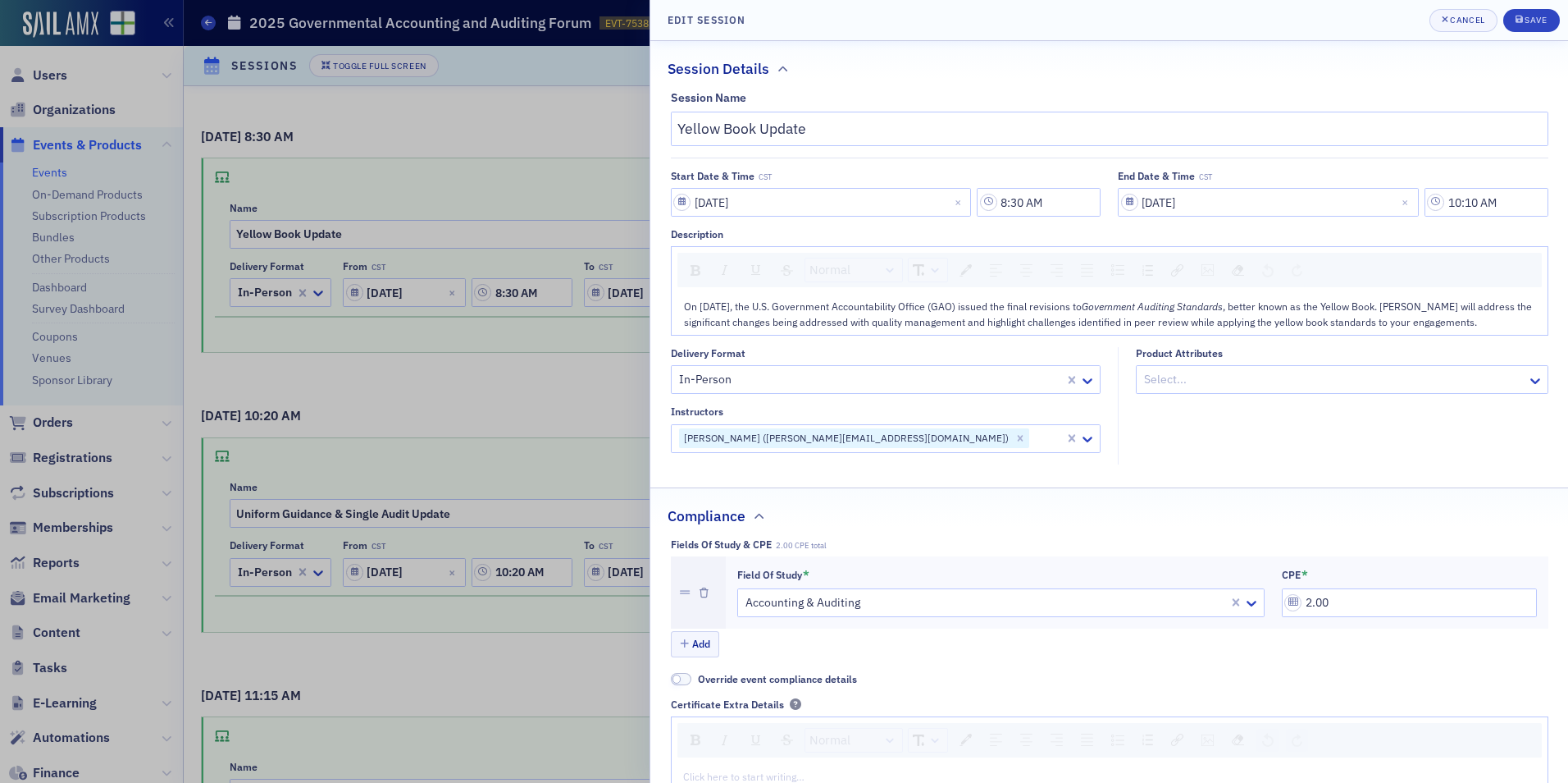
click at [1535, 4] on header "Edit Session Cancel Save" at bounding box center [1108, 20] width 917 height 41
click at [1531, 21] on div "Save" at bounding box center [1535, 20] width 22 height 9
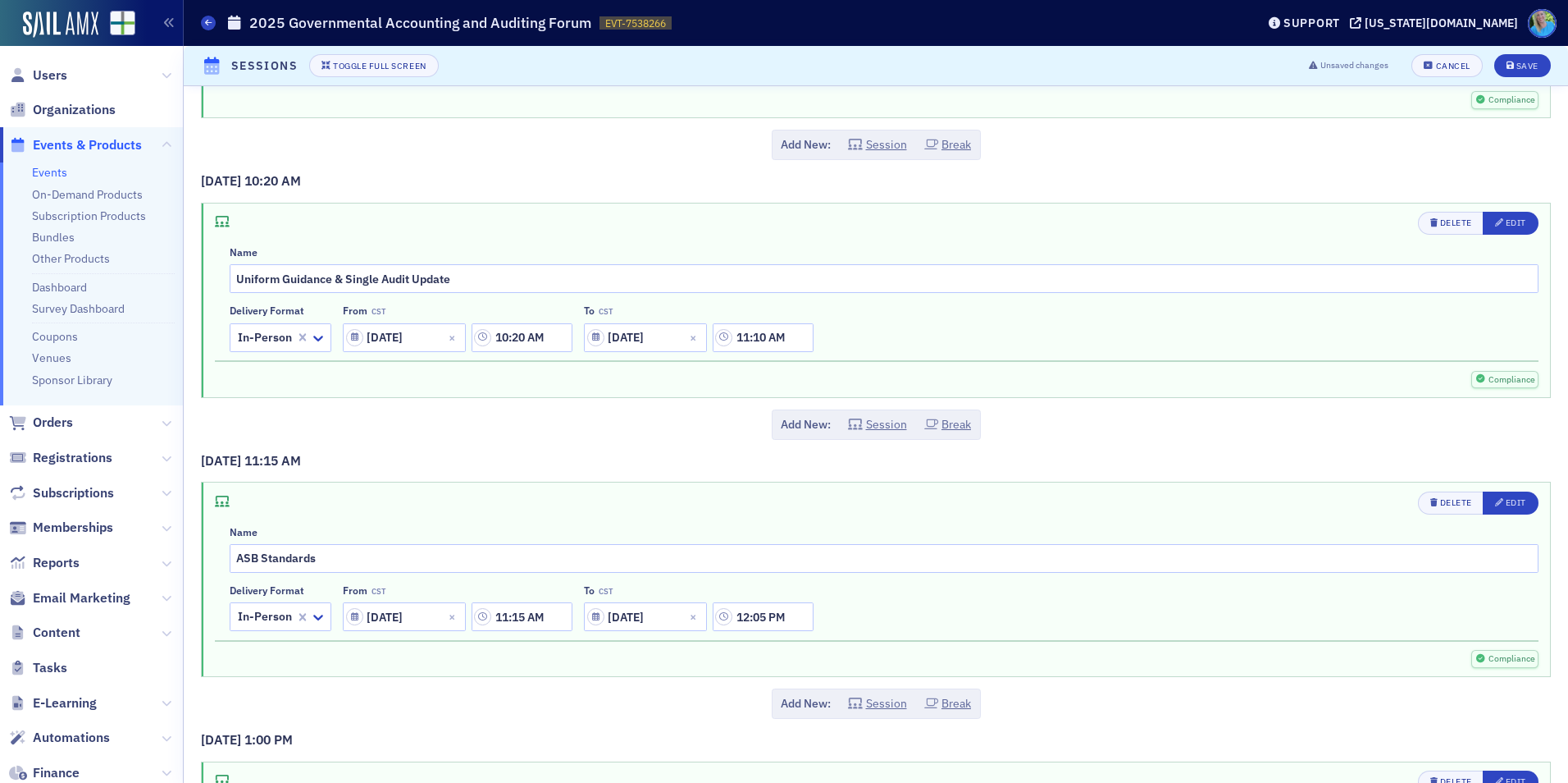
scroll to position [1148, 0]
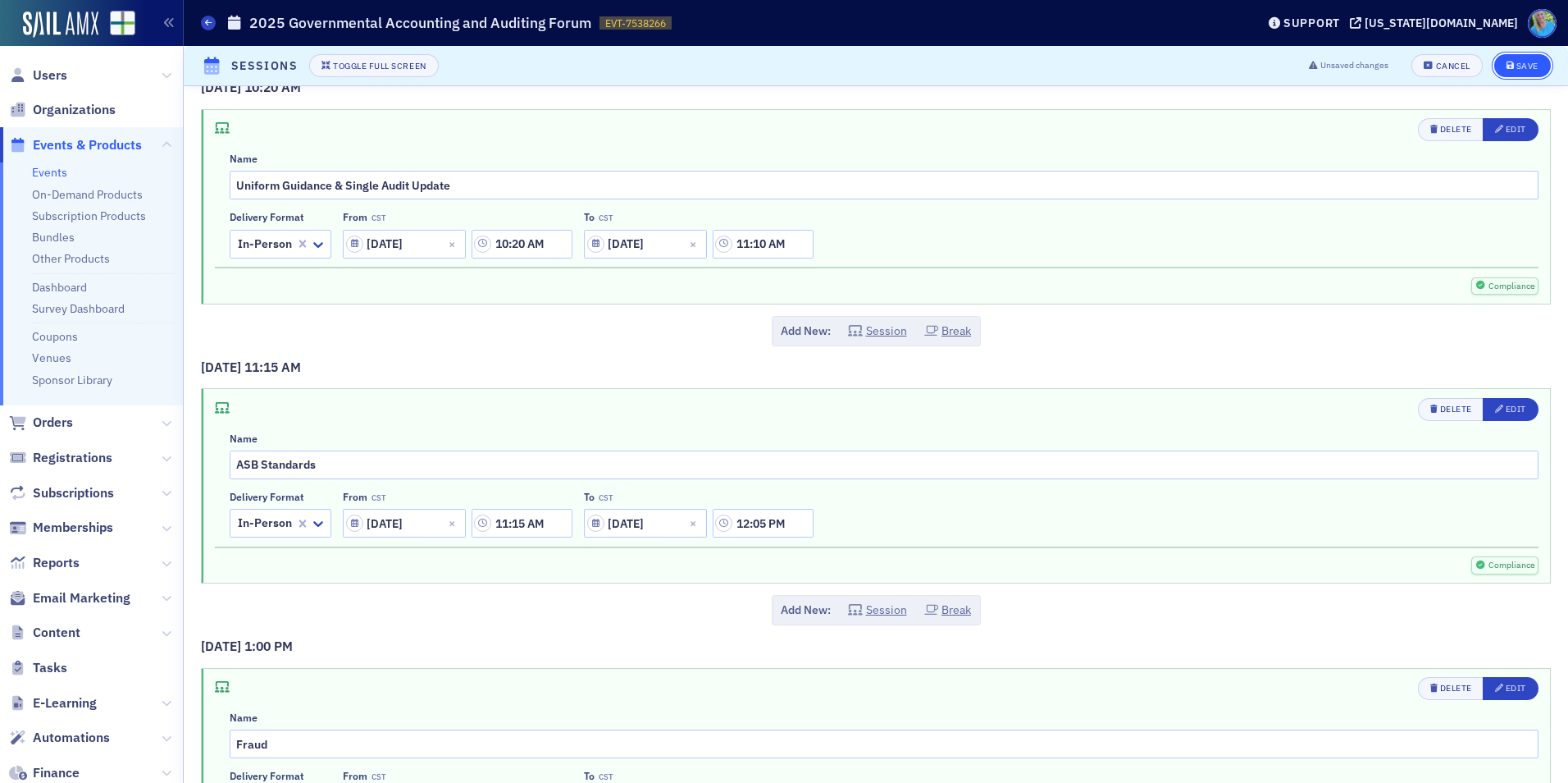
click at [1494, 65] on button "Save" at bounding box center [1522, 65] width 57 height 23
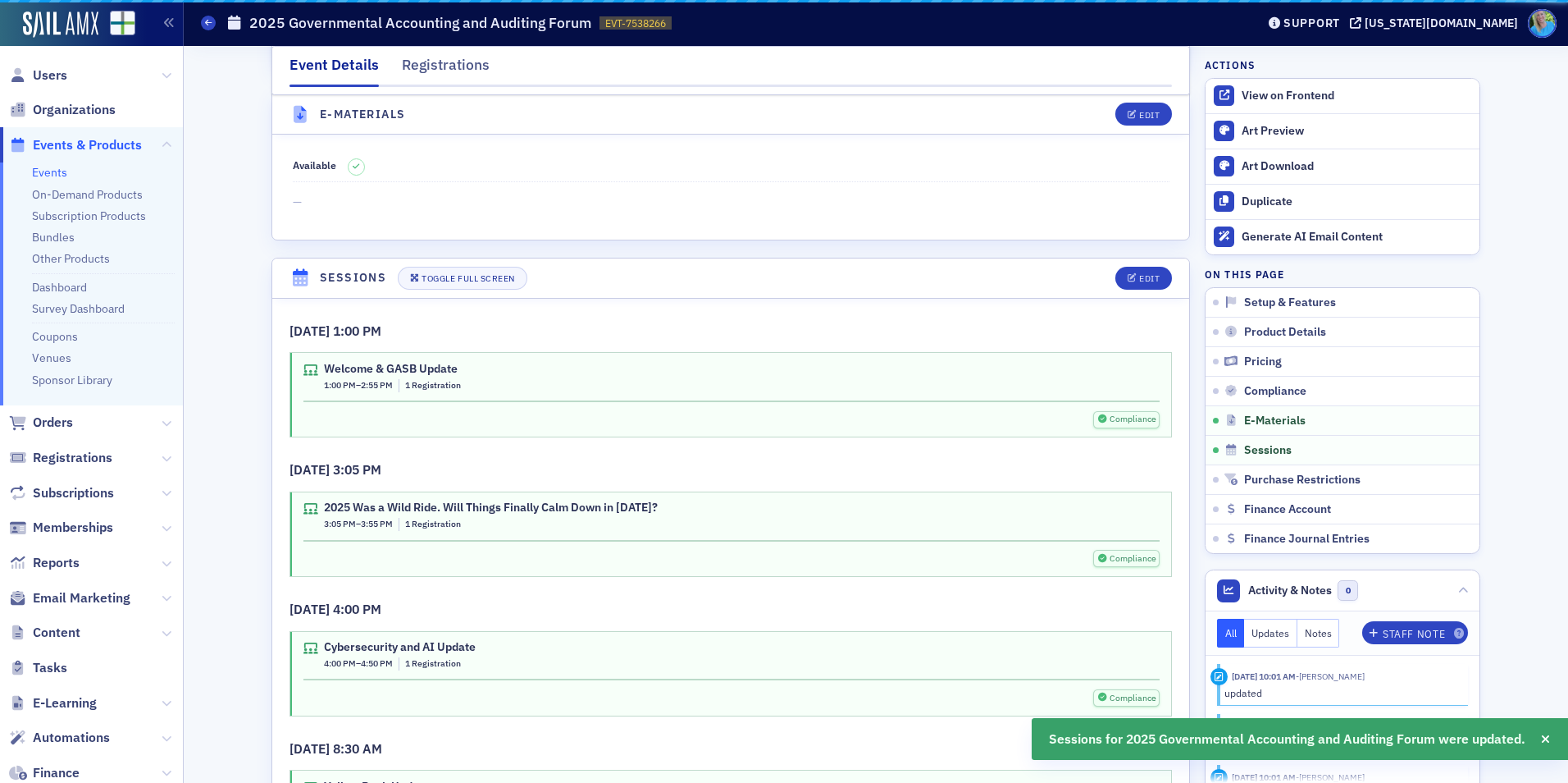
scroll to position [2489, 0]
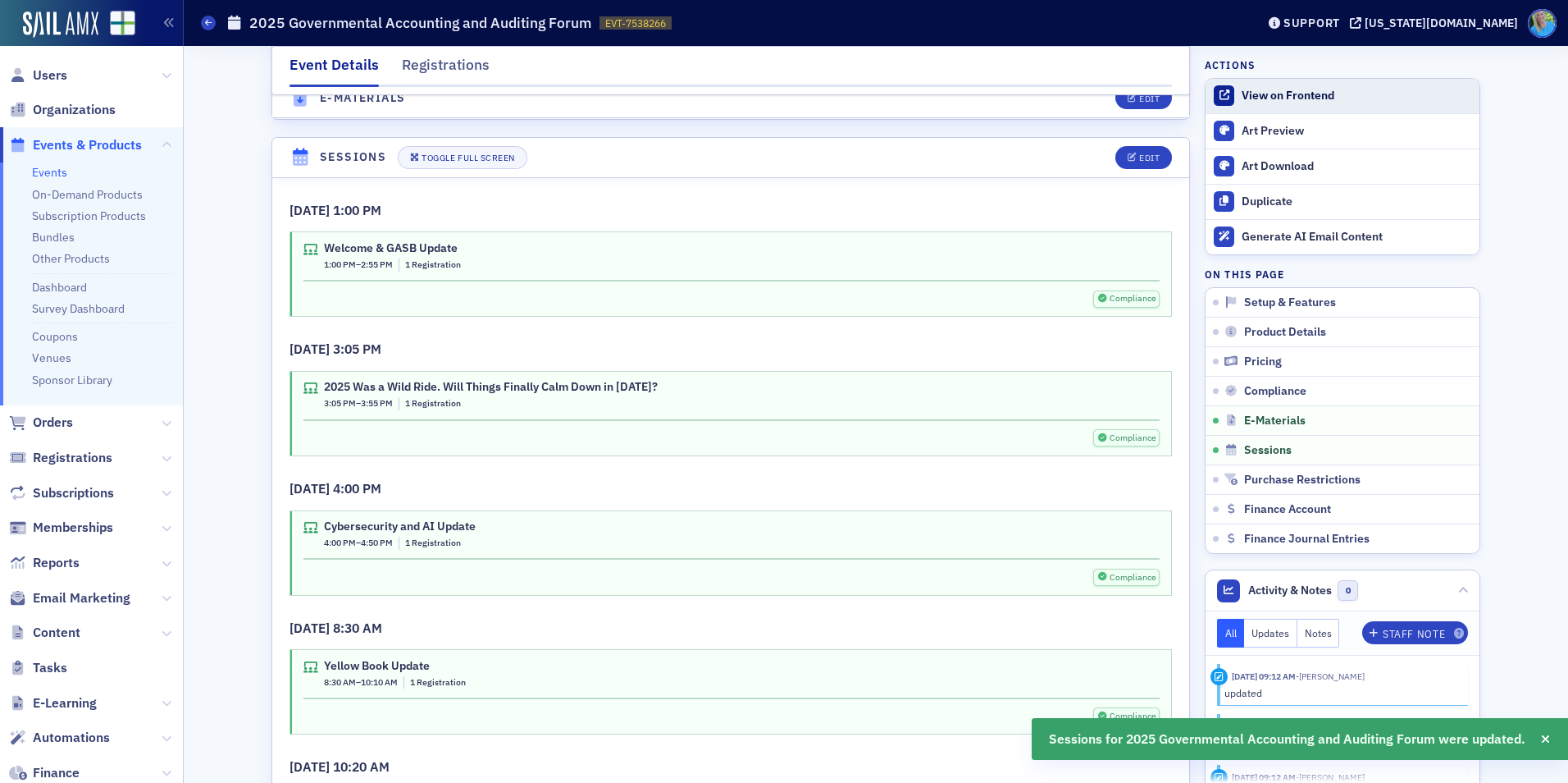
click at [1356, 96] on div "View on Frontend" at bounding box center [1355, 96] width 230 height 15
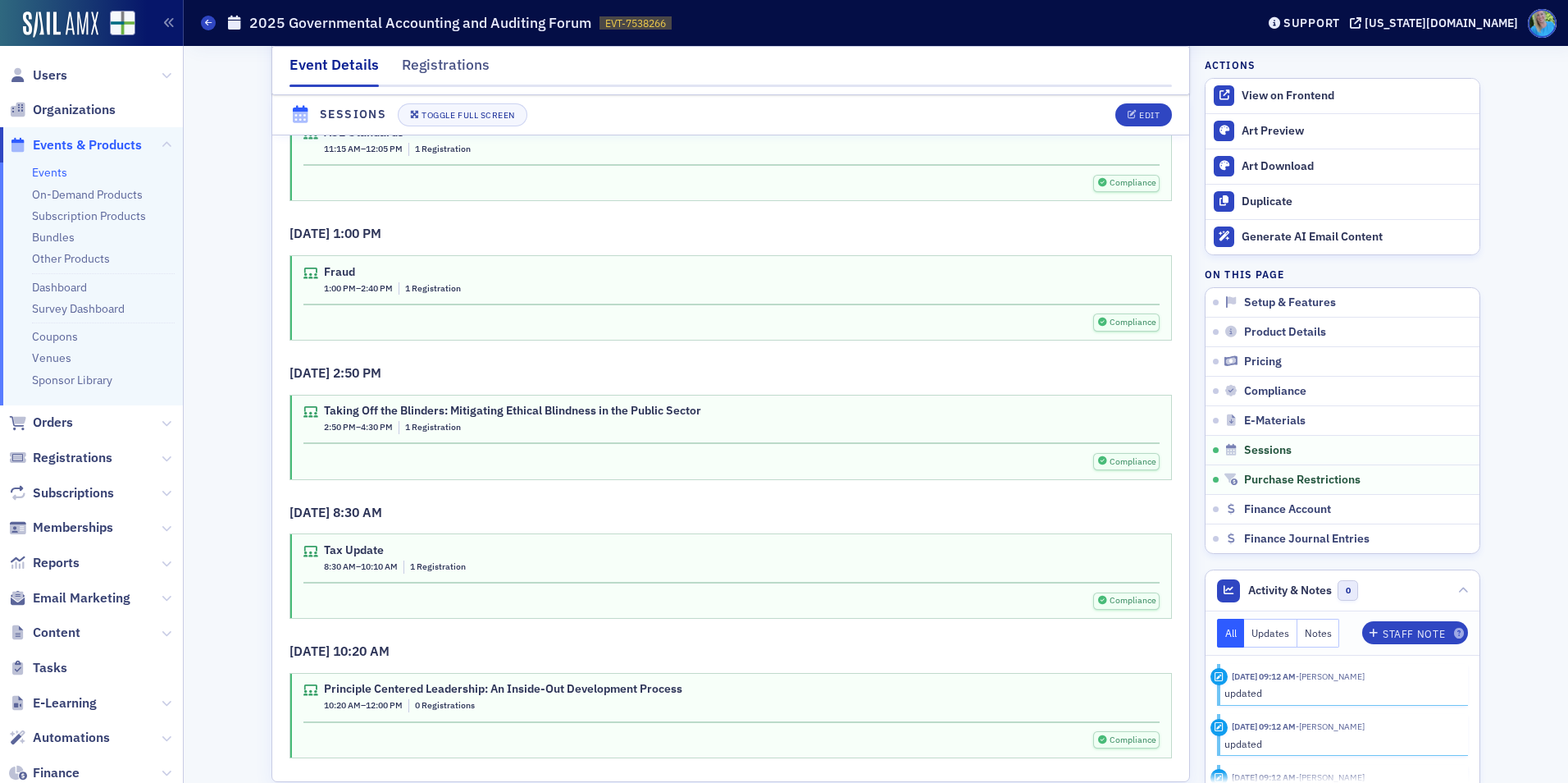
scroll to position [3310, 0]
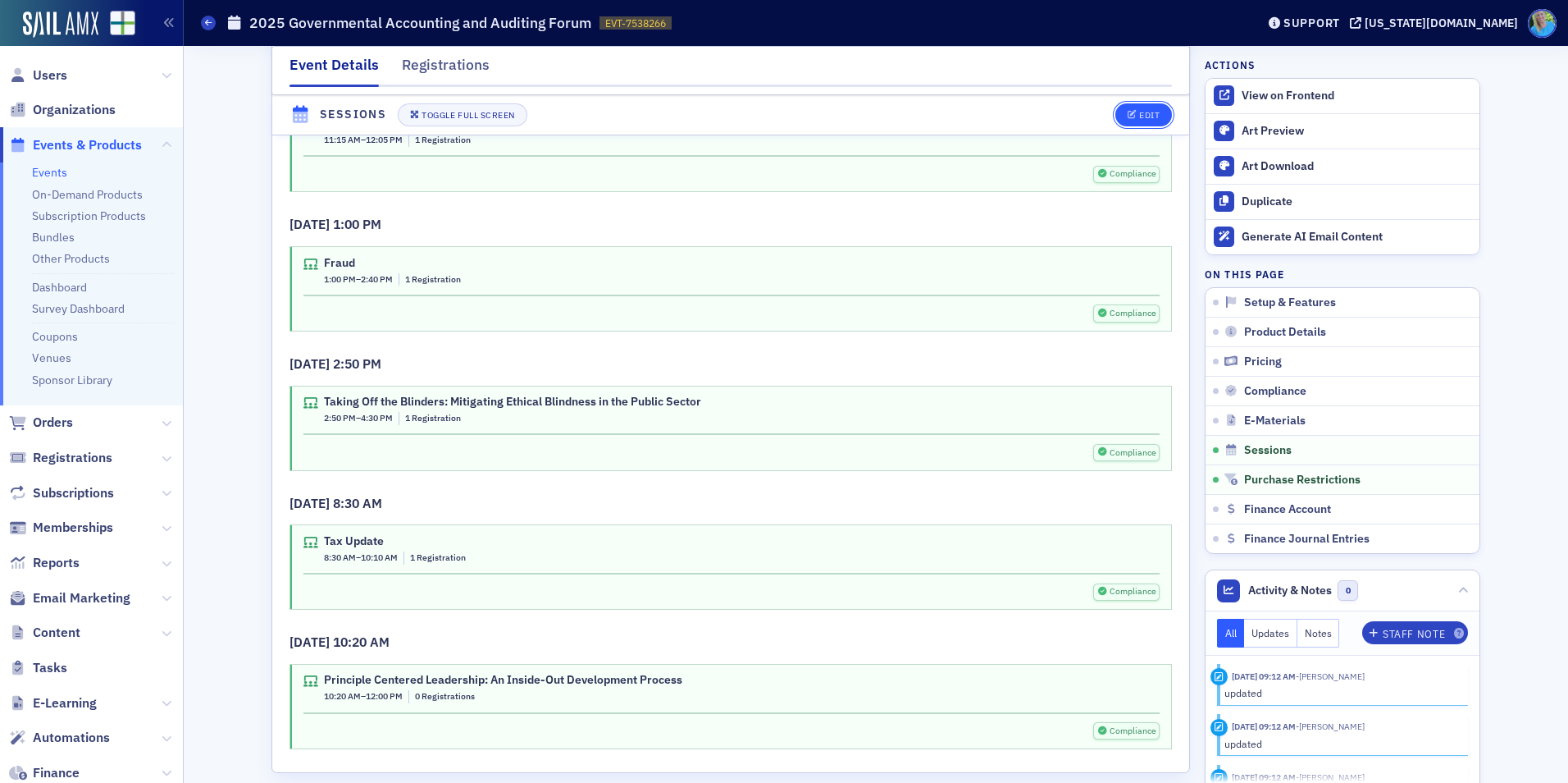
click at [1141, 106] on button "Edit" at bounding box center [1143, 114] width 57 height 23
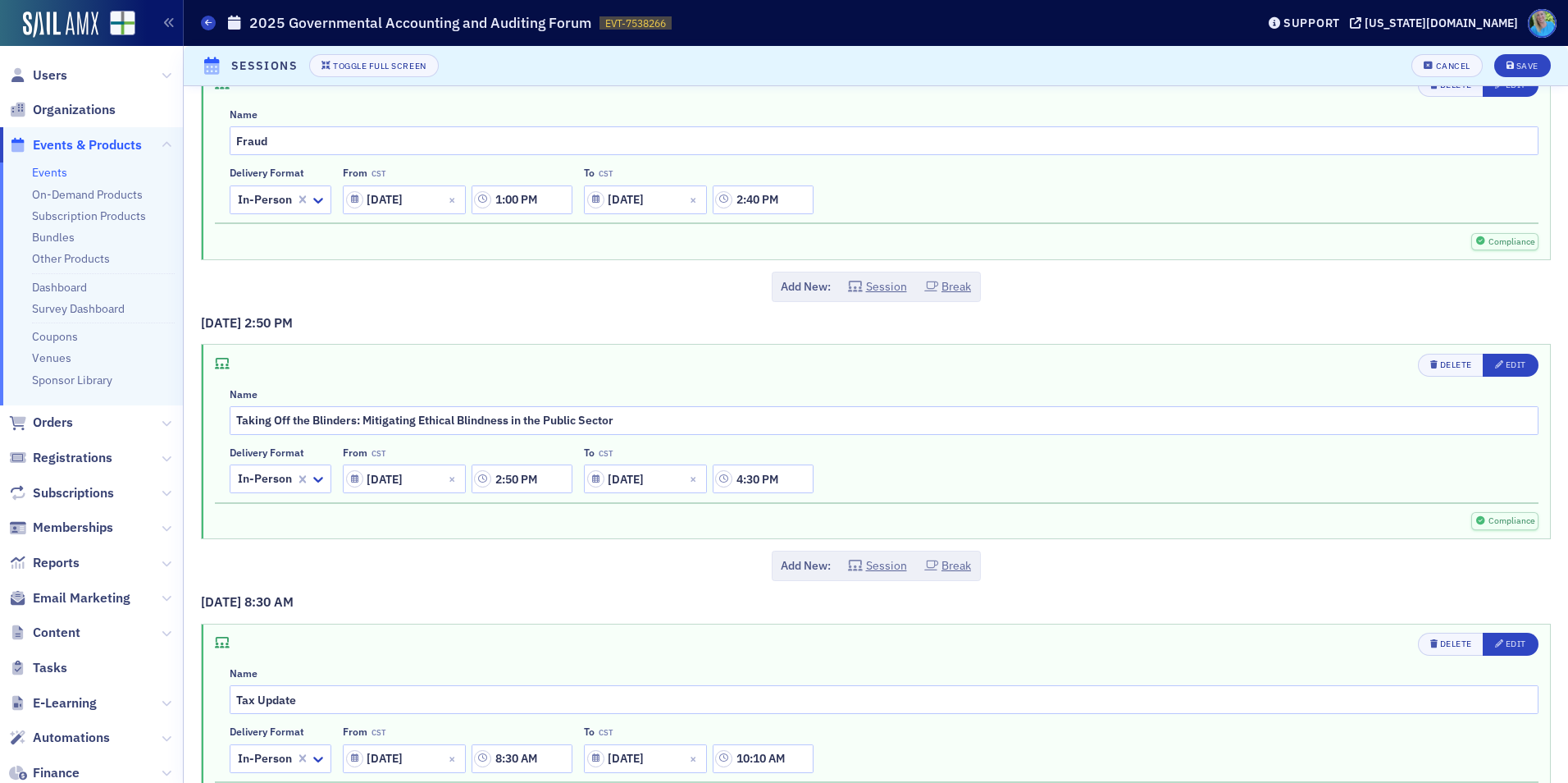
scroll to position [1722, 0]
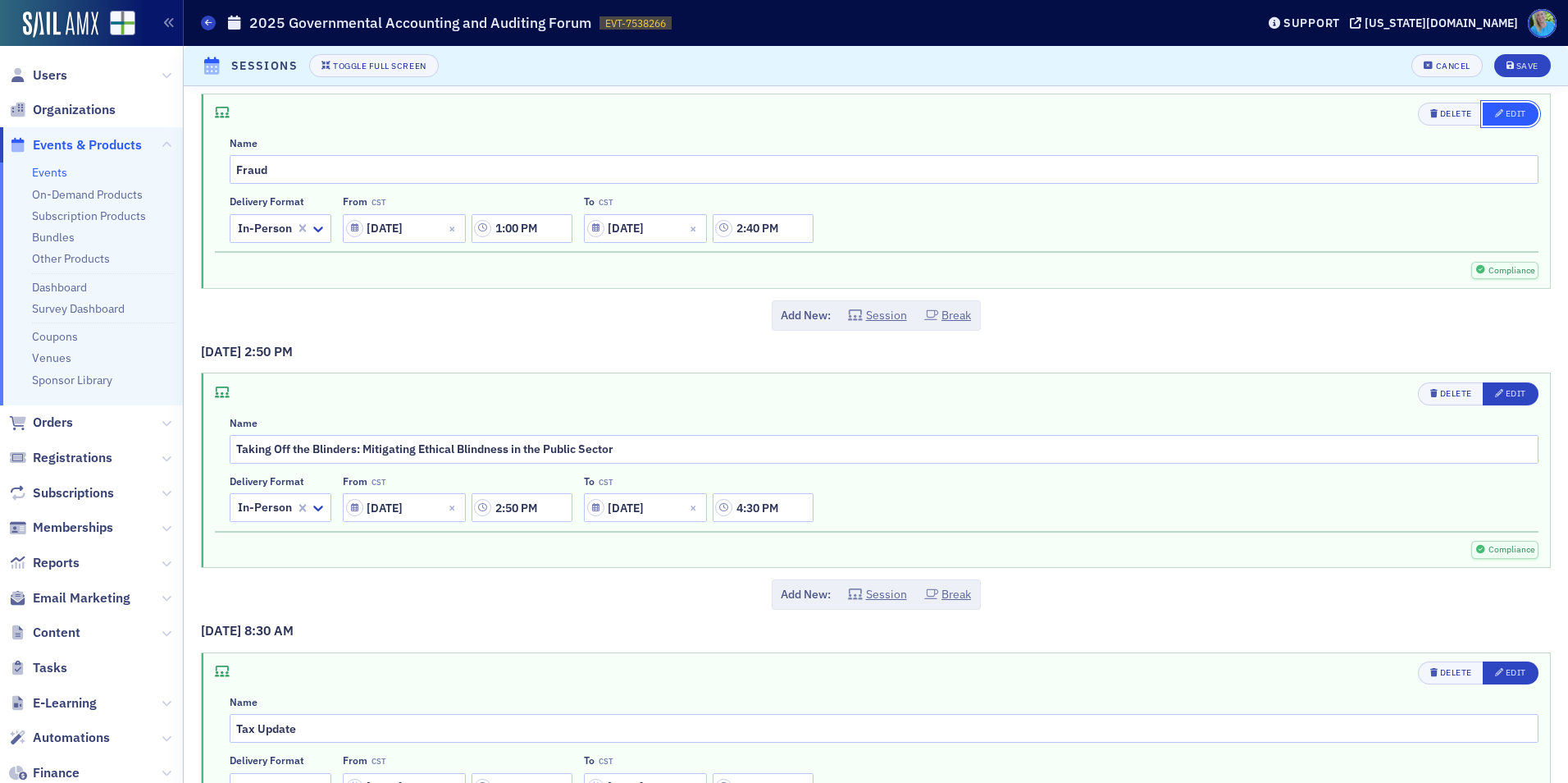
click at [1506, 118] on div "Edit" at bounding box center [1516, 113] width 20 height 9
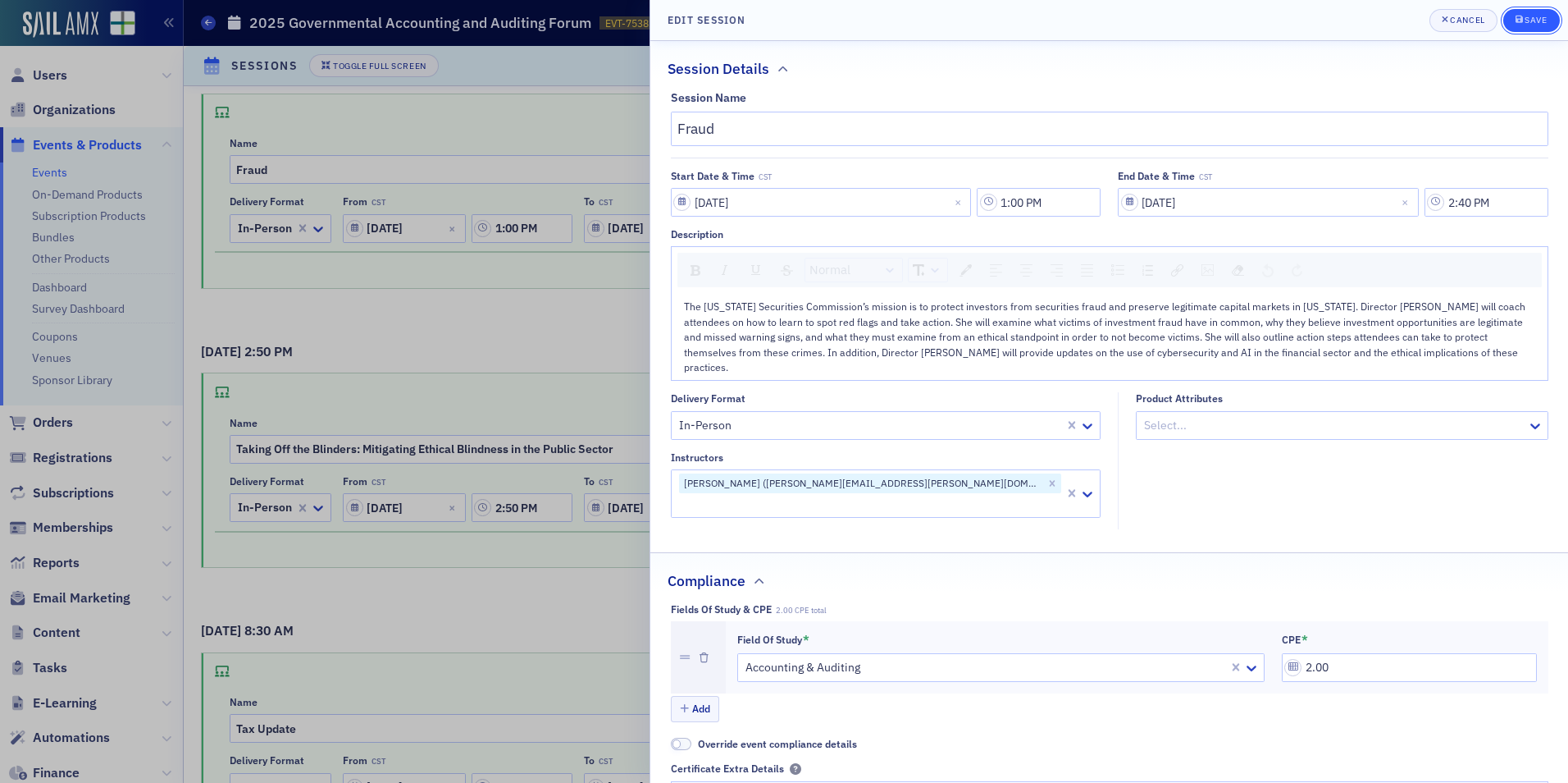
click at [1527, 17] on div "Save" at bounding box center [1535, 20] width 22 height 9
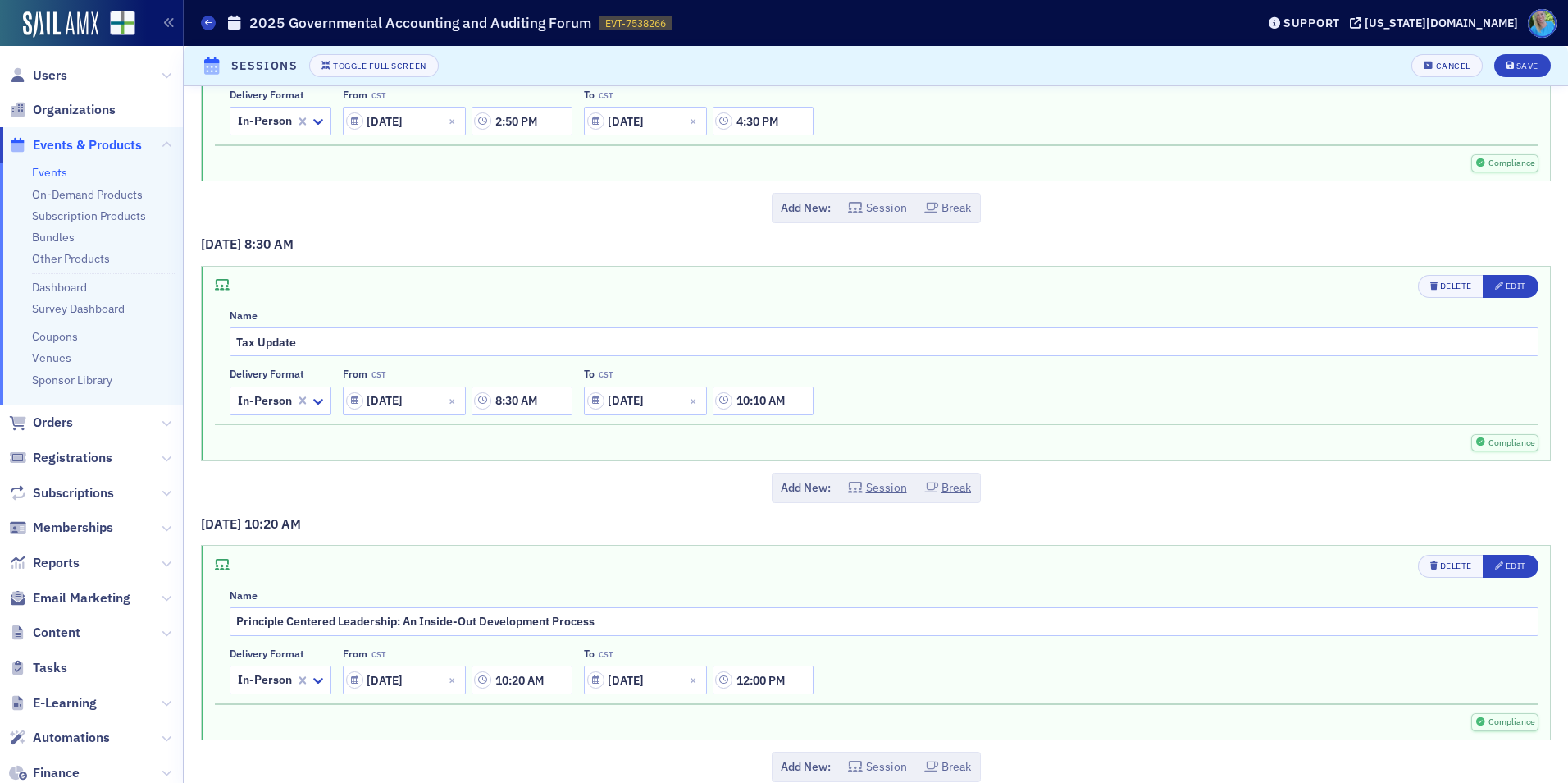
scroll to position [2131, 0]
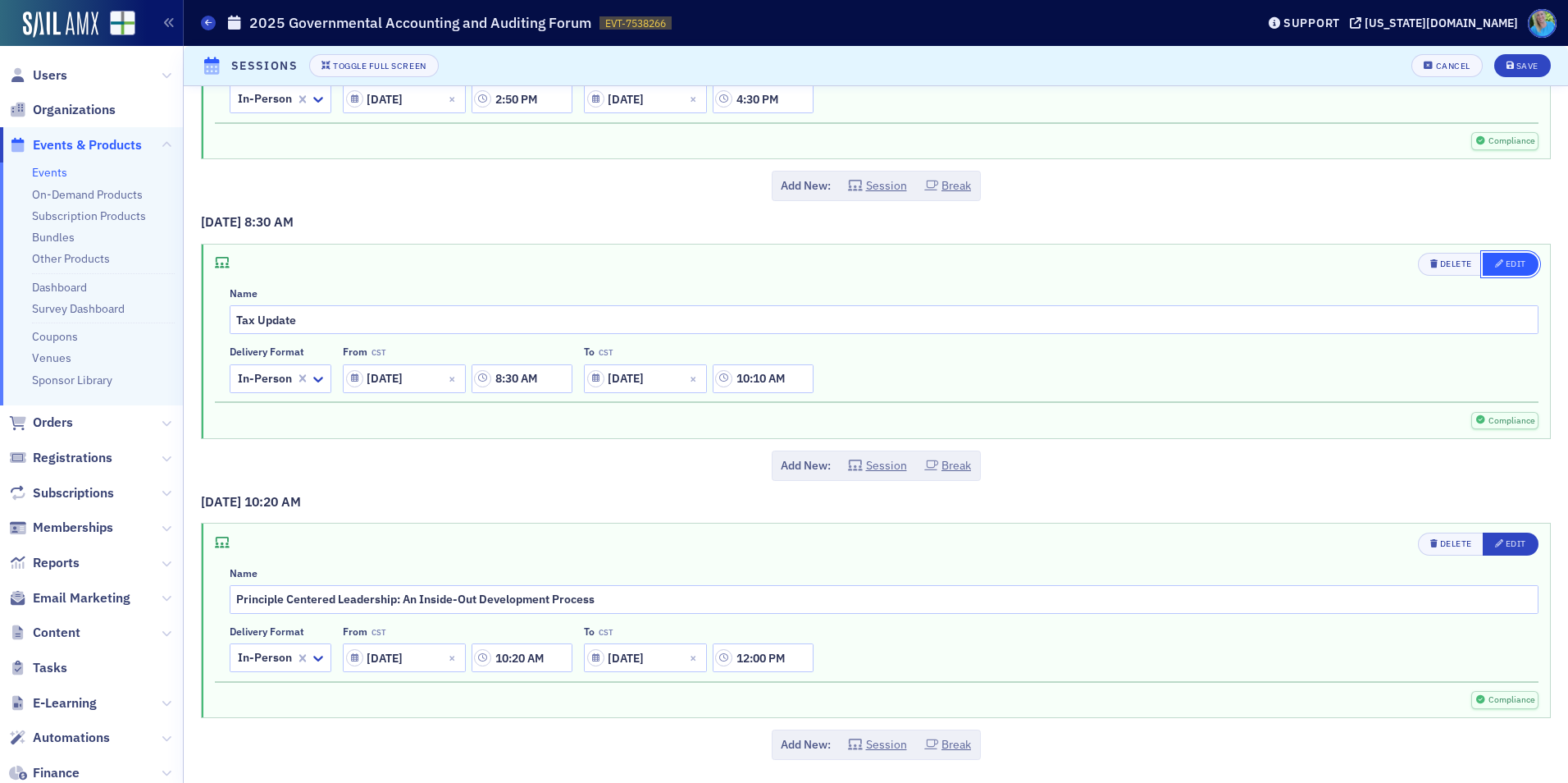
click at [1495, 259] on div "button" at bounding box center [1499, 264] width 10 height 13
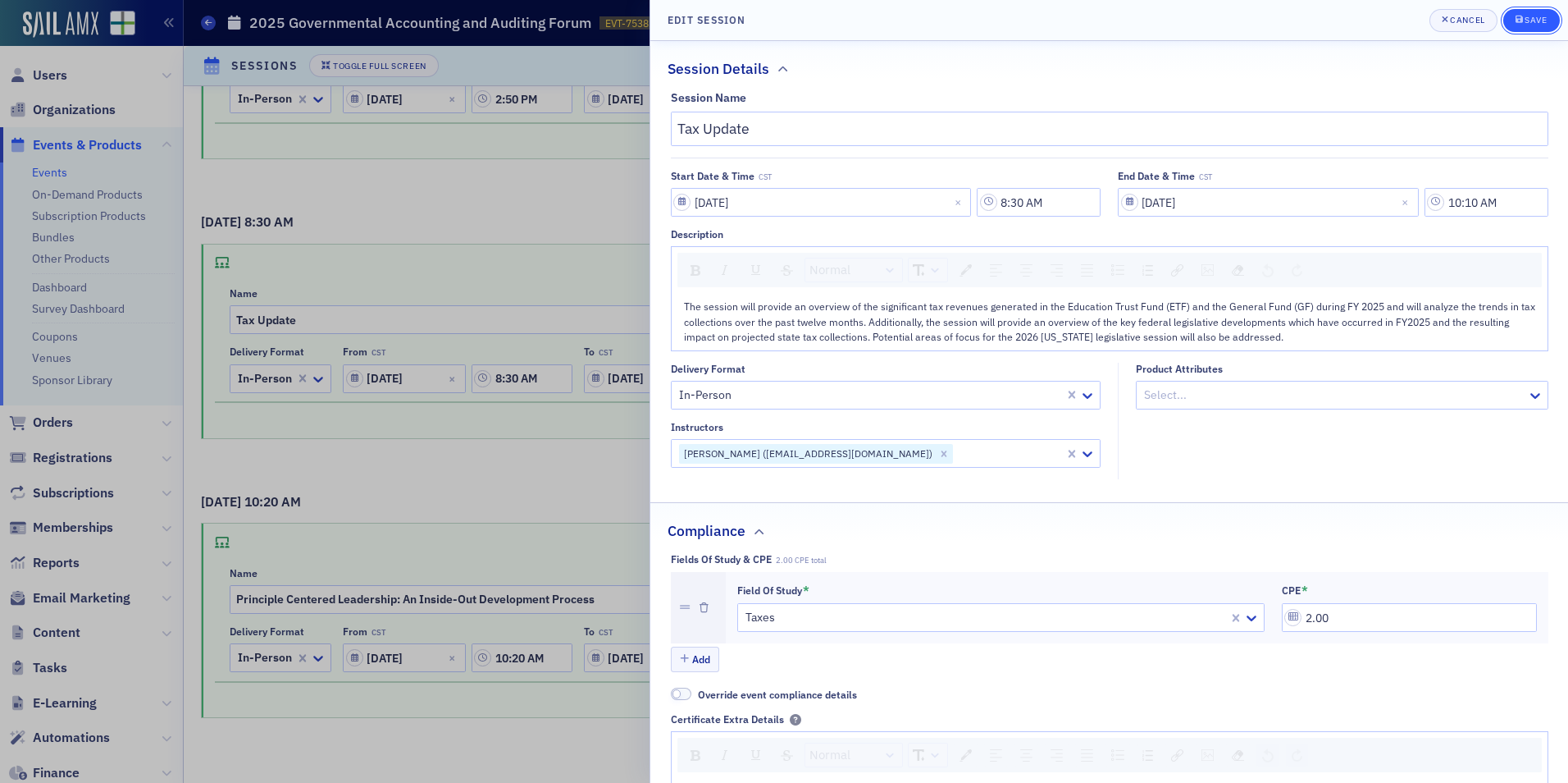
click at [1535, 16] on div "Save" at bounding box center [1535, 20] width 22 height 9
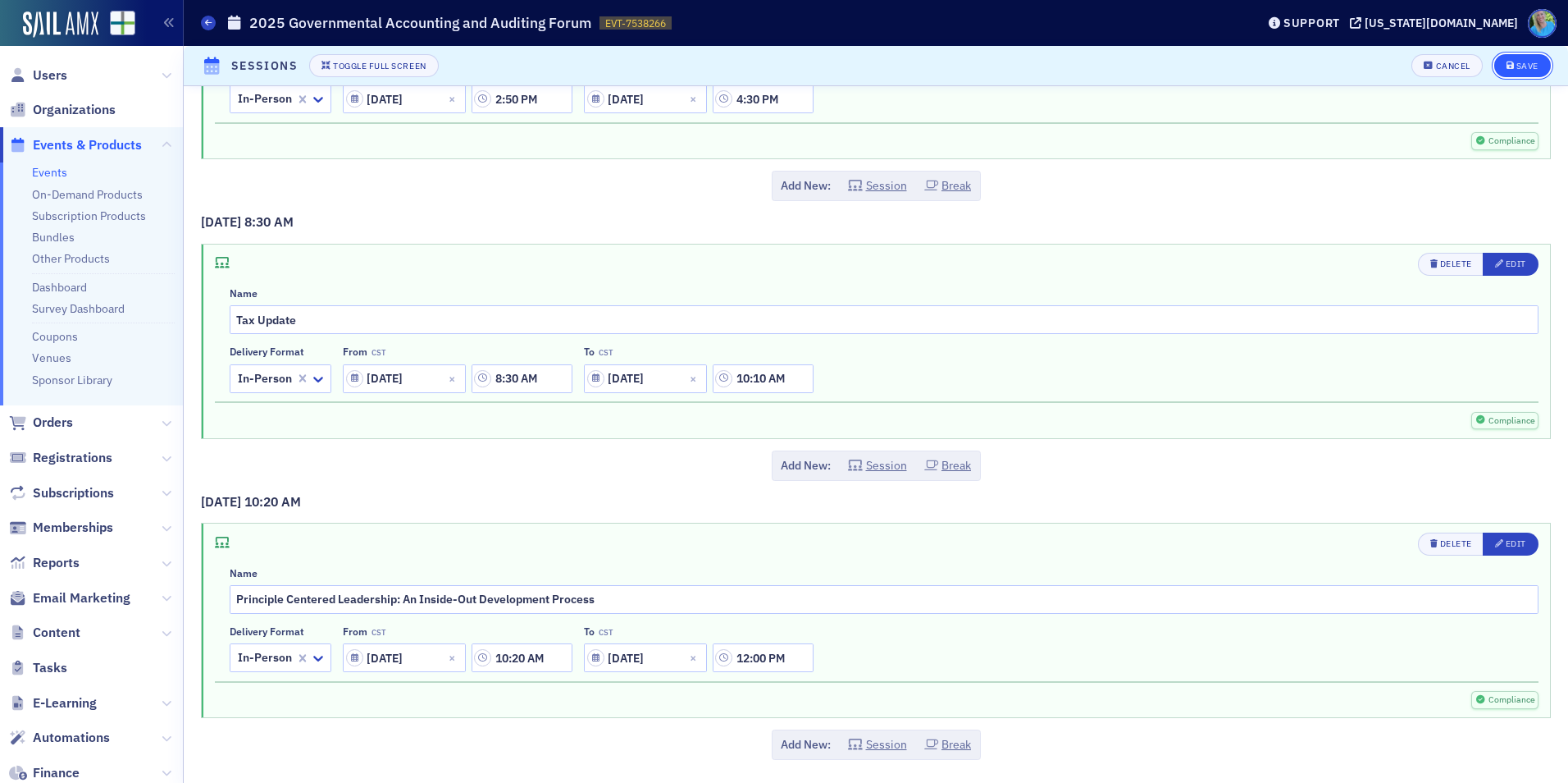
click at [1516, 66] on div "Save" at bounding box center [1527, 66] width 22 height 9
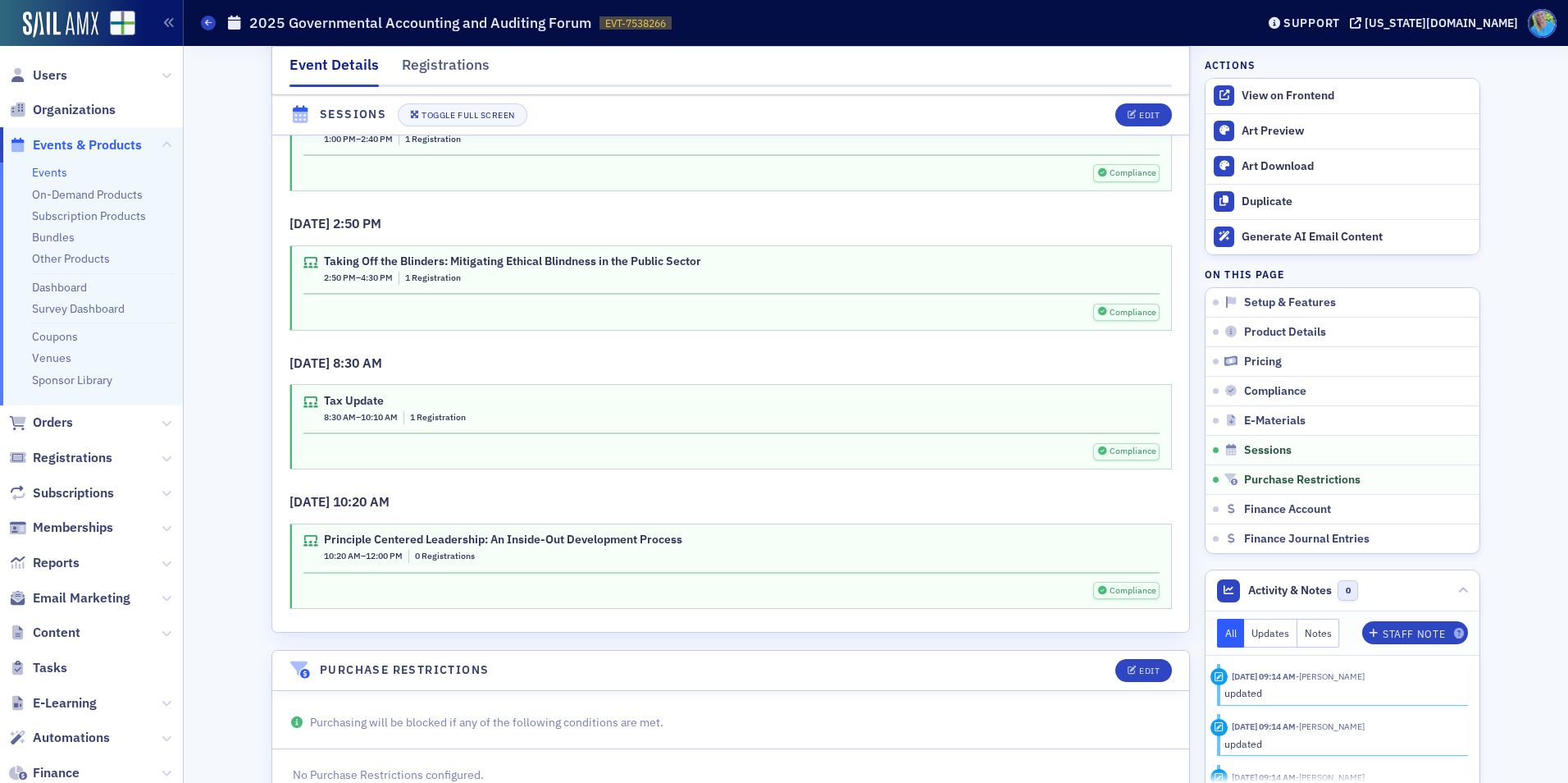
scroll to position [3474, 0]
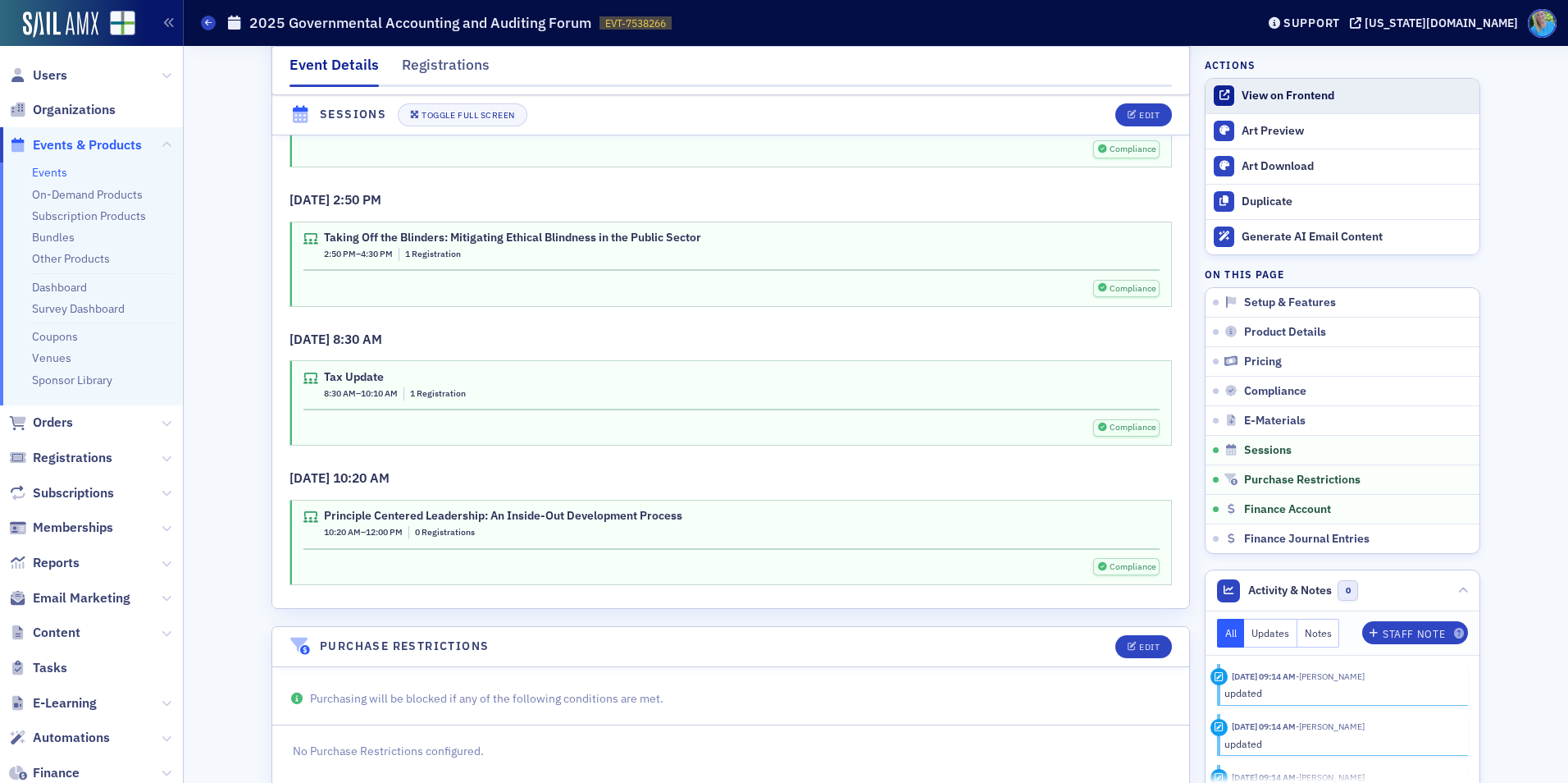
click at [1269, 89] on div "View on Frontend" at bounding box center [1355, 96] width 230 height 15
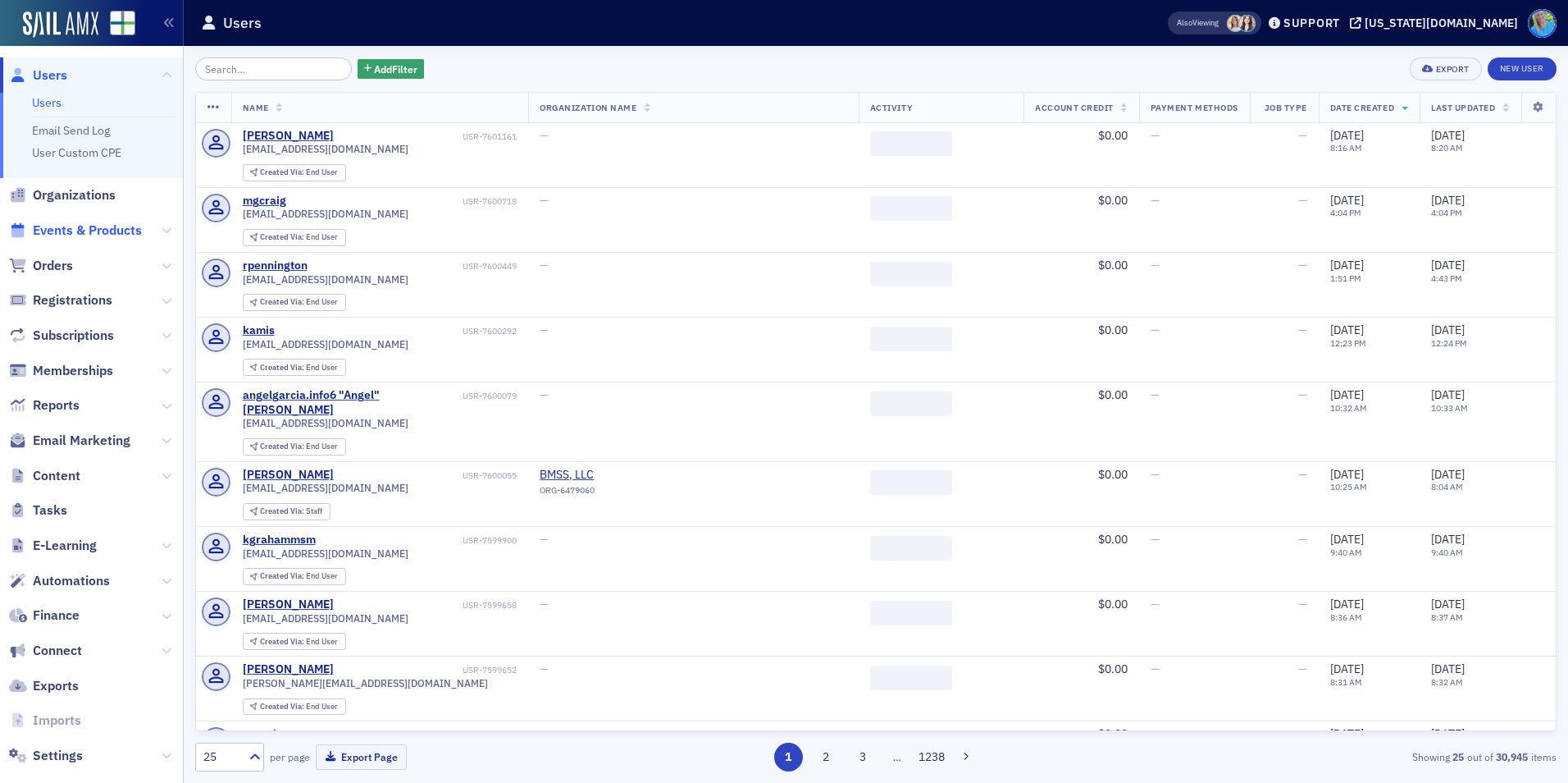
click at [127, 228] on span "Events & Products" at bounding box center [86, 230] width 109 height 18
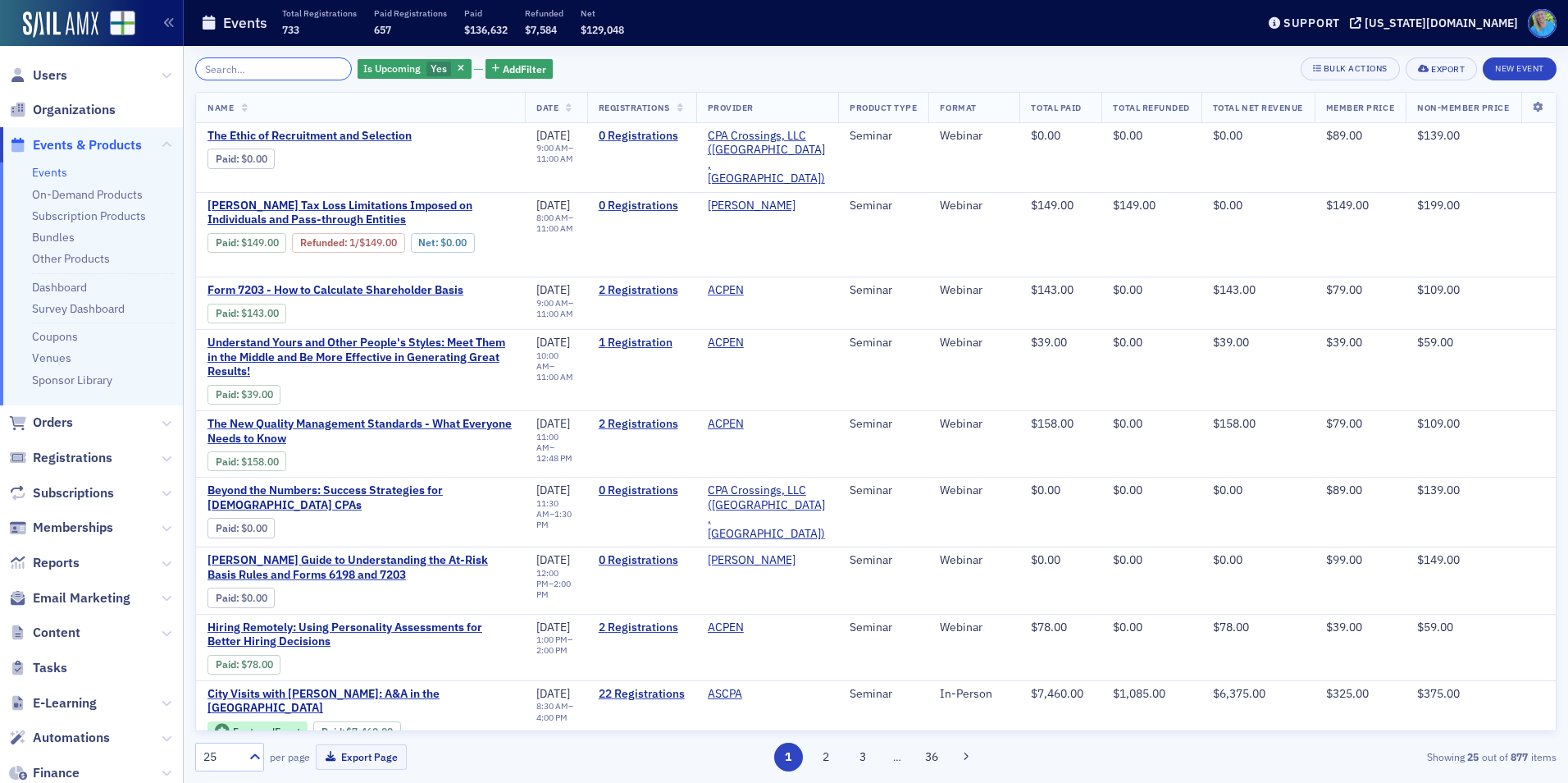
click at [251, 73] on input "search" at bounding box center [273, 69] width 156 height 23
paste input "The New Quality Management Standards - What Everyone Needs to Know"
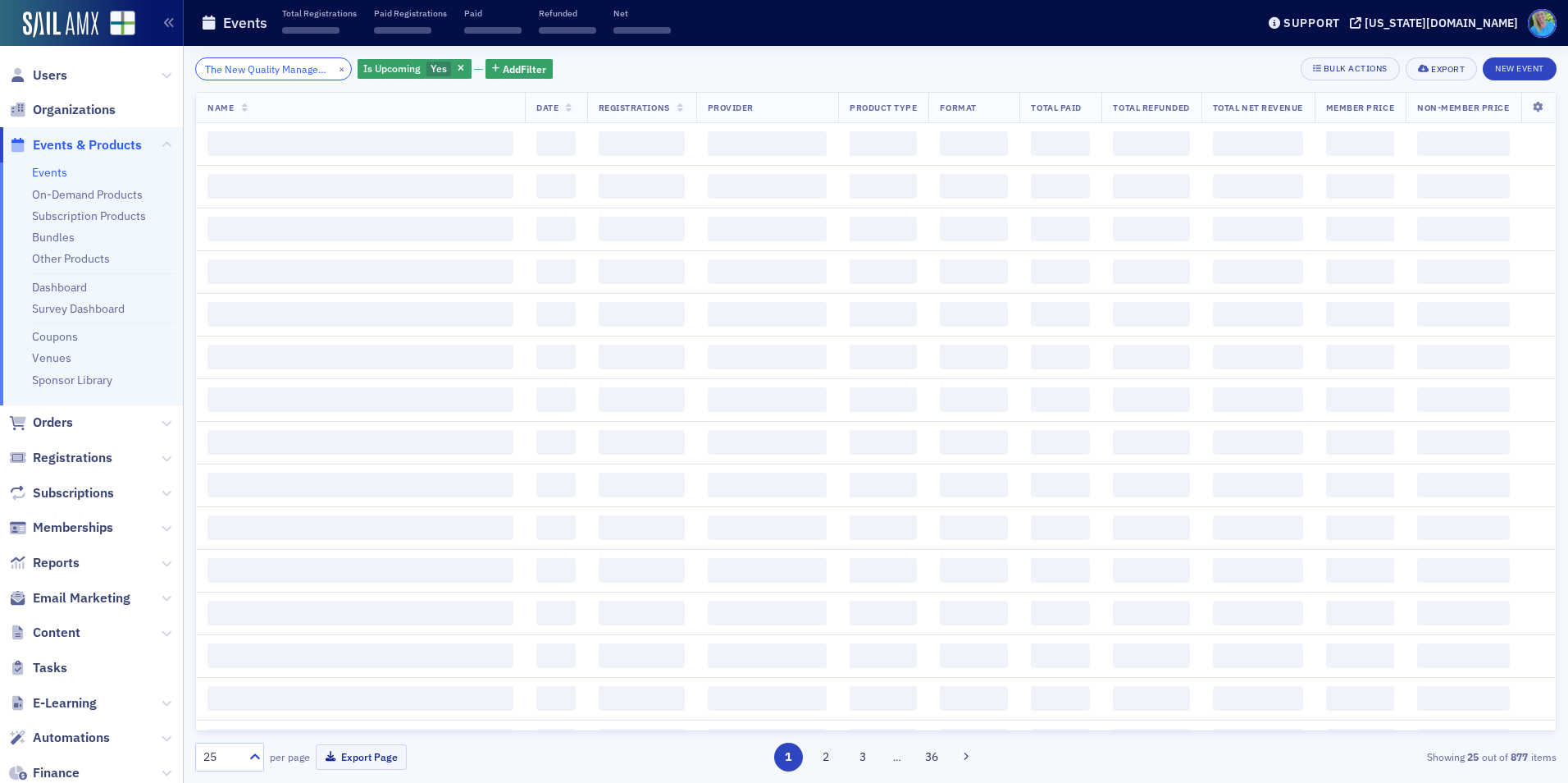
scroll to position [0, 220]
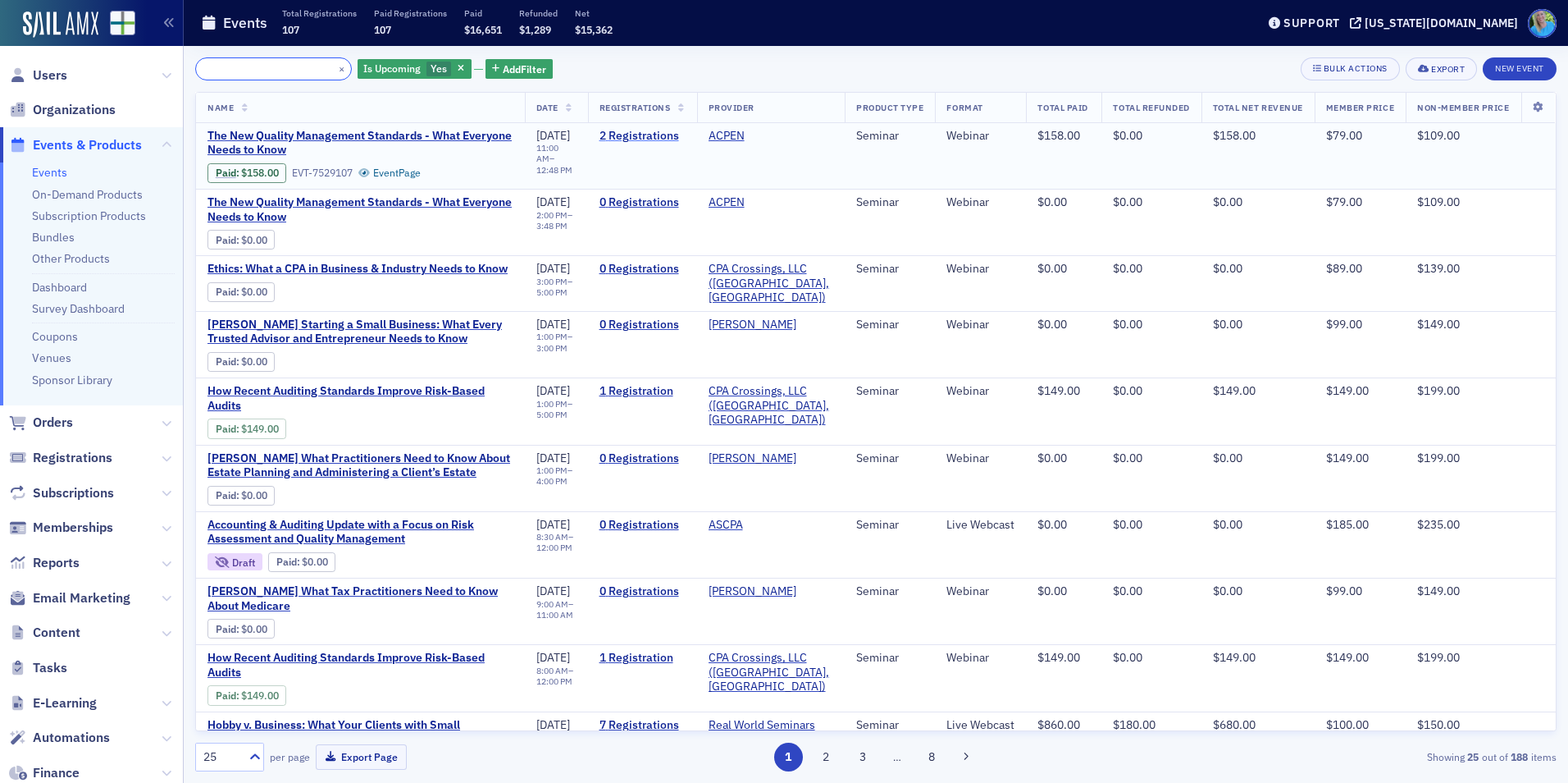
type input "The New Quality Management Standards - What Everyone Needs to Know"
click at [638, 132] on link "2 Registrations" at bounding box center [642, 136] width 86 height 15
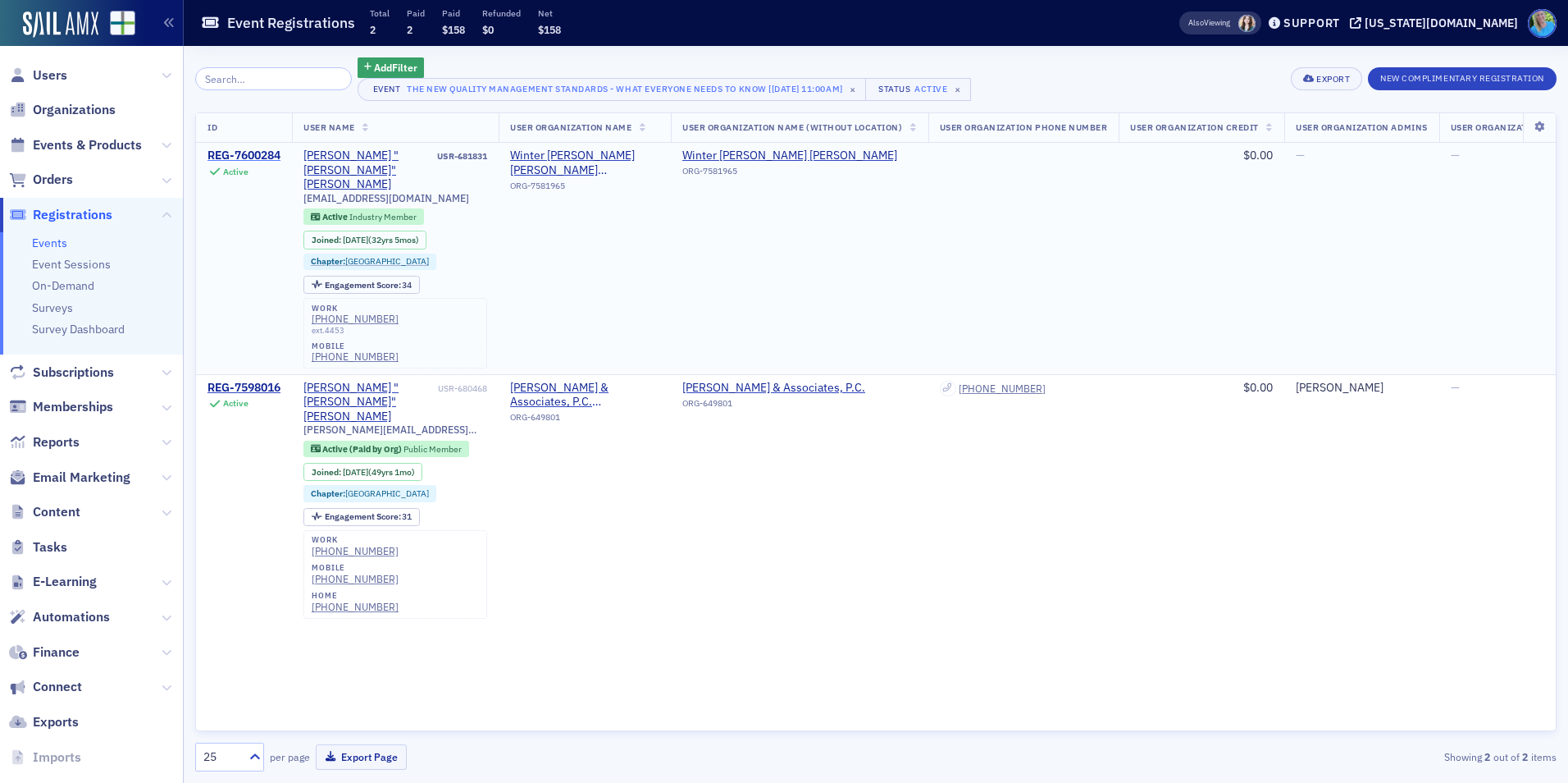
click at [264, 152] on div "REG-7600284" at bounding box center [244, 156] width 73 height 15
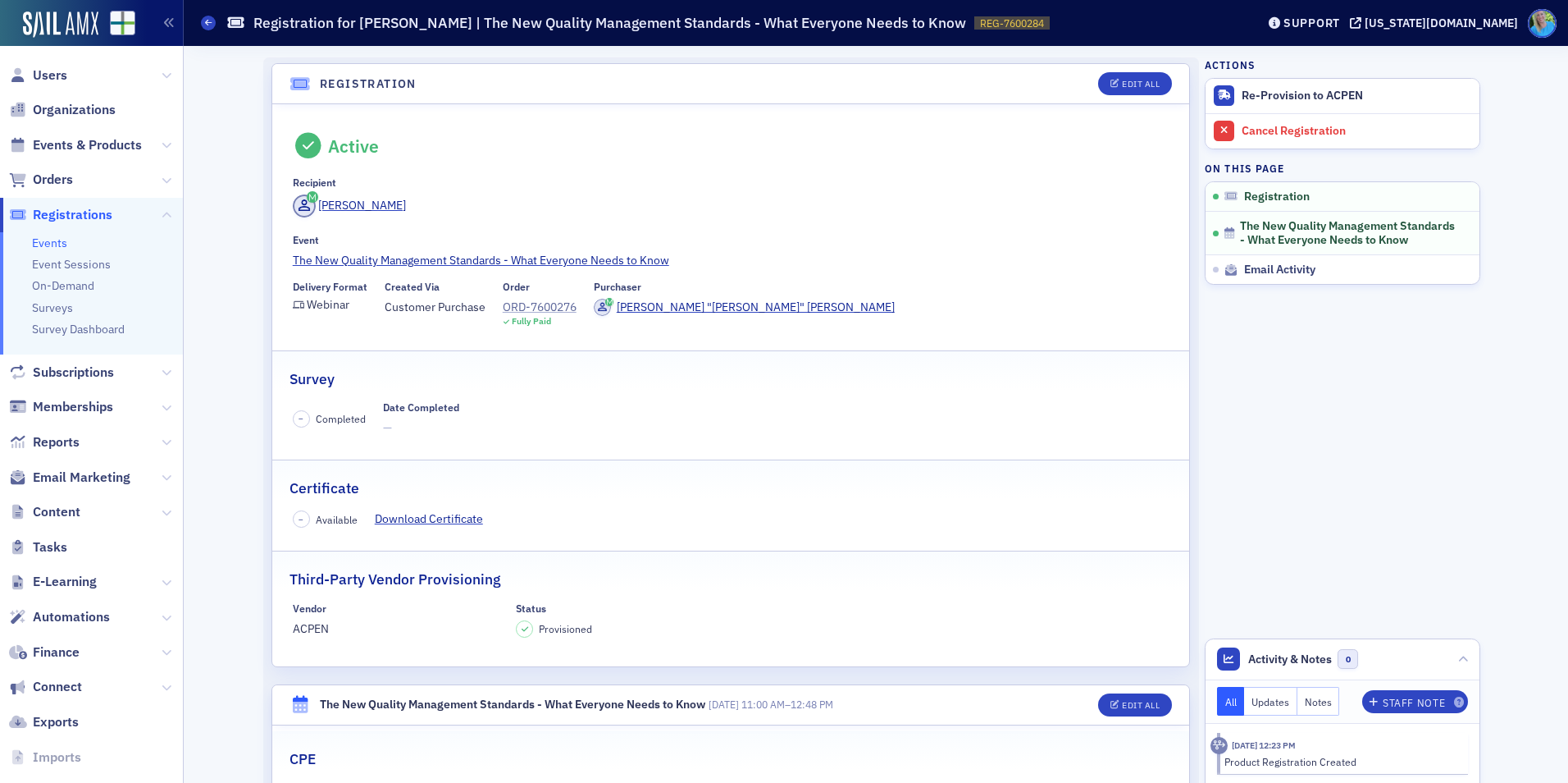
click at [534, 305] on div "ORD-7600276" at bounding box center [539, 307] width 73 height 18
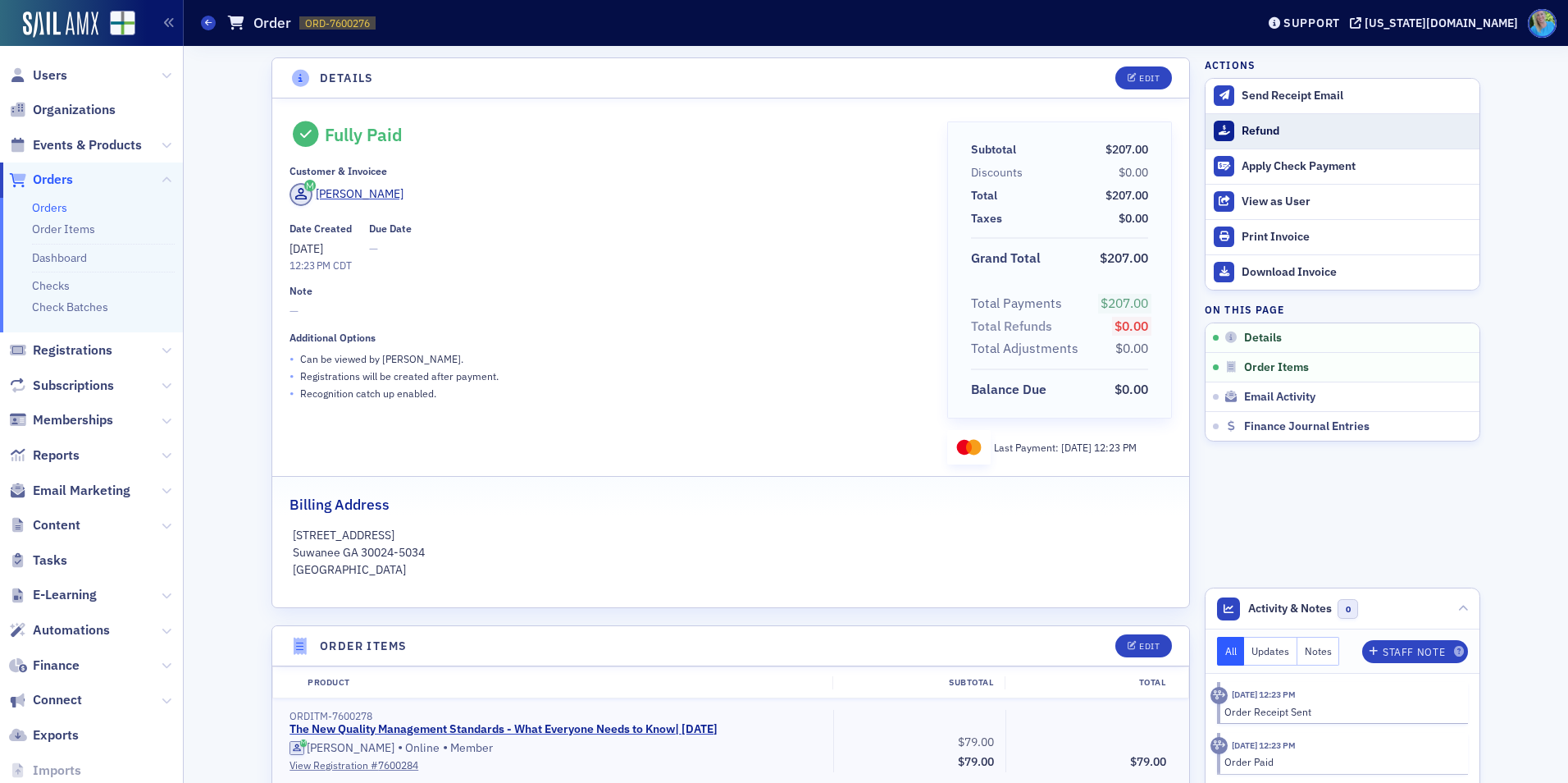
click at [1249, 125] on div "Refund" at bounding box center [1355, 131] width 230 height 15
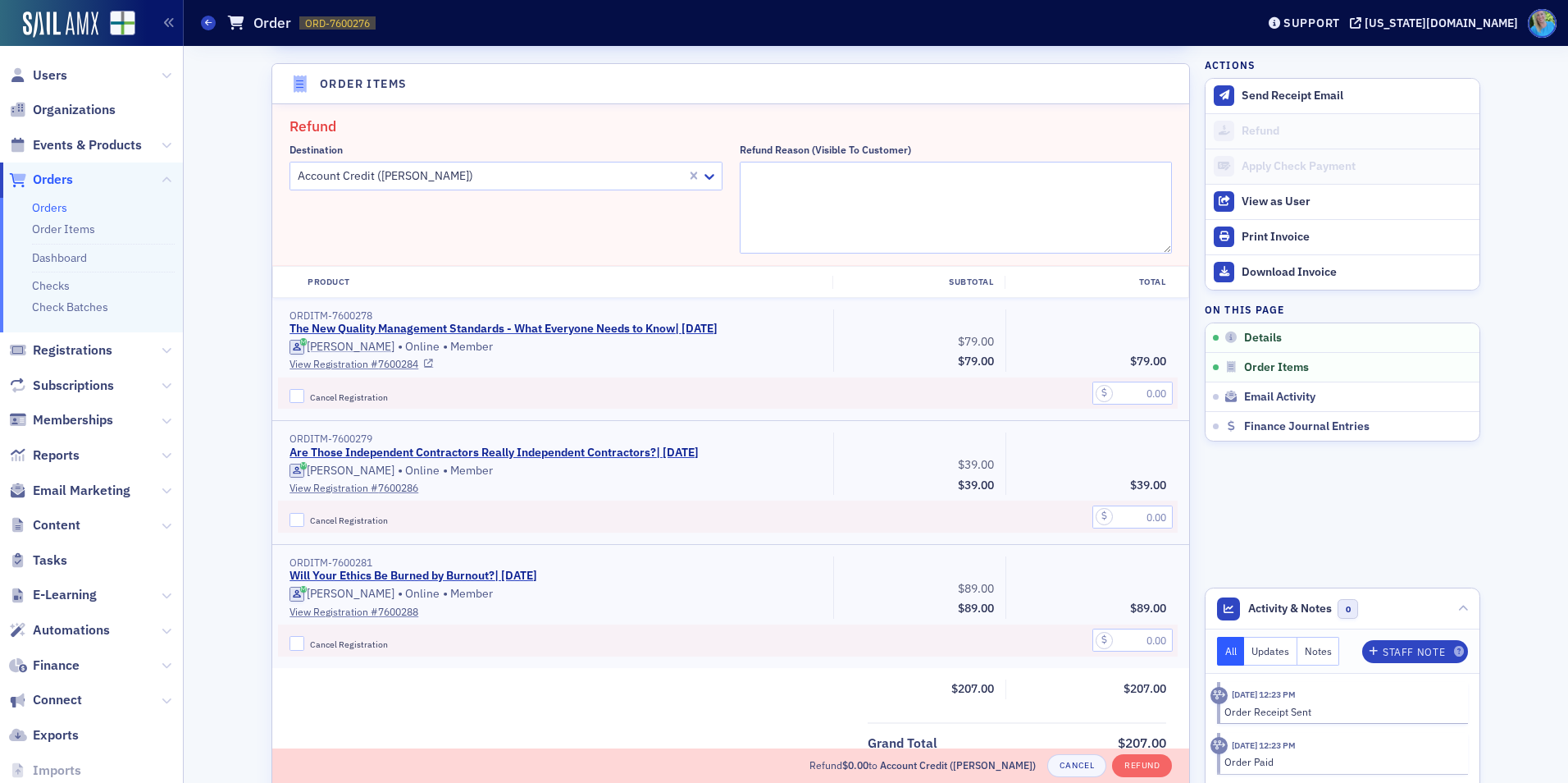
scroll to position [571, 0]
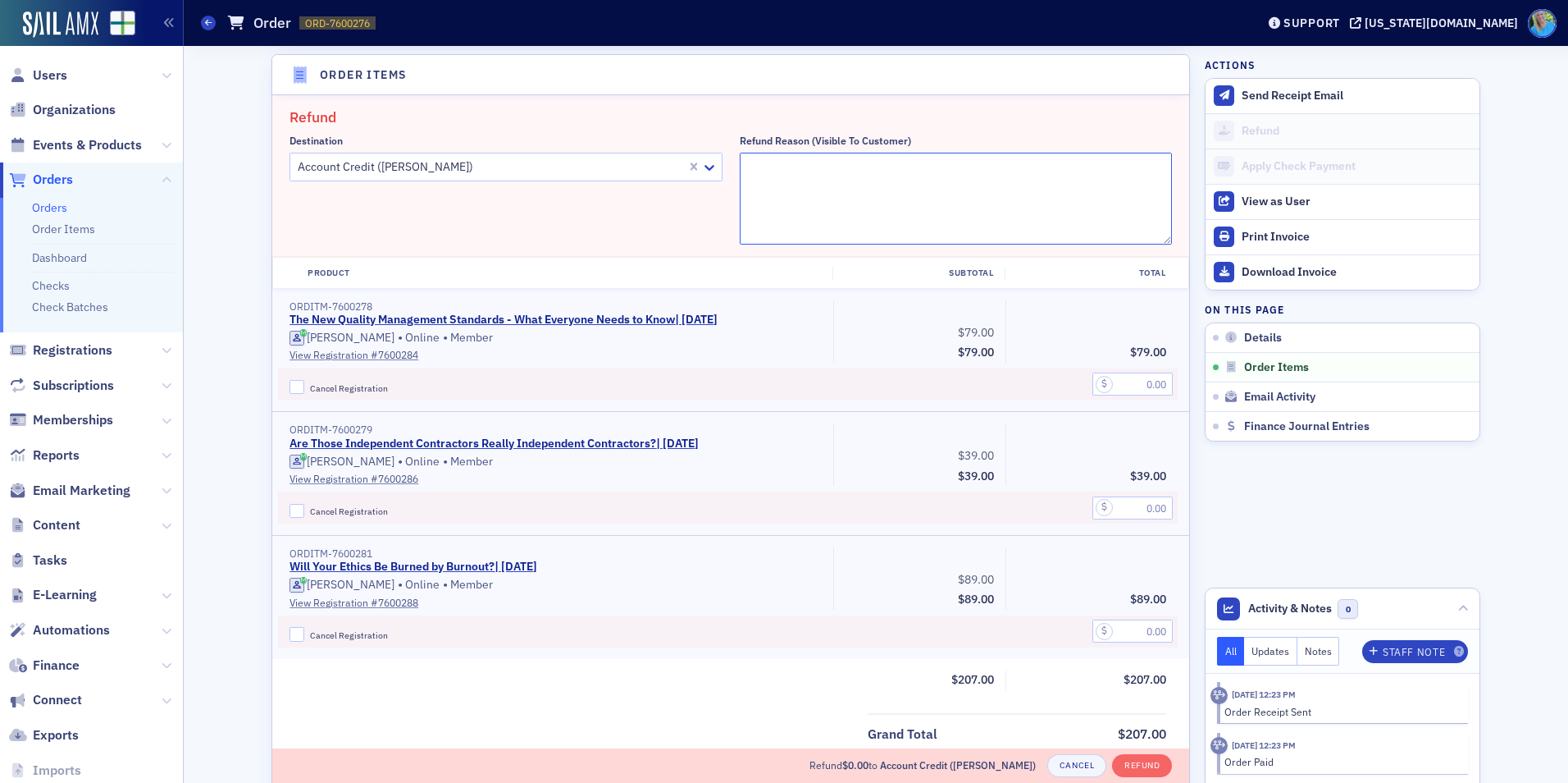
click at [848, 167] on textarea "Refund Reason (Visible to Customer)" at bounding box center [956, 198] width 433 height 92
type textarea "Can no longer attend"
drag, startPoint x: 296, startPoint y: 382, endPoint x: 339, endPoint y: 379, distance: 43.1
click at [296, 382] on input "Cancel Registration" at bounding box center [296, 387] width 15 height 15
checkbox input "true"
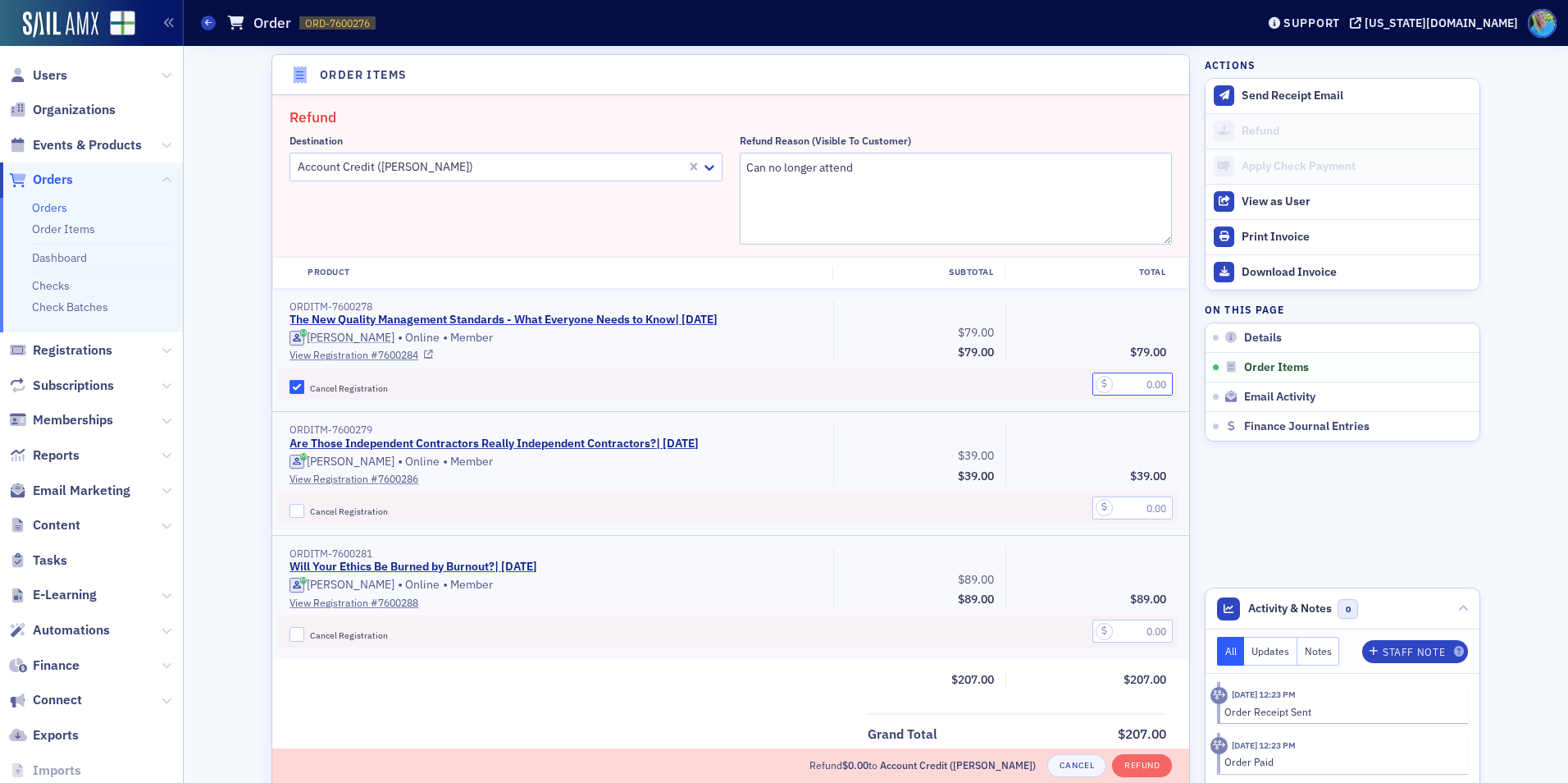
click at [1137, 380] on input "text" at bounding box center [1132, 383] width 80 height 23
type input "79.00"
click at [1127, 763] on button "Refund" at bounding box center [1141, 765] width 59 height 23
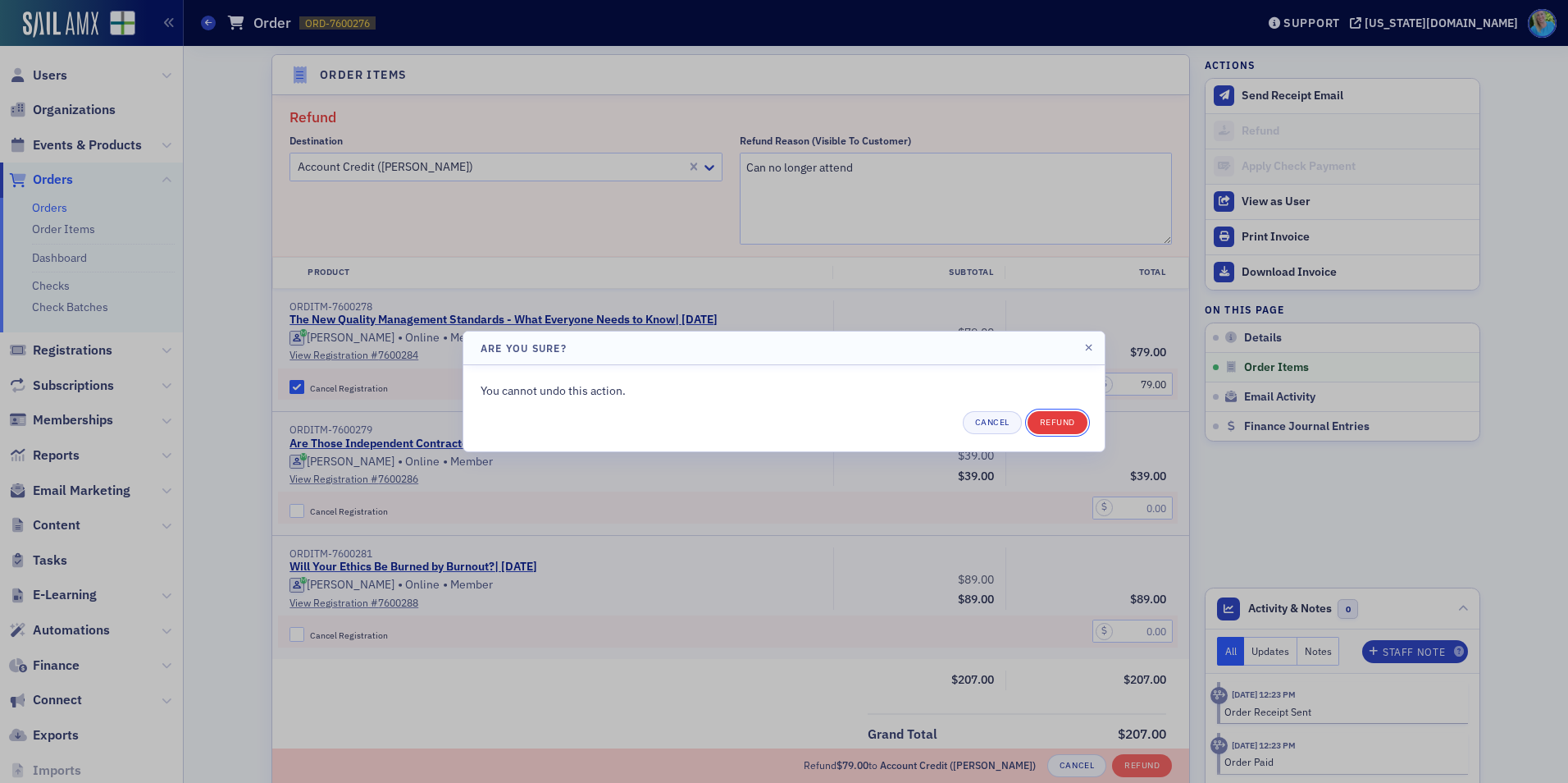
click at [1071, 419] on button "Refund" at bounding box center [1057, 422] width 59 height 23
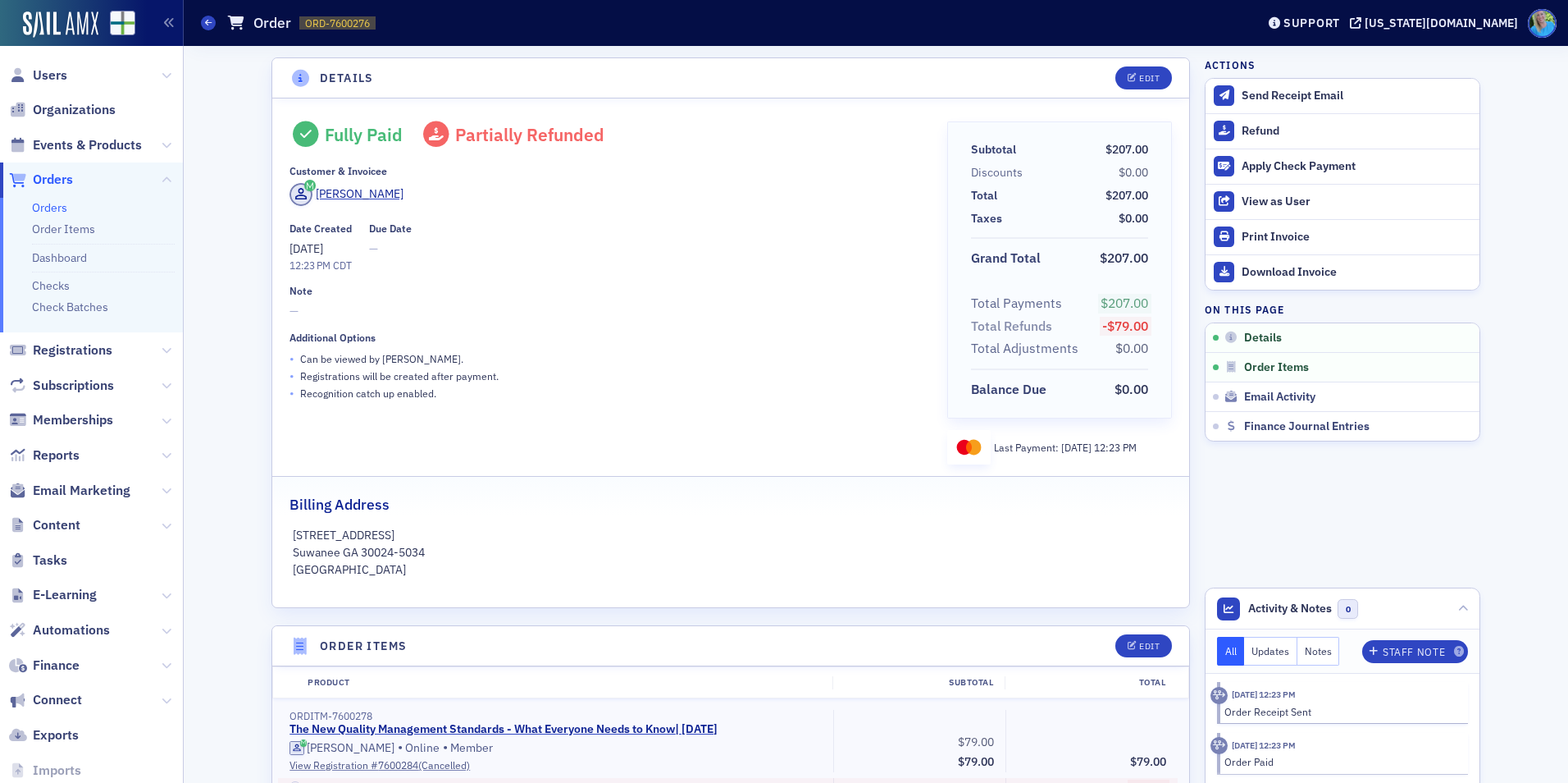
click at [1269, 97] on div "Send Receipt Email" at bounding box center [1355, 96] width 230 height 15
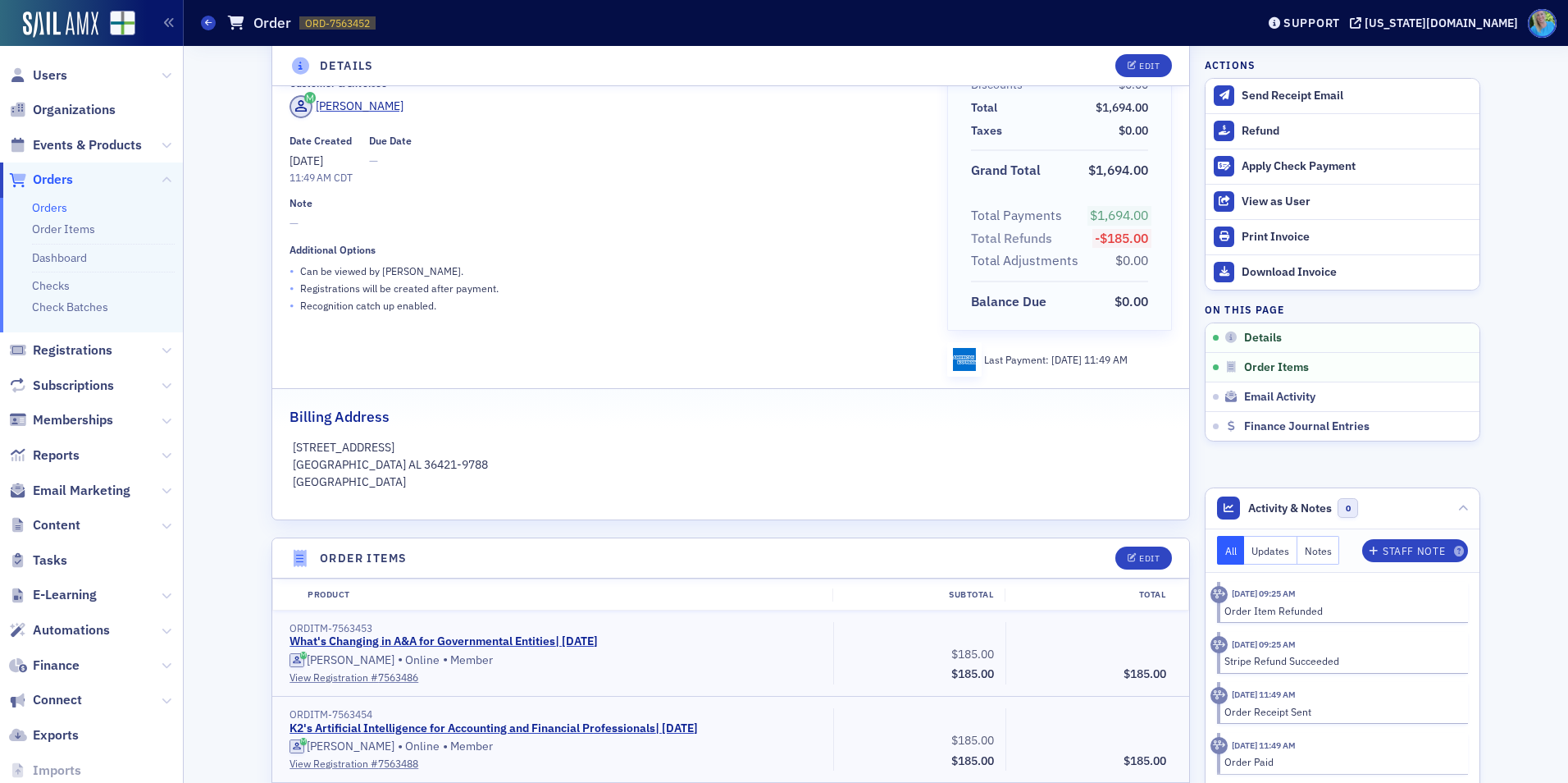
scroll to position [82, 0]
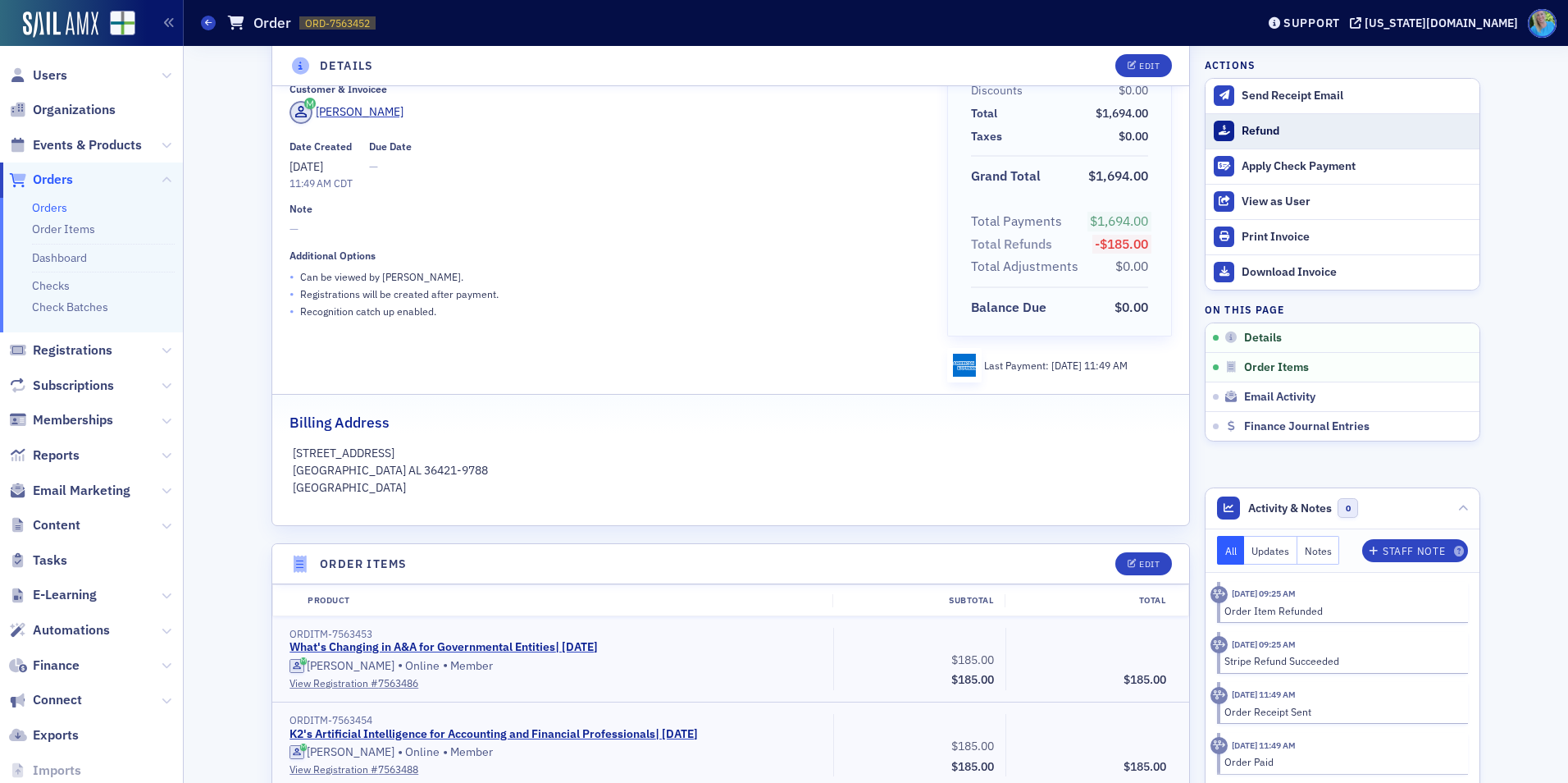
click at [1248, 136] on div "Refund" at bounding box center [1355, 131] width 230 height 15
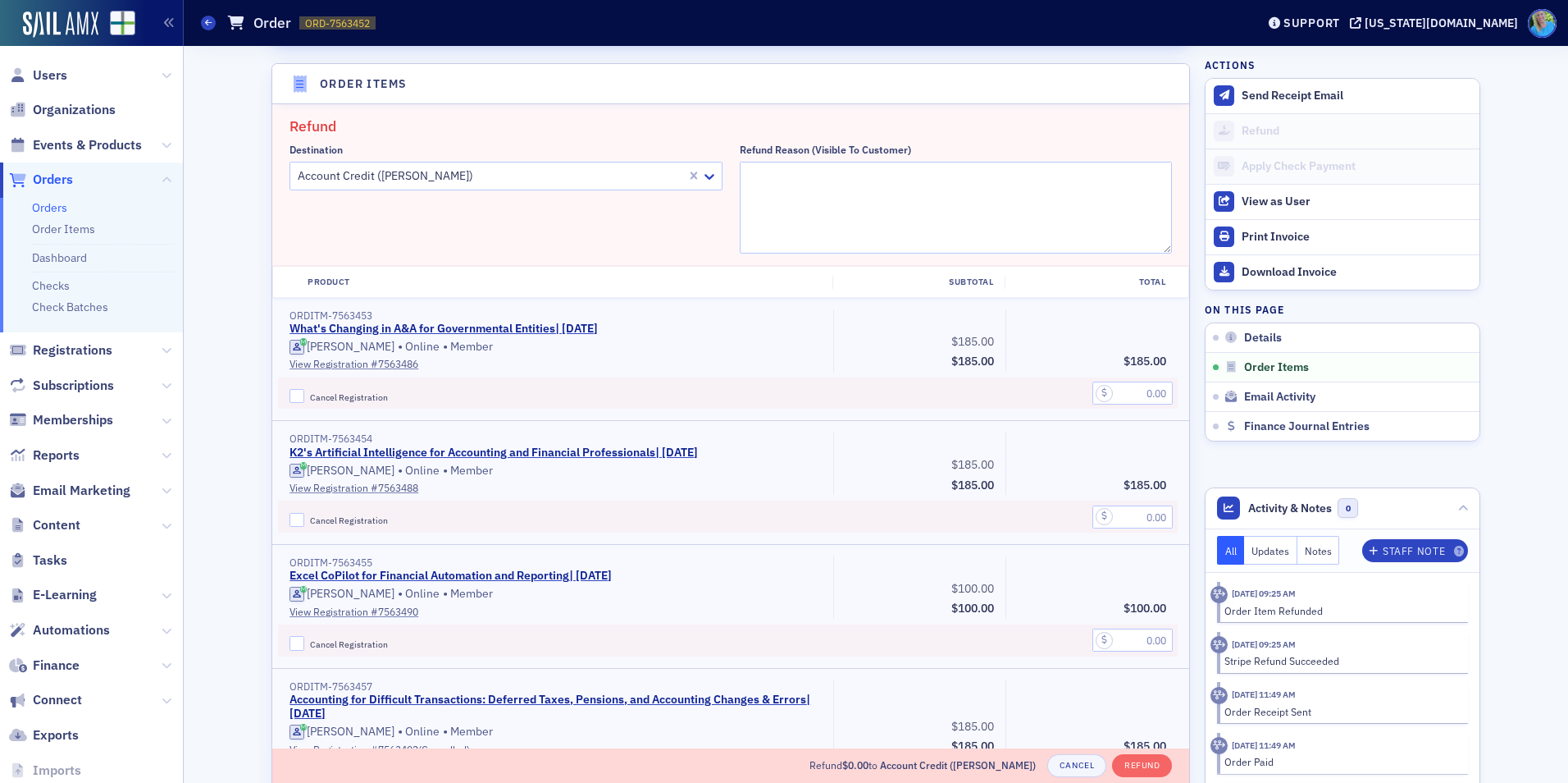
scroll to position [571, 0]
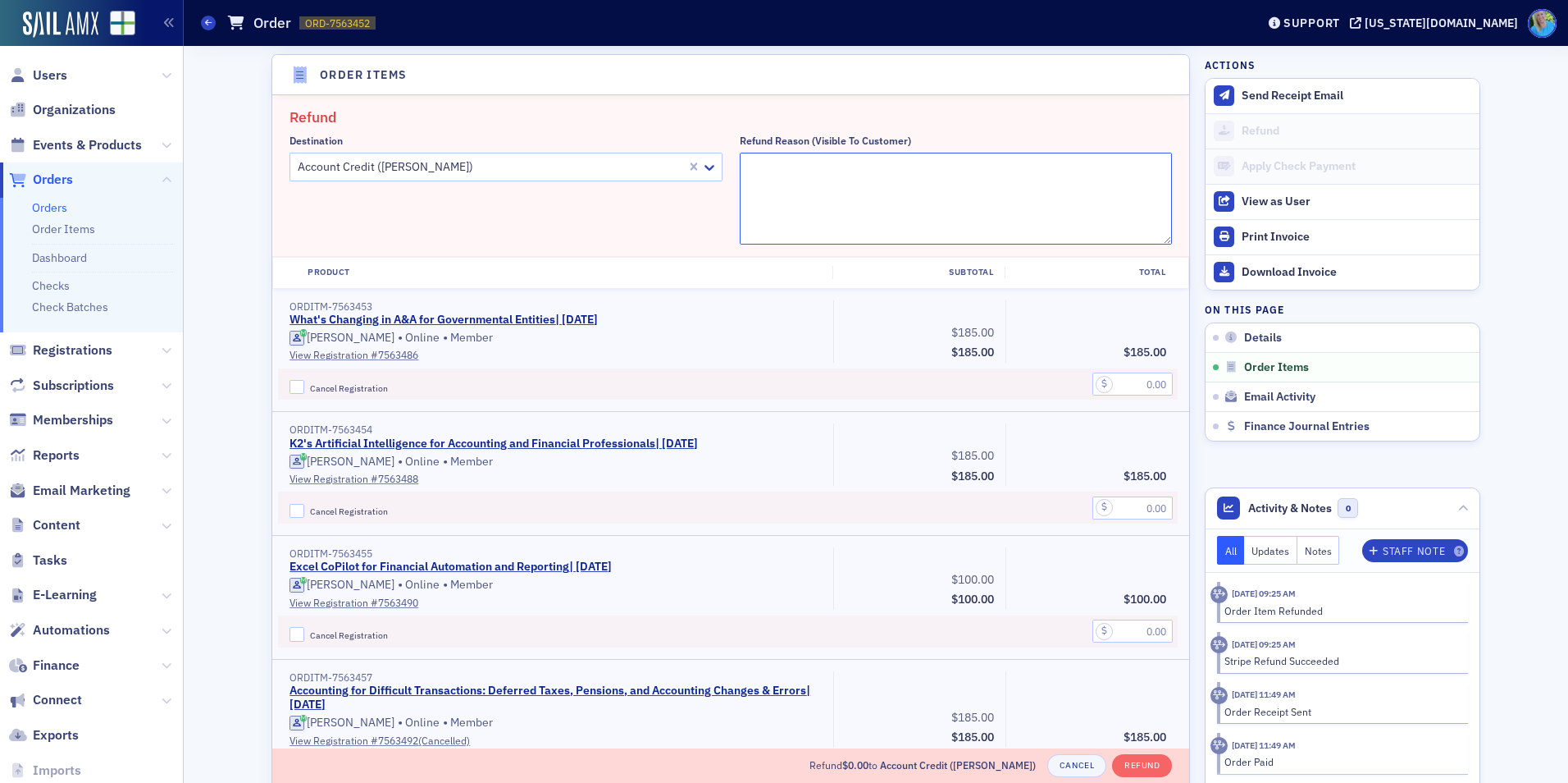
click at [783, 184] on textarea "Refund Reason (Visible to Customer)" at bounding box center [956, 198] width 433 height 92
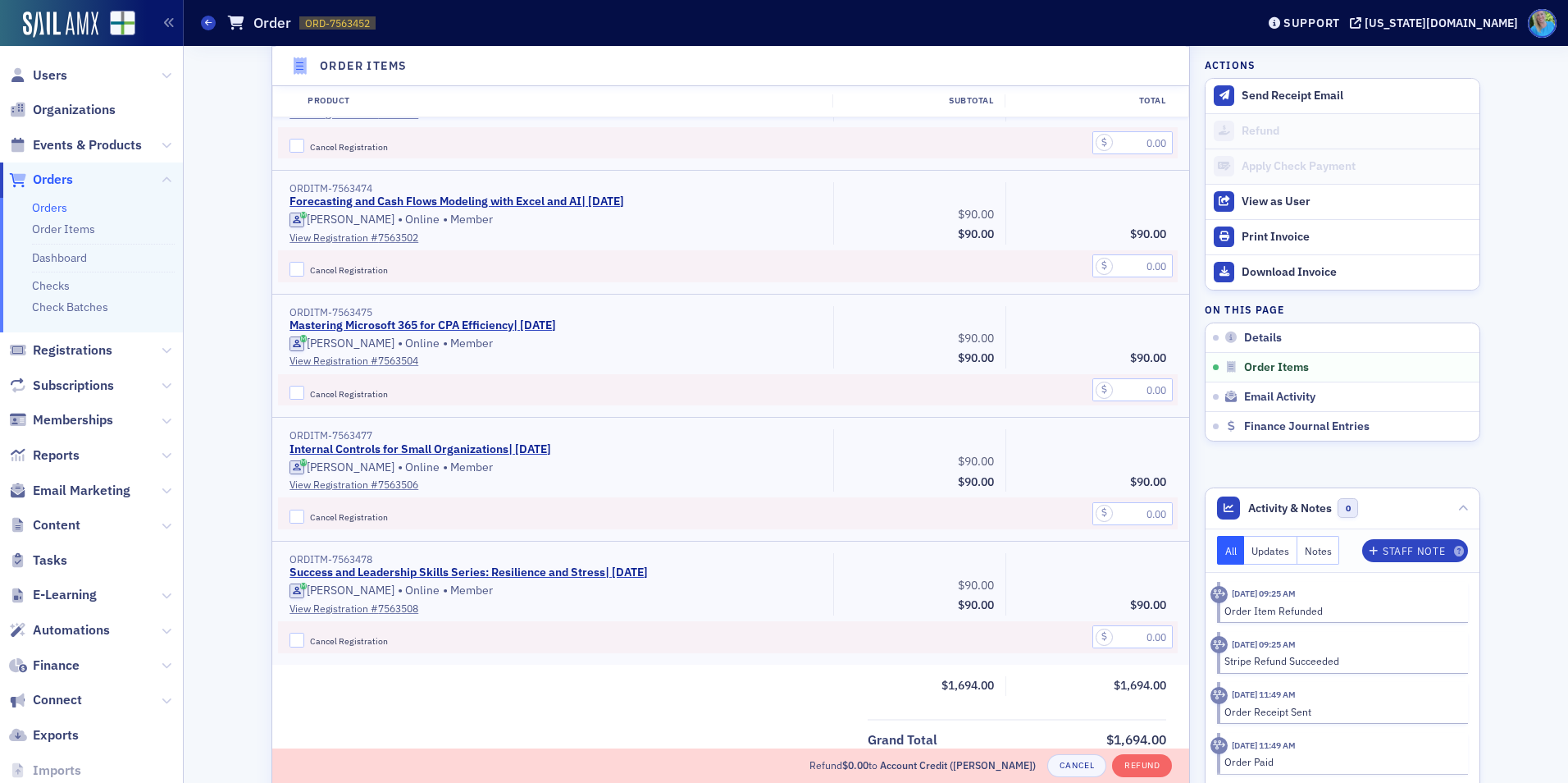
scroll to position [1719, 0]
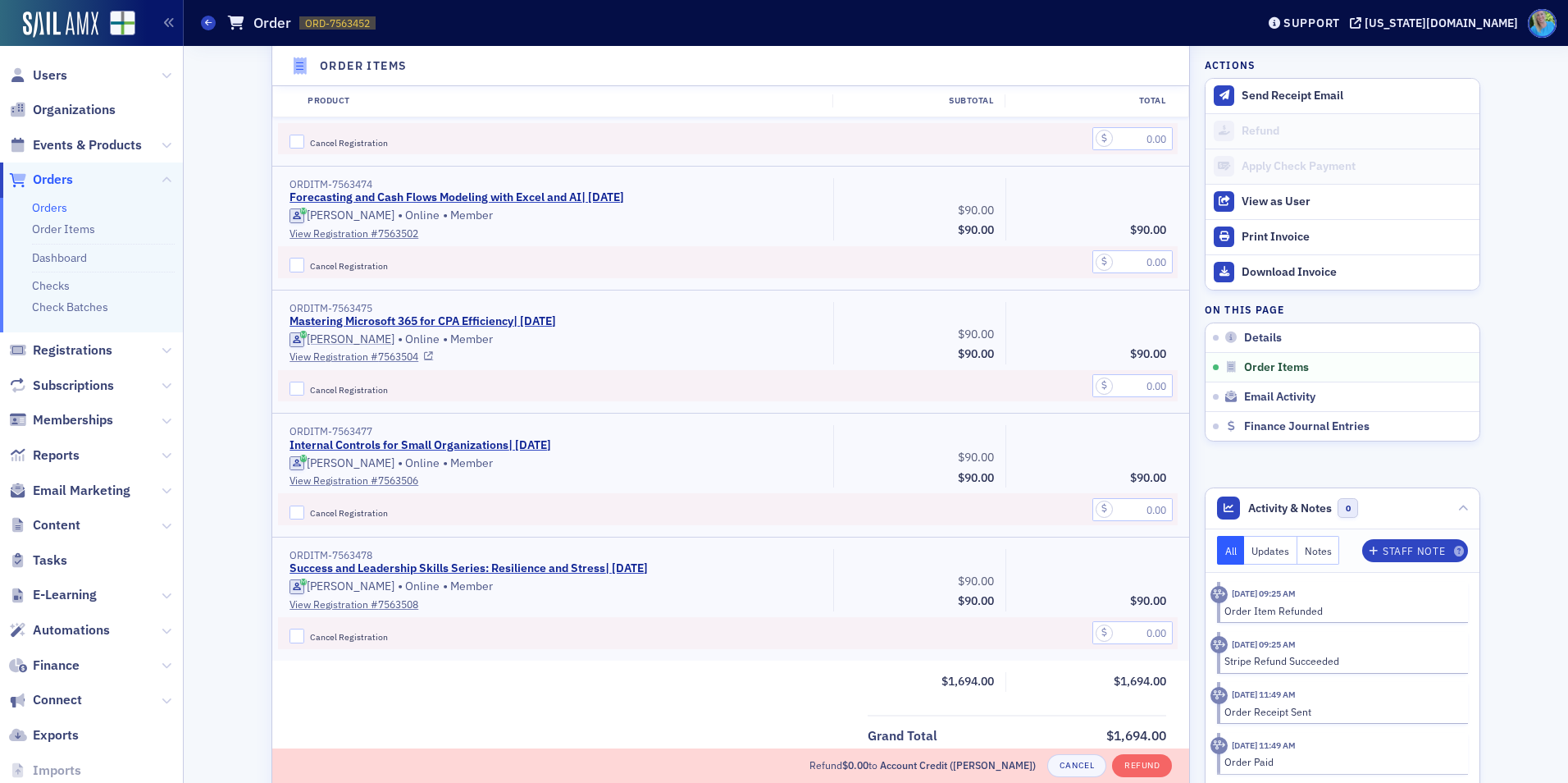
type textarea "Course cancelled"
click at [289, 385] on input "Cancel Registration" at bounding box center [296, 389] width 15 height 15
checkbox input "true"
click at [1124, 382] on input "text" at bounding box center [1132, 385] width 80 height 23
type input "90.00"
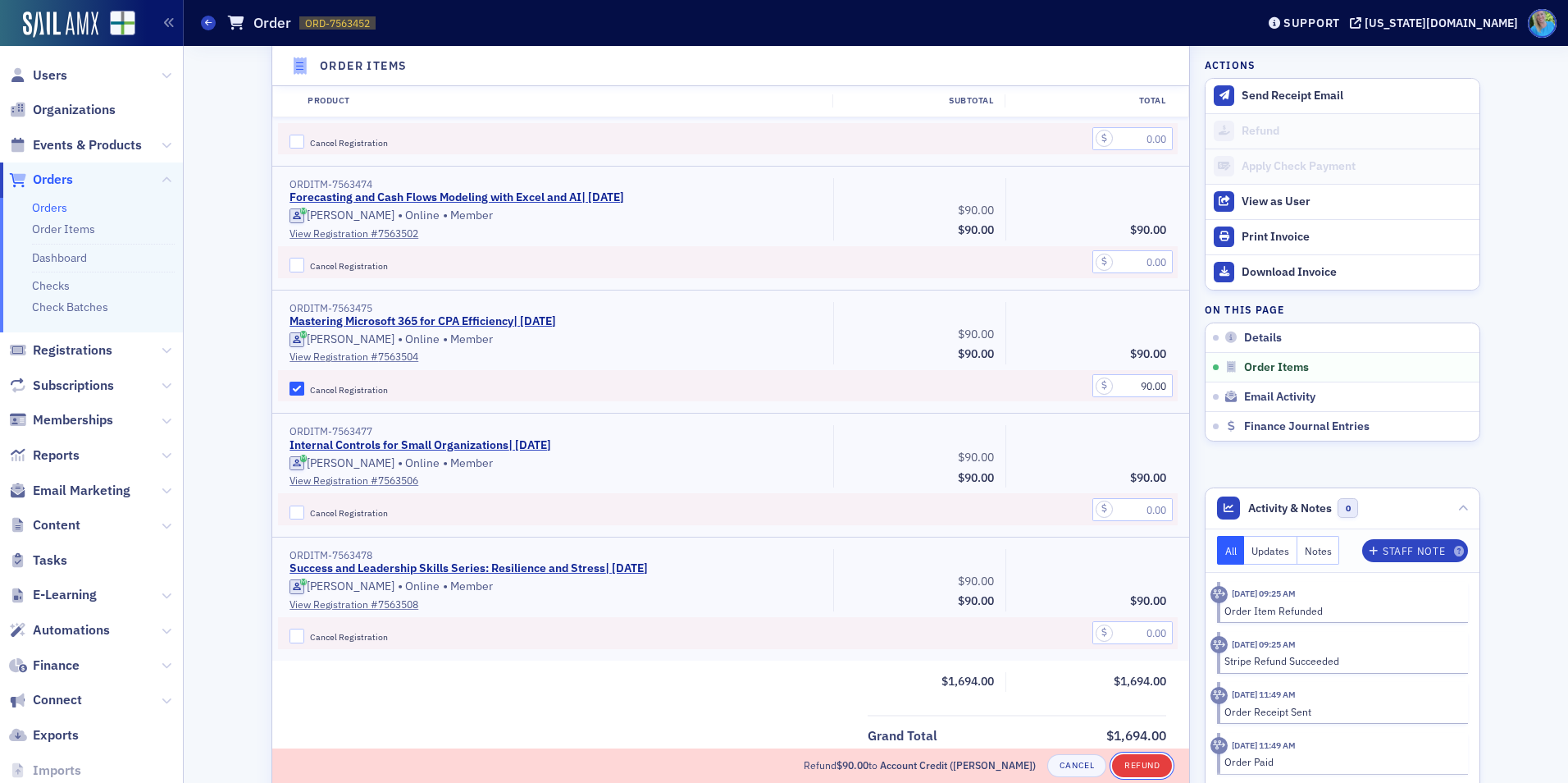
click at [1125, 760] on button "Refund" at bounding box center [1141, 765] width 59 height 23
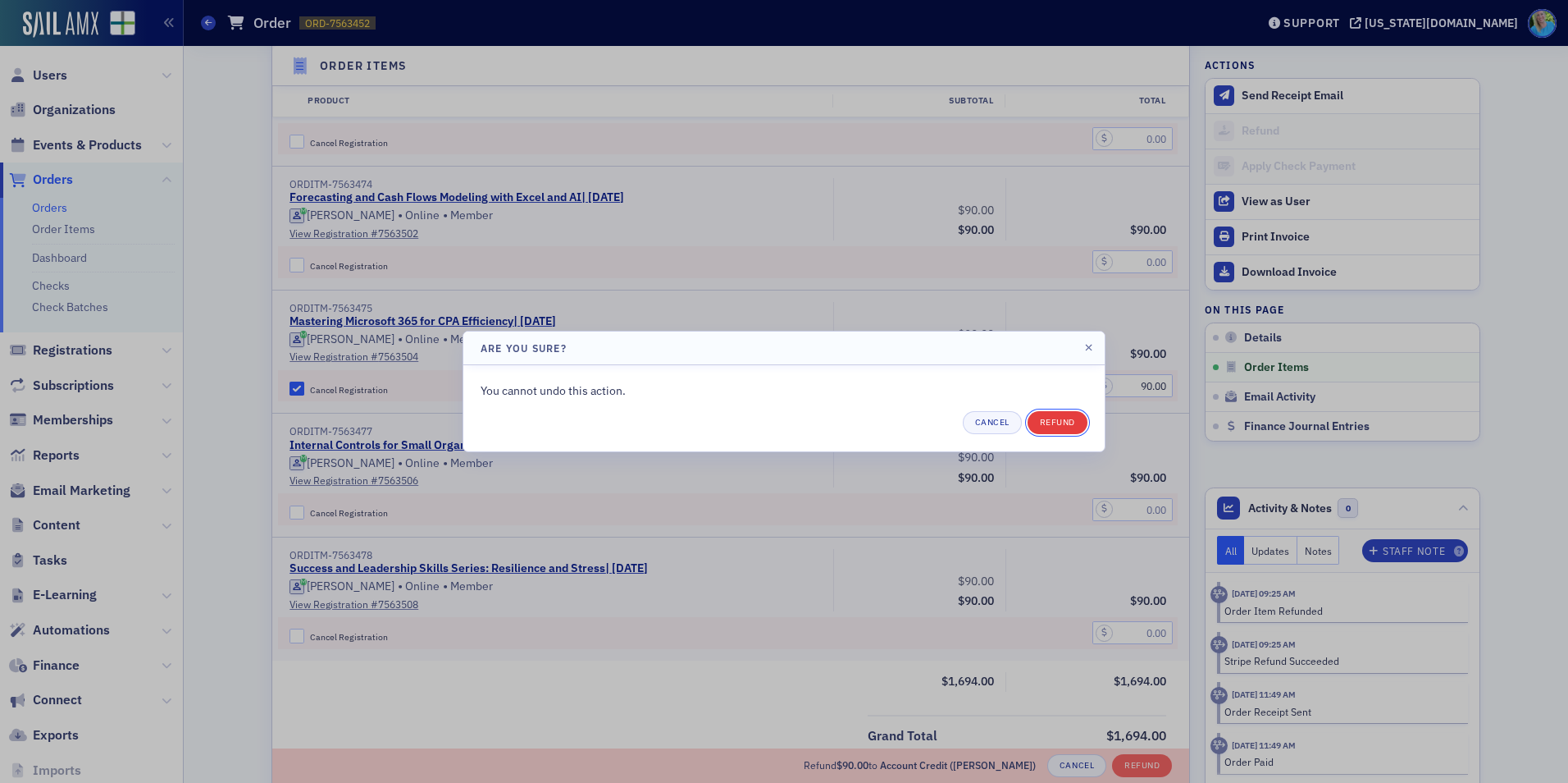
click at [1049, 420] on button "Refund" at bounding box center [1057, 422] width 59 height 23
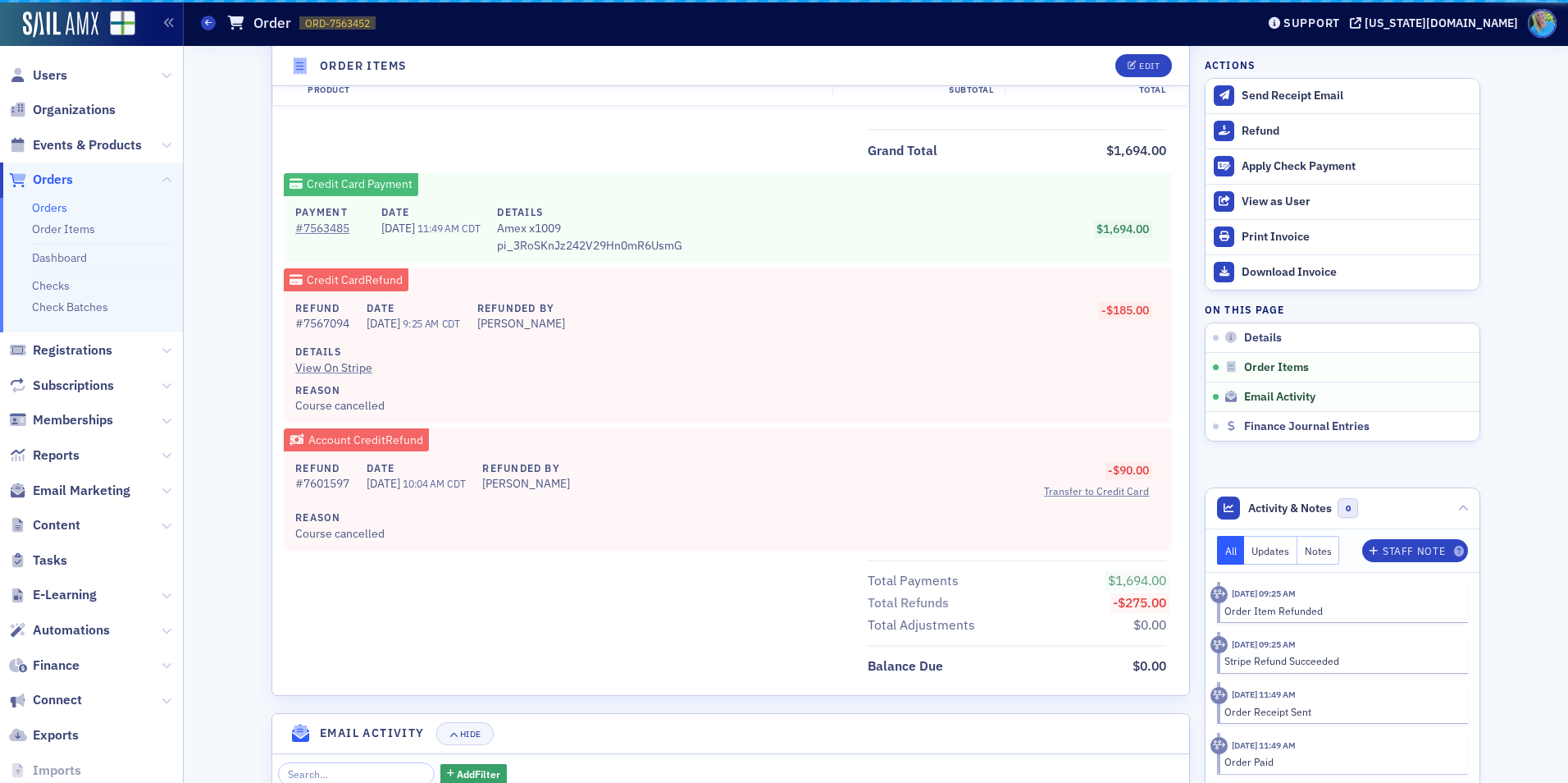
scroll to position [1743, 0]
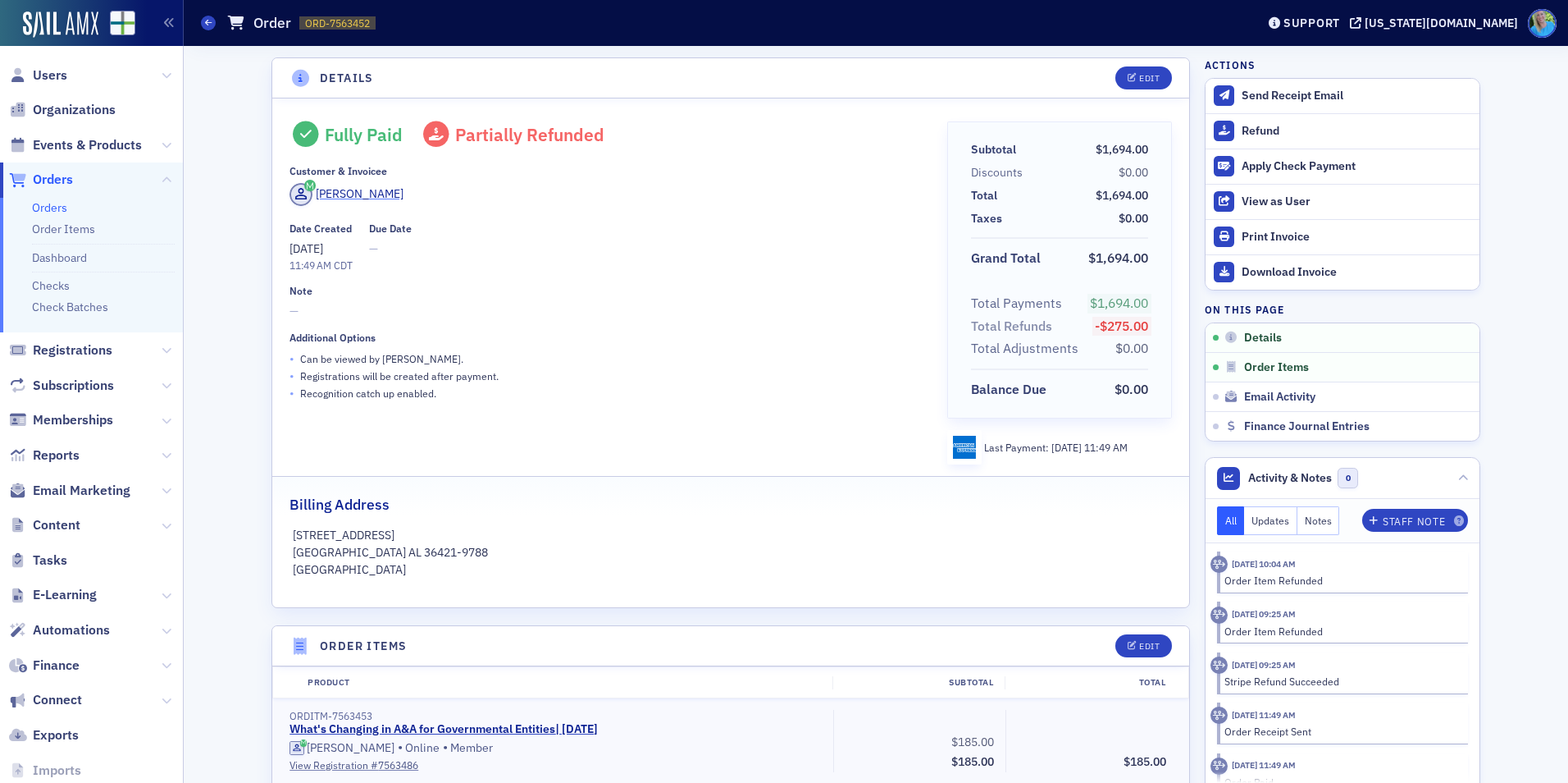
click at [364, 199] on div "Lori Messick" at bounding box center [360, 193] width 87 height 18
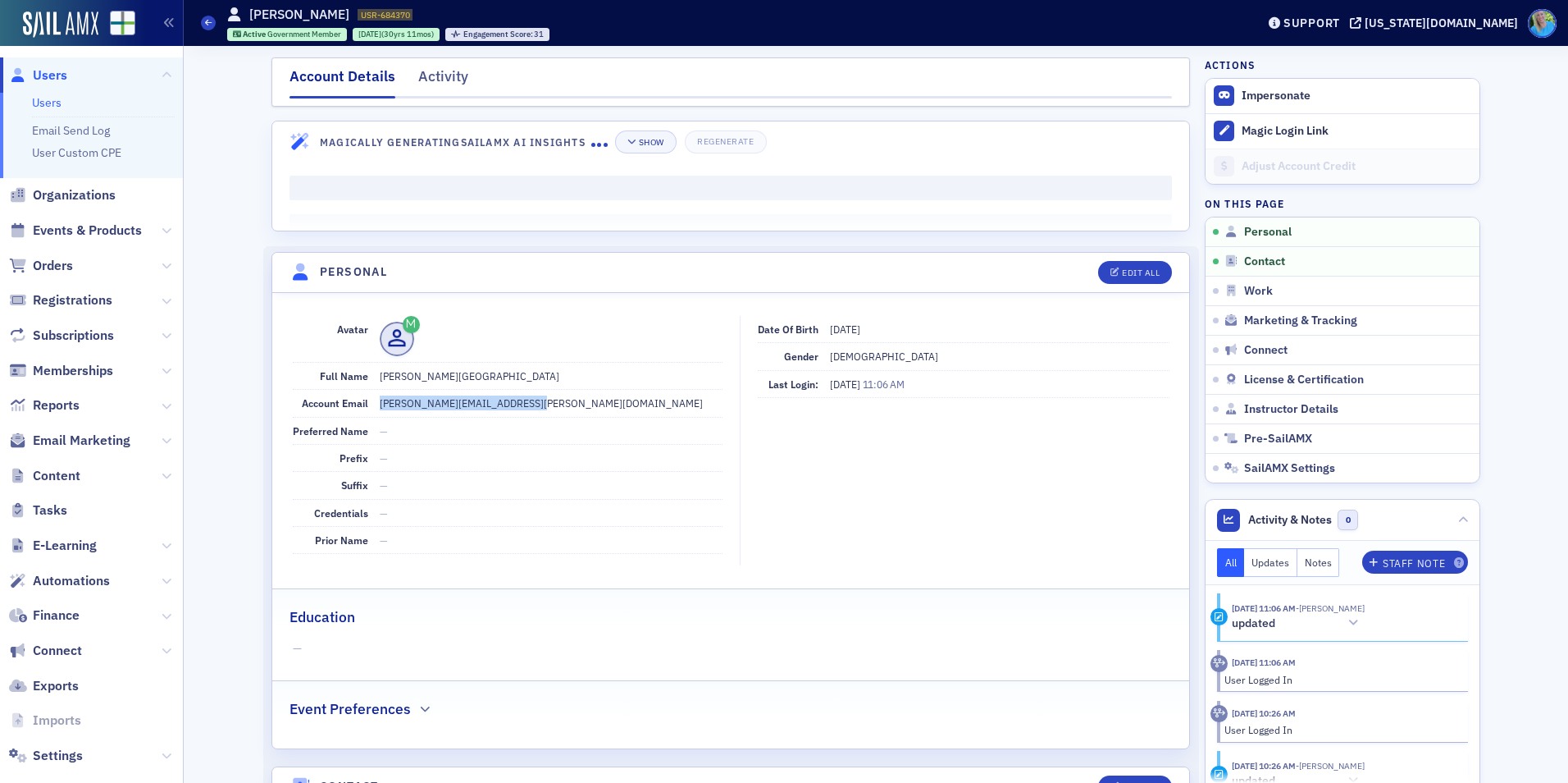
drag, startPoint x: 538, startPoint y: 405, endPoint x: 244, endPoint y: 164, distance: 380.2
click at [367, 401] on div "Account Email lori.messick@southeastgas.com" at bounding box center [507, 403] width 429 height 27
